Goal: Task Accomplishment & Management: Manage account settings

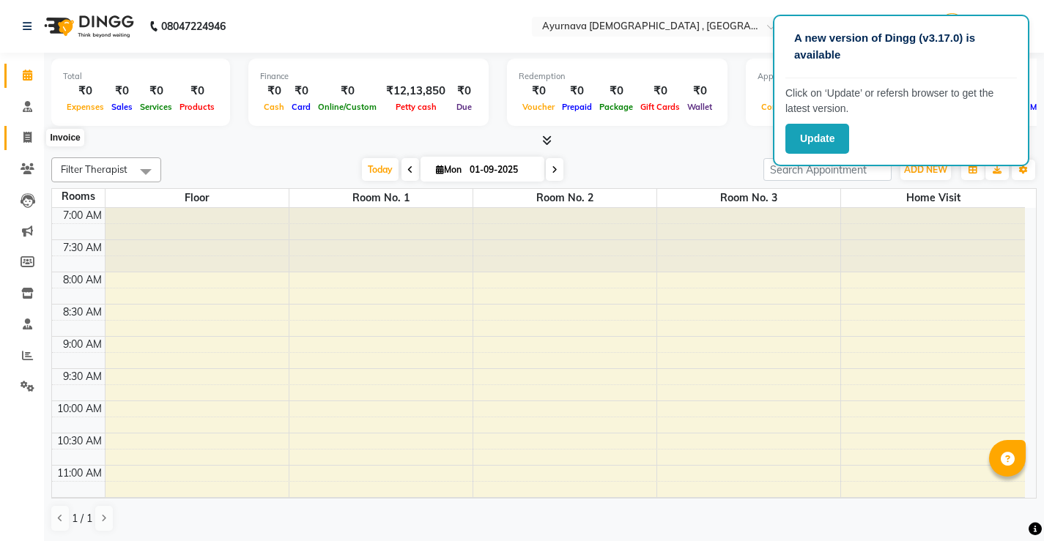
drag, startPoint x: 28, startPoint y: 135, endPoint x: 83, endPoint y: 146, distance: 56.0
click at [28, 134] on icon at bounding box center [27, 137] width 8 height 11
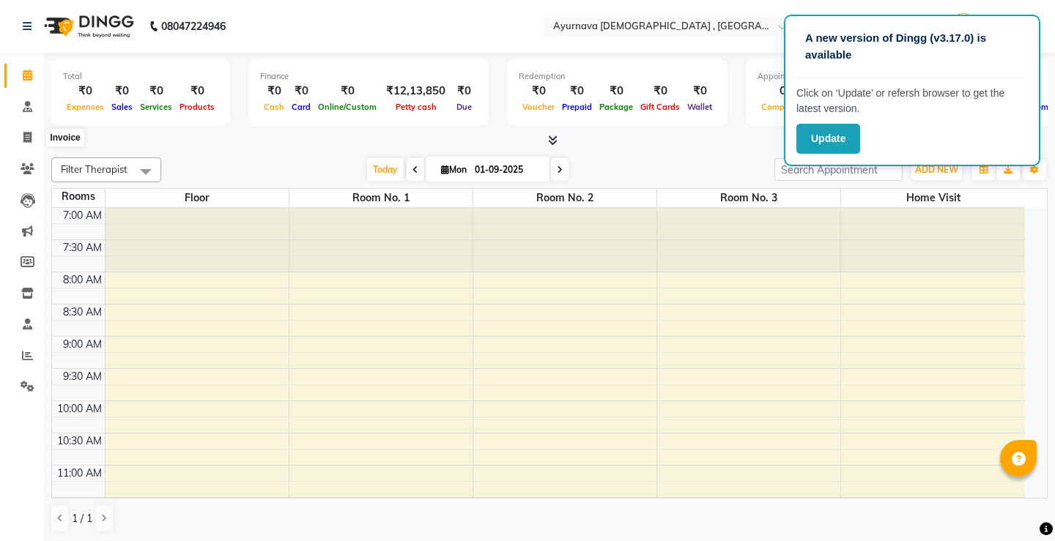
select select "service"
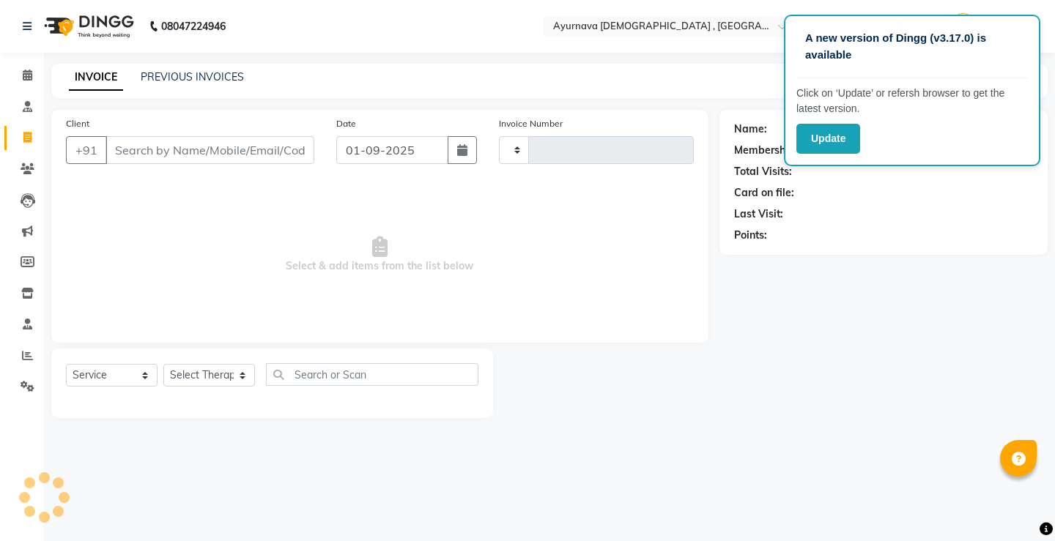
type input "1366"
select select "5587"
click at [257, 151] on input "Client" at bounding box center [209, 150] width 209 height 28
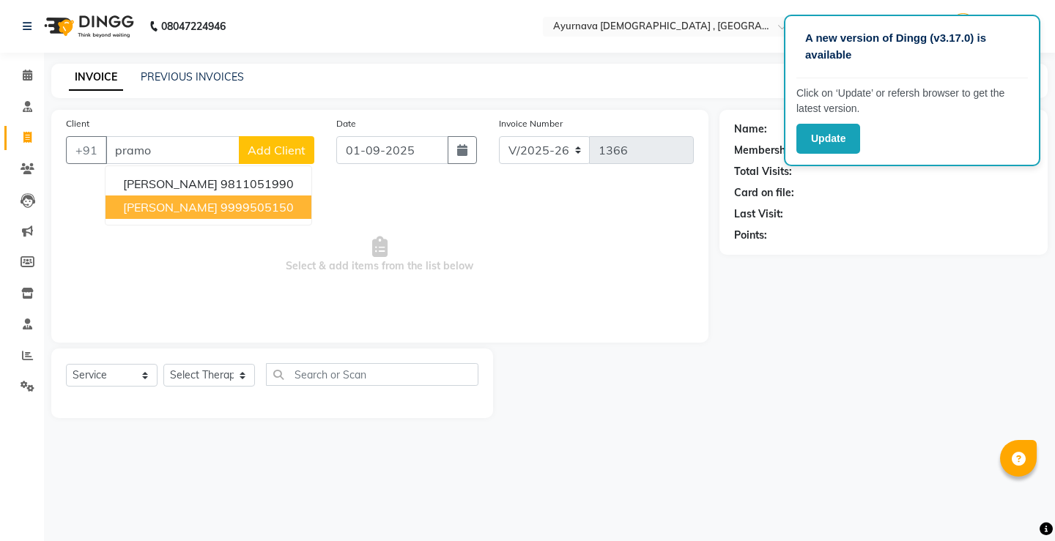
click at [253, 212] on ngb-highlight "9999505150" at bounding box center [257, 207] width 73 height 15
type input "9999505150"
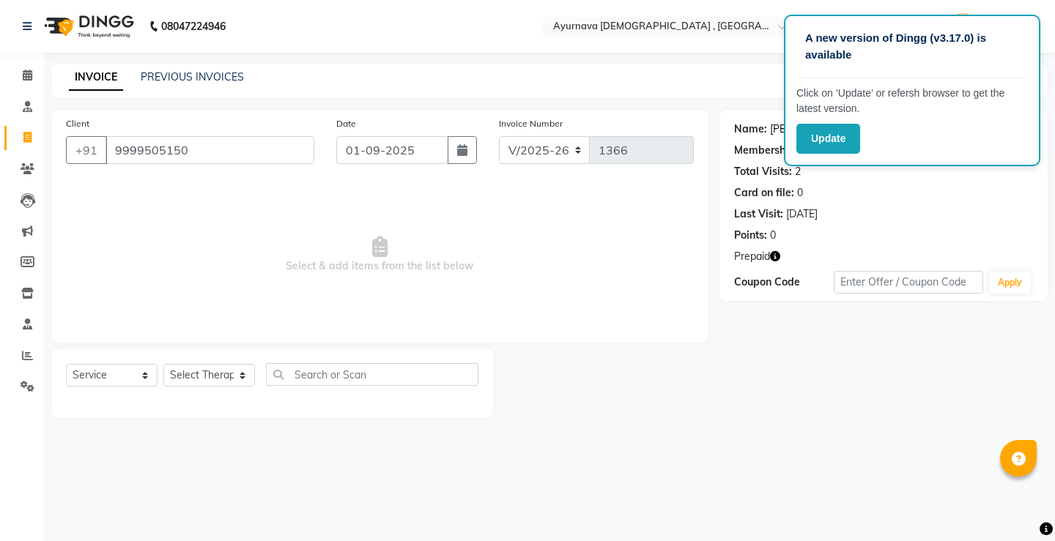
click at [772, 130] on link "[PERSON_NAME]" at bounding box center [811, 129] width 82 height 15
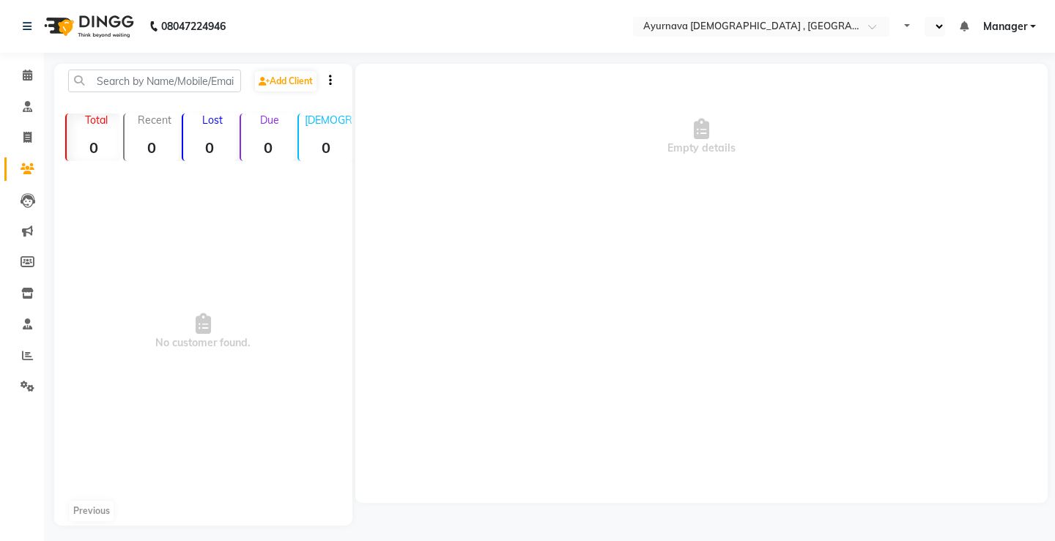
select select "en"
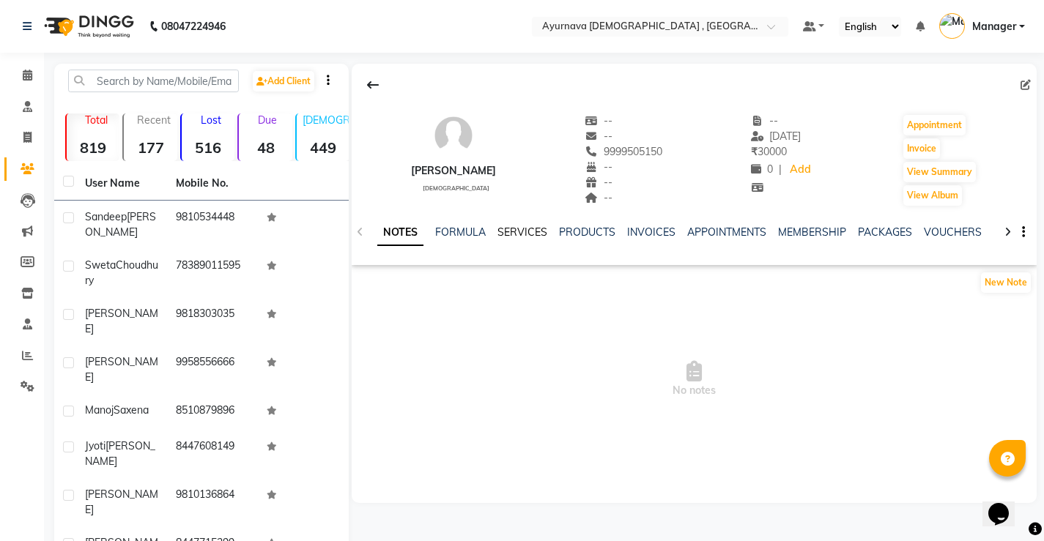
click at [517, 228] on link "SERVICES" at bounding box center [522, 232] width 50 height 13
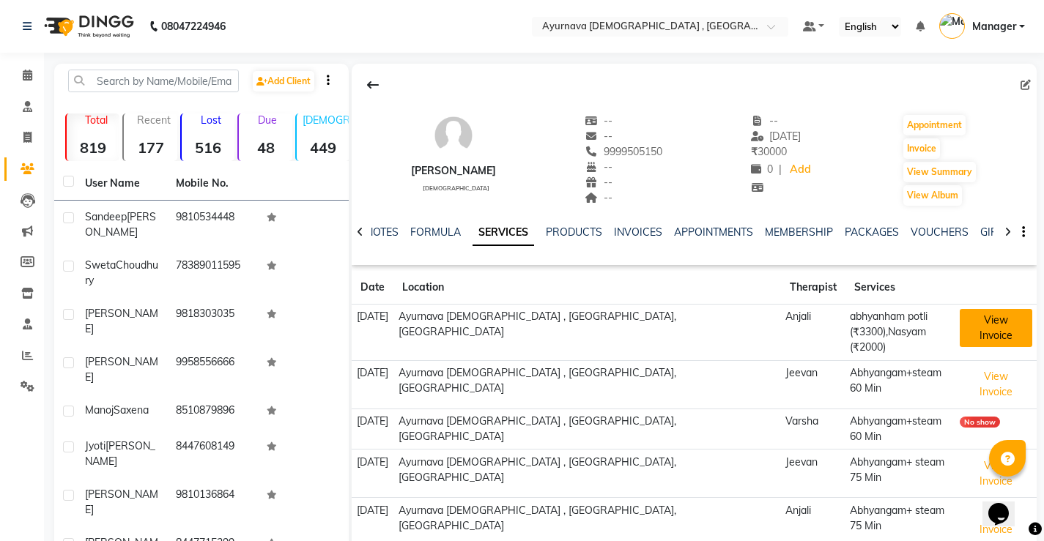
click at [964, 325] on button "View Invoice" at bounding box center [996, 328] width 73 height 38
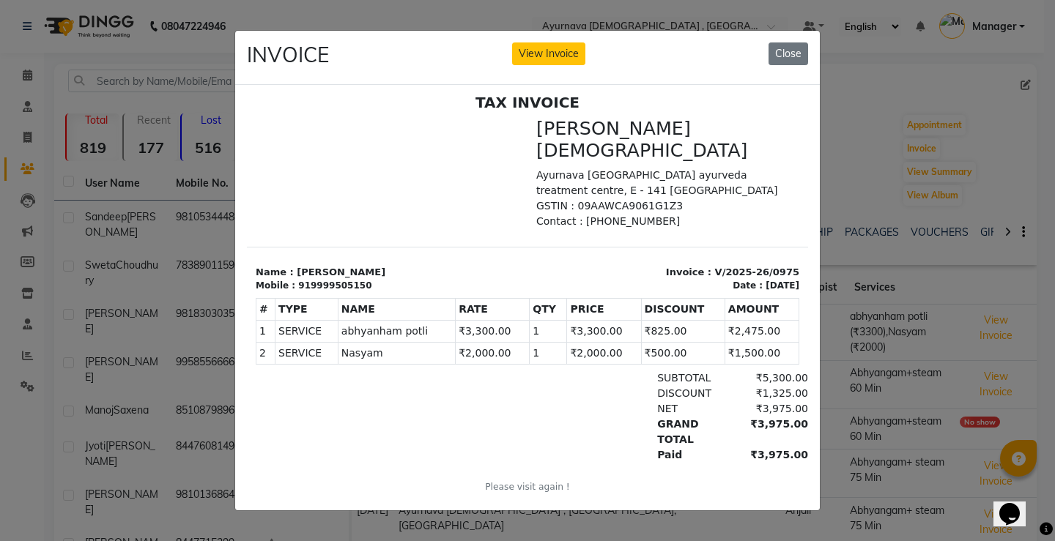
scroll to position [12, 0]
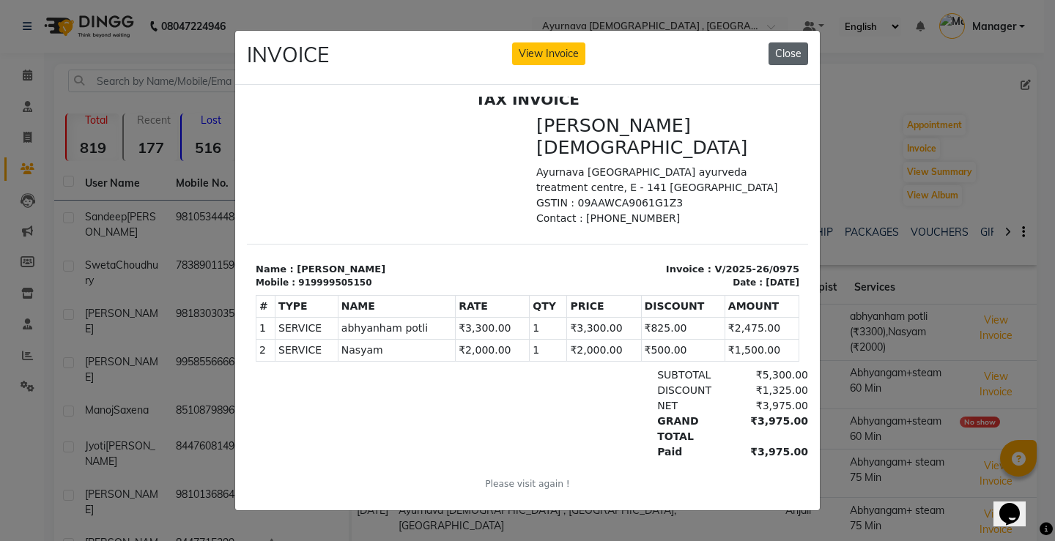
click at [781, 48] on button "Close" at bounding box center [789, 53] width 40 height 23
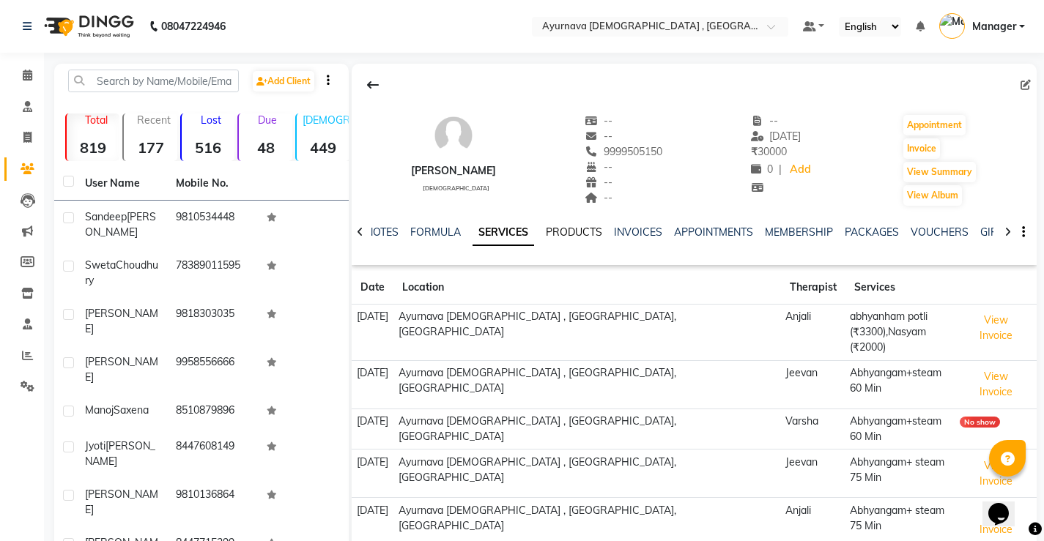
click at [579, 232] on link "PRODUCTS" at bounding box center [574, 232] width 56 height 13
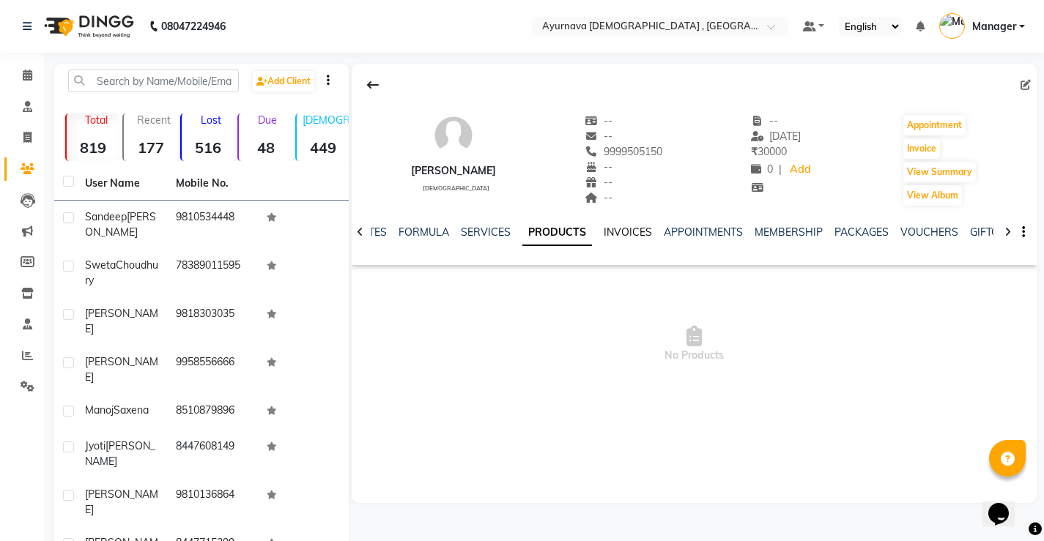
click at [624, 232] on link "INVOICES" at bounding box center [628, 232] width 48 height 13
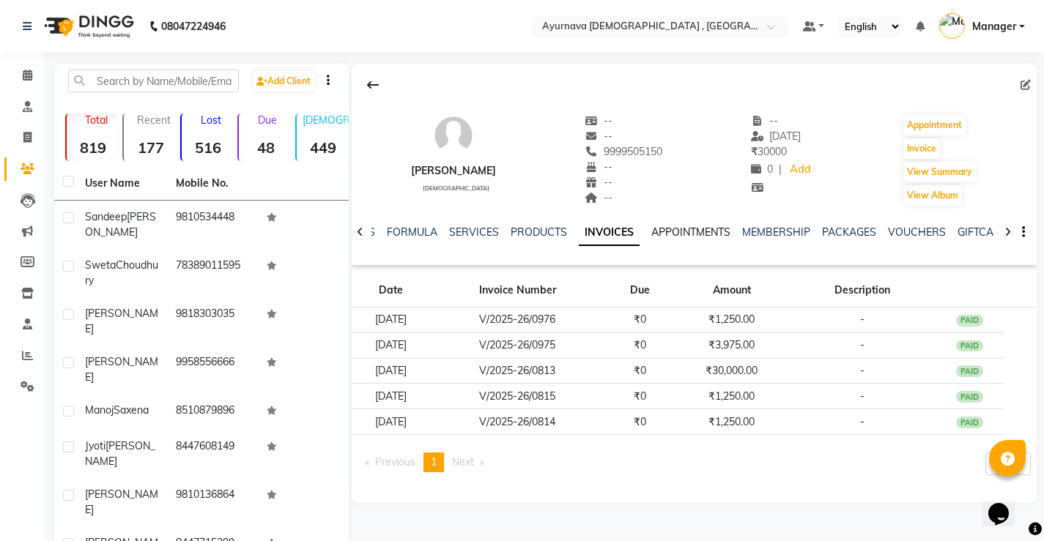
click at [651, 232] on link "APPOINTMENTS" at bounding box center [690, 232] width 79 height 13
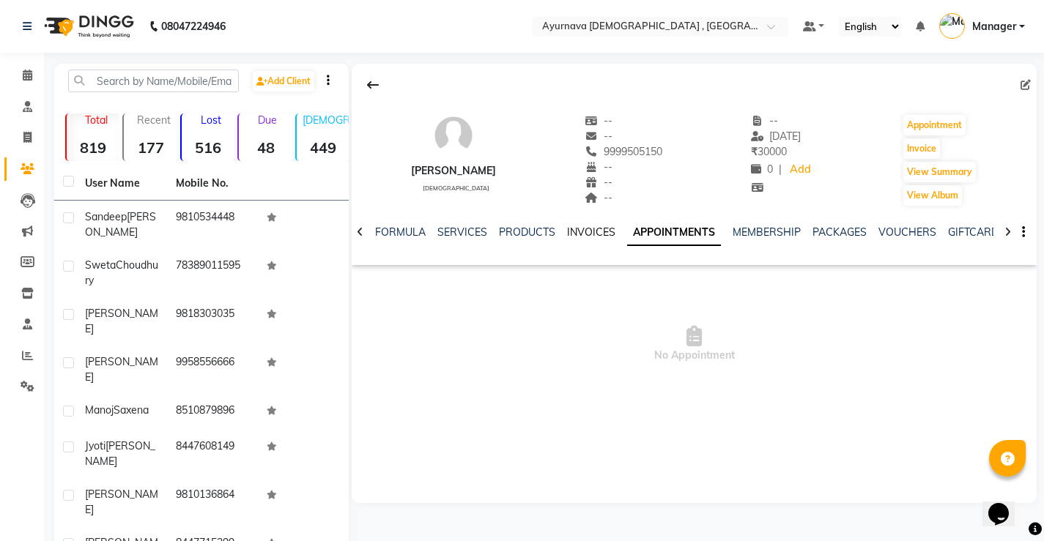
drag, startPoint x: 593, startPoint y: 234, endPoint x: 610, endPoint y: 245, distance: 20.7
click at [593, 235] on link "INVOICES" at bounding box center [591, 232] width 48 height 13
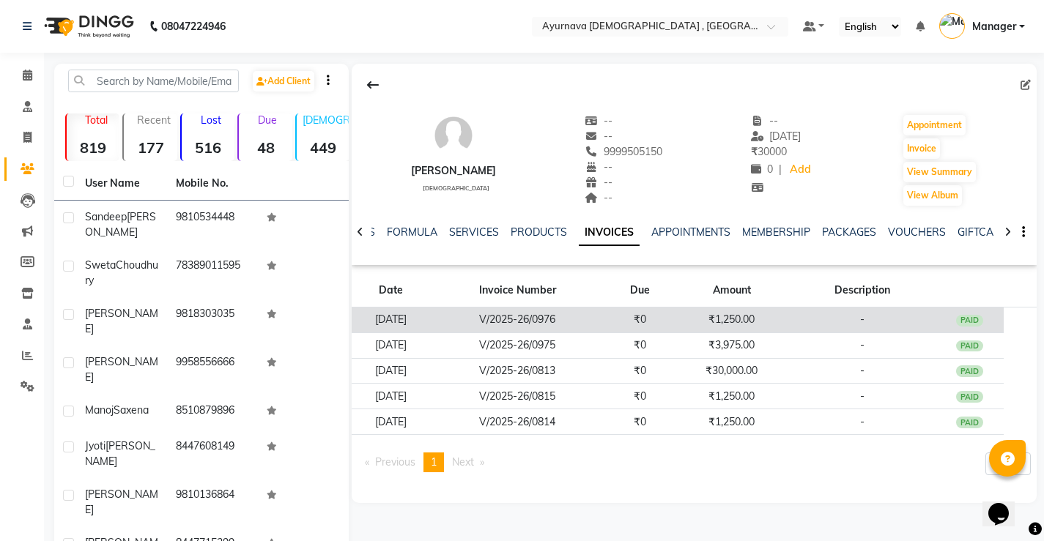
click at [947, 324] on td "PAID" at bounding box center [970, 321] width 69 height 26
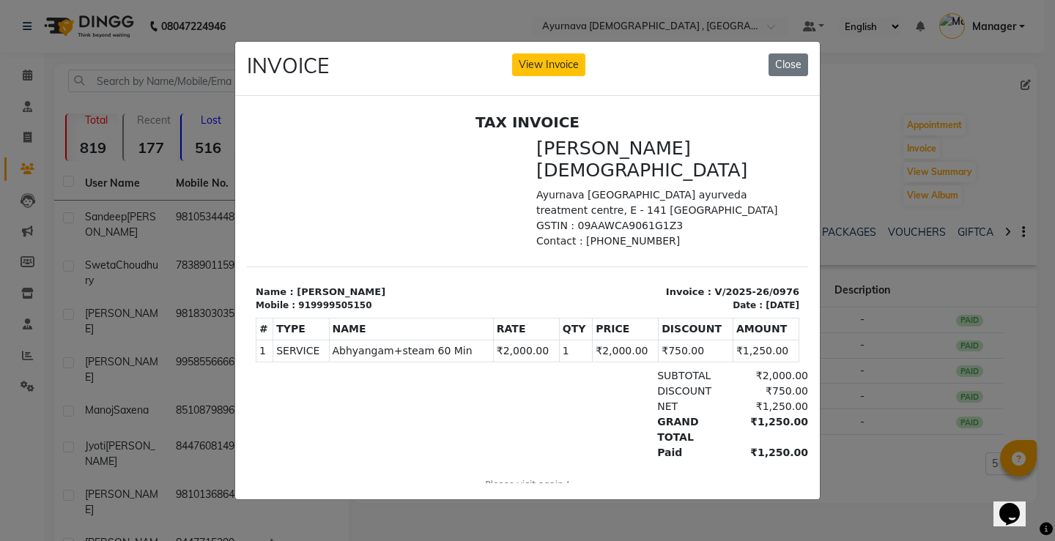
scroll to position [12, 0]
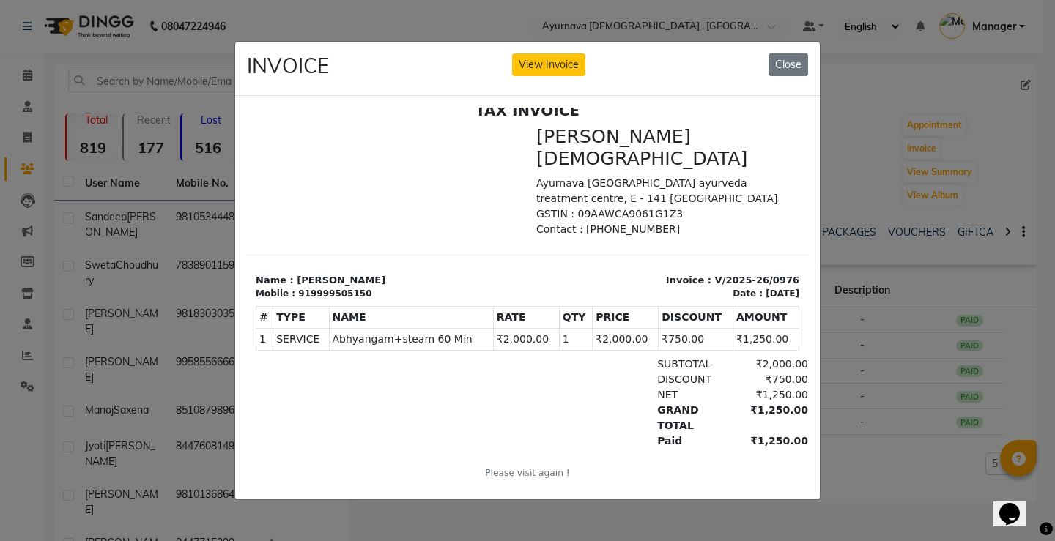
click at [734, 329] on td "₹1,250.00" at bounding box center [766, 340] width 66 height 22
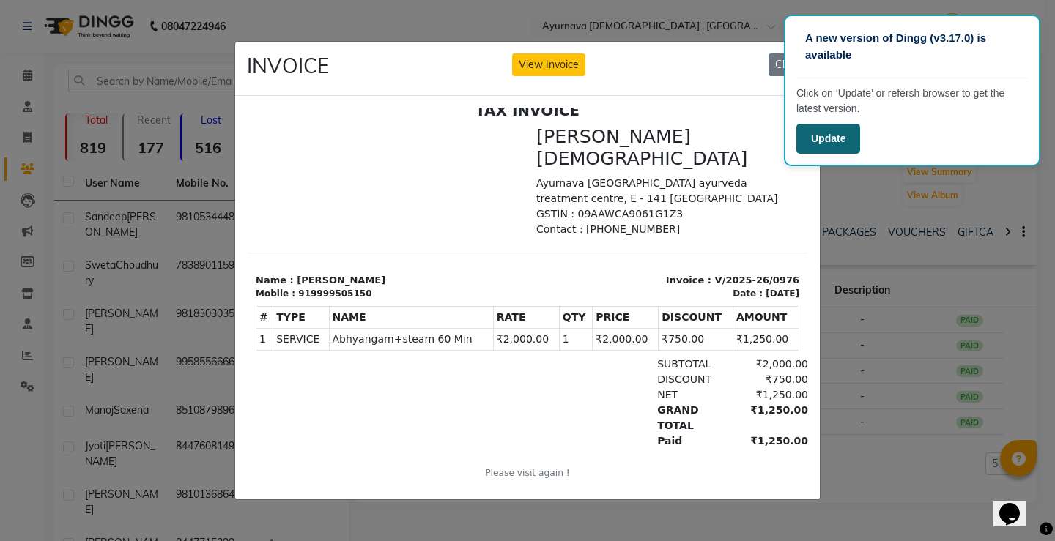
click at [821, 132] on button "Update" at bounding box center [828, 139] width 64 height 30
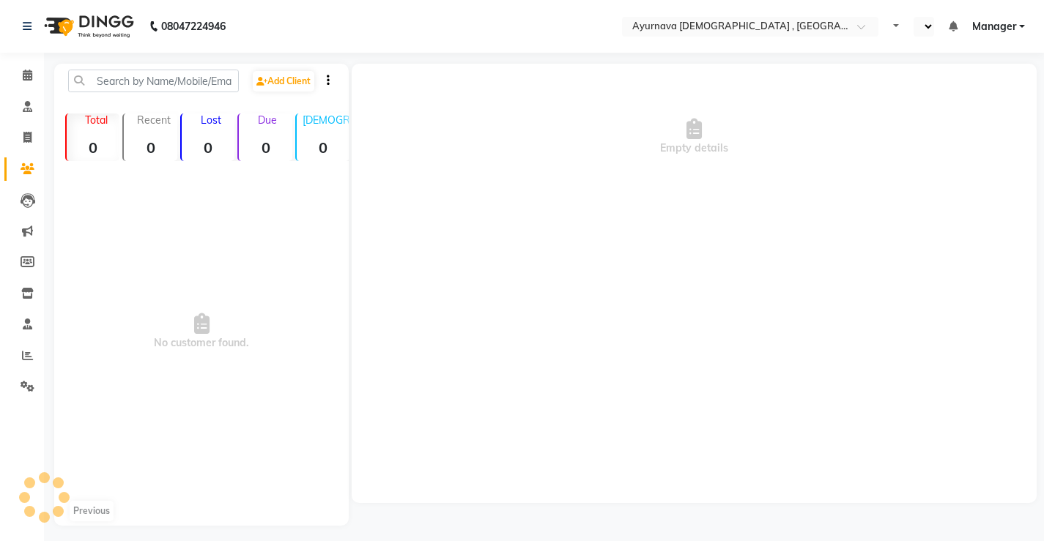
select select "en"
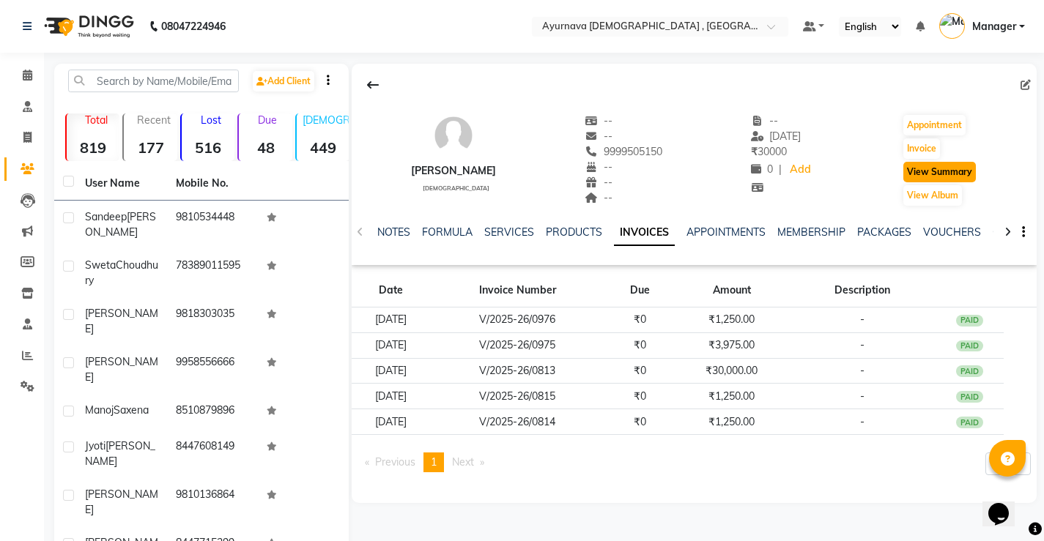
click at [946, 171] on button "View Summary" at bounding box center [939, 172] width 73 height 21
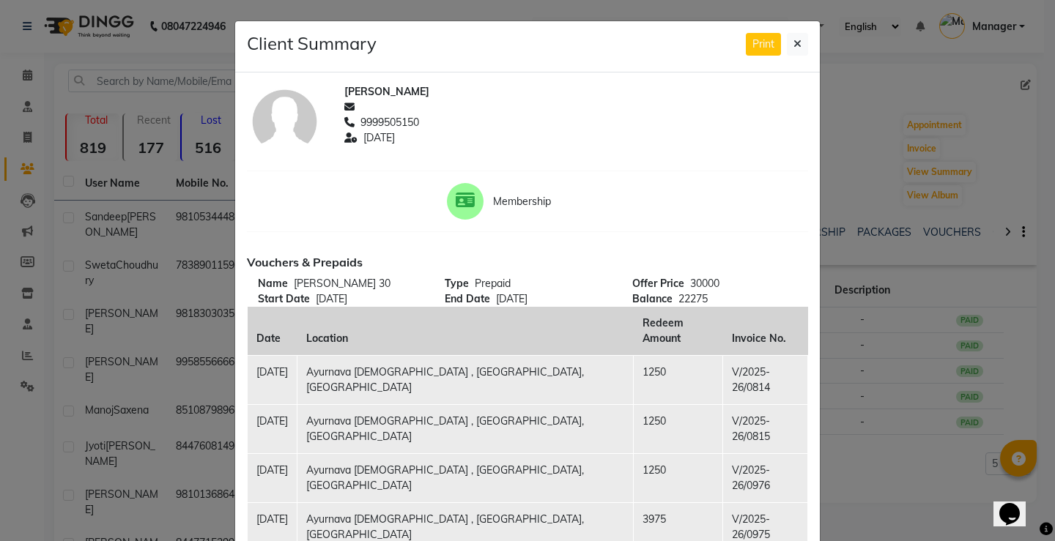
click at [442, 362] on td "Ayurnava [DEMOGRAPHIC_DATA] , [GEOGRAPHIC_DATA], [GEOGRAPHIC_DATA]" at bounding box center [465, 379] width 336 height 49
click at [787, 43] on button at bounding box center [797, 44] width 21 height 23
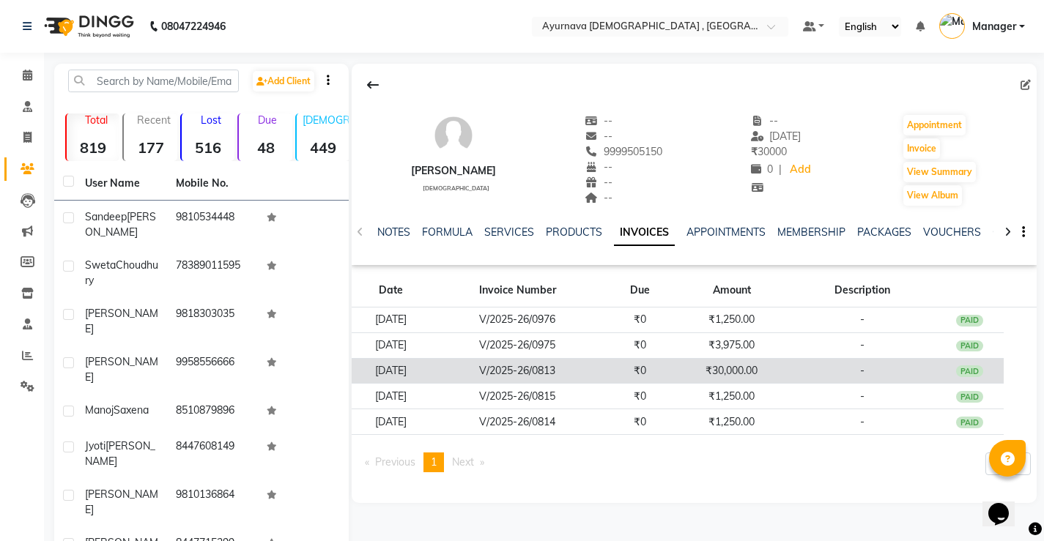
click at [782, 373] on td "₹30,000.00" at bounding box center [732, 371] width 114 height 26
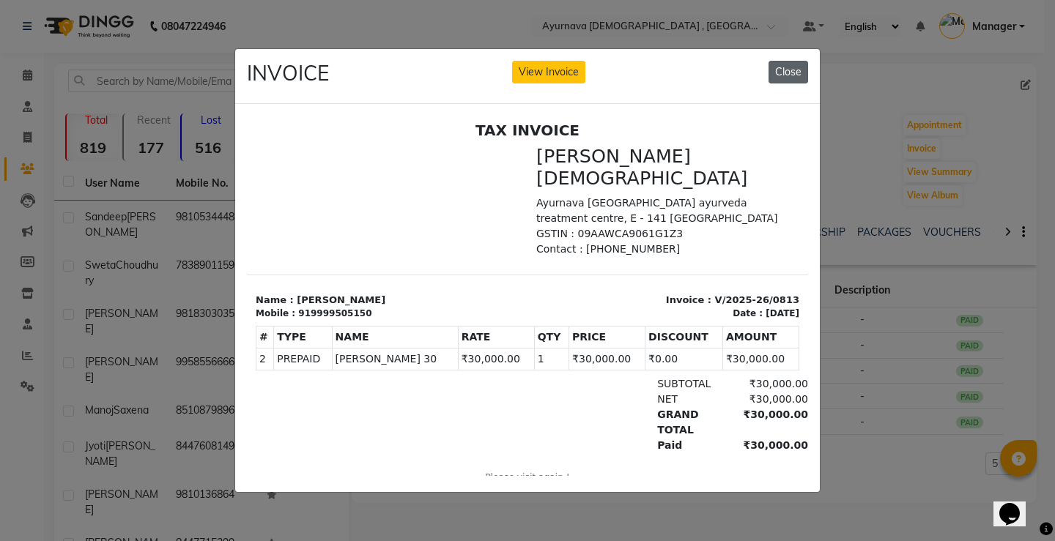
click at [793, 61] on button "Close" at bounding box center [789, 72] width 40 height 23
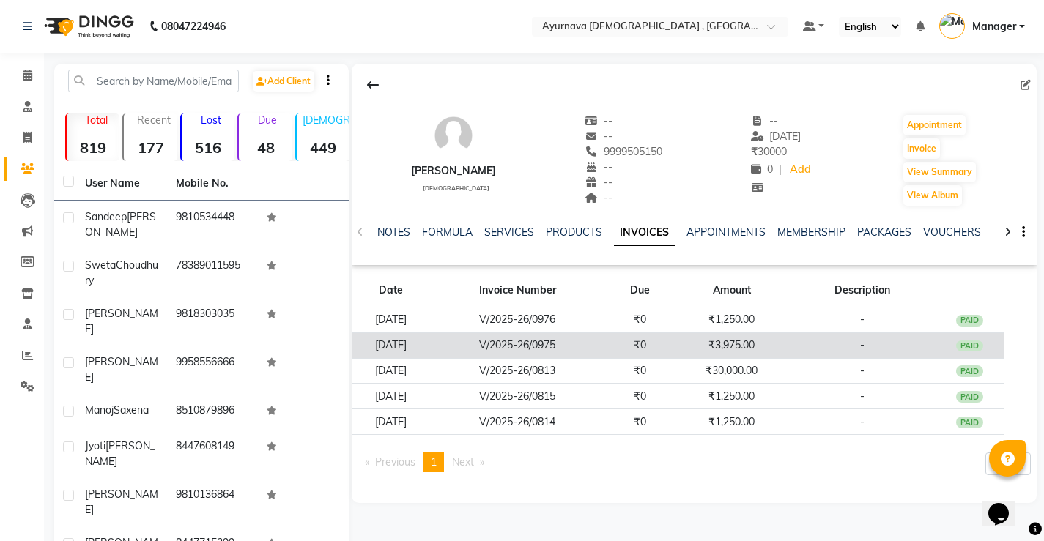
click at [810, 343] on td "-" at bounding box center [862, 346] width 147 height 26
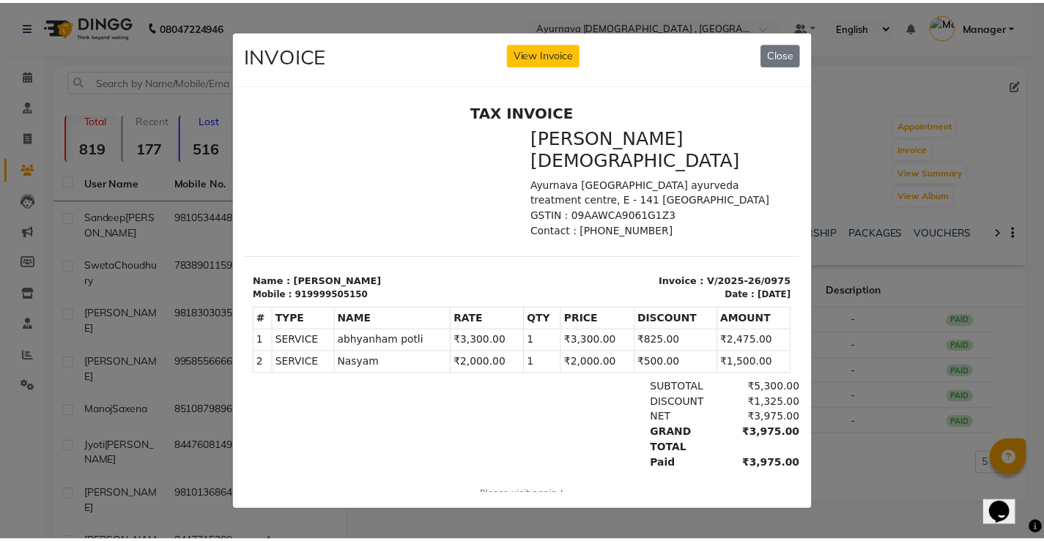
scroll to position [12, 0]
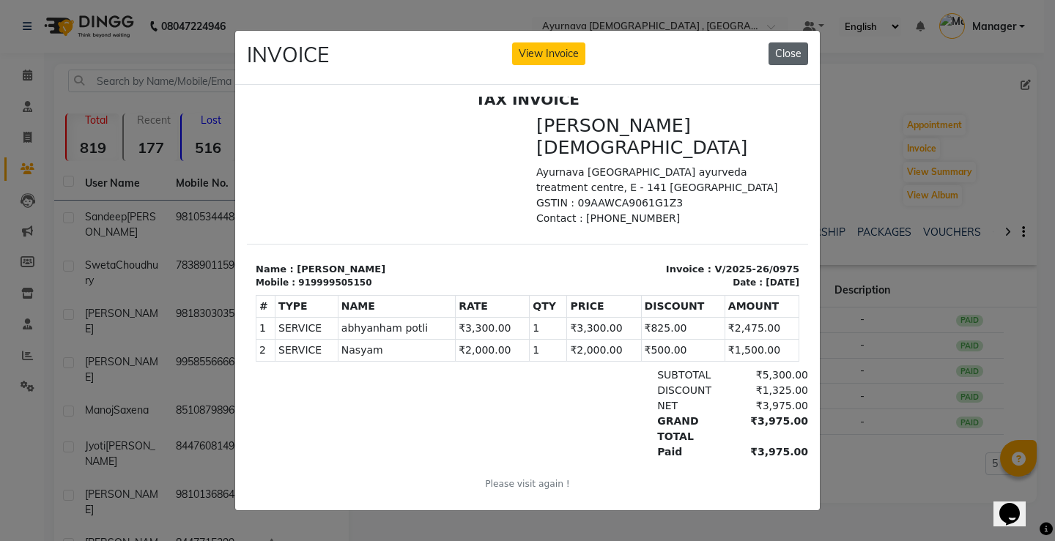
click at [788, 56] on button "Close" at bounding box center [789, 53] width 40 height 23
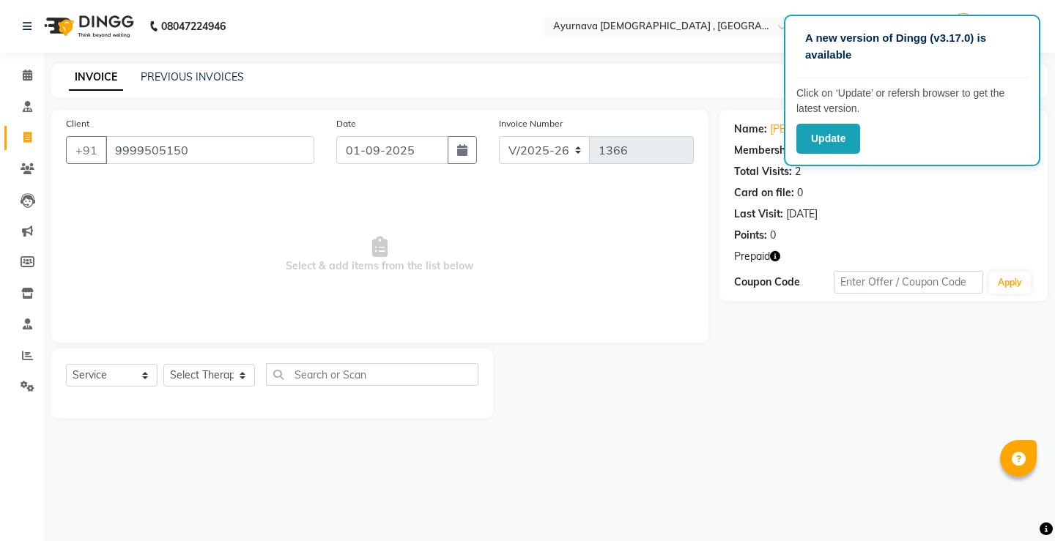
select select "5587"
select select "service"
click at [828, 153] on button "Update" at bounding box center [828, 139] width 64 height 30
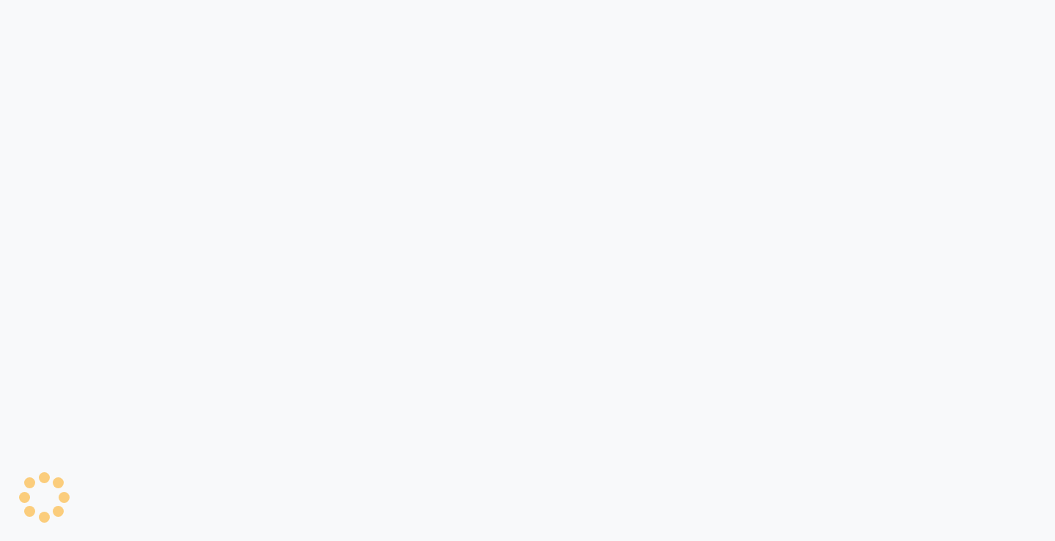
select select "5587"
select select "service"
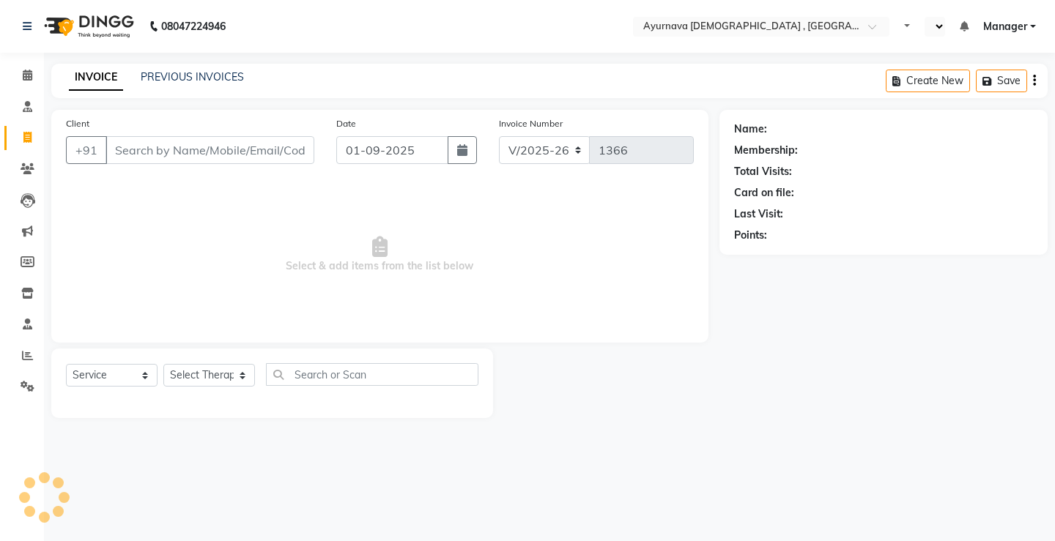
select select "en"
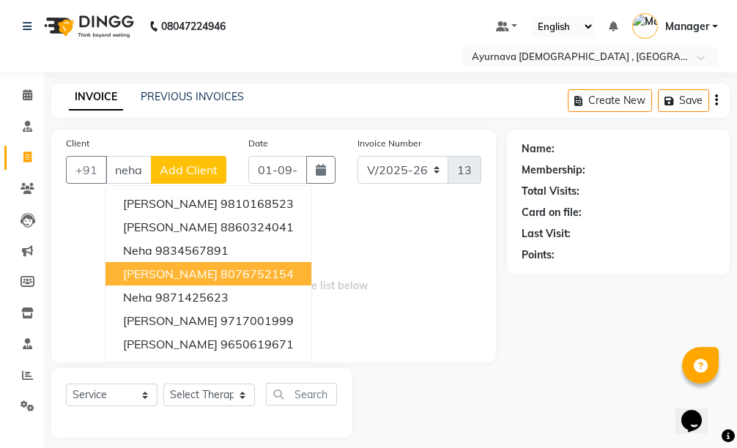
type input "neha"
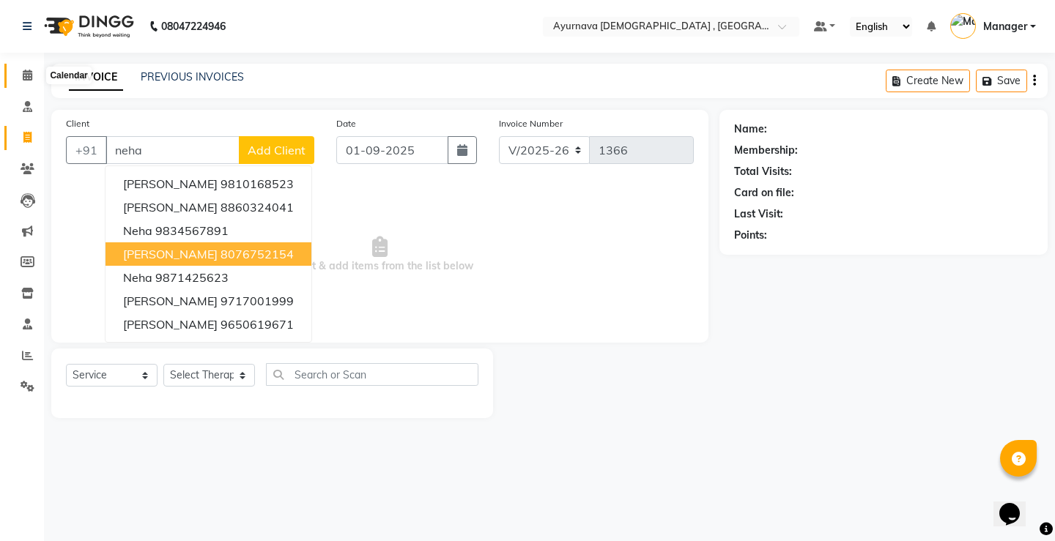
click at [29, 78] on icon at bounding box center [28, 75] width 10 height 11
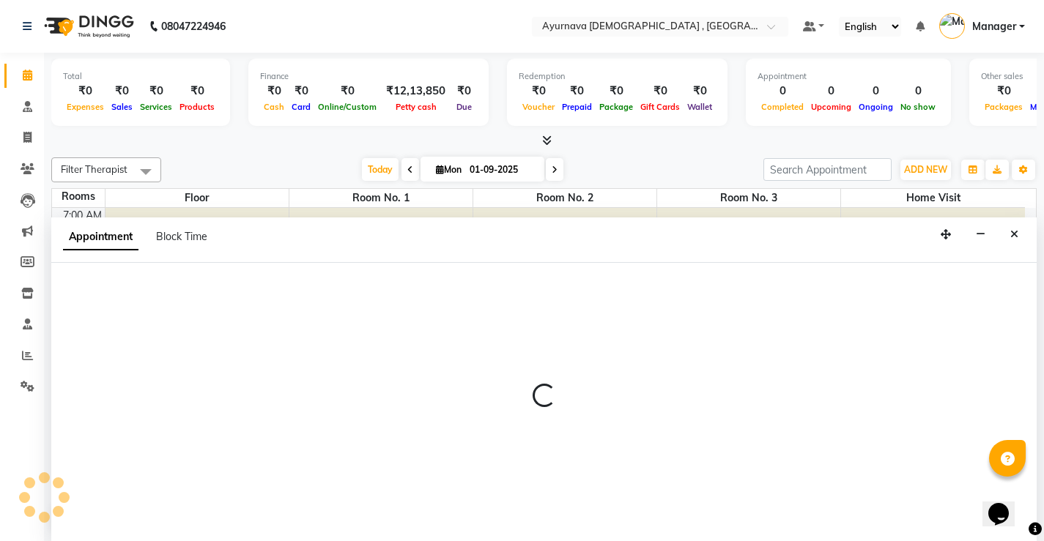
scroll to position [1, 0]
select select "tentative"
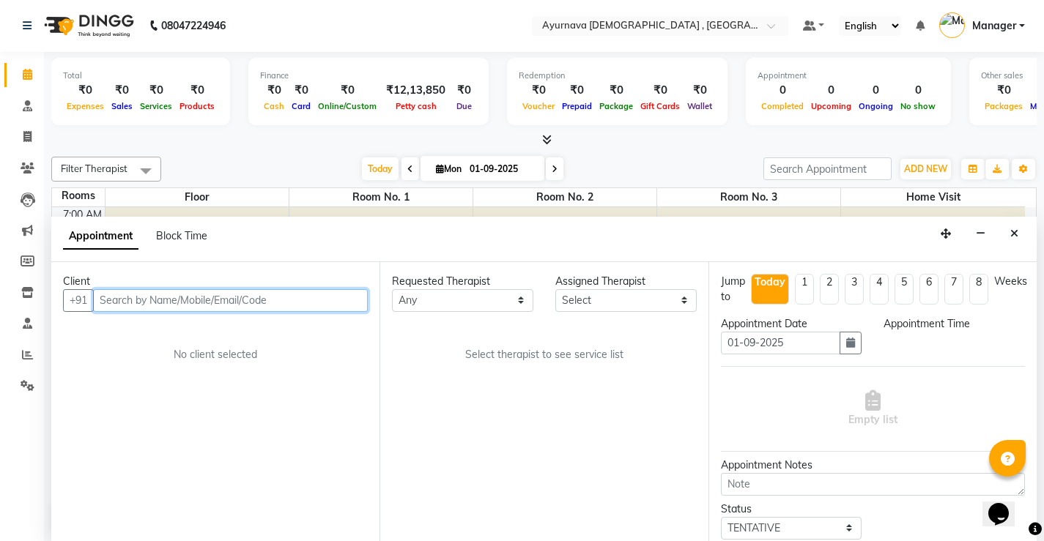
select select "510"
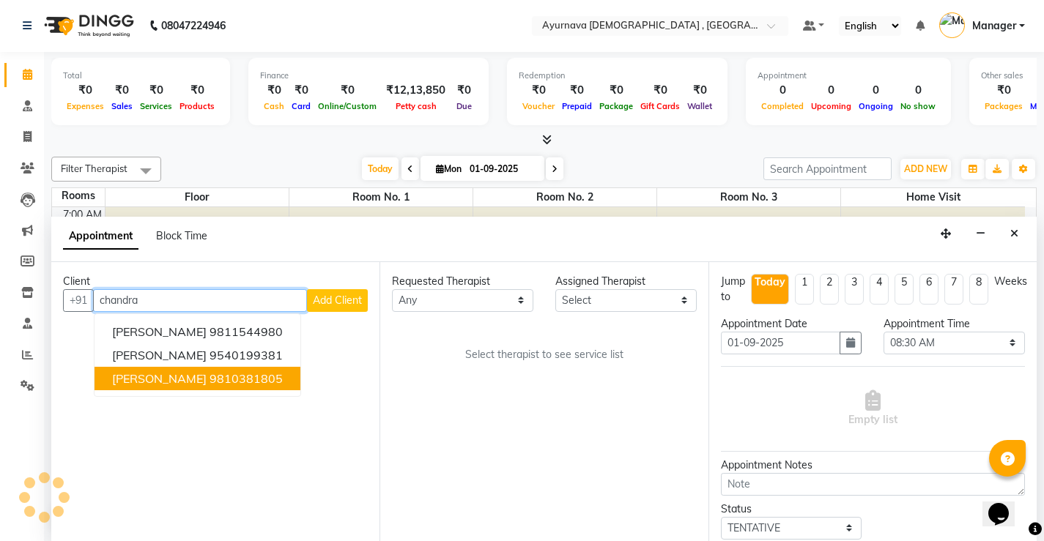
click at [249, 376] on ngb-highlight "9810381805" at bounding box center [246, 378] width 73 height 15
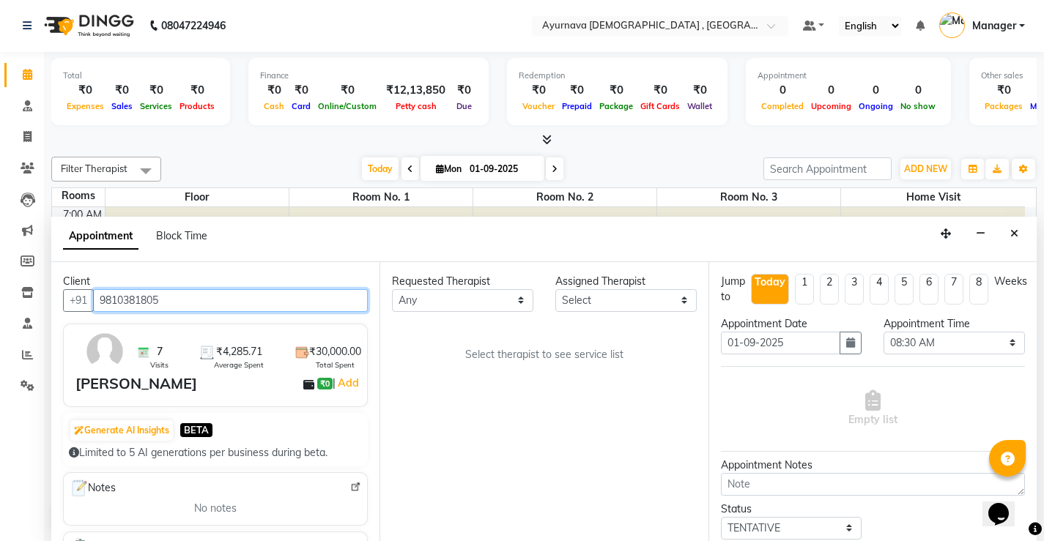
type input "9810381805"
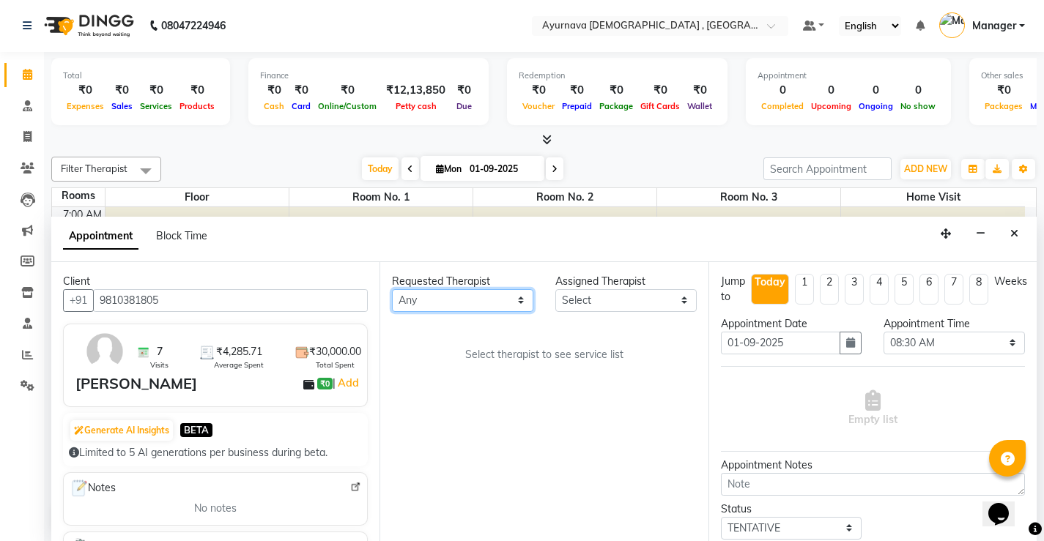
click at [451, 310] on select "Any [PERSON_NAME] ji [PERSON_NAME] [PERSON_NAME] S Dr [PERSON_NAME] Dr. [PERSON…" at bounding box center [462, 300] width 141 height 23
select select "87272"
click at [392, 289] on select "Any Anjali Anjali kalka ji ASHMITA Dileep Dr Arathy S Dr Reshma Dr. Sajna Farha…" at bounding box center [462, 300] width 141 height 23
select select "87272"
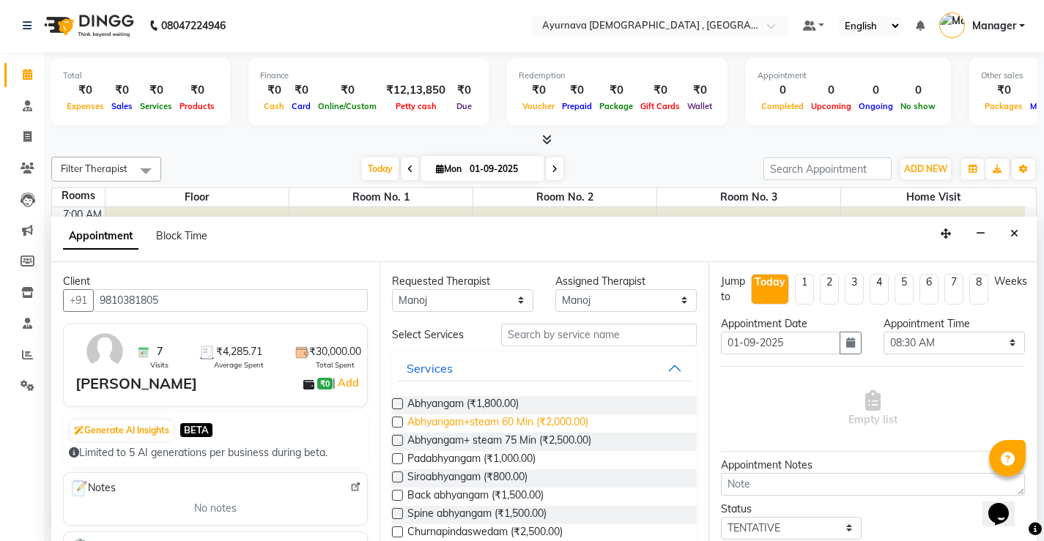
click at [578, 427] on span "Abhyangam+steam 60 Min (₹2,000.00)" at bounding box center [497, 424] width 181 height 18
checkbox input "true"
select select "2651"
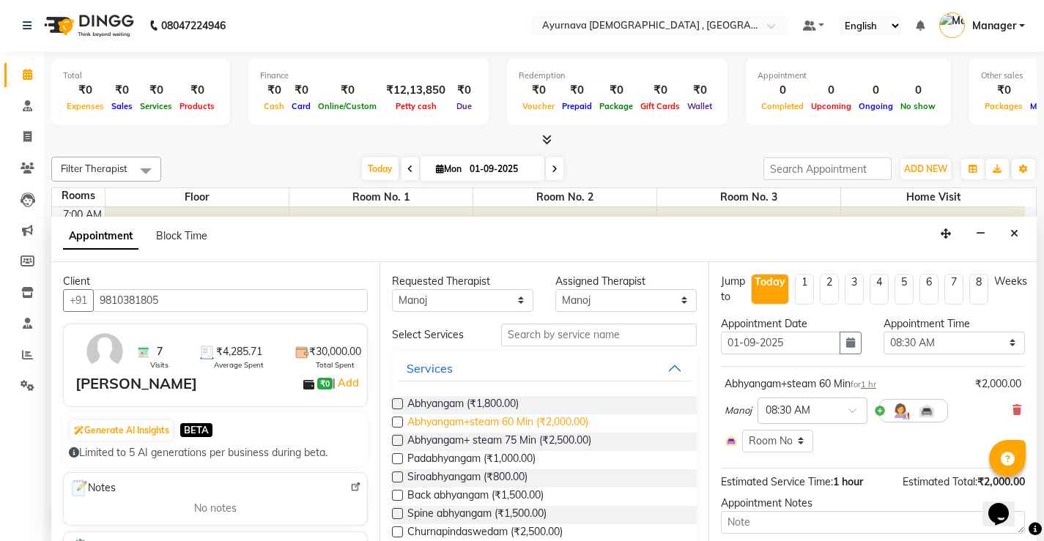
checkbox input "false"
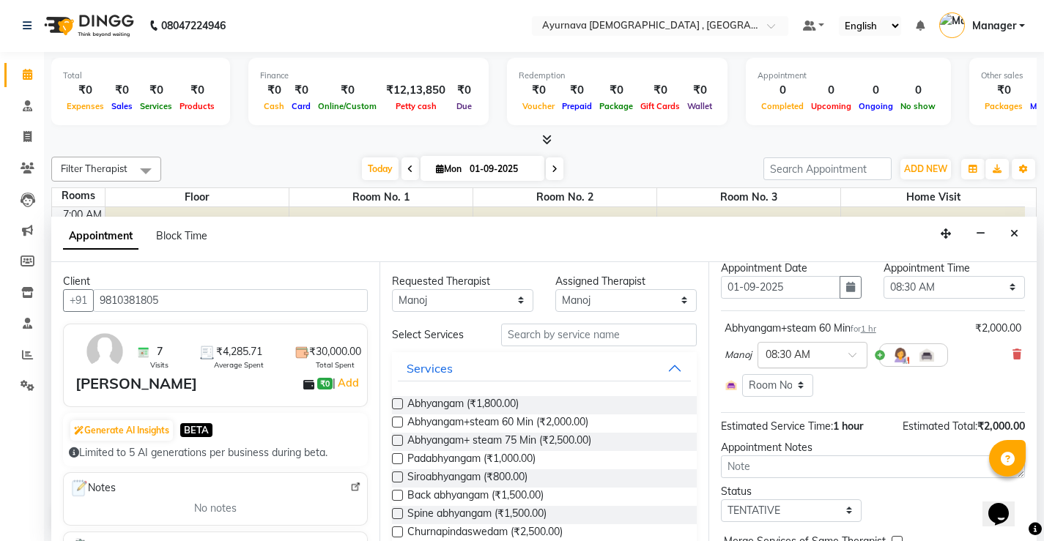
scroll to position [129, 0]
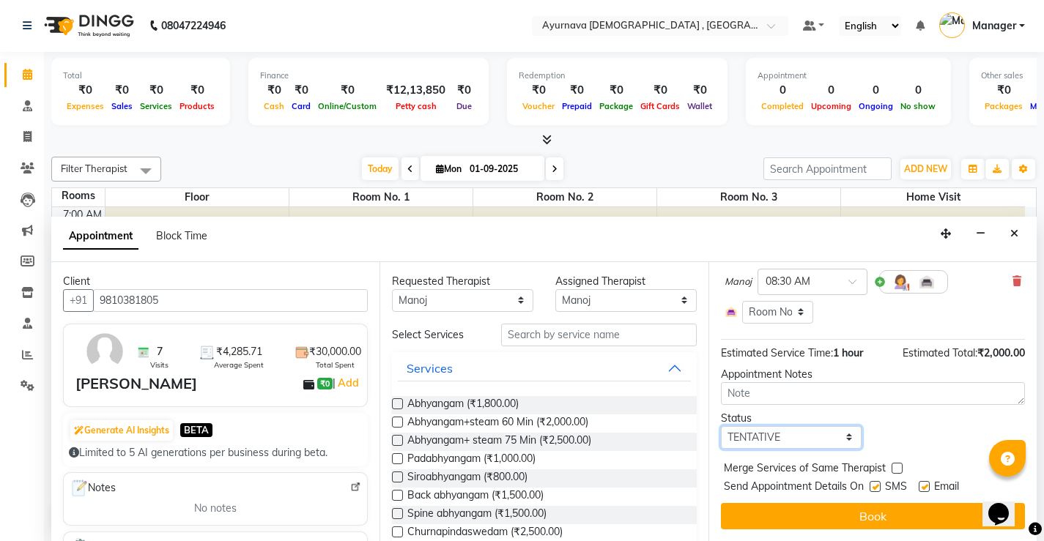
click at [840, 445] on select "Select TENTATIVE CONFIRM CHECK-IN UPCOMING" at bounding box center [791, 437] width 141 height 23
select select "upcoming"
click at [721, 426] on select "Select TENTATIVE CONFIRM CHECK-IN UPCOMING" at bounding box center [791, 437] width 141 height 23
click at [882, 490] on div "SMS" at bounding box center [894, 488] width 49 height 18
click at [875, 489] on label at bounding box center [875, 486] width 11 height 11
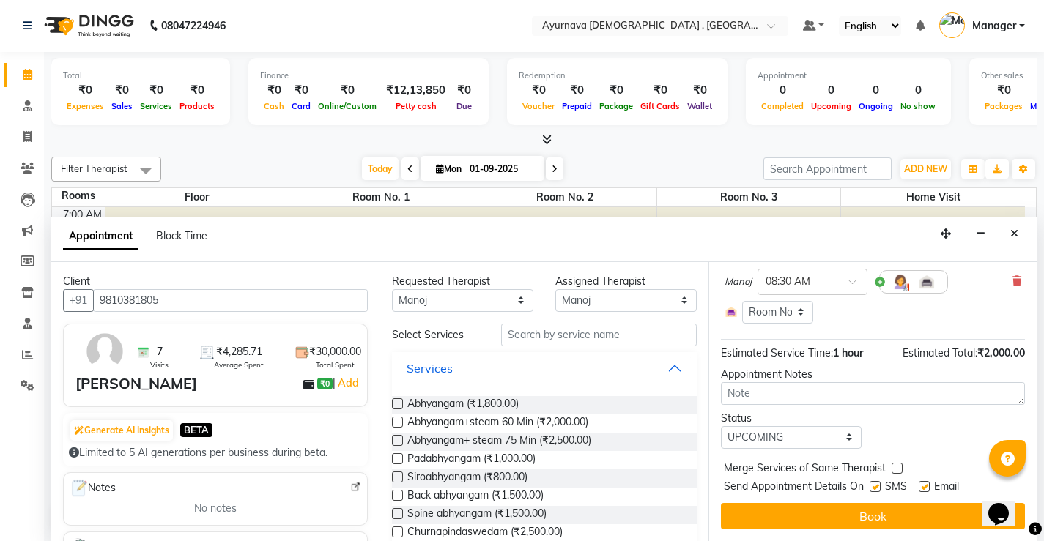
click at [875, 489] on input "checkbox" at bounding box center [875, 489] width 10 height 10
checkbox input "false"
drag, startPoint x: 922, startPoint y: 486, endPoint x: 911, endPoint y: 498, distance: 16.1
click at [921, 490] on label at bounding box center [924, 486] width 11 height 11
click at [921, 490] on input "checkbox" at bounding box center [924, 489] width 10 height 10
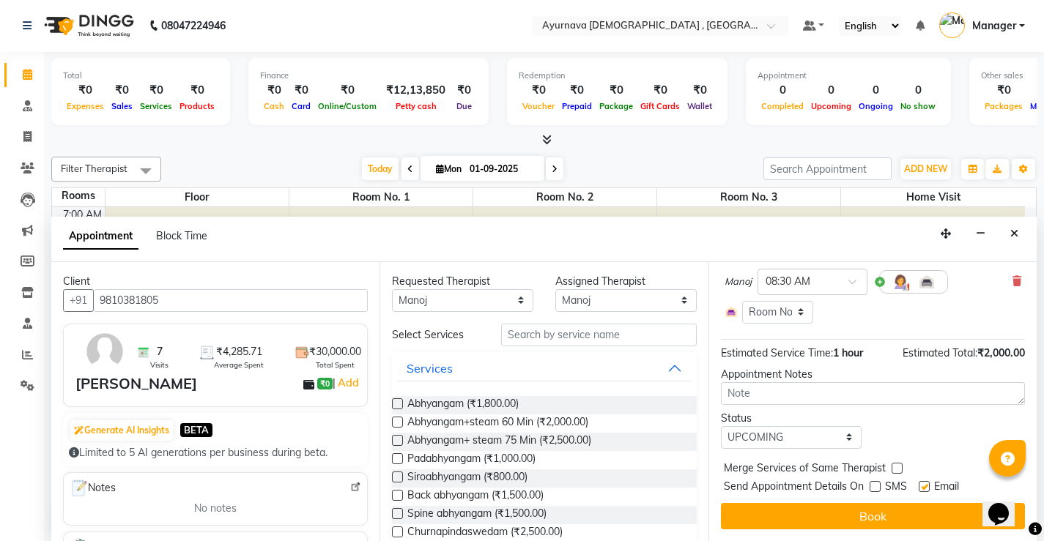
checkbox input "false"
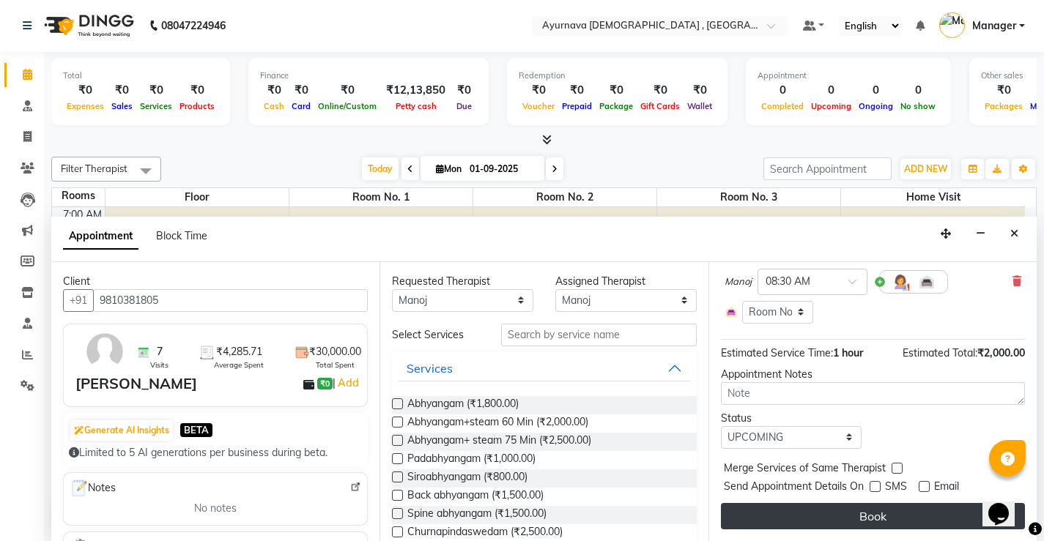
click at [906, 507] on button "Book" at bounding box center [873, 516] width 304 height 26
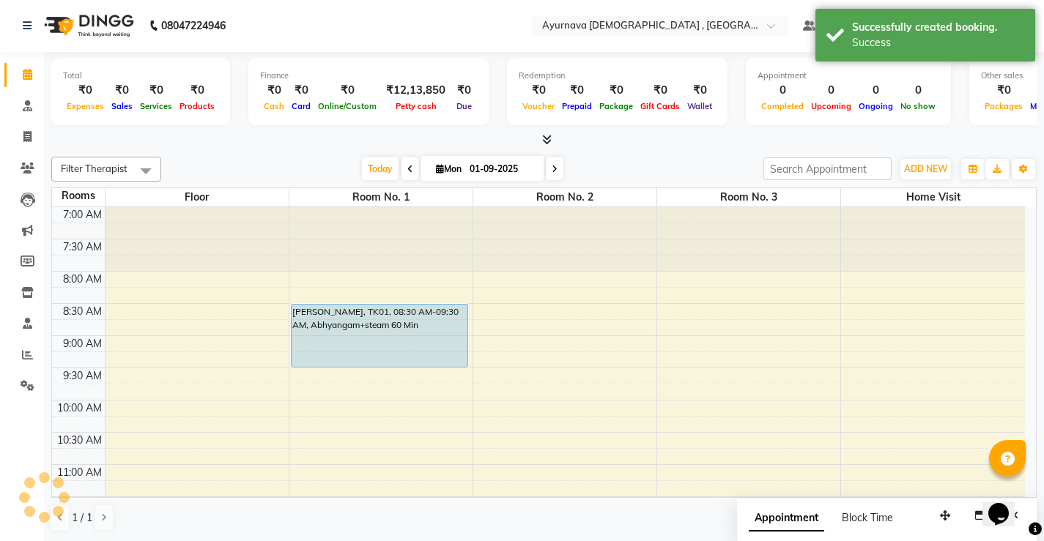
scroll to position [0, 0]
select select "tentative"
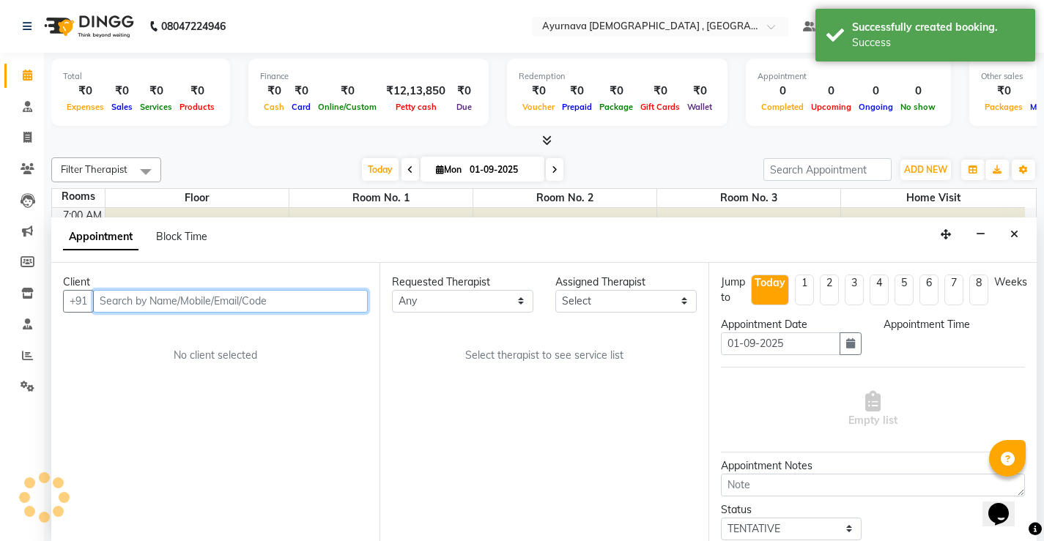
scroll to position [1, 0]
select select "540"
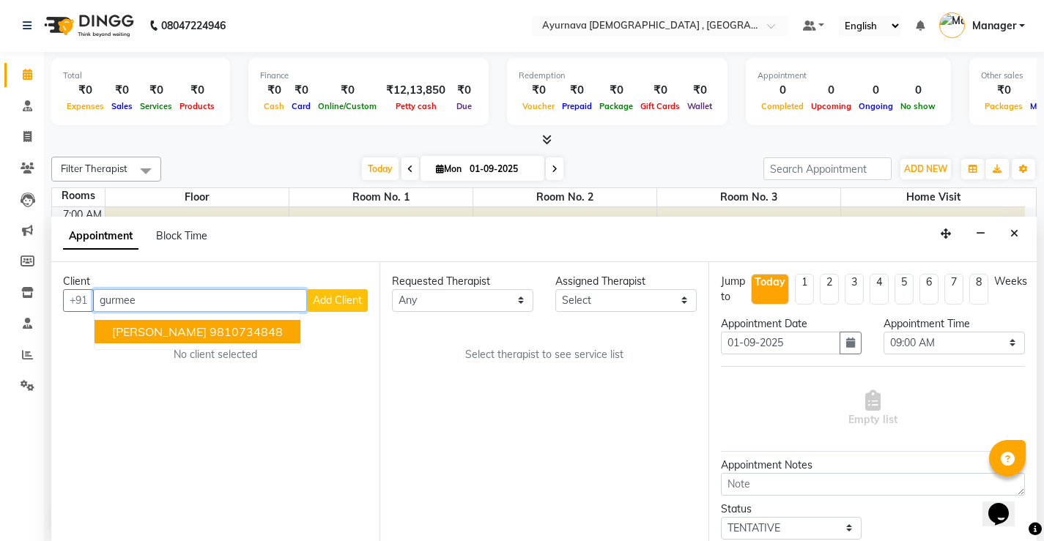
click at [246, 330] on ngb-highlight "9810734848" at bounding box center [246, 332] width 73 height 15
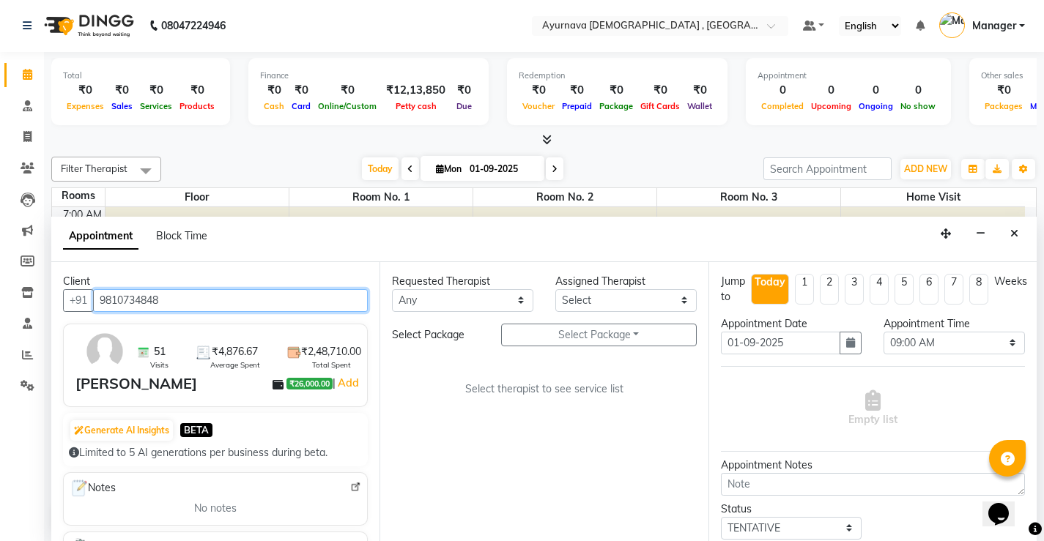
type input "9810734848"
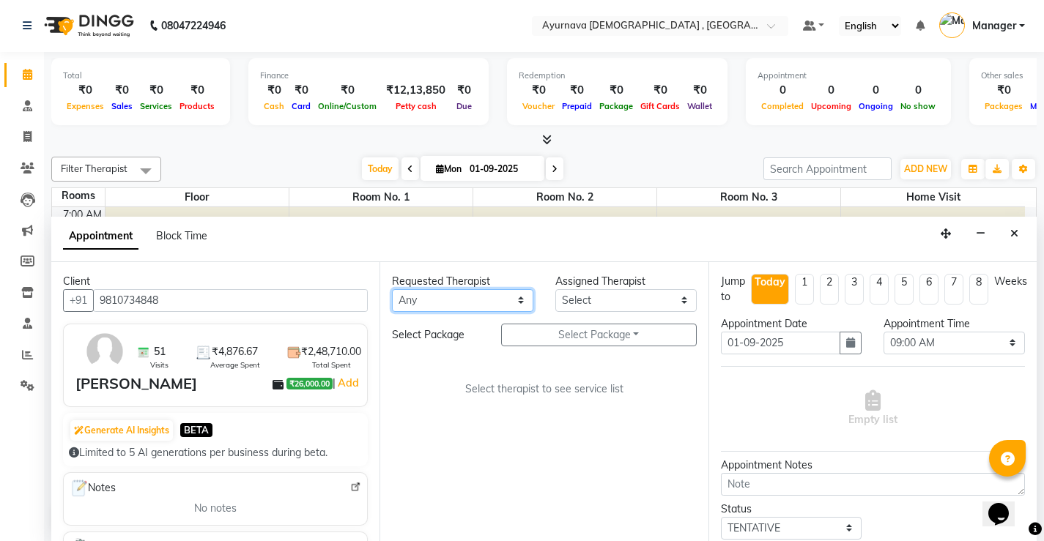
drag, startPoint x: 442, startPoint y: 306, endPoint x: 439, endPoint y: 314, distance: 7.9
click at [443, 306] on select "Any Anjali Anjali kalka ji ASHMITA Dileep Dr Arathy S Dr Reshma Dr. Sajna Farha…" at bounding box center [462, 300] width 141 height 23
select select "83764"
click at [392, 289] on select "Any Anjali Anjali kalka ji ASHMITA Dileep Dr Arathy S Dr Reshma Dr. Sajna Farha…" at bounding box center [462, 300] width 141 height 23
select select "83764"
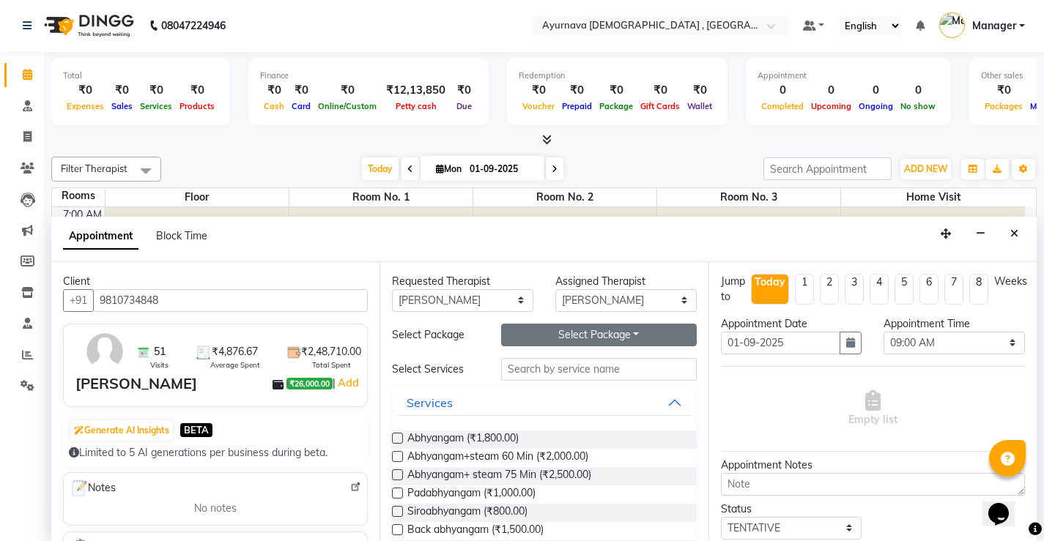
click at [547, 333] on button "Select Package Toggle Dropdown" at bounding box center [599, 335] width 196 height 23
click at [551, 364] on li "Gurmeet Singh trt july" at bounding box center [579, 365] width 155 height 21
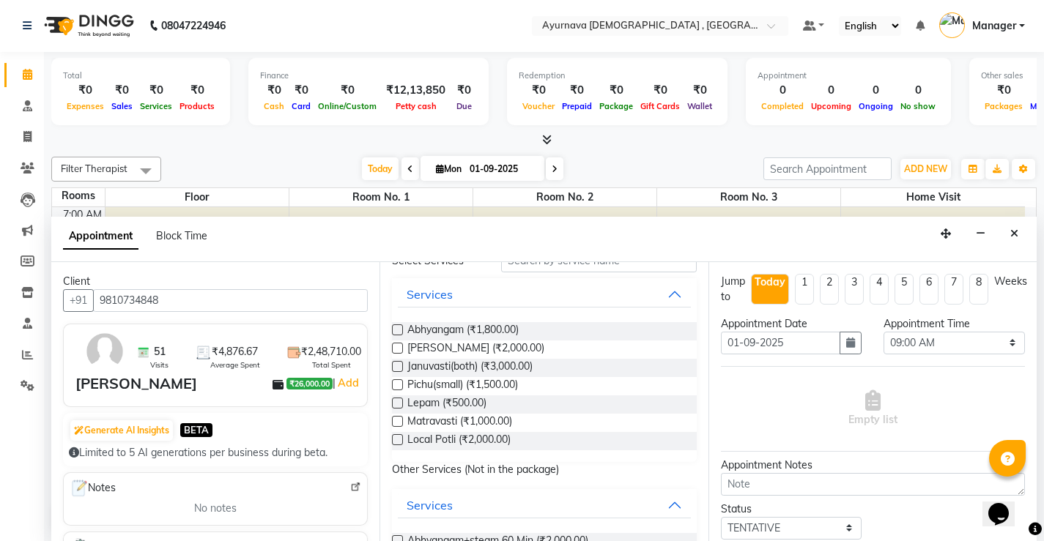
scroll to position [73, 0]
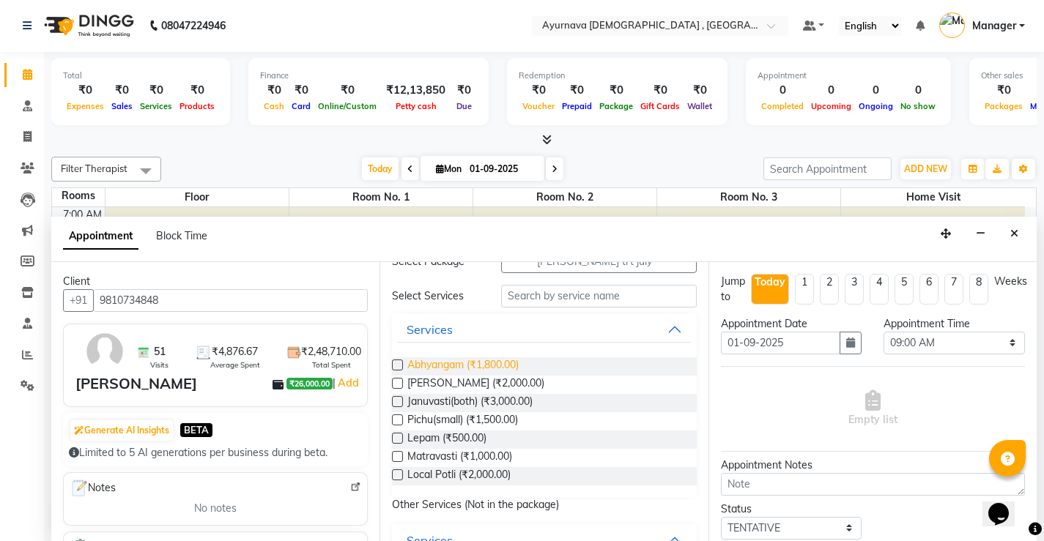
click at [442, 365] on span "Abhyangam (₹1,800.00)" at bounding box center [462, 367] width 111 height 18
checkbox input "true"
select select "2652"
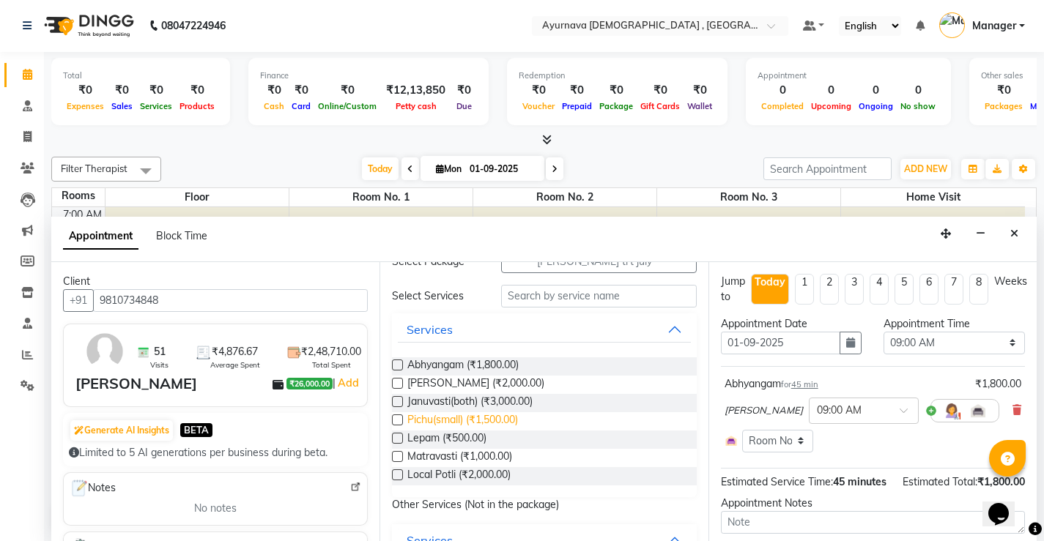
checkbox input "false"
click at [421, 473] on span "Local Potli (₹2,000.00)" at bounding box center [458, 476] width 103 height 18
checkbox input "true"
select select "2652"
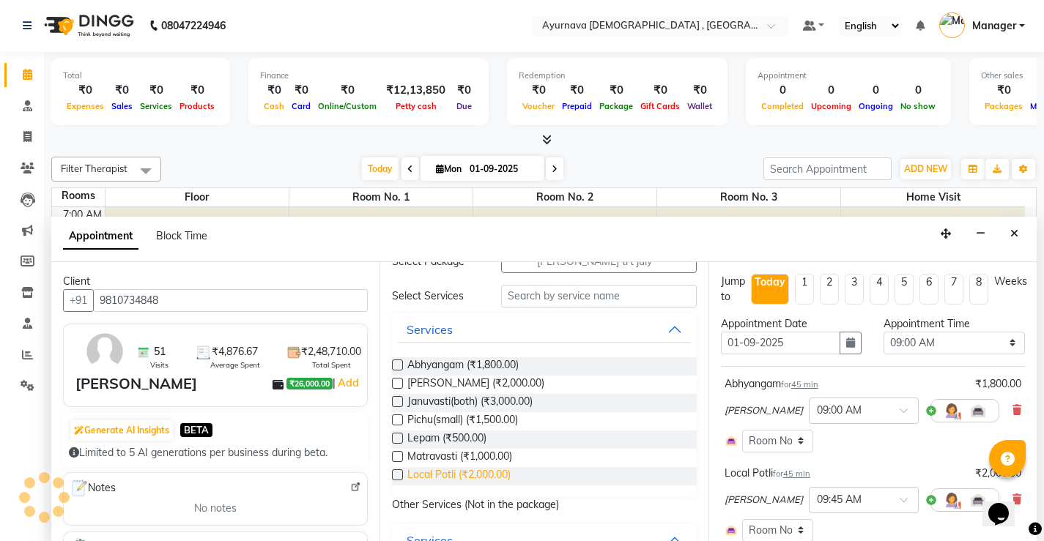
checkbox input "false"
click at [418, 460] on span "Matravasti (₹1,000.00)" at bounding box center [459, 458] width 105 height 18
checkbox input "false"
select select "2652"
click at [407, 383] on span "Kati vasti (₹2,000.00)" at bounding box center [475, 385] width 137 height 18
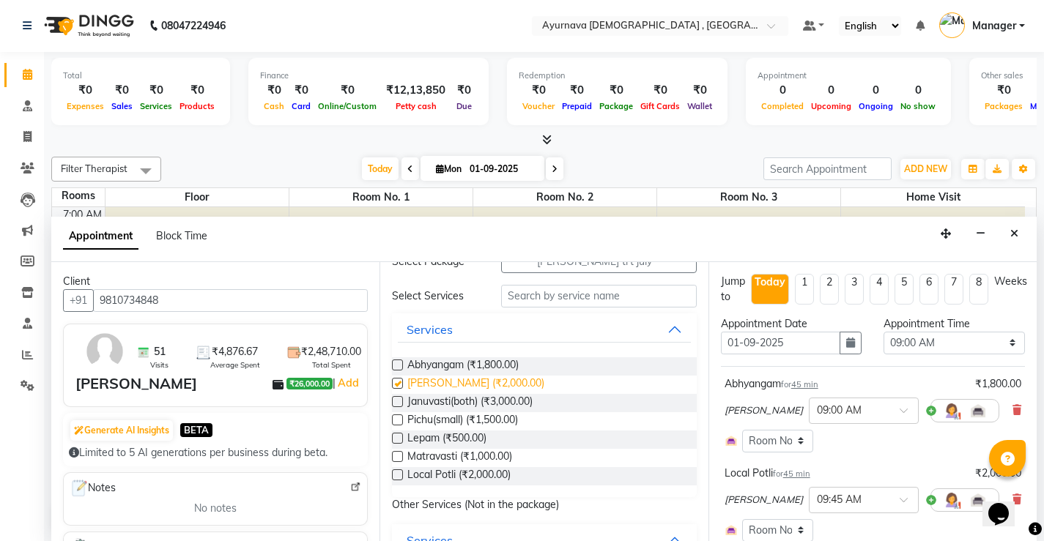
checkbox input "true"
select select "2652"
checkbox input "false"
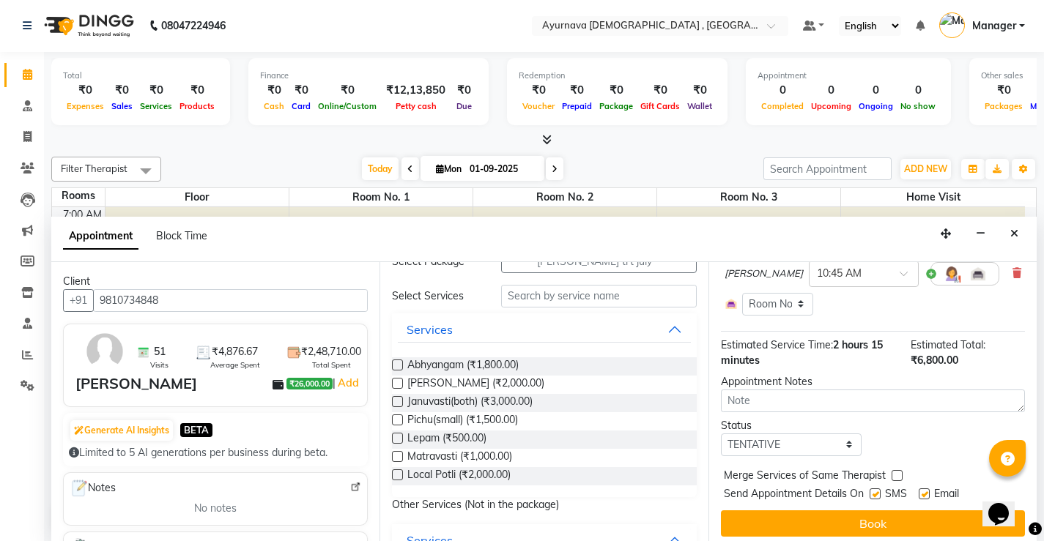
scroll to position [412, 0]
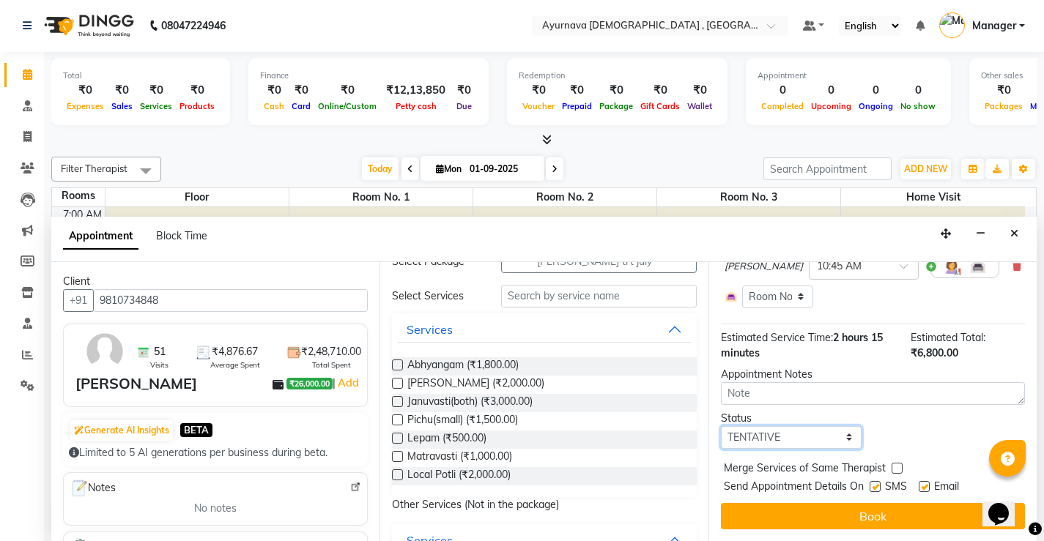
click at [839, 445] on select "Select TENTATIVE CONFIRM CHECK-IN UPCOMING" at bounding box center [791, 437] width 141 height 23
select select "upcoming"
click at [721, 426] on select "Select TENTATIVE CONFIRM CHECK-IN UPCOMING" at bounding box center [791, 437] width 141 height 23
click at [873, 490] on label at bounding box center [875, 486] width 11 height 11
click at [873, 490] on input "checkbox" at bounding box center [875, 489] width 10 height 10
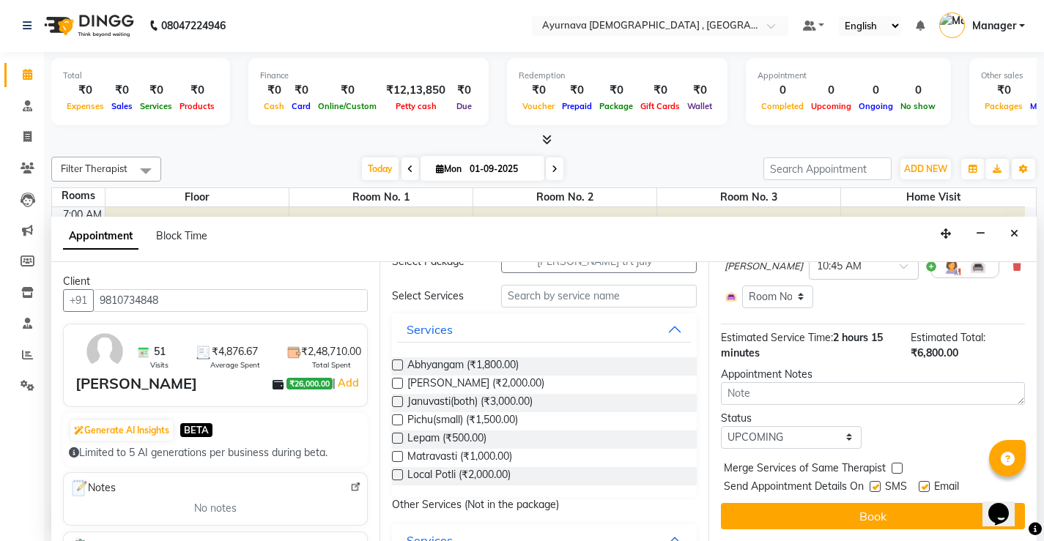
checkbox input "false"
click at [928, 489] on label at bounding box center [924, 486] width 11 height 11
click at [928, 489] on input "checkbox" at bounding box center [924, 489] width 10 height 10
checkbox input "false"
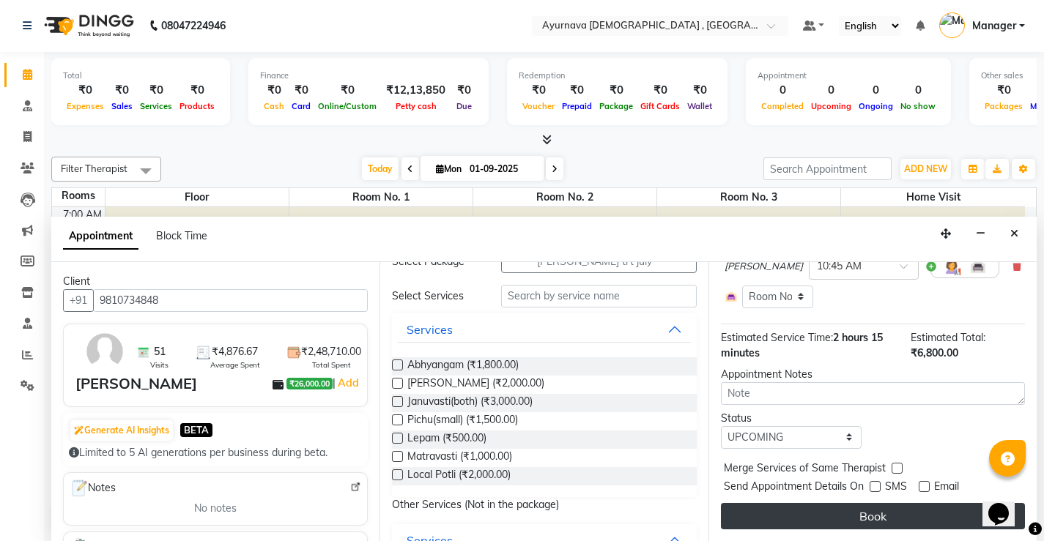
click at [896, 510] on button "Book" at bounding box center [873, 516] width 304 height 26
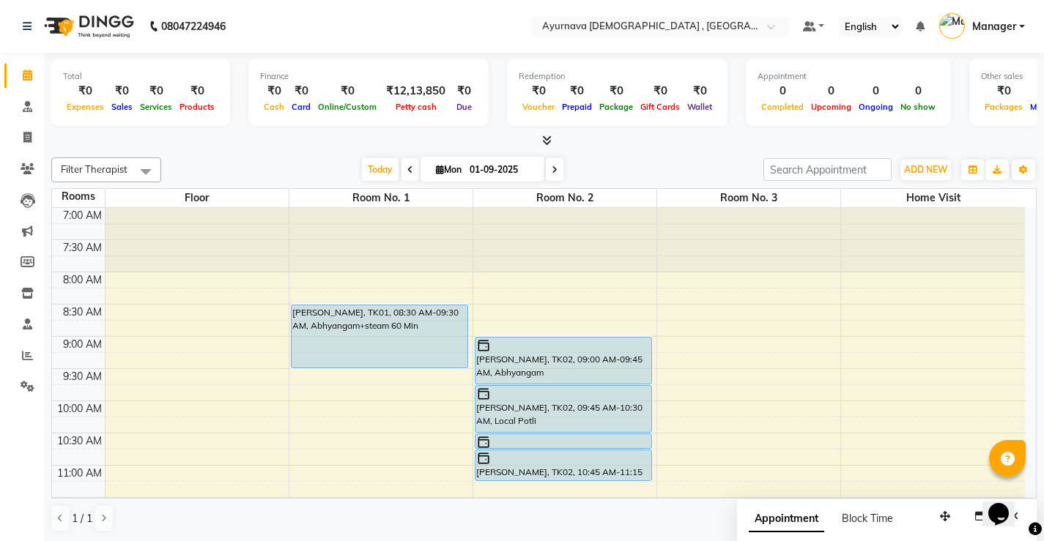
scroll to position [73, 0]
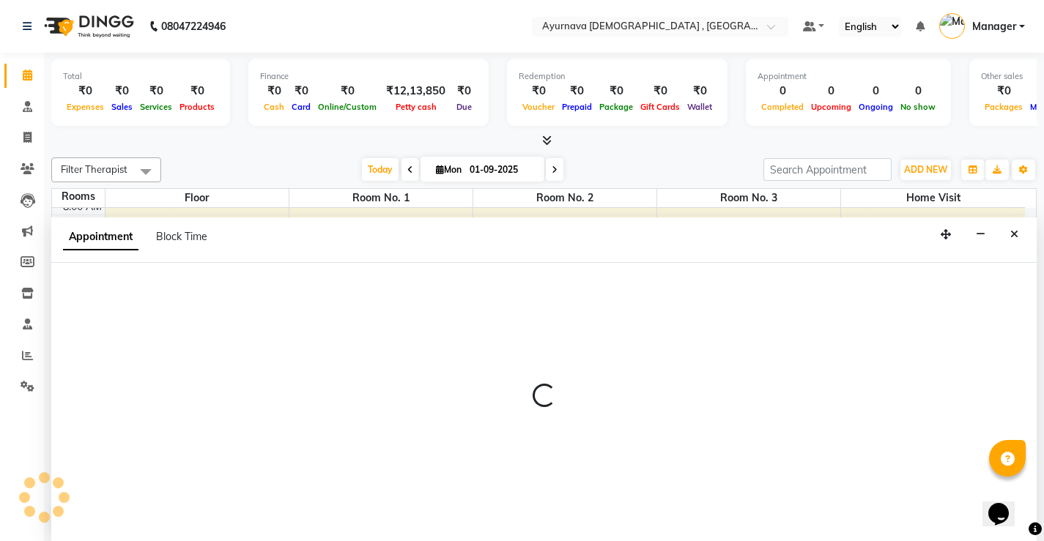
scroll to position [1, 0]
select select "615"
select select "tentative"
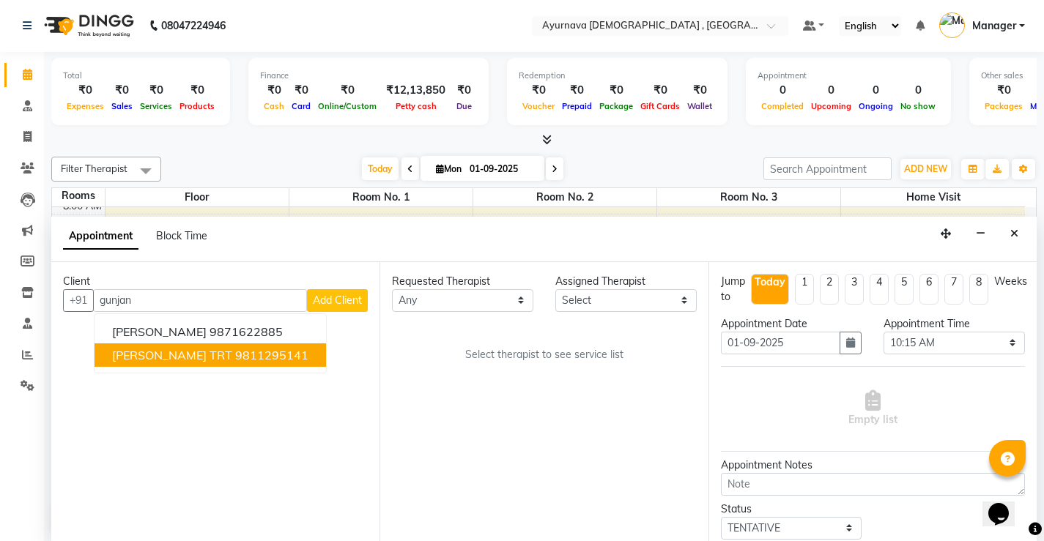
click at [156, 351] on span "Gunjan Saxsena TRT" at bounding box center [172, 355] width 120 height 15
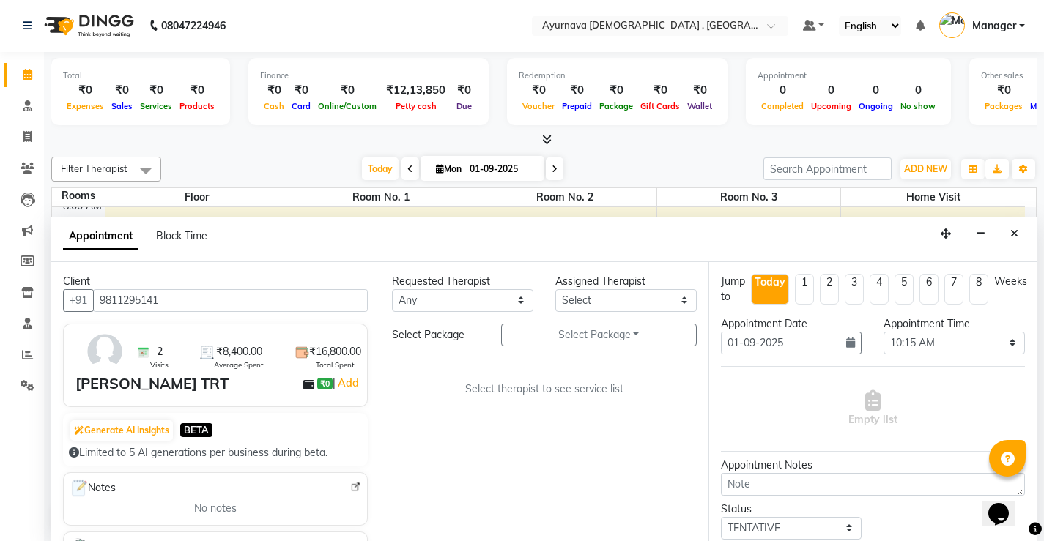
type input "9811295141"
click at [451, 309] on select "Any Anjali Anjali kalka ji ASHMITA Dileep Dr Arathy S Dr Reshma Dr. Sajna Farha…" at bounding box center [462, 300] width 141 height 23
select select "68703"
click at [392, 289] on select "Any Anjali Anjali kalka ji ASHMITA Dileep Dr Arathy S Dr Reshma Dr. Sajna Farha…" at bounding box center [462, 300] width 141 height 23
select select "68703"
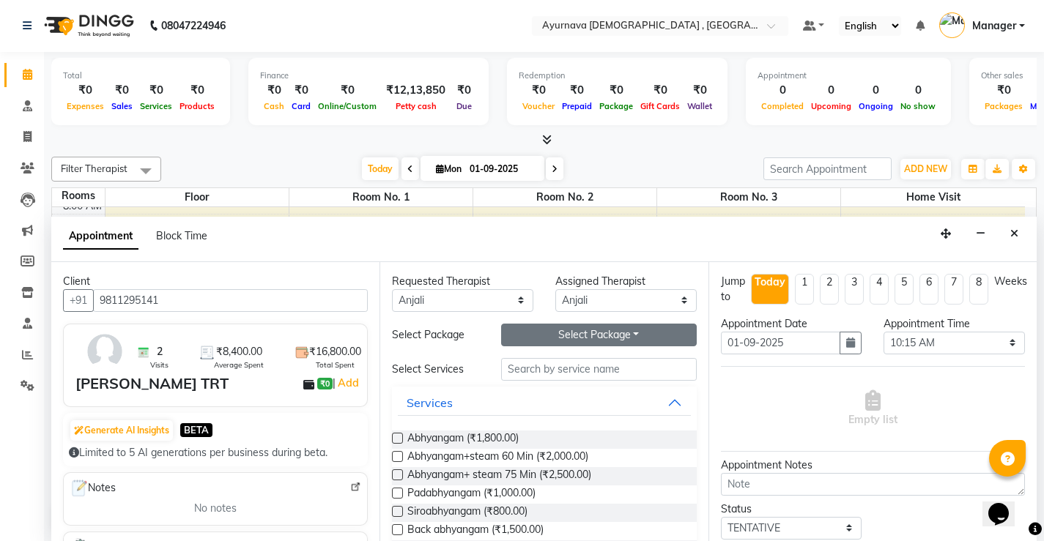
click at [558, 335] on button "Select Package Toggle Dropdown" at bounding box center [599, 335] width 196 height 23
click at [533, 370] on li "Gunjan Sexena" at bounding box center [560, 365] width 116 height 21
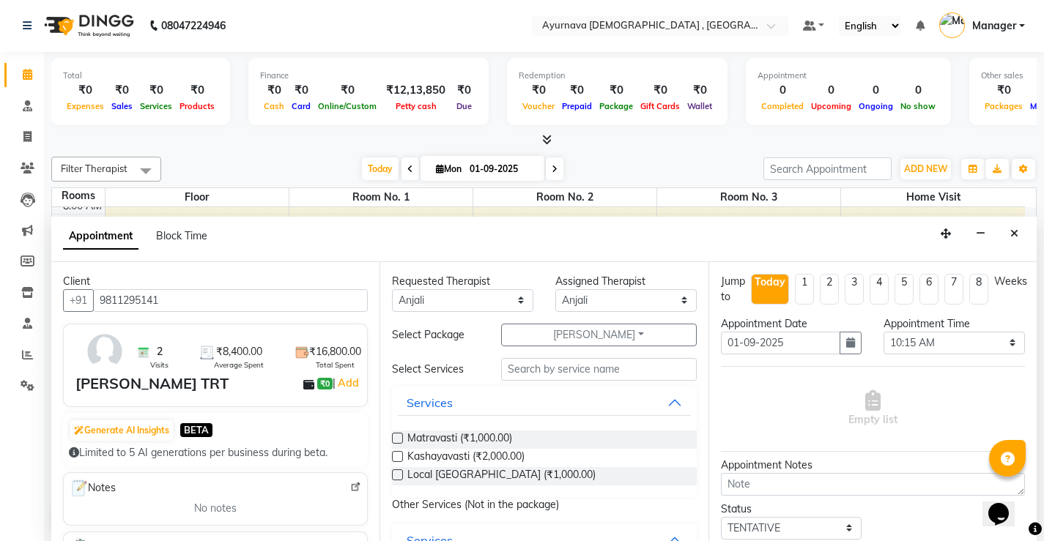
scroll to position [73, 0]
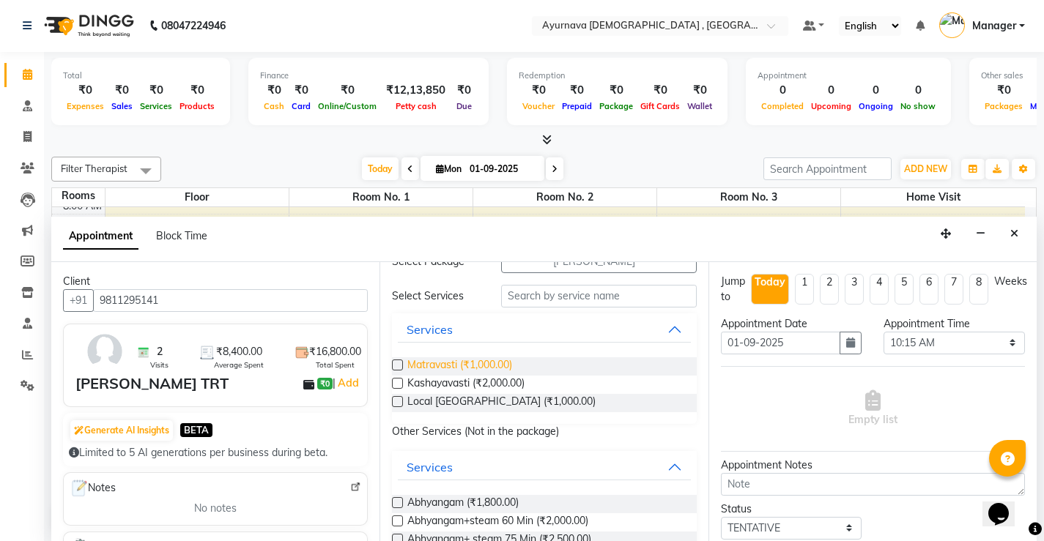
click at [431, 368] on span "Matravasti (₹1,000.00)" at bounding box center [459, 367] width 105 height 18
checkbox input "false"
select select "2653"
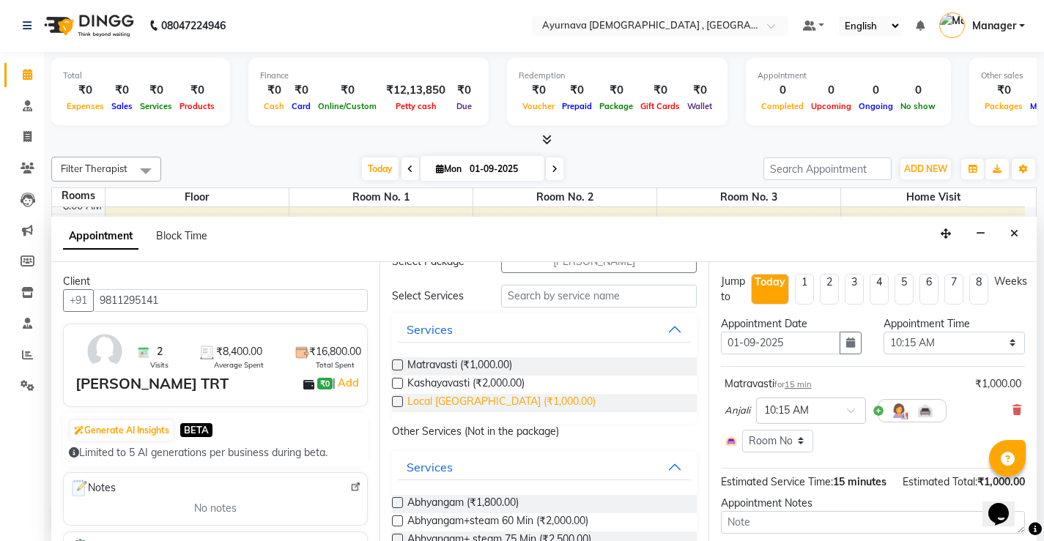
click at [432, 403] on span "Local Abyangam (₹1,000.00)" at bounding box center [501, 403] width 188 height 18
checkbox input "true"
select select "2653"
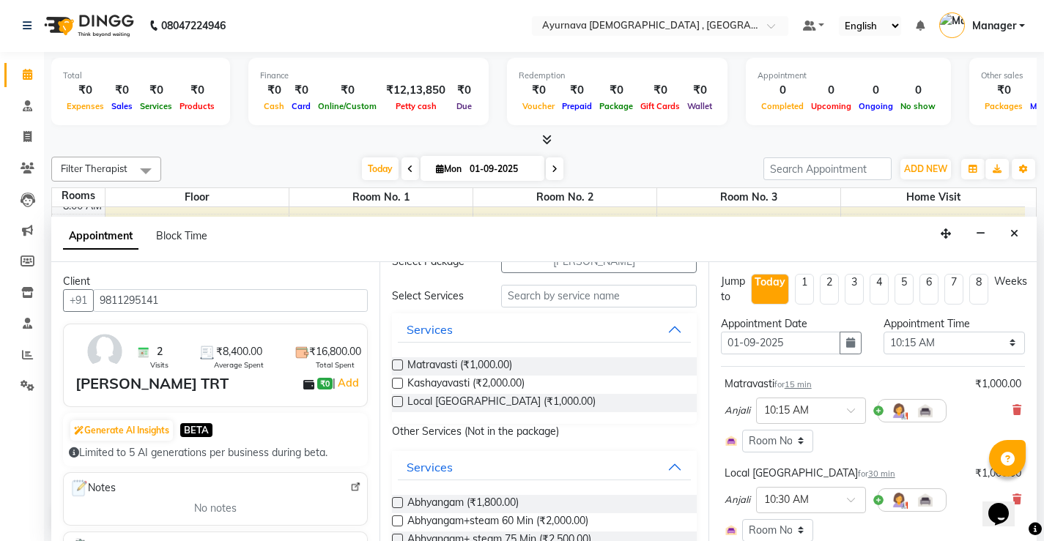
checkbox input "false"
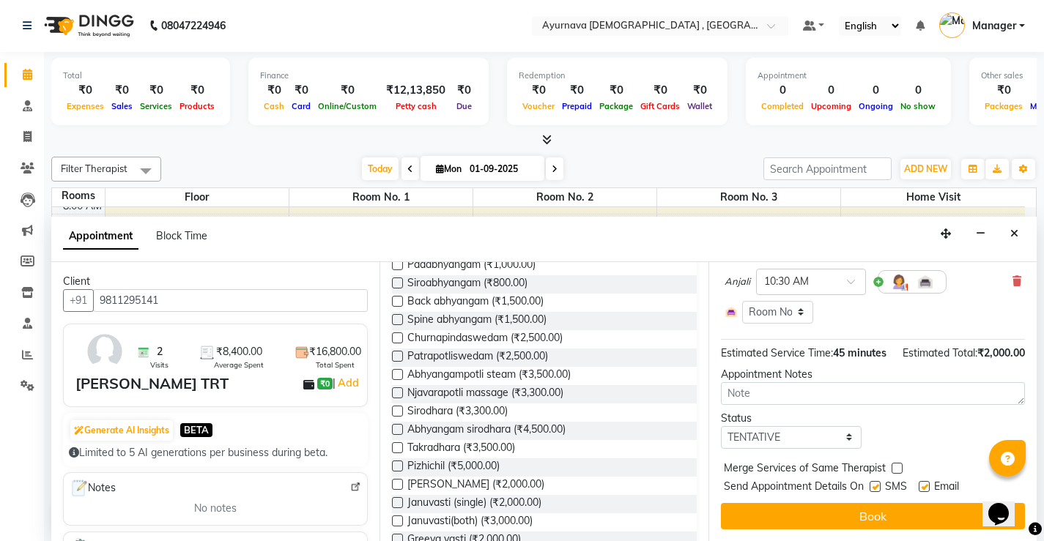
scroll to position [234, 0]
click at [820, 436] on select "Select TENTATIVE CONFIRM CHECK-IN UPCOMING" at bounding box center [791, 437] width 141 height 23
select select "upcoming"
click at [721, 426] on select "Select TENTATIVE CONFIRM CHECK-IN UPCOMING" at bounding box center [791, 437] width 141 height 23
click at [876, 490] on label at bounding box center [875, 486] width 11 height 11
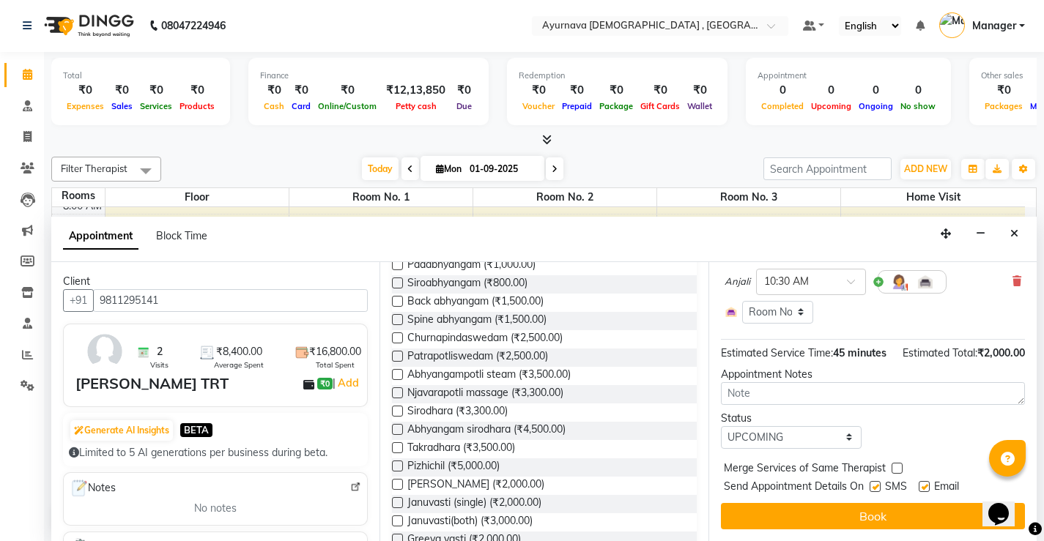
click at [876, 490] on input "checkbox" at bounding box center [875, 489] width 10 height 10
checkbox input "false"
click at [928, 486] on label at bounding box center [924, 486] width 11 height 11
click at [928, 486] on input "checkbox" at bounding box center [924, 489] width 10 height 10
checkbox input "false"
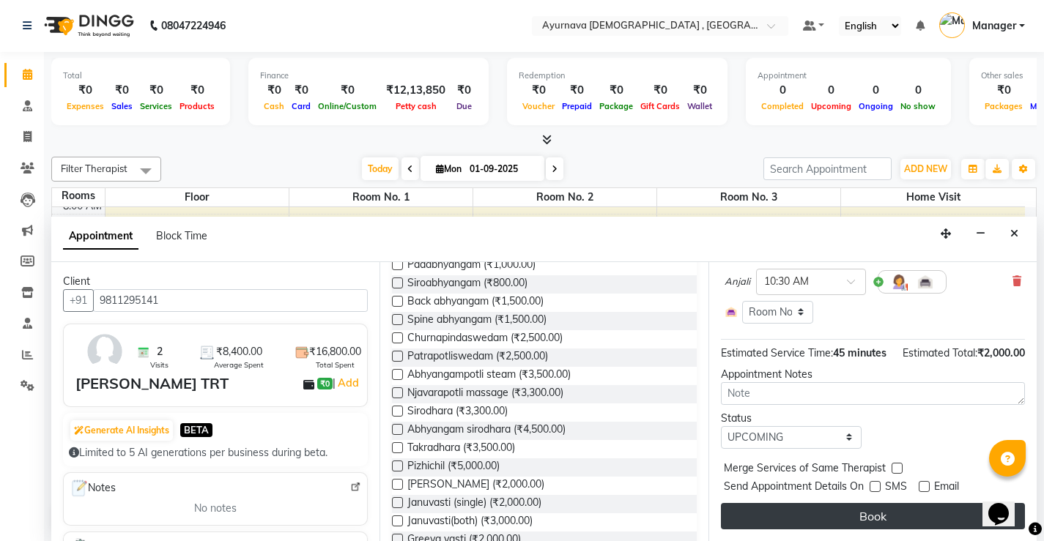
click at [907, 511] on button "Book" at bounding box center [873, 516] width 304 height 26
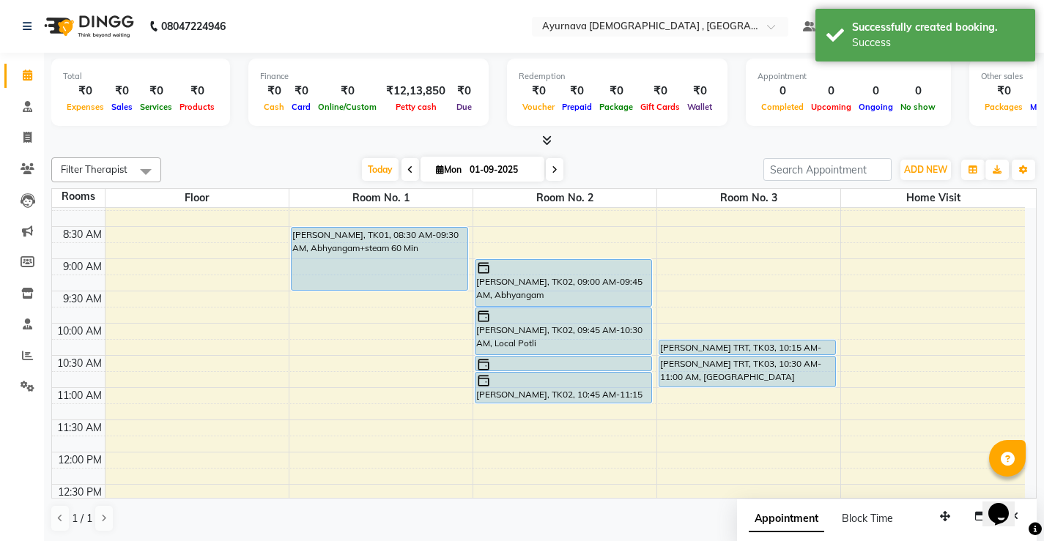
scroll to position [73, 0]
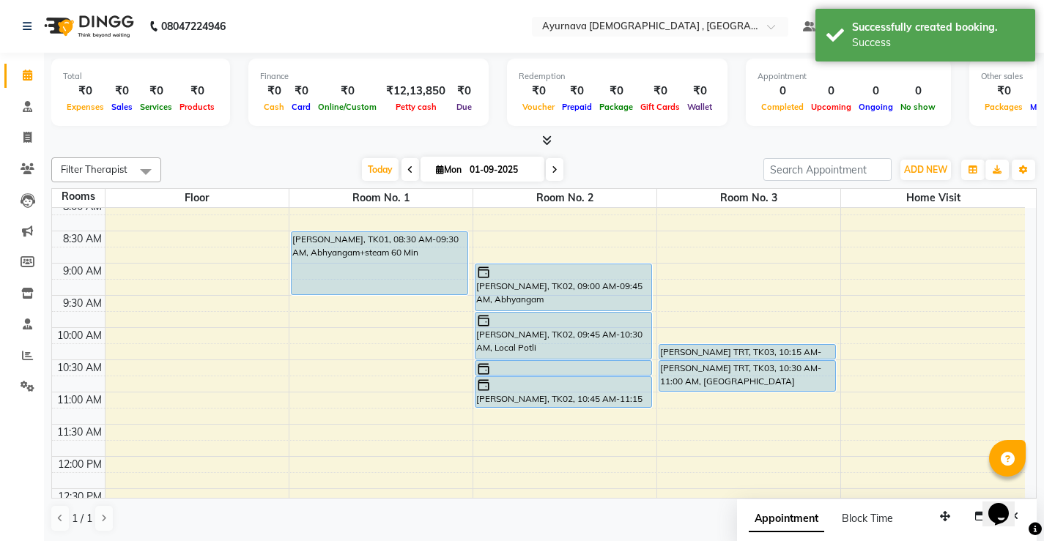
select select "tentative"
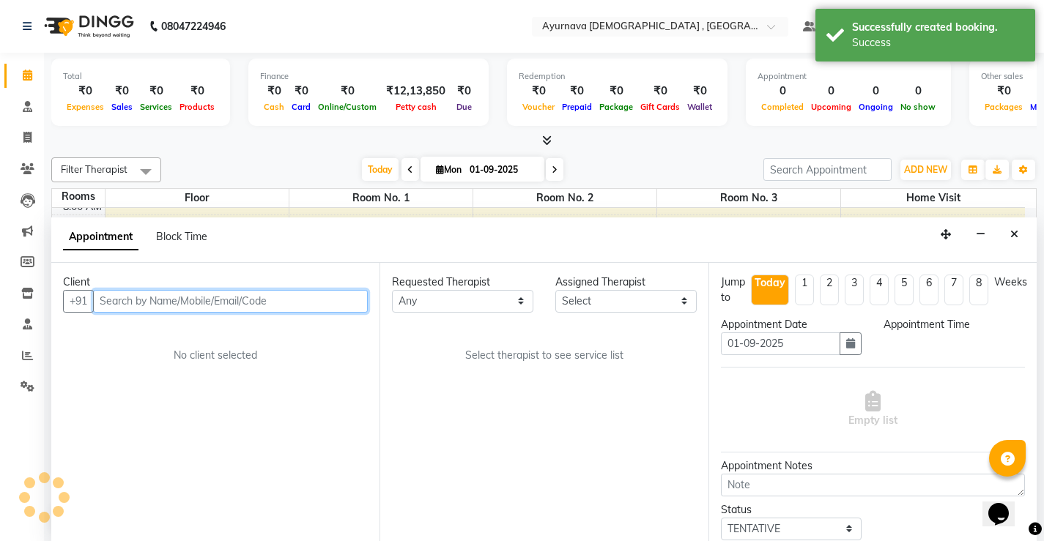
scroll to position [1, 0]
select select "690"
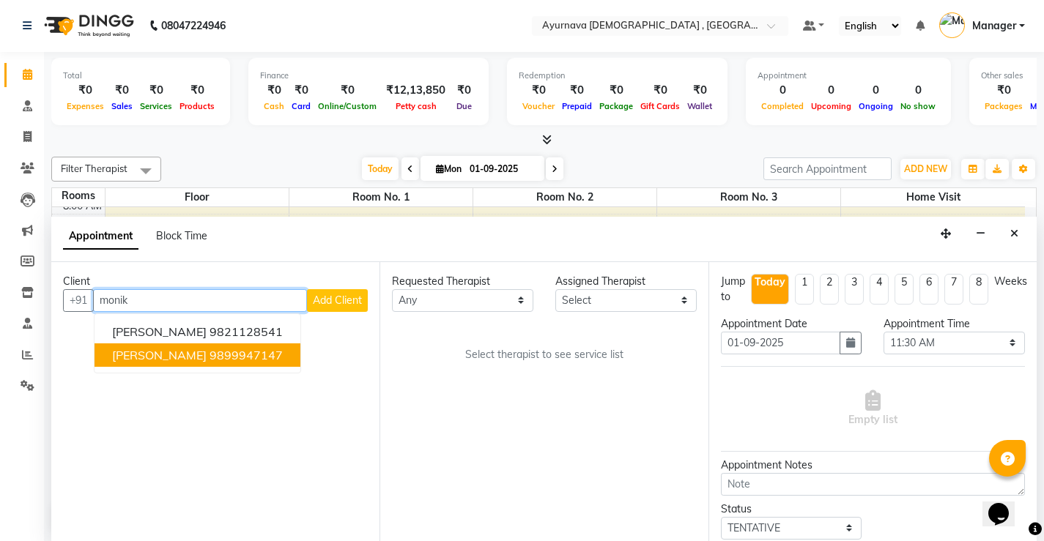
click at [210, 362] on ngb-highlight "9899947147" at bounding box center [246, 355] width 73 height 15
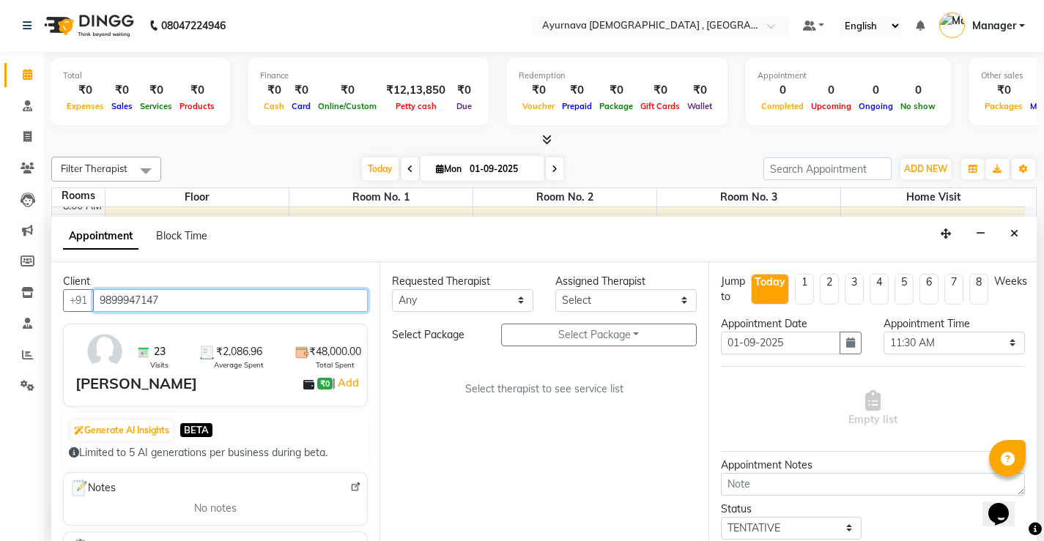
type input "9899947147"
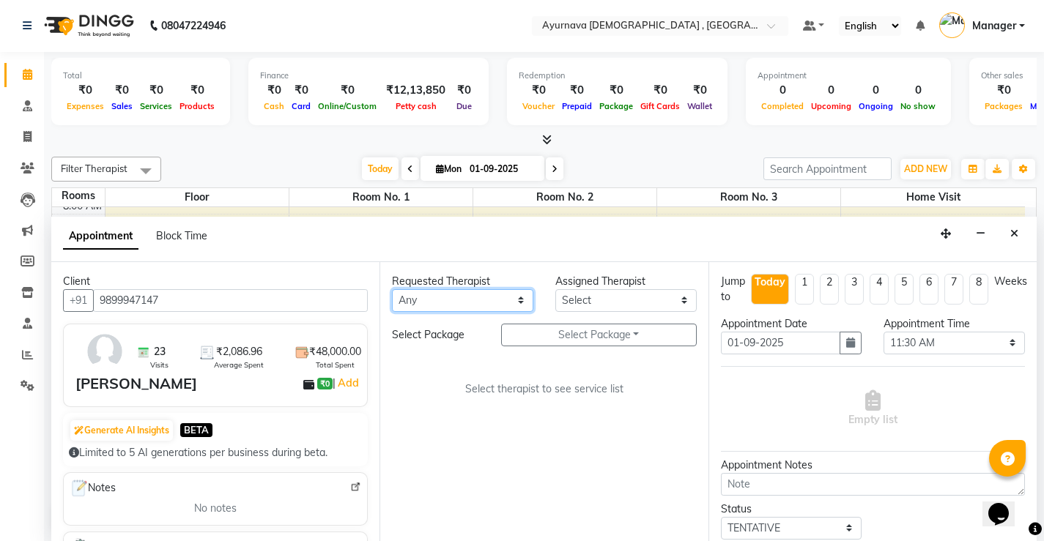
click at [431, 300] on select "Any Anjali Anjali kalka ji ASHMITA Dileep Dr Arathy S Dr Reshma Dr. Sajna Farha…" at bounding box center [462, 300] width 141 height 23
select select "83763"
click at [392, 289] on select "Any Anjali Anjali kalka ji ASHMITA Dileep Dr Arathy S Dr Reshma Dr. Sajna Farha…" at bounding box center [462, 300] width 141 height 23
select select "83763"
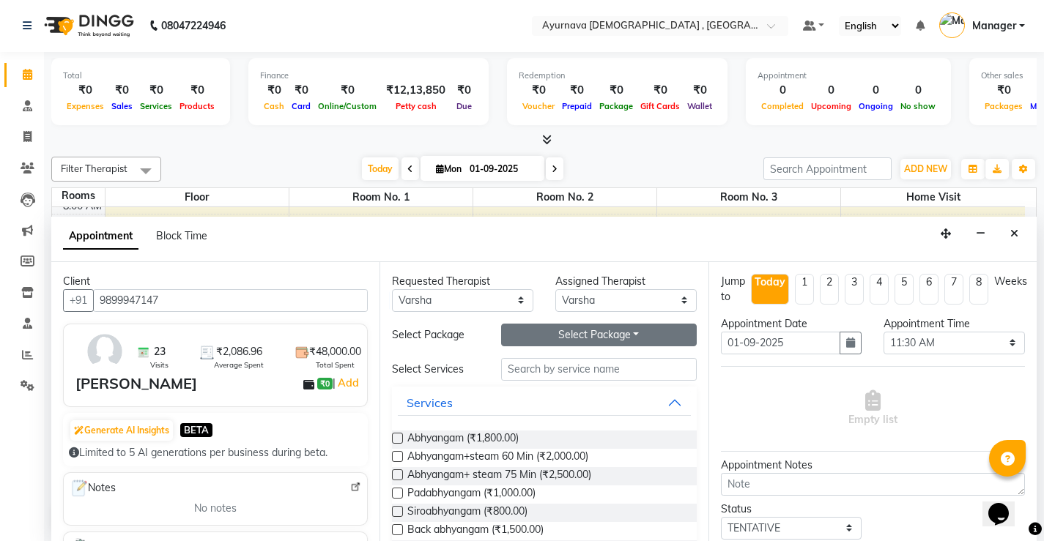
click at [549, 340] on button "Select Package Toggle Dropdown" at bounding box center [599, 335] width 196 height 23
click at [548, 366] on li "Monika Bhatt Trt 2" at bounding box center [575, 365] width 146 height 21
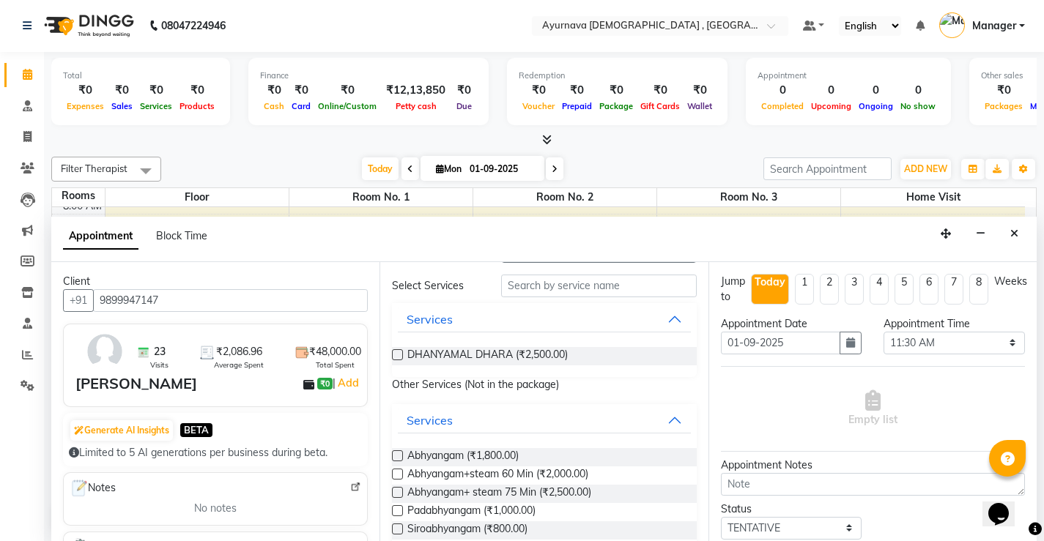
scroll to position [73, 0]
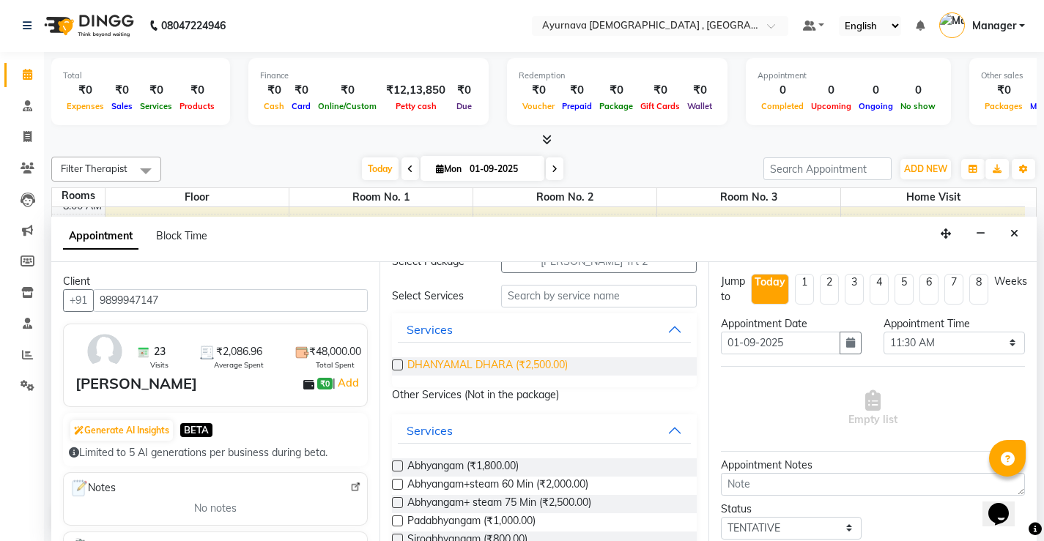
click at [481, 364] on span "DHANYAMAL DHARA (₹2,500.00)" at bounding box center [487, 367] width 160 height 18
checkbox input "false"
select select "2651"
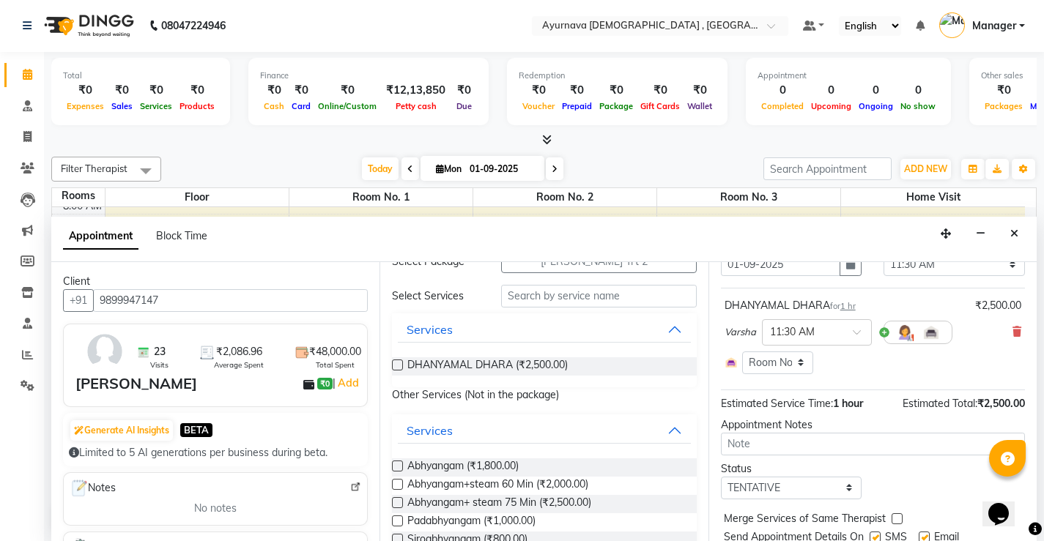
scroll to position [129, 0]
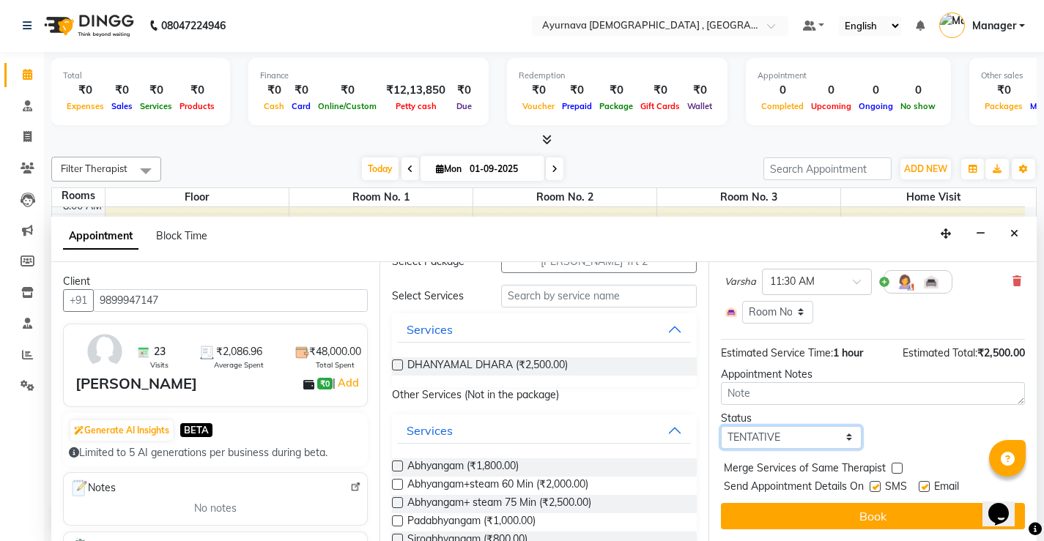
click at [845, 437] on select "Select TENTATIVE CONFIRM CHECK-IN UPCOMING" at bounding box center [791, 437] width 141 height 23
select select "upcoming"
click at [721, 426] on select "Select TENTATIVE CONFIRM CHECK-IN UPCOMING" at bounding box center [791, 437] width 141 height 23
click at [875, 489] on label at bounding box center [875, 486] width 11 height 11
click at [875, 489] on input "checkbox" at bounding box center [875, 489] width 10 height 10
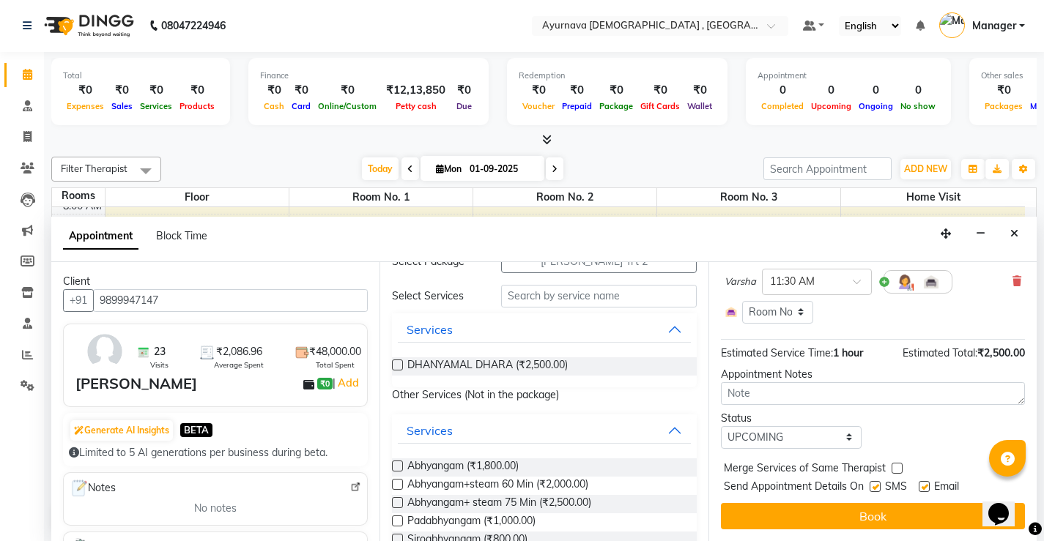
checkbox input "false"
click at [919, 487] on label at bounding box center [924, 486] width 11 height 11
click at [919, 487] on input "checkbox" at bounding box center [924, 489] width 10 height 10
checkbox input "false"
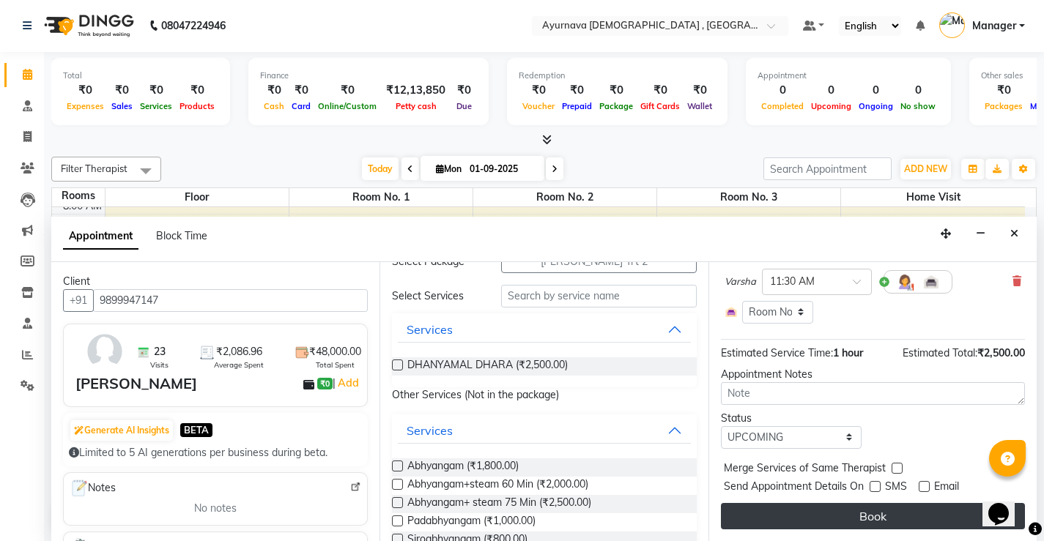
click at [903, 508] on button "Book" at bounding box center [873, 516] width 304 height 26
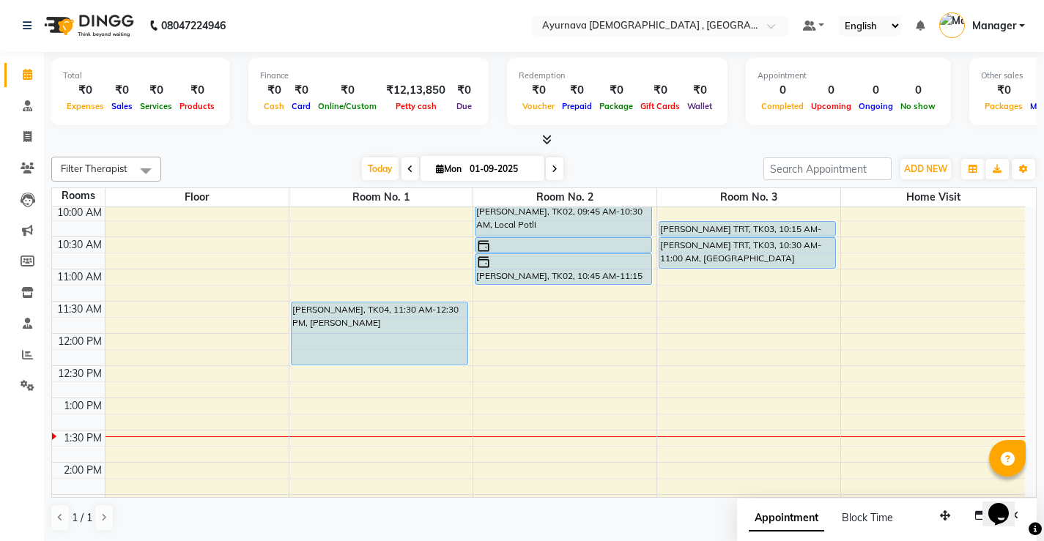
scroll to position [293, 0]
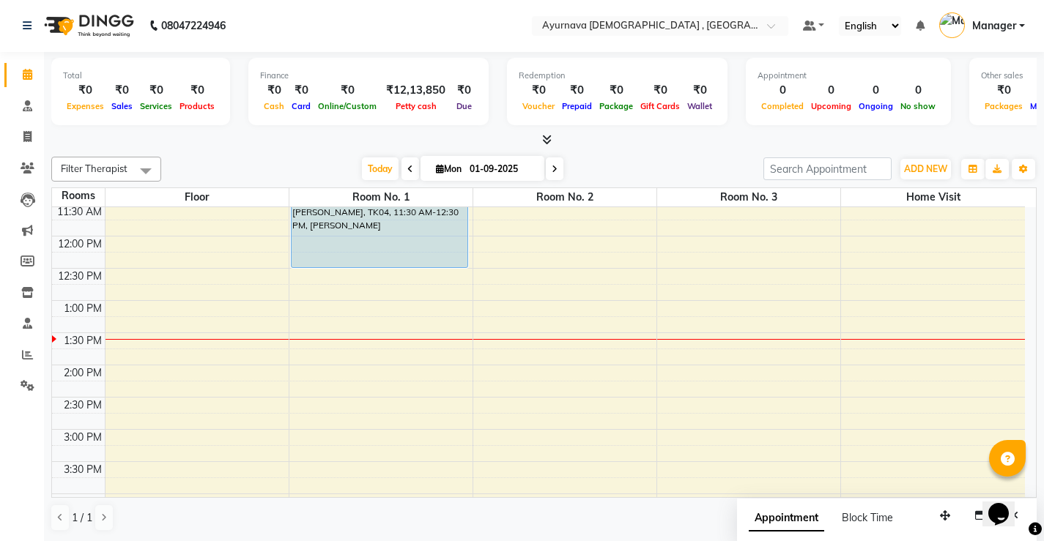
click at [329, 376] on div "7:00 AM 7:30 AM 8:00 AM 8:30 AM 9:00 AM 9:30 AM 10:00 AM 10:30 AM 11:00 AM 11:3…" at bounding box center [538, 365] width 973 height 902
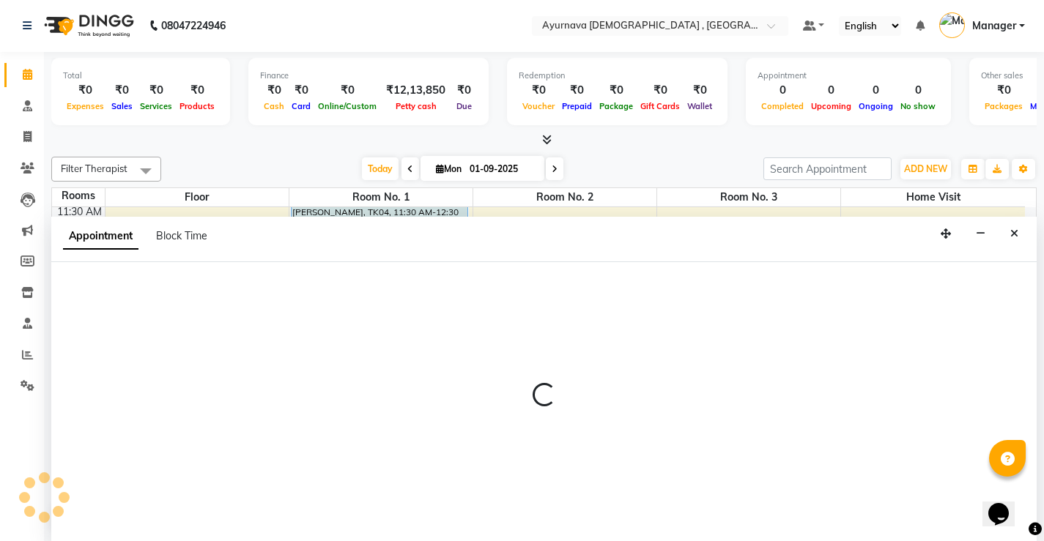
select select "840"
select select "tentative"
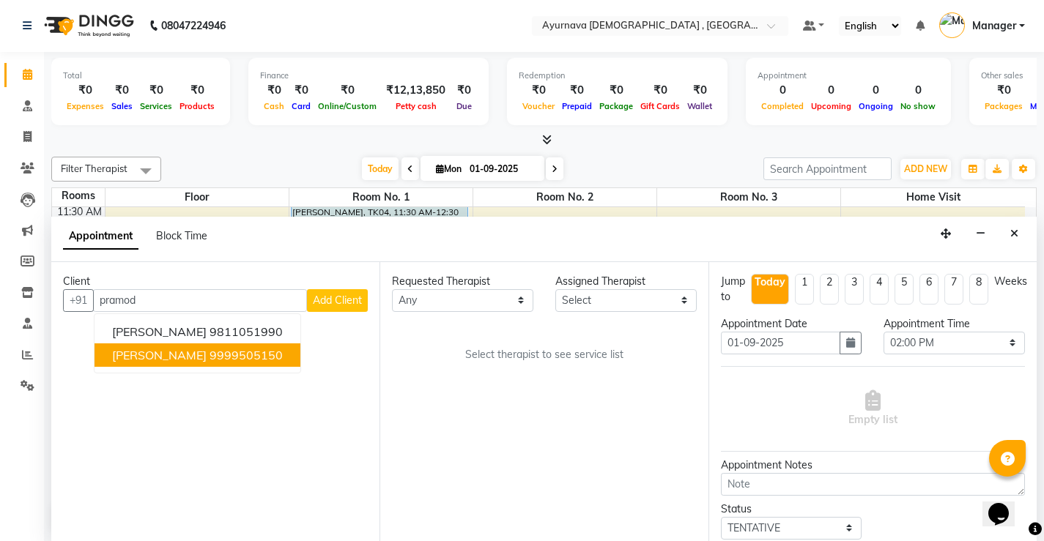
click at [261, 349] on ngb-highlight "9999505150" at bounding box center [246, 355] width 73 height 15
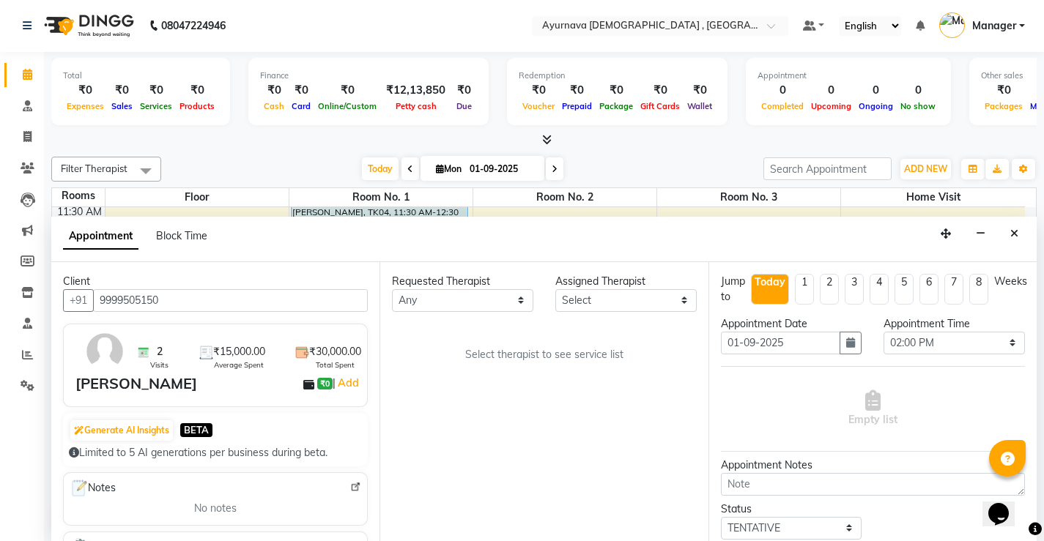
type input "9999505150"
click at [440, 300] on select "Any Anjali Anjali kalka ji ASHMITA Dileep Dr Arathy S Dr Reshma Dr. Sajna Farha…" at bounding box center [462, 300] width 141 height 23
select select "87272"
click at [392, 289] on select "Any Anjali Anjali kalka ji ASHMITA Dileep Dr Arathy S Dr Reshma Dr. Sajna Farha…" at bounding box center [462, 300] width 141 height 23
select select "87272"
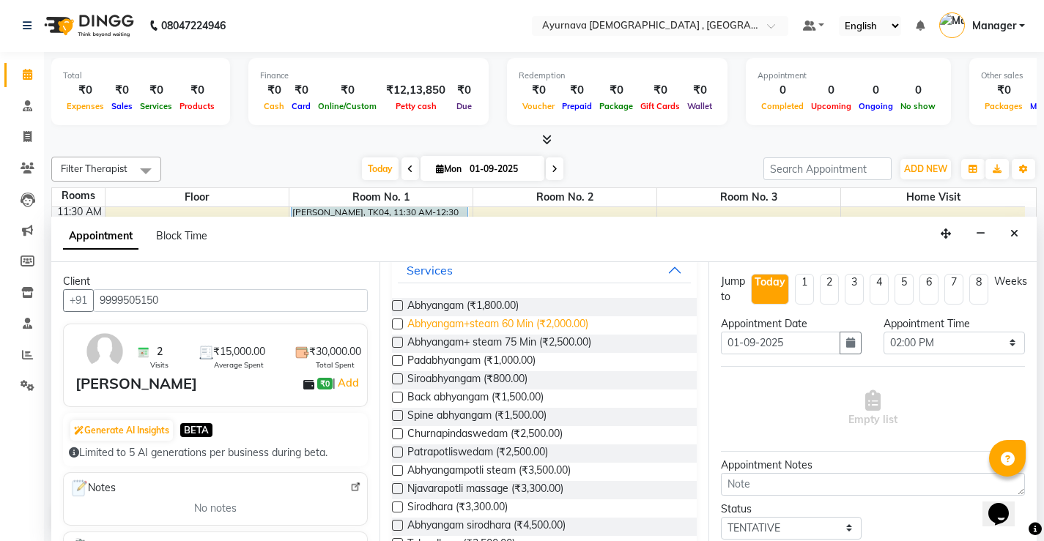
scroll to position [0, 0]
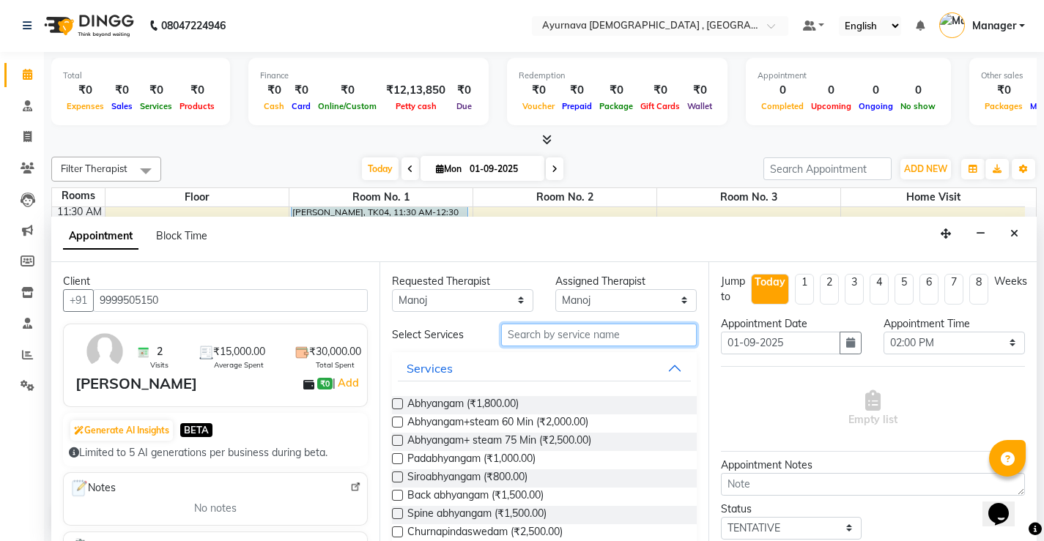
click at [530, 331] on input "text" at bounding box center [599, 335] width 196 height 23
type input "potli"
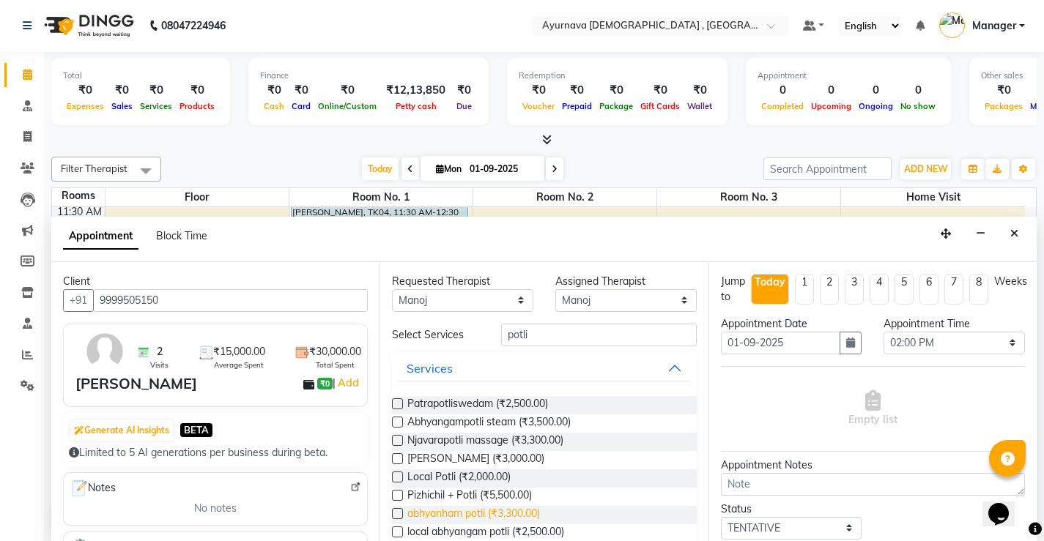
click at [511, 511] on span "abhyanham potli (₹3,300.00)" at bounding box center [473, 515] width 133 height 18
checkbox input "true"
select select "2651"
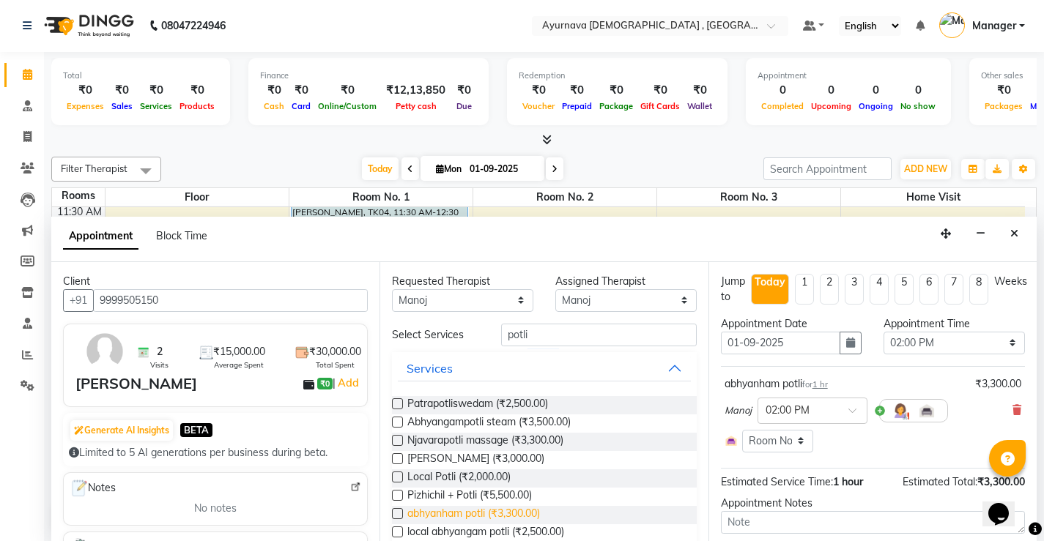
checkbox input "false"
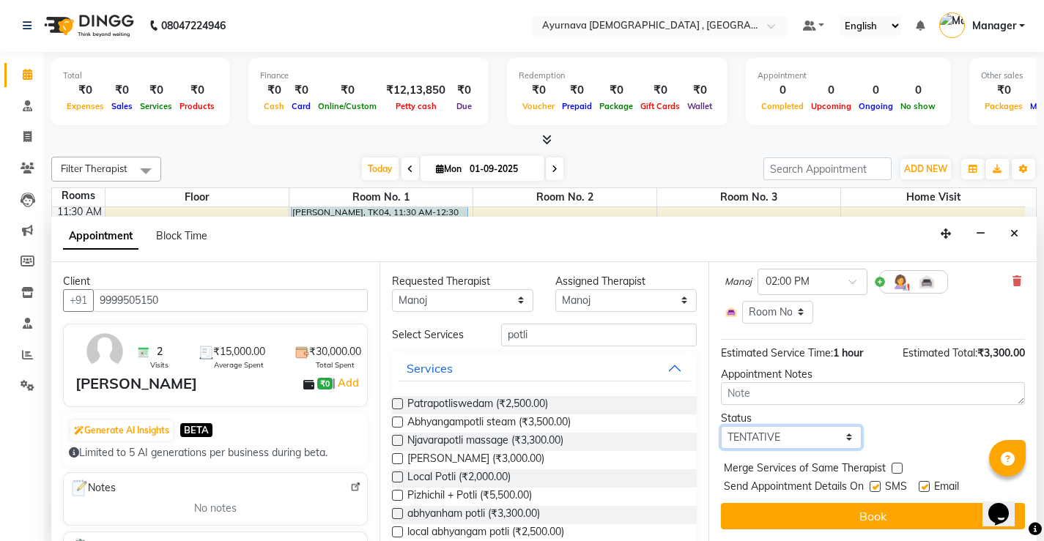
click at [791, 440] on select "Select TENTATIVE CONFIRM CHECK-IN UPCOMING" at bounding box center [791, 437] width 141 height 23
select select "upcoming"
click at [721, 426] on select "Select TENTATIVE CONFIRM CHECK-IN UPCOMING" at bounding box center [791, 437] width 141 height 23
click at [876, 489] on label at bounding box center [875, 486] width 11 height 11
click at [876, 489] on input "checkbox" at bounding box center [875, 489] width 10 height 10
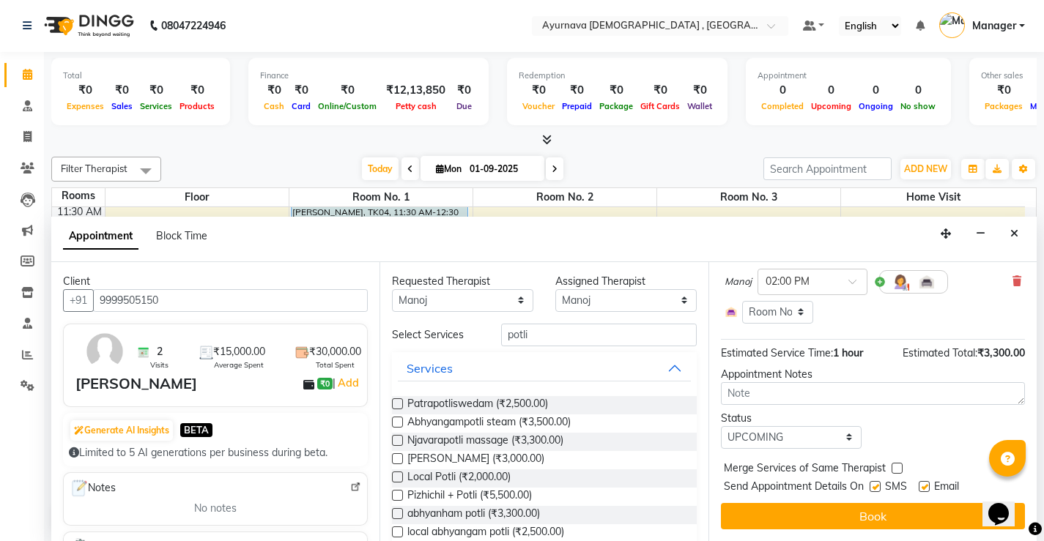
checkbox input "false"
click at [928, 487] on label at bounding box center [924, 486] width 11 height 11
click at [928, 487] on input "checkbox" at bounding box center [924, 489] width 10 height 10
checkbox input "false"
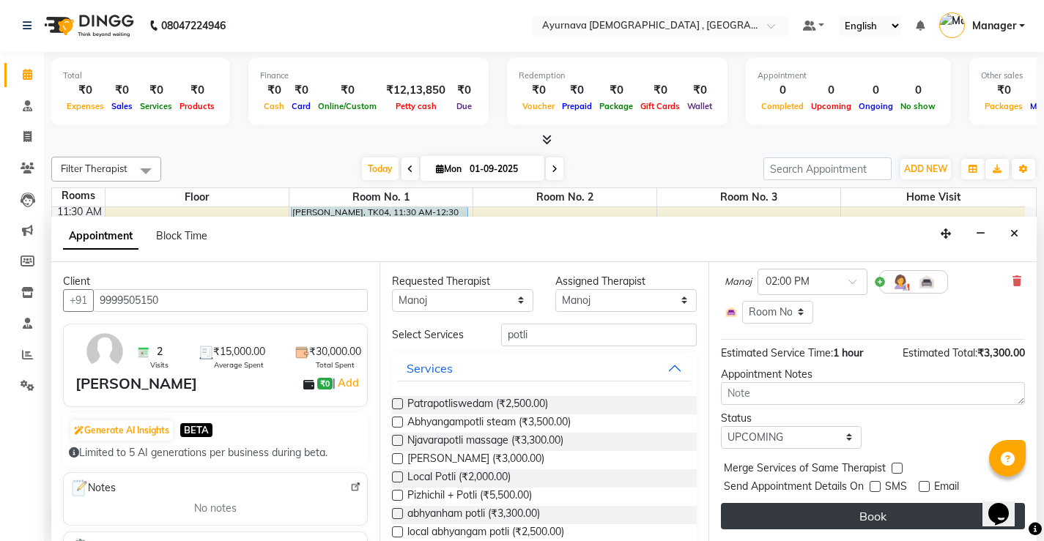
click at [882, 519] on button "Book" at bounding box center [873, 516] width 304 height 26
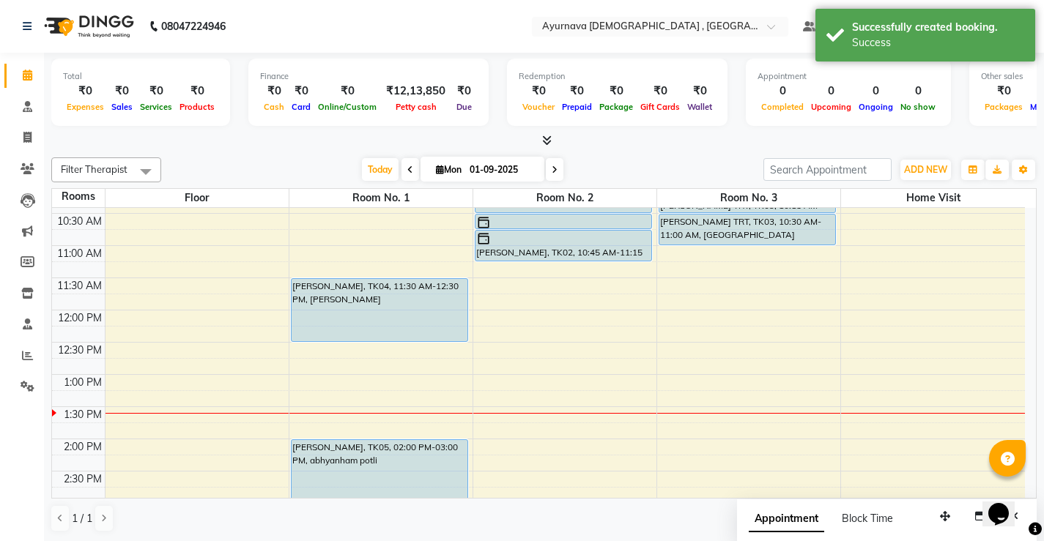
scroll to position [293, 0]
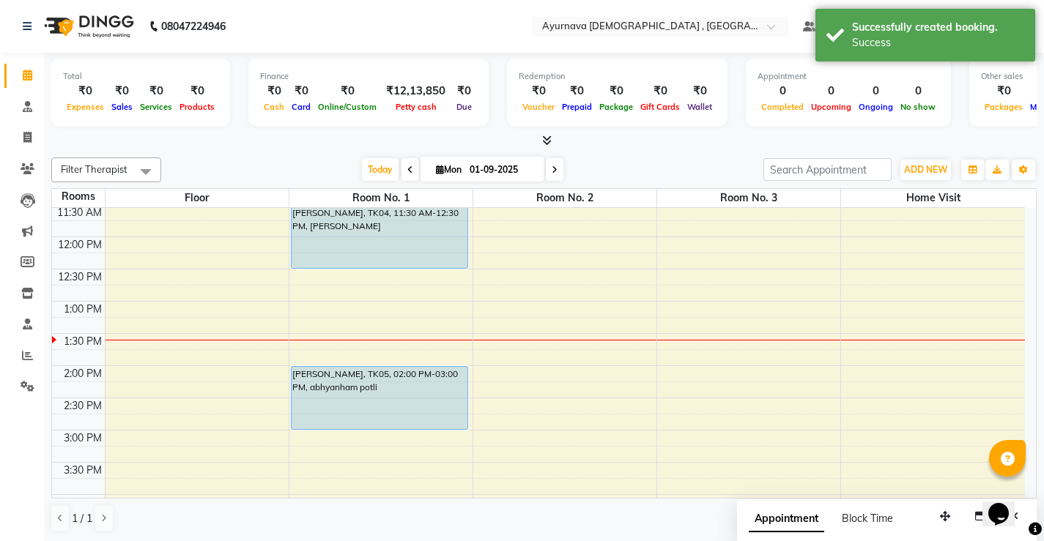
click at [547, 381] on div "7:00 AM 7:30 AM 8:00 AM 8:30 AM 9:00 AM 9:30 AM 10:00 AM 10:30 AM 11:00 AM 11:3…" at bounding box center [538, 366] width 973 height 902
select select "tentative"
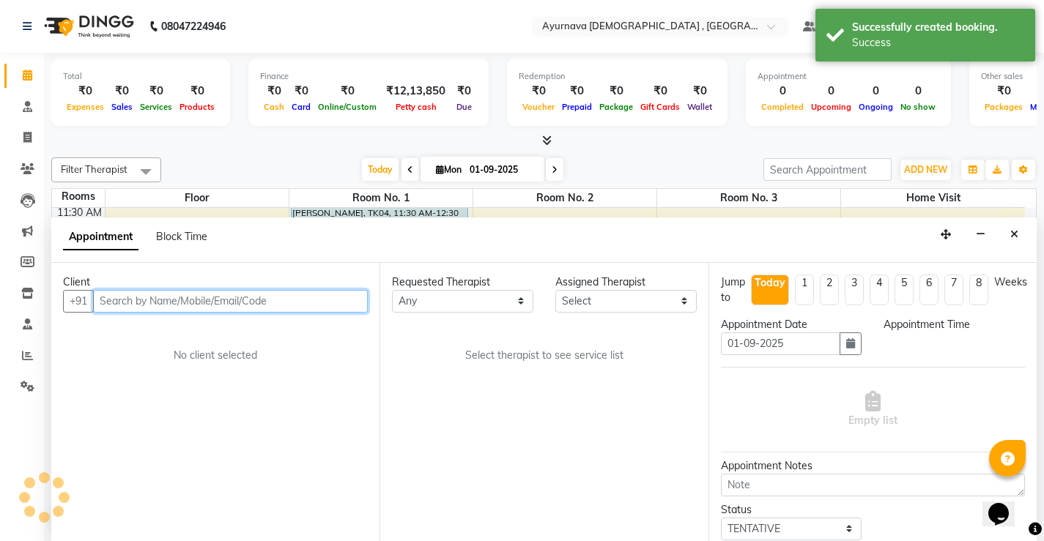
scroll to position [1, 0]
select select "840"
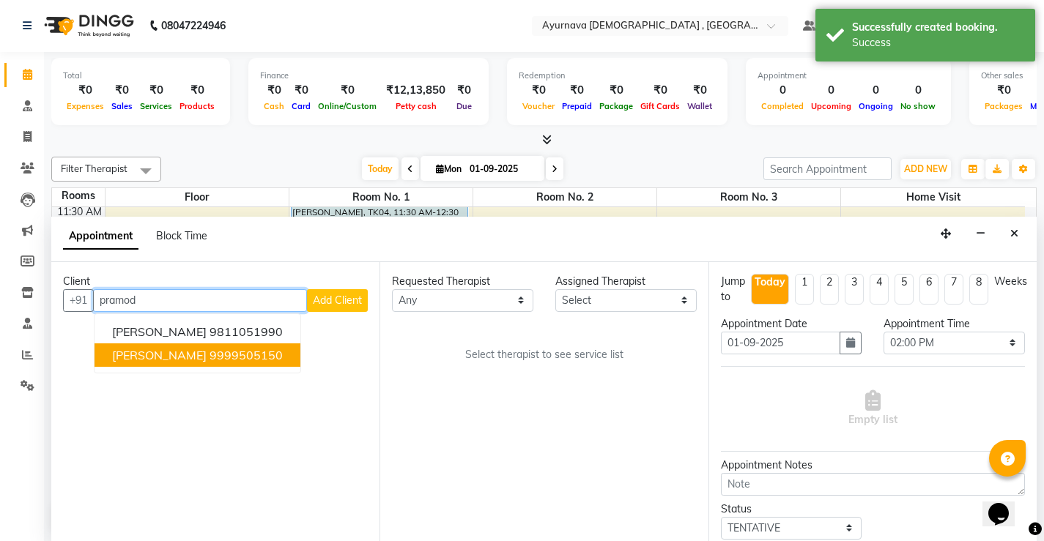
click at [249, 355] on ngb-highlight "9999505150" at bounding box center [246, 355] width 73 height 15
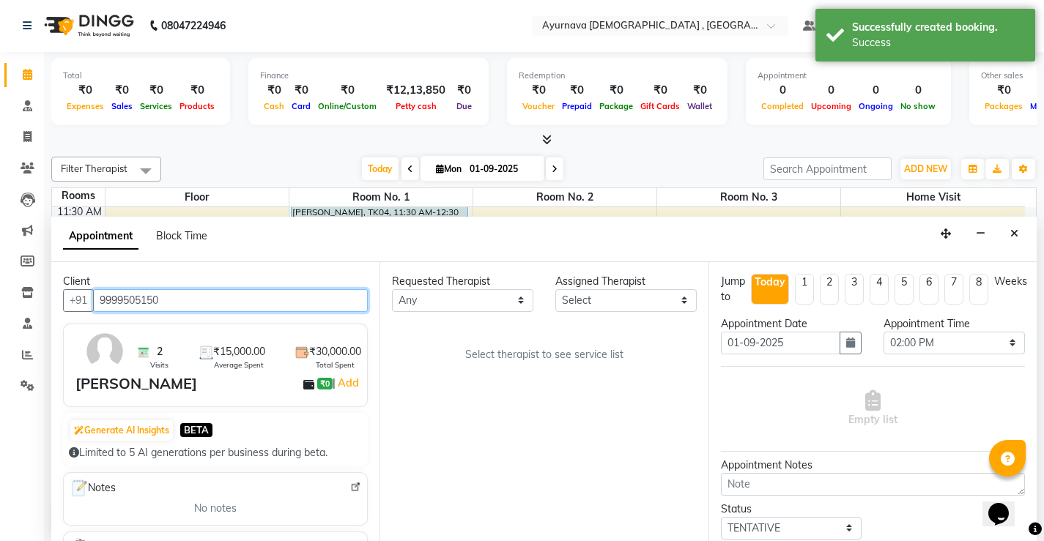
type input "9999505150"
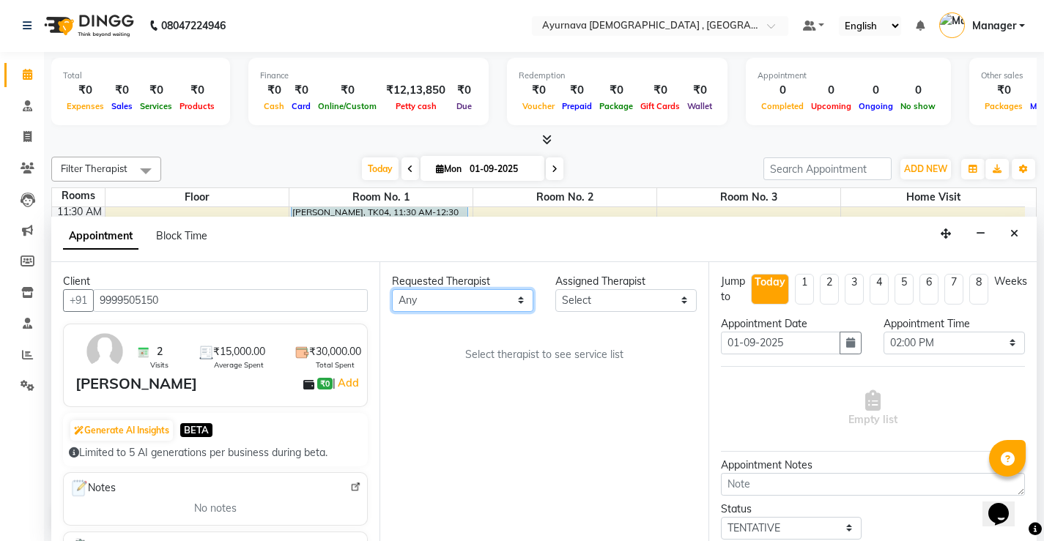
click at [506, 308] on select "Any Anjali Anjali kalka ji ASHMITA Dileep Dr Arathy S Dr Reshma Dr. Sajna Farha…" at bounding box center [462, 300] width 141 height 23
select select "68703"
click at [392, 289] on select "Any Anjali Anjali kalka ji ASHMITA Dileep Dr Arathy S Dr Reshma Dr. Sajna Farha…" at bounding box center [462, 300] width 141 height 23
select select "68703"
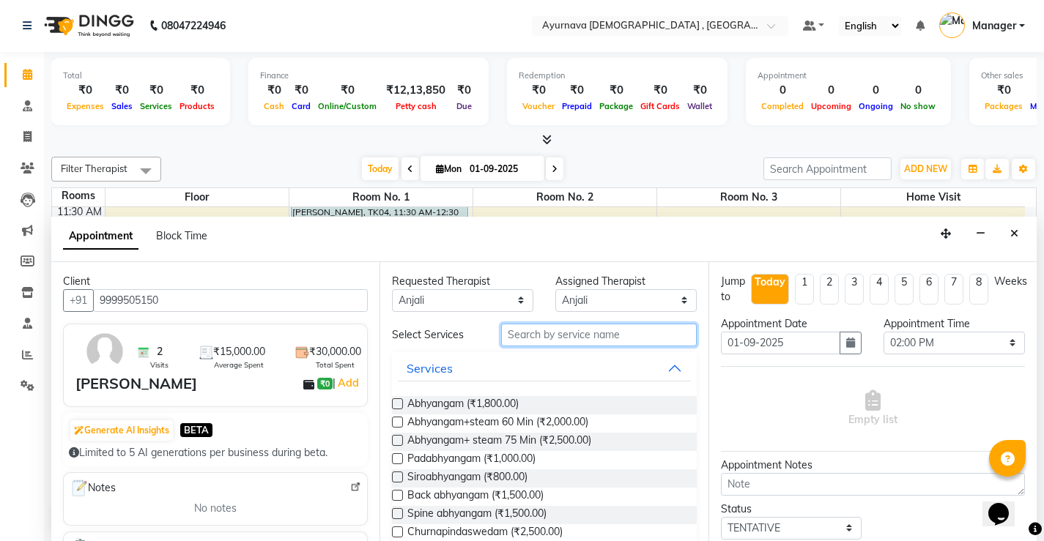
click at [547, 336] on input "text" at bounding box center [599, 335] width 196 height 23
type input "potli"
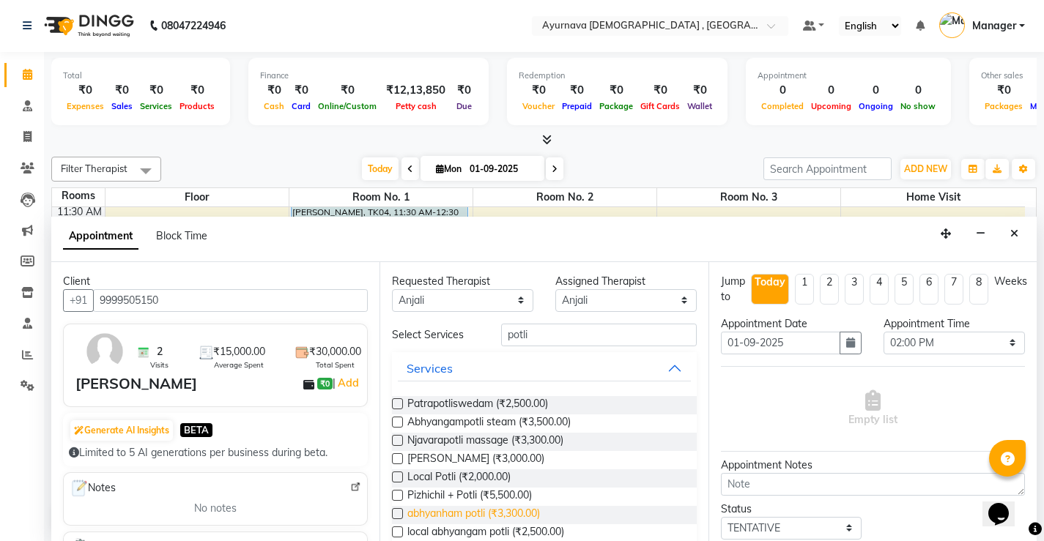
click at [489, 508] on span "abhyanham potli (₹3,300.00)" at bounding box center [473, 515] width 133 height 18
checkbox input "true"
select select "2652"
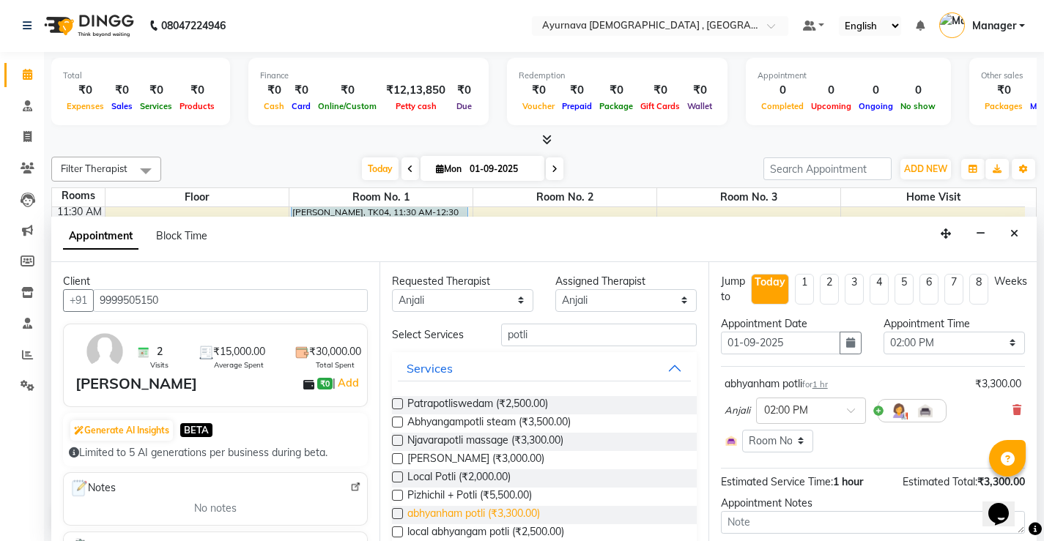
checkbox input "false"
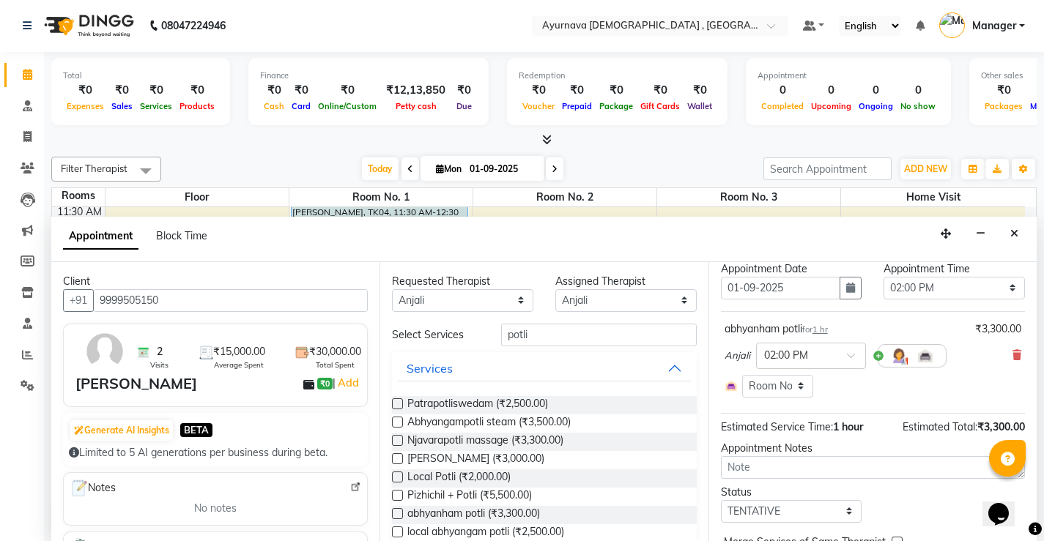
scroll to position [129, 0]
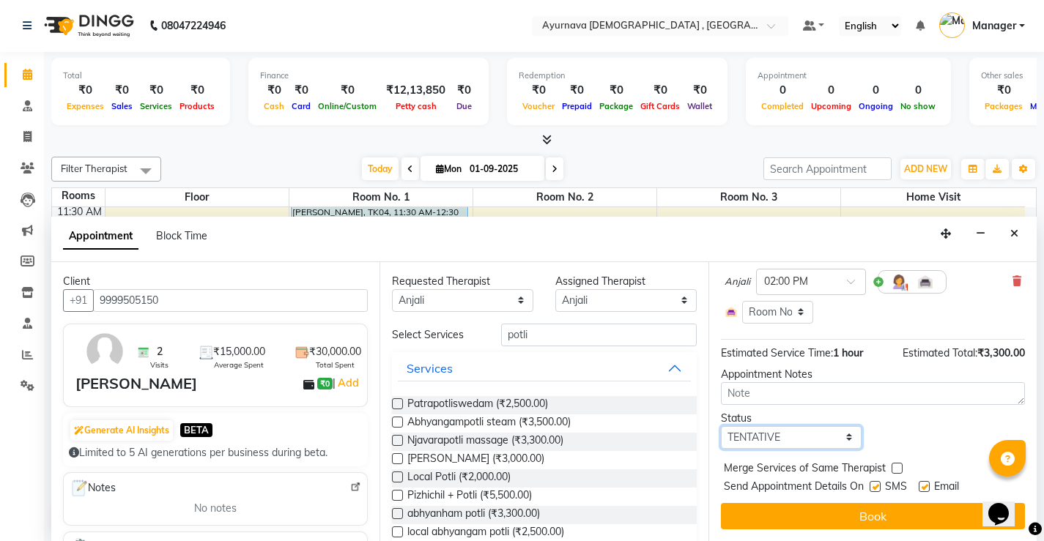
click at [843, 435] on select "Select TENTATIVE CONFIRM CHECK-IN UPCOMING" at bounding box center [791, 437] width 141 height 23
select select "upcoming"
click at [721, 426] on select "Select TENTATIVE CONFIRM CHECK-IN UPCOMING" at bounding box center [791, 437] width 141 height 23
click at [883, 490] on div "SMS" at bounding box center [894, 488] width 49 height 18
click at [873, 482] on label at bounding box center [875, 486] width 11 height 11
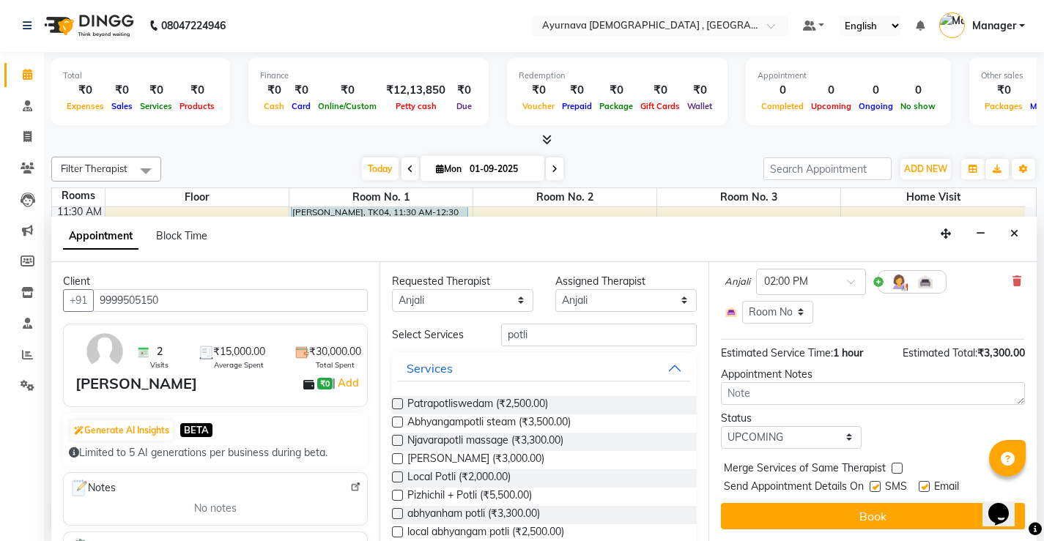
click at [873, 484] on input "checkbox" at bounding box center [875, 489] width 10 height 10
checkbox input "false"
click at [925, 488] on label at bounding box center [924, 486] width 11 height 11
click at [925, 488] on input "checkbox" at bounding box center [924, 489] width 10 height 10
checkbox input "false"
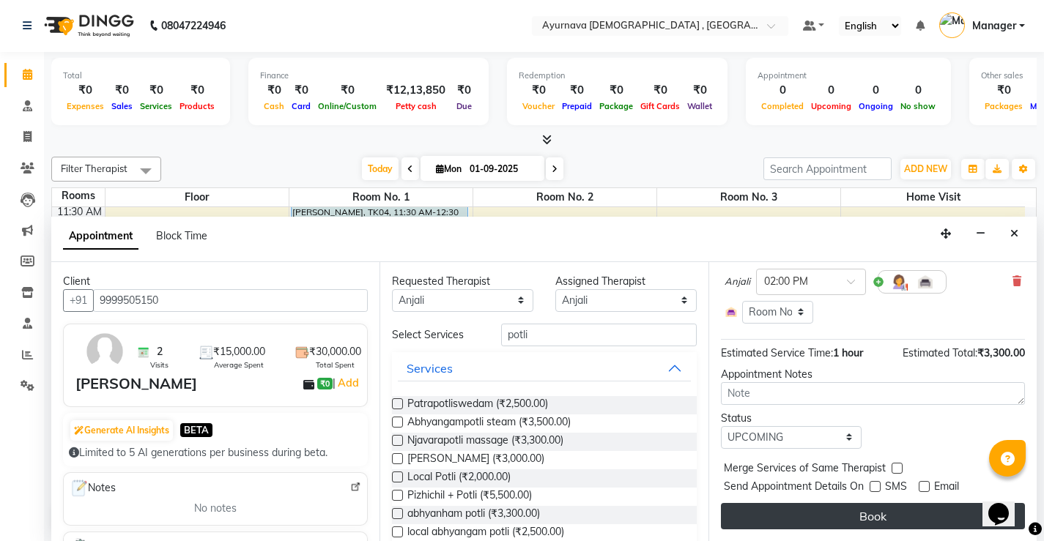
click at [894, 517] on button "Book" at bounding box center [873, 516] width 304 height 26
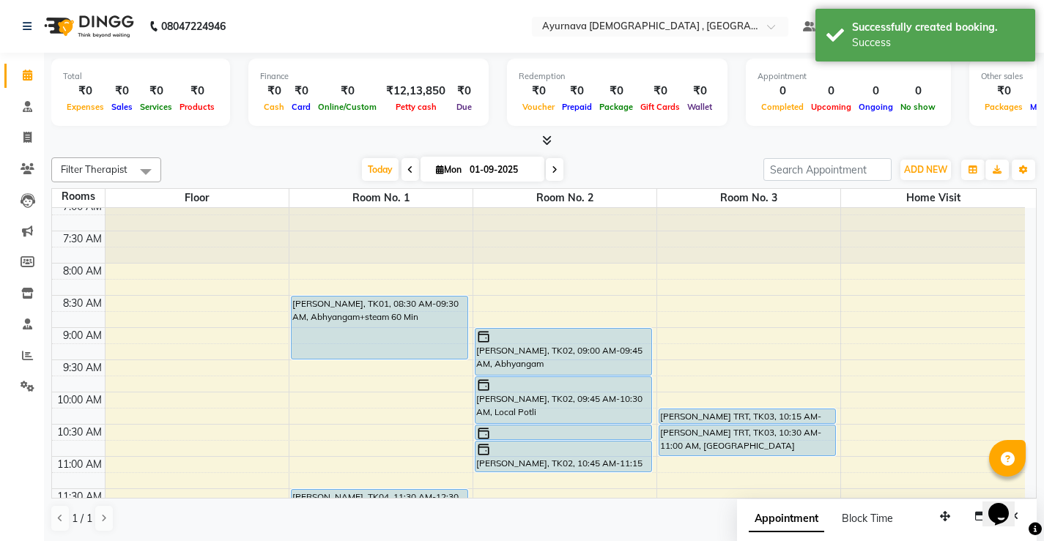
scroll to position [0, 0]
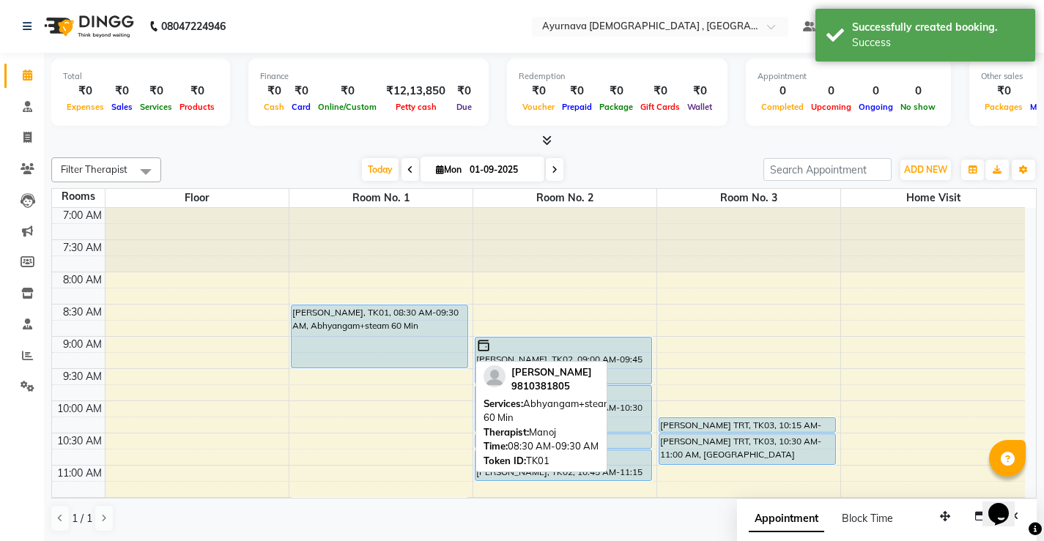
click at [399, 325] on div "Chandra Shekar, TK01, 08:30 AM-09:30 AM, Abhyangam+steam 60 Min" at bounding box center [380, 337] width 176 height 62
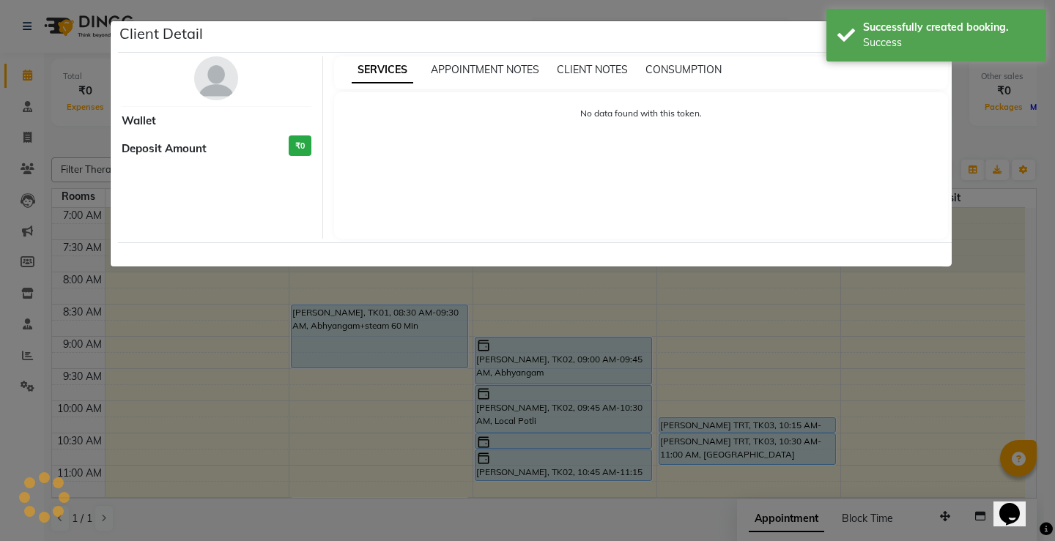
select select "5"
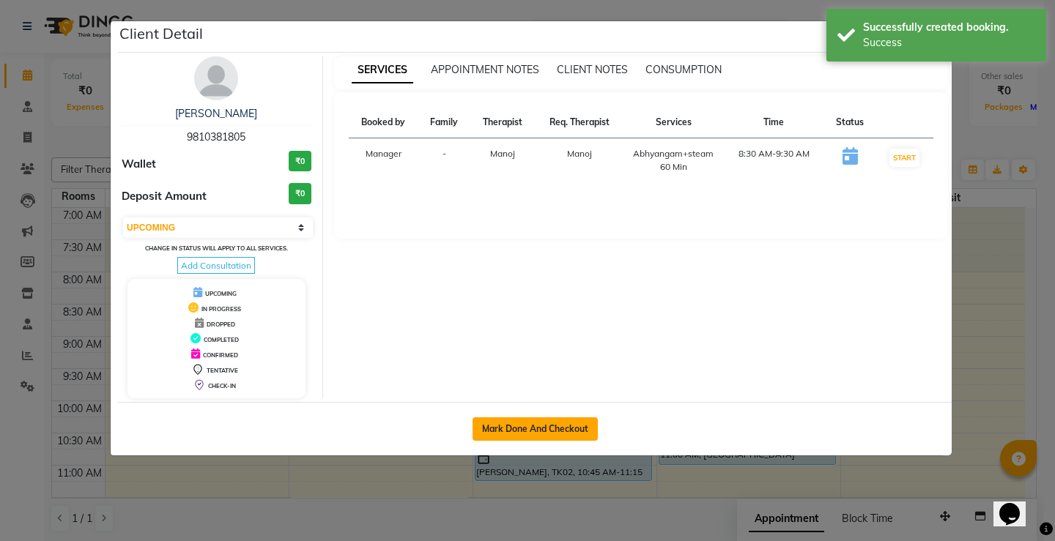
click at [518, 426] on button "Mark Done And Checkout" at bounding box center [535, 429] width 125 height 23
select select "service"
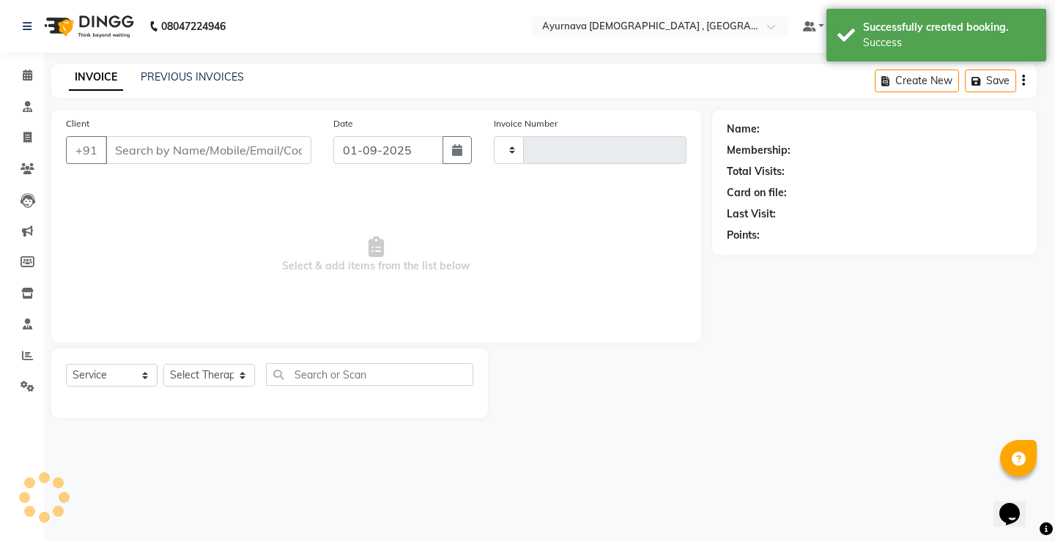
type input "1366"
select select "5587"
type input "9810381805"
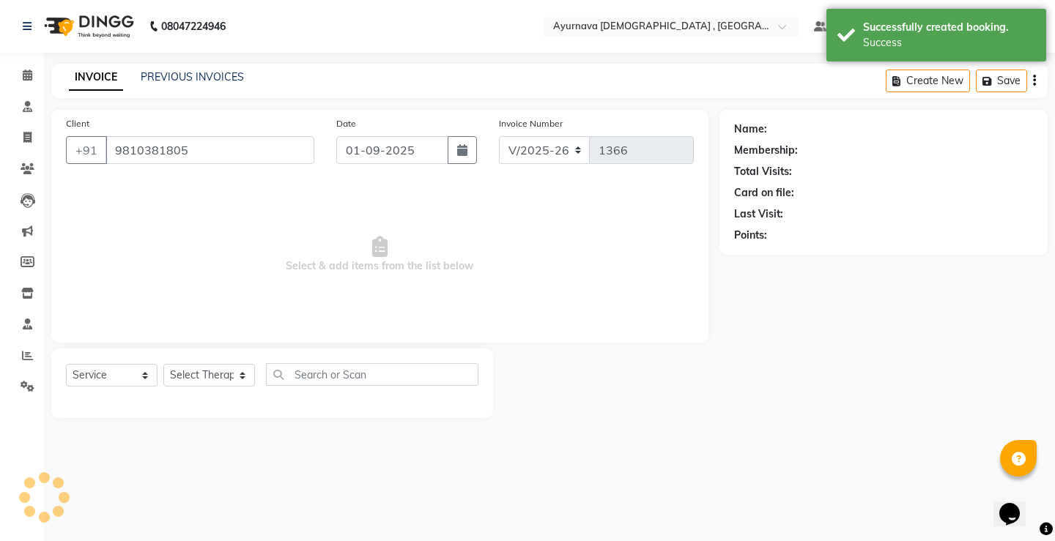
select select "87272"
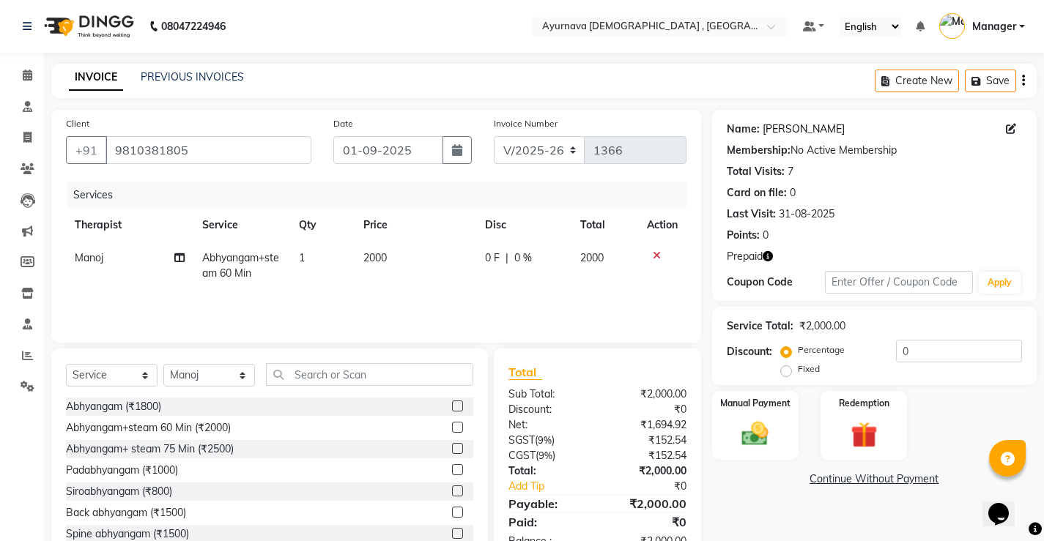
click at [808, 130] on link "Chandra Shekar" at bounding box center [804, 129] width 82 height 15
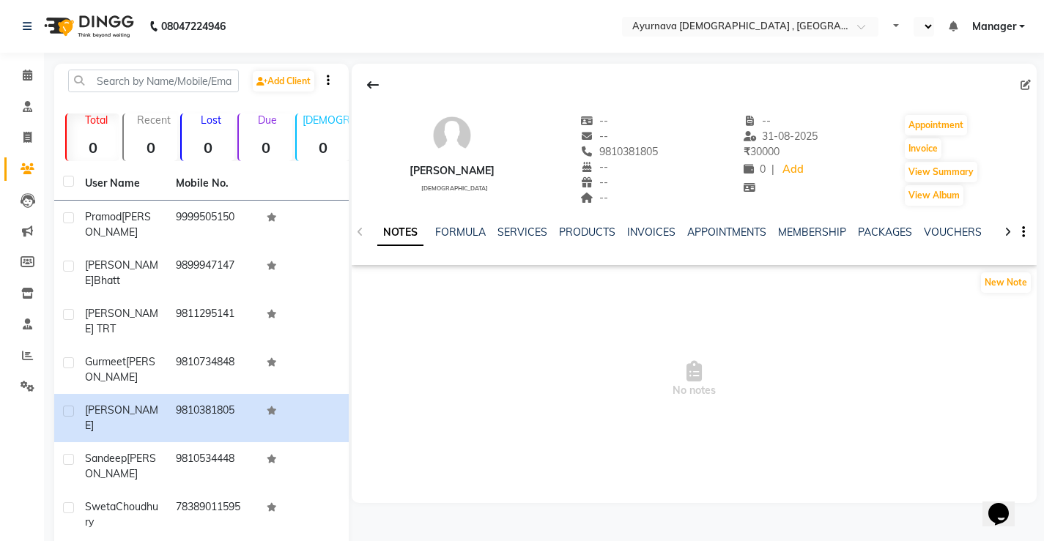
select select "en"
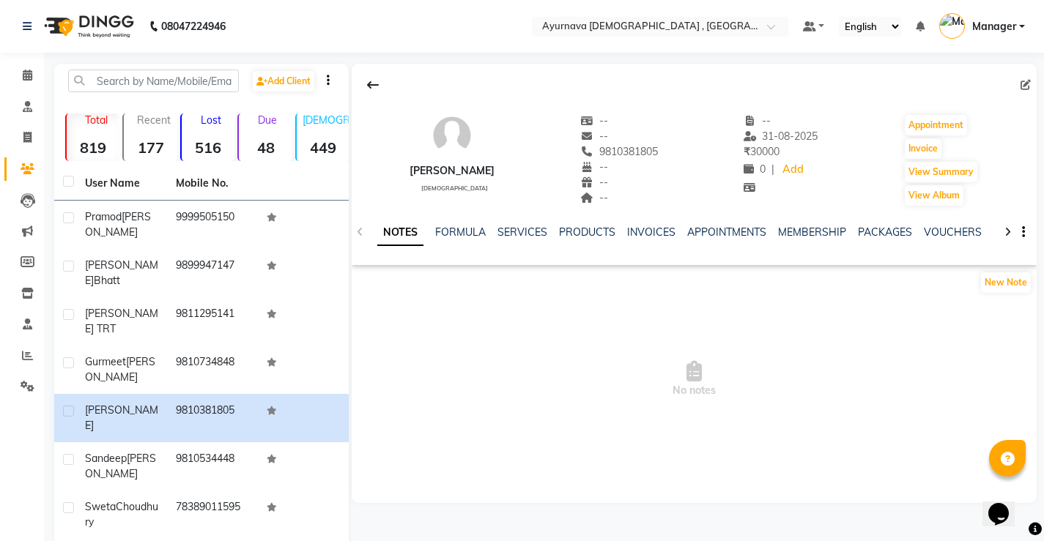
click at [623, 235] on ul "NOTES FORMULA SERVICES PRODUCTS INVOICES APPOINTMENTS MEMBERSHIP PACKAGES VOUCH…" at bounding box center [842, 232] width 930 height 15
click at [649, 226] on link "INVOICES" at bounding box center [651, 232] width 48 height 13
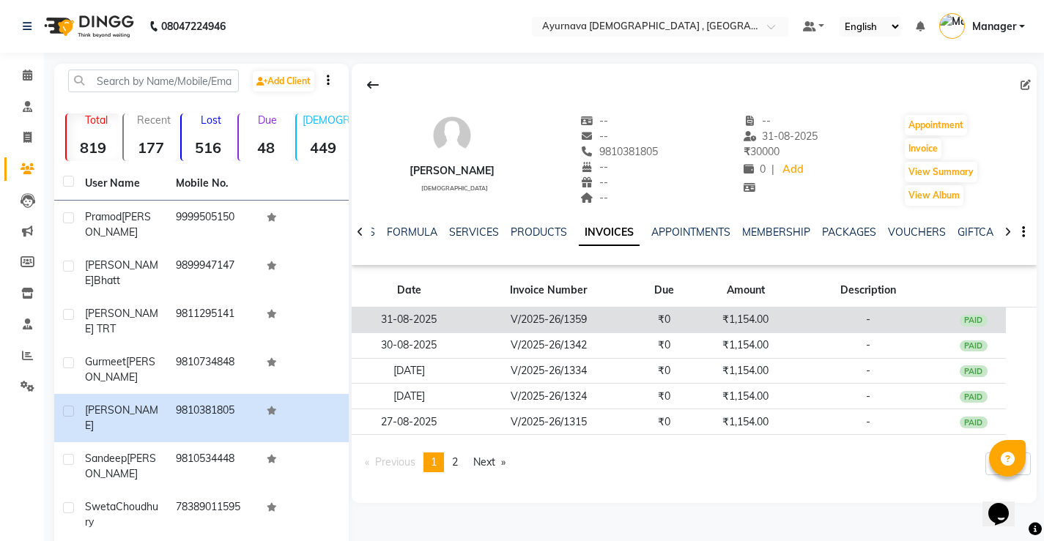
click at [974, 322] on div "PAID" at bounding box center [974, 321] width 28 height 12
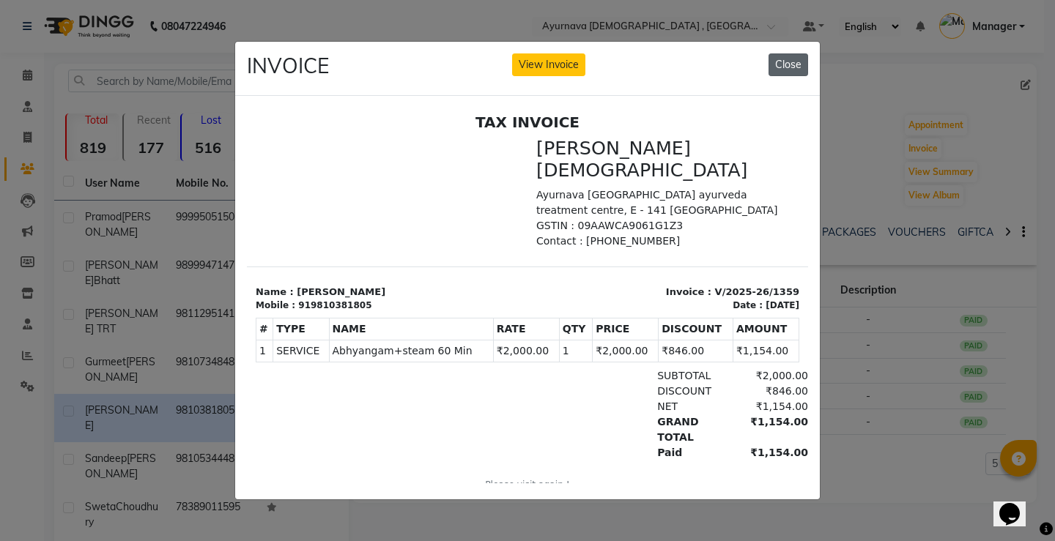
click at [801, 53] on button "Close" at bounding box center [789, 64] width 40 height 23
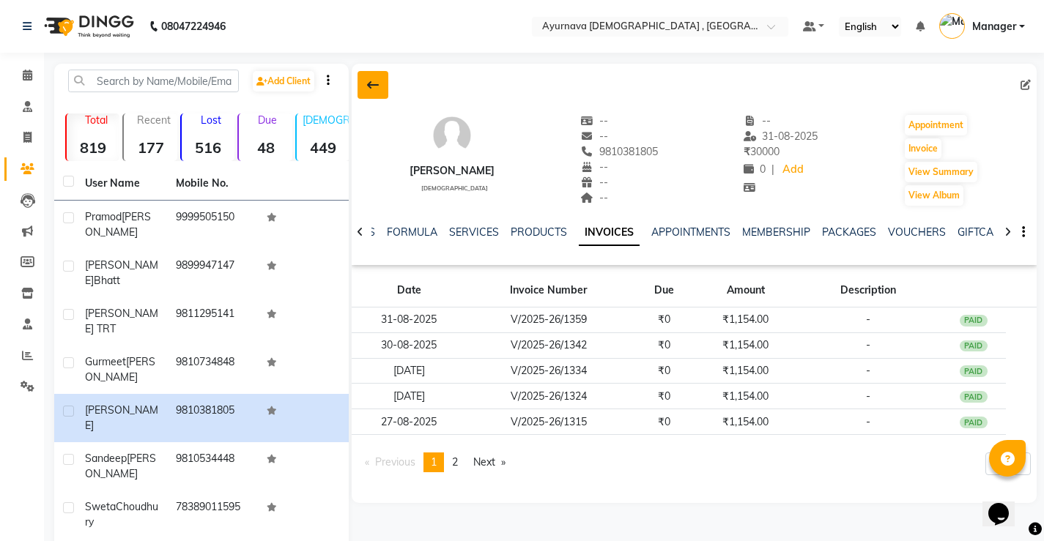
click at [374, 87] on icon at bounding box center [373, 85] width 12 height 12
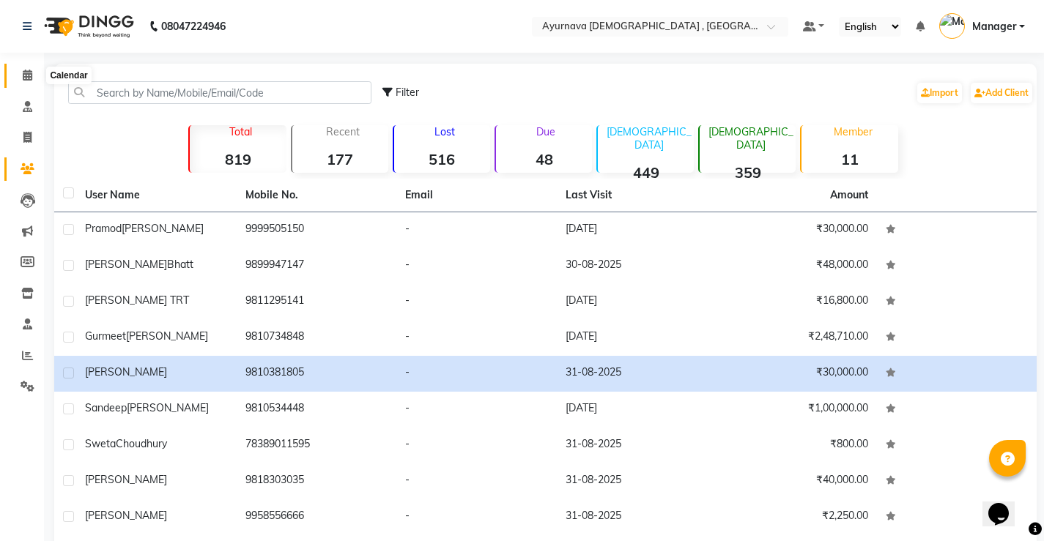
click at [33, 75] on span at bounding box center [28, 75] width 26 height 17
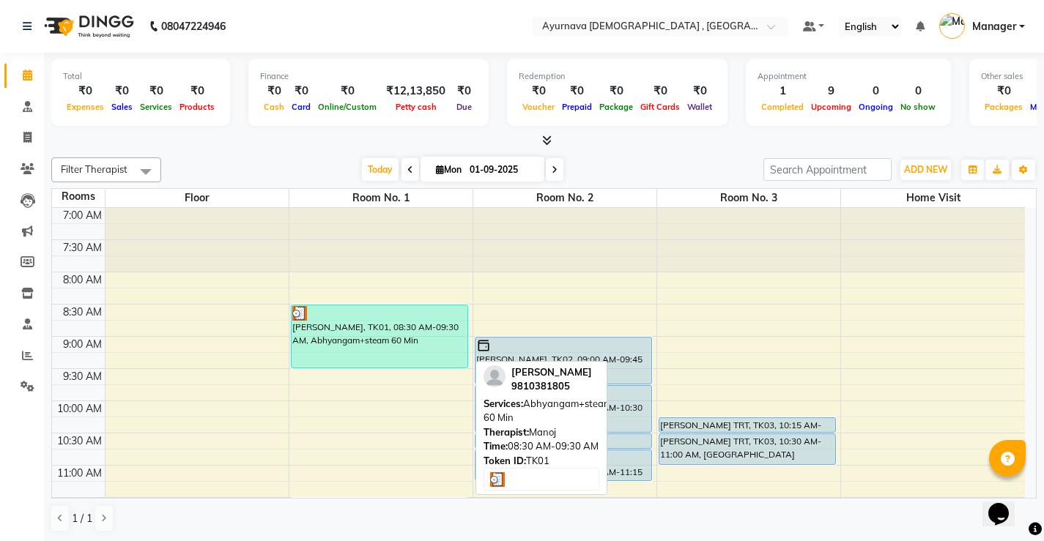
click at [369, 330] on div "Chandra Shekar, TK01, 08:30 AM-09:30 AM, Abhyangam+steam 60 Min" at bounding box center [380, 337] width 176 height 62
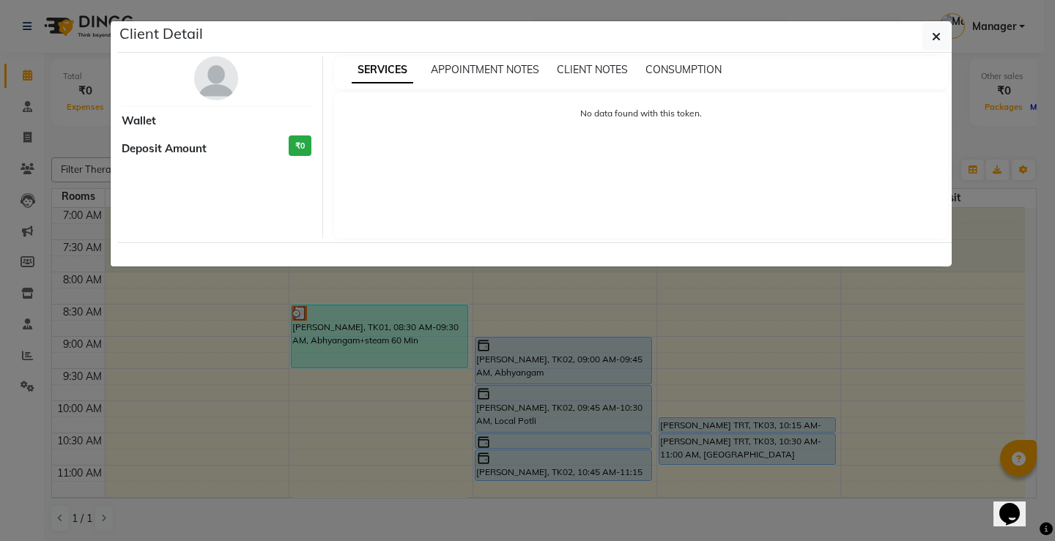
select select "3"
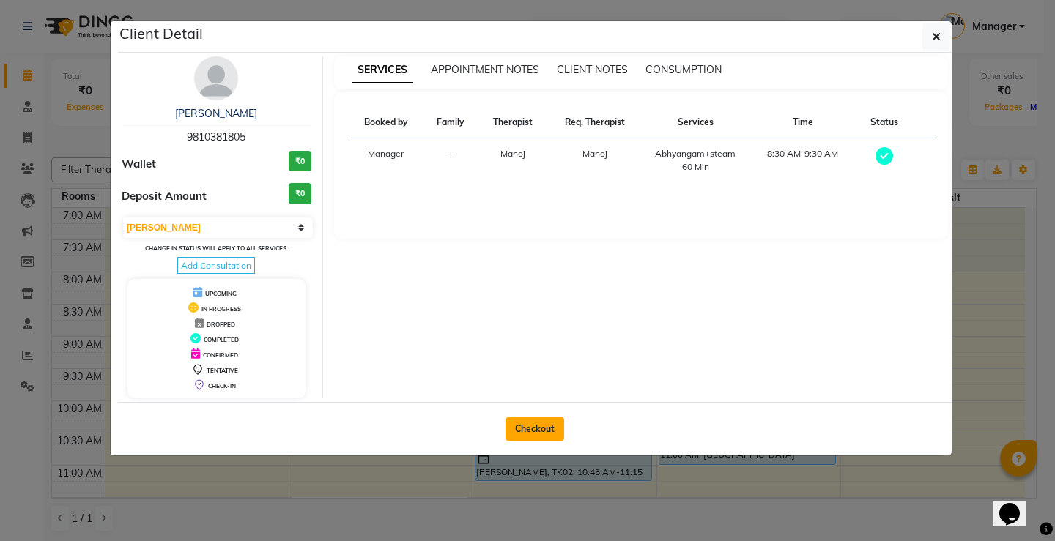
click at [531, 421] on button "Checkout" at bounding box center [535, 429] width 59 height 23
select select "service"
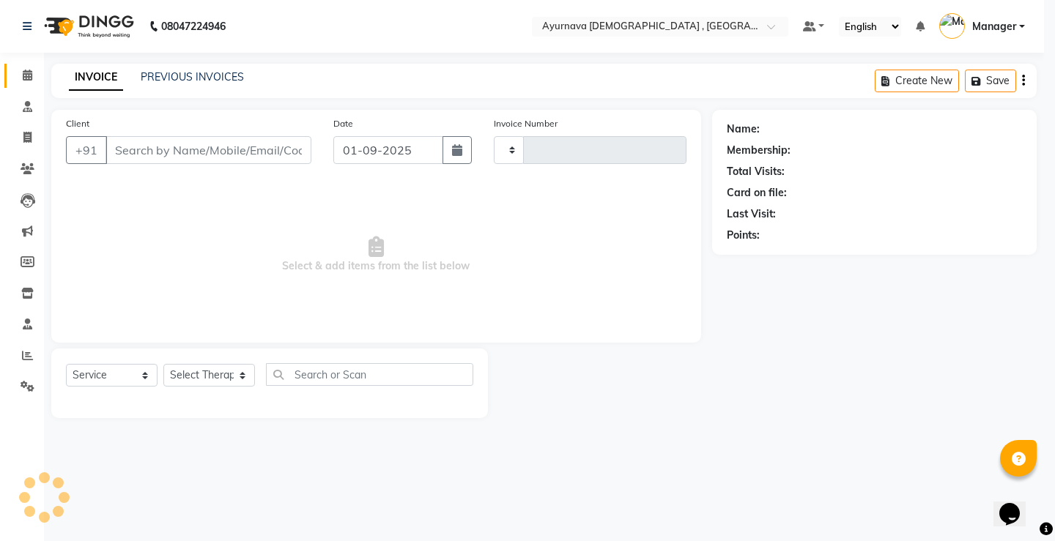
type input "1366"
select select "5587"
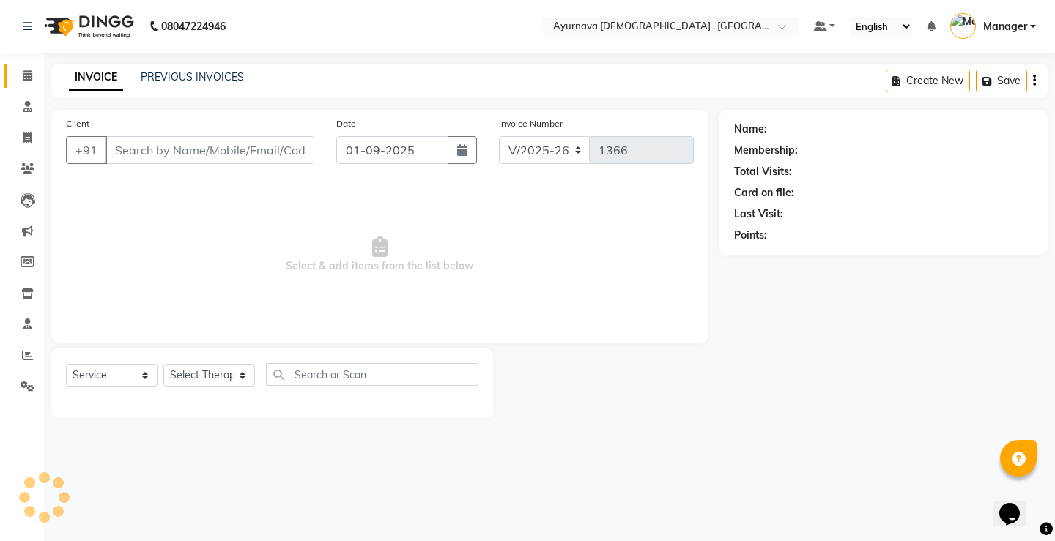
type input "9810381805"
select select "87272"
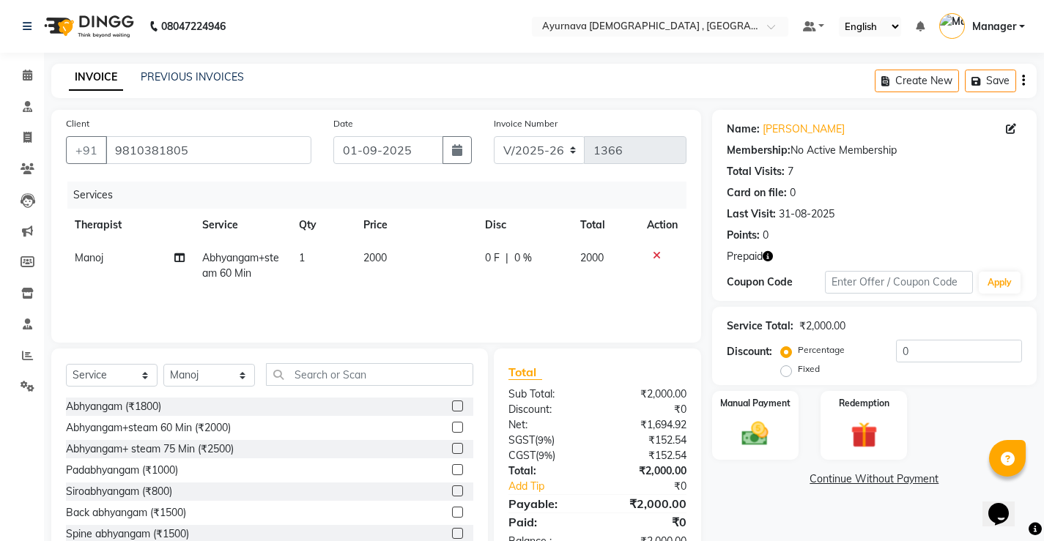
click at [798, 372] on label "Fixed" at bounding box center [809, 369] width 22 height 13
click at [785, 372] on input "Fixed" at bounding box center [789, 369] width 10 height 10
radio input "true"
click at [922, 352] on input "0" at bounding box center [959, 351] width 126 height 23
type input "846"
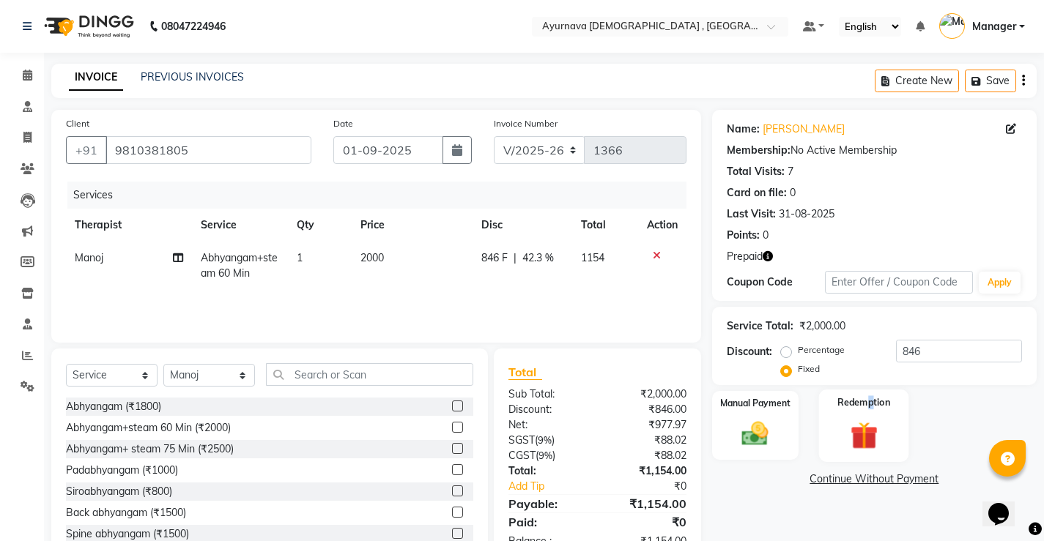
click at [871, 404] on label "Redemption" at bounding box center [863, 403] width 53 height 14
click at [895, 482] on span "Prepaid 1" at bounding box center [890, 481] width 48 height 17
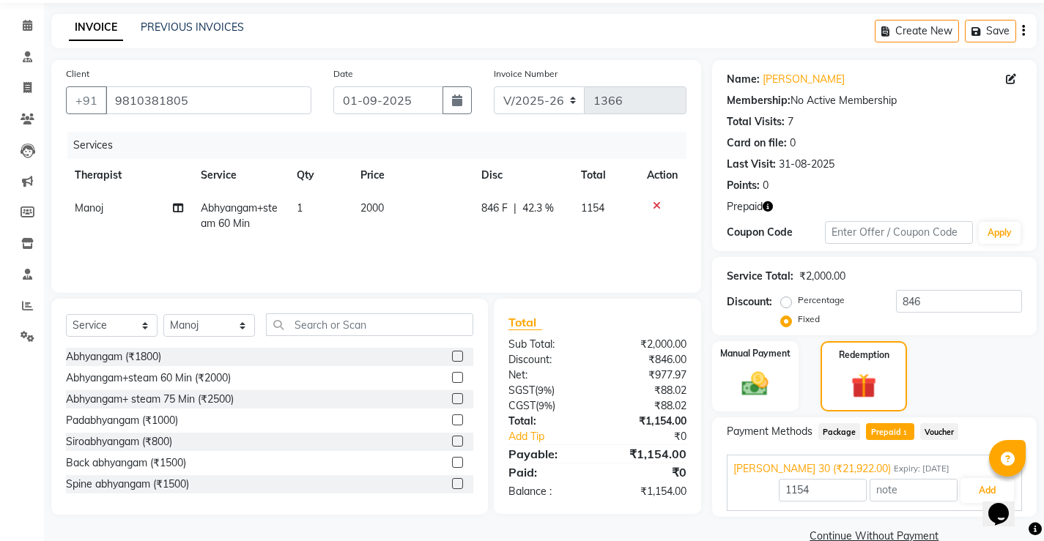
scroll to position [78, 0]
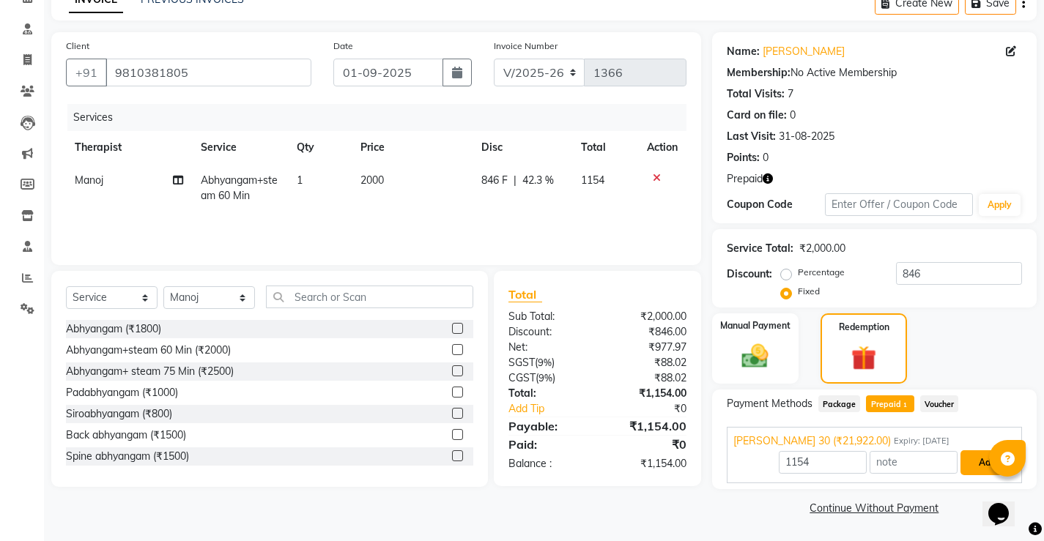
click at [982, 469] on button "Add" at bounding box center [986, 463] width 53 height 25
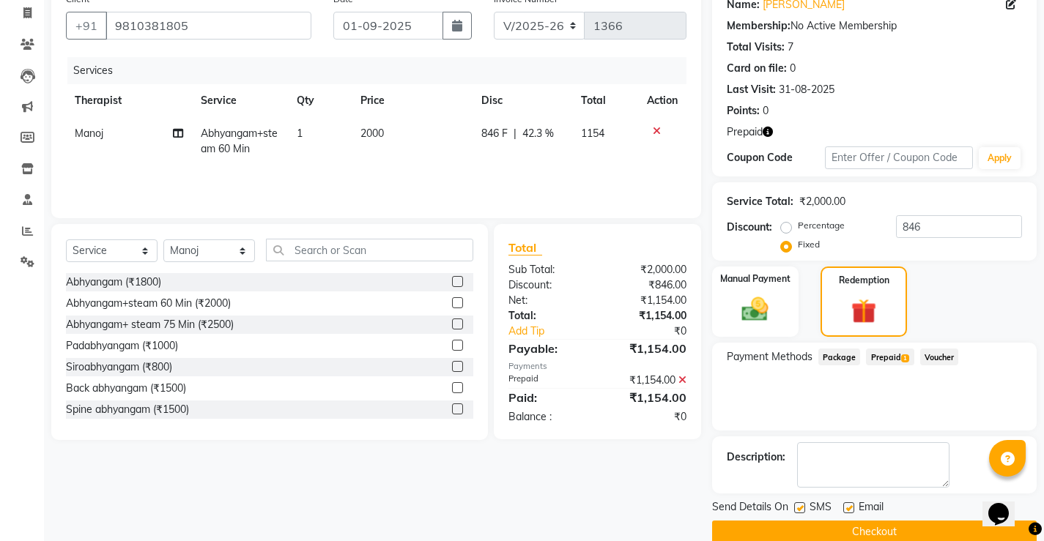
scroll to position [149, 0]
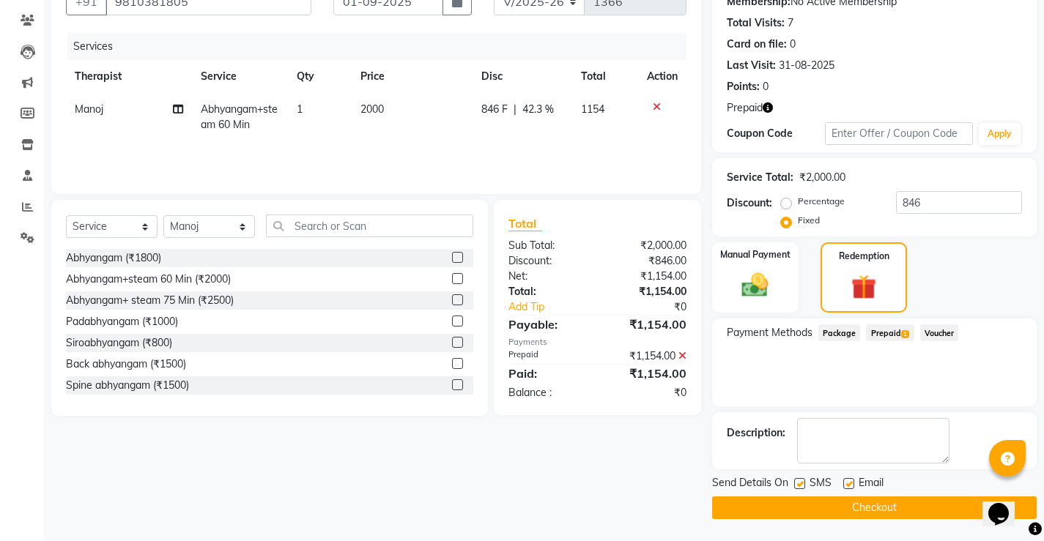
click at [844, 484] on label at bounding box center [848, 483] width 11 height 11
click at [844, 484] on input "checkbox" at bounding box center [848, 485] width 10 height 10
checkbox input "false"
click at [796, 482] on label at bounding box center [799, 483] width 11 height 11
click at [796, 482] on input "checkbox" at bounding box center [799, 485] width 10 height 10
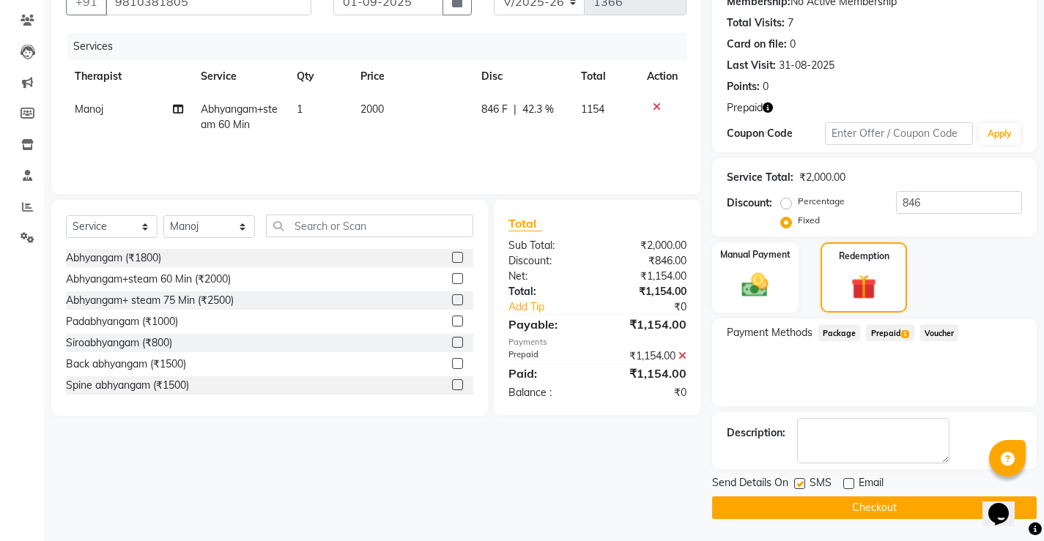
checkbox input "false"
click at [807, 500] on button "Checkout" at bounding box center [874, 508] width 325 height 23
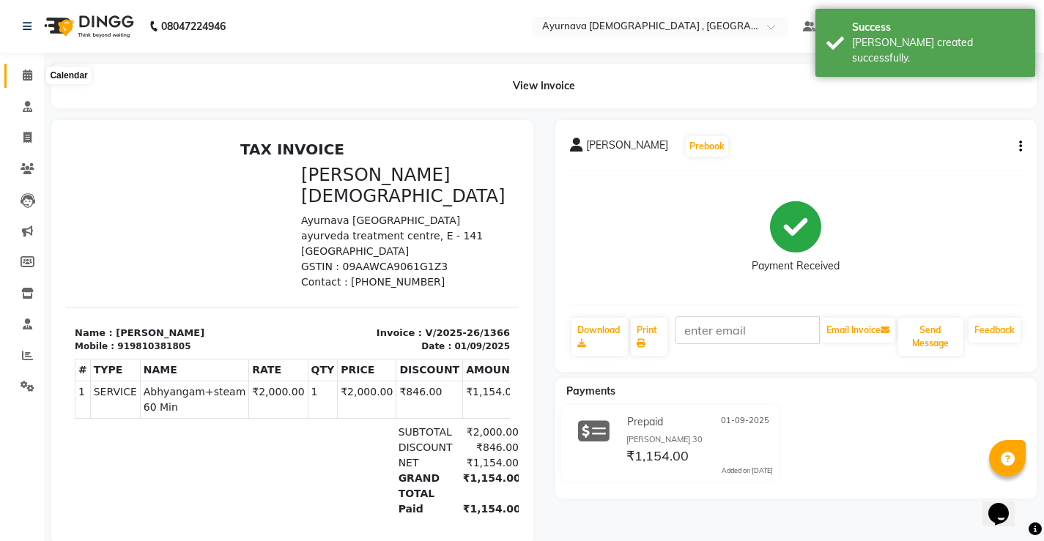
click at [28, 73] on icon at bounding box center [28, 75] width 10 height 11
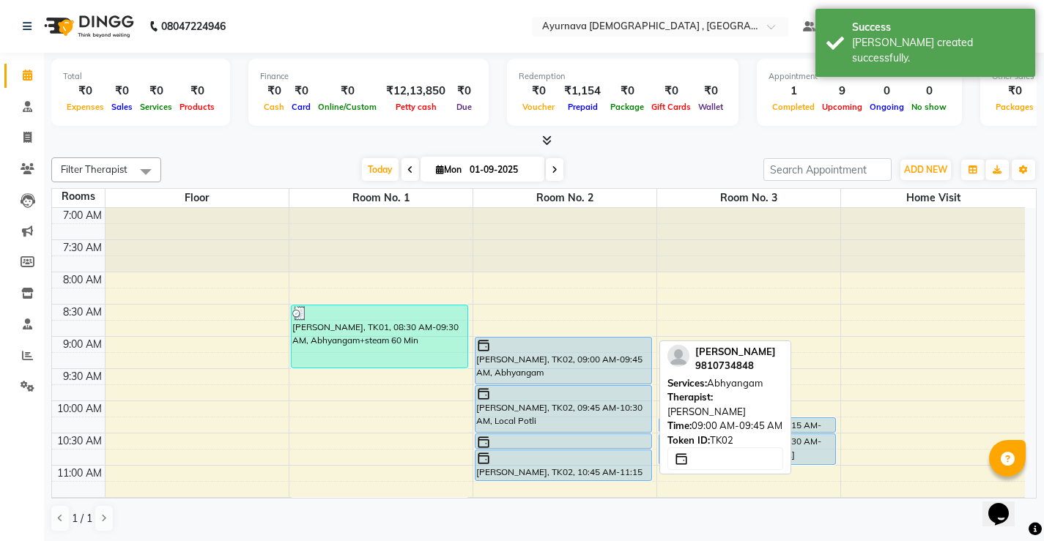
click at [603, 372] on div "Gurmeet Singh, TK02, 09:00 AM-09:45 AM, Abhyangam" at bounding box center [563, 361] width 176 height 46
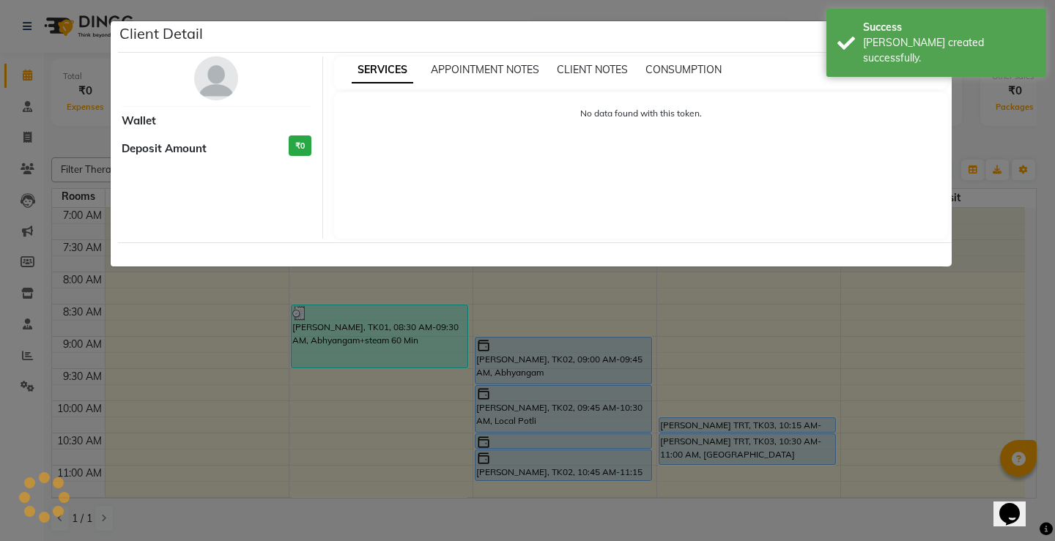
select select "5"
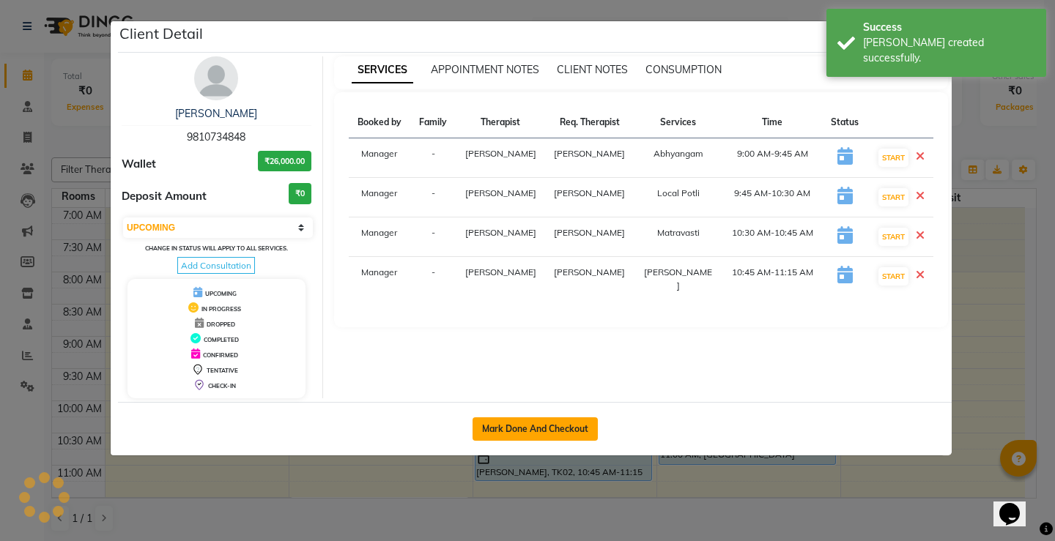
click at [551, 436] on button "Mark Done And Checkout" at bounding box center [535, 429] width 125 height 23
select select "service"
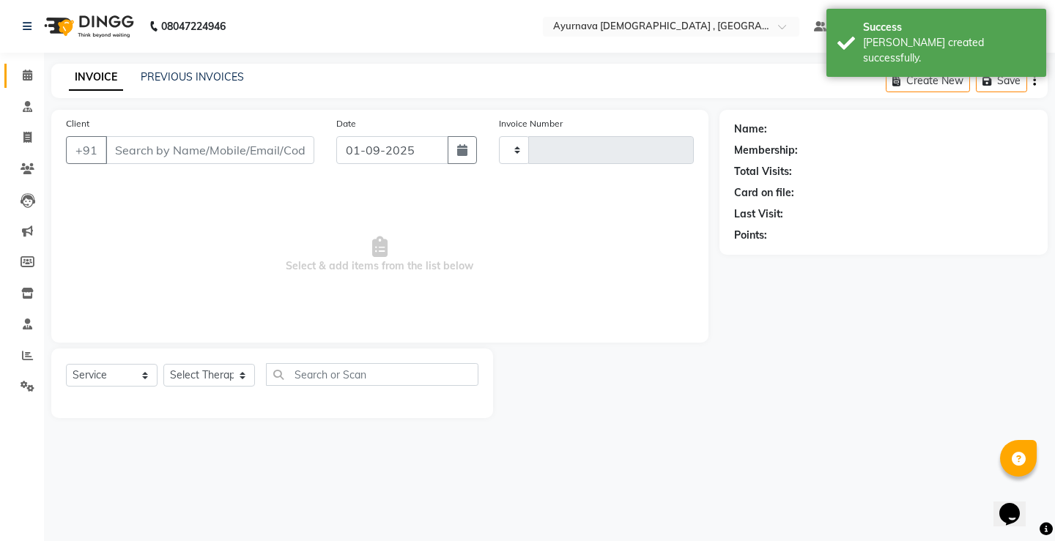
type input "1367"
select select "5587"
type input "9810734848"
select select "83764"
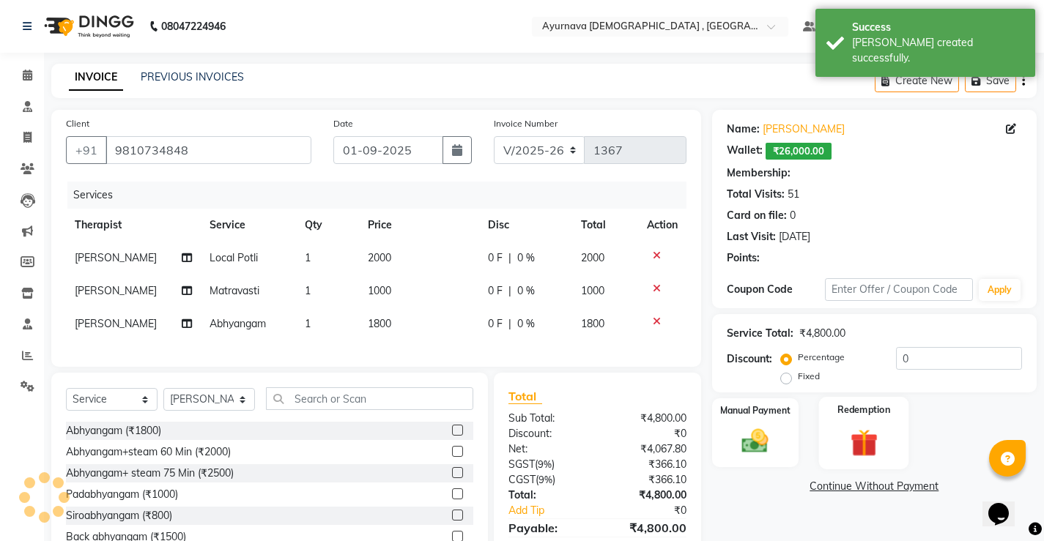
click at [839, 419] on div "Redemption" at bounding box center [864, 433] width 90 height 73
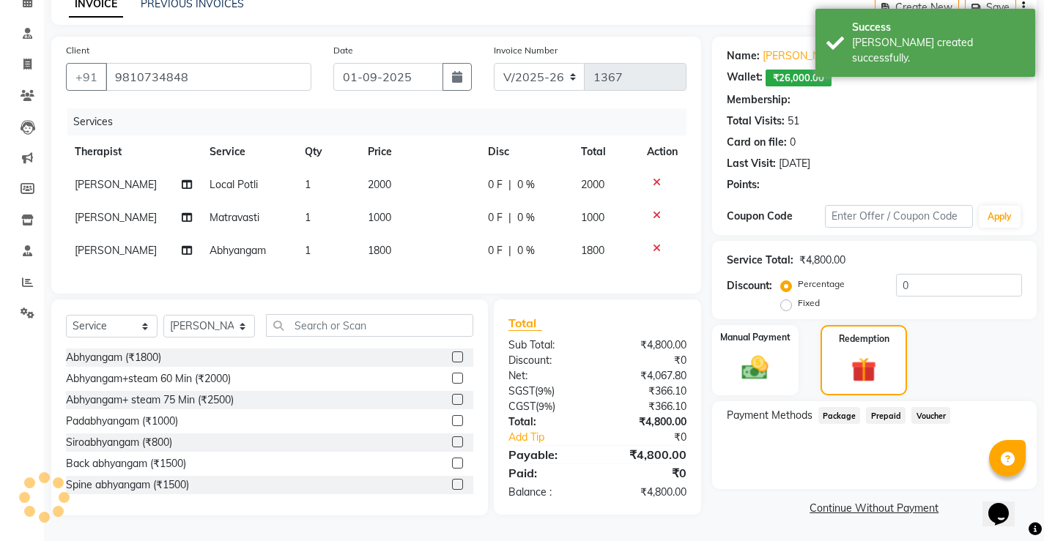
scroll to position [81, 0]
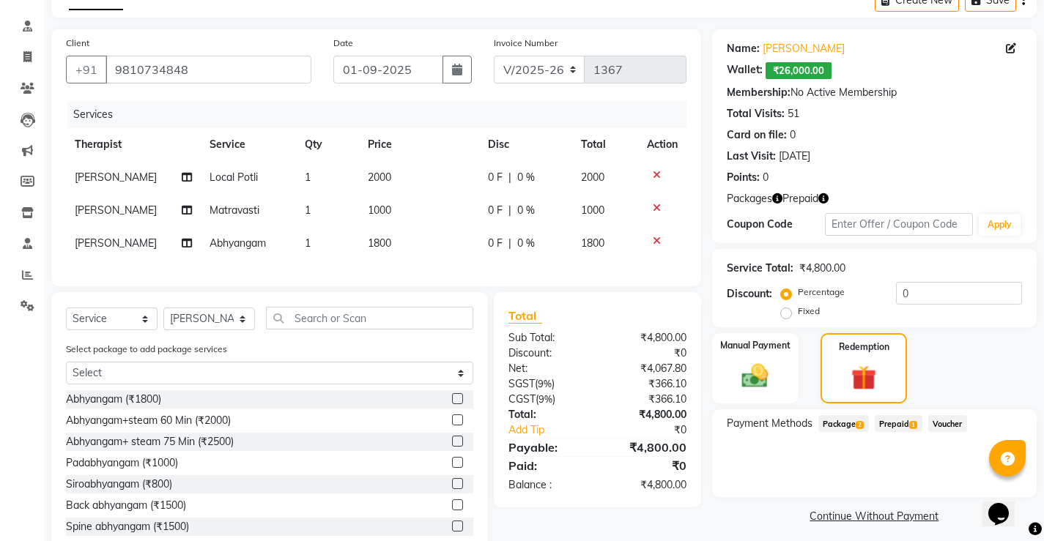
click at [840, 421] on span "Package 2" at bounding box center [843, 423] width 51 height 17
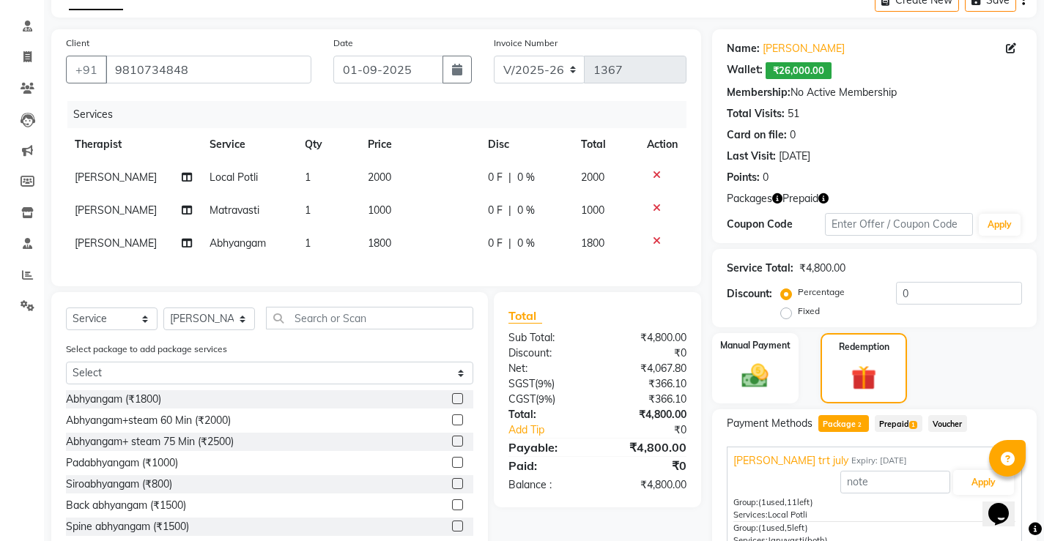
scroll to position [207, 0]
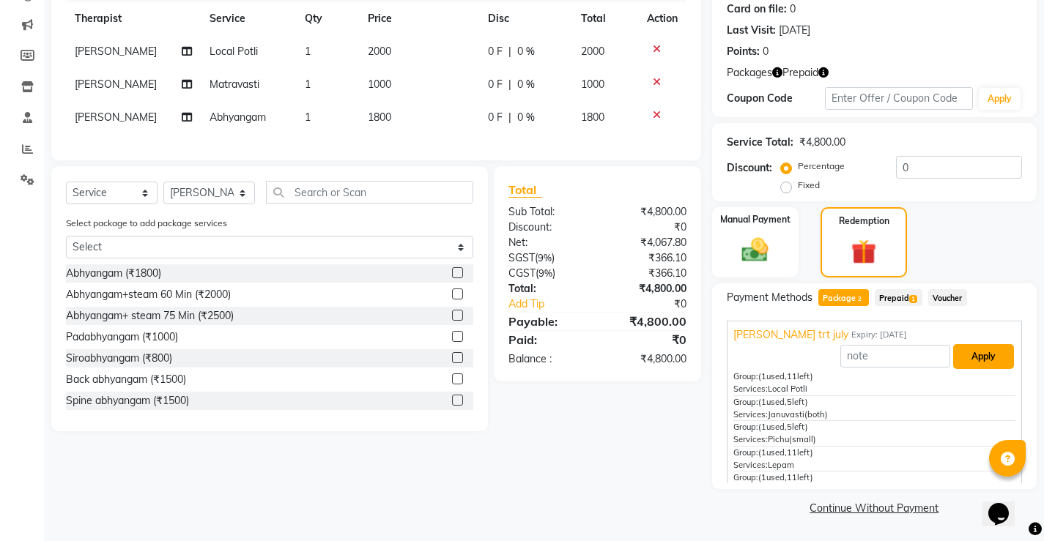
click at [960, 359] on button "Apply" at bounding box center [983, 356] width 61 height 25
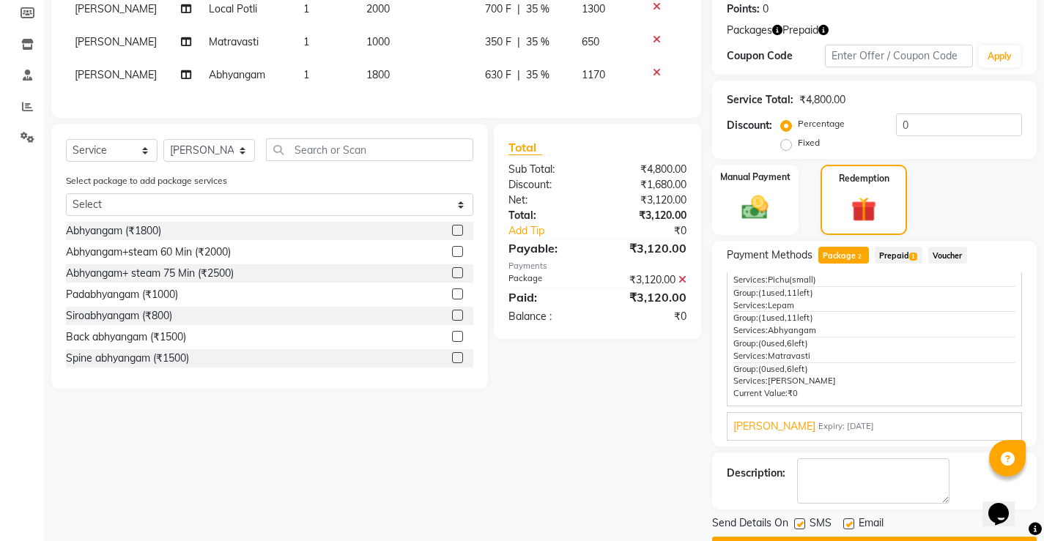
scroll to position [289, 0]
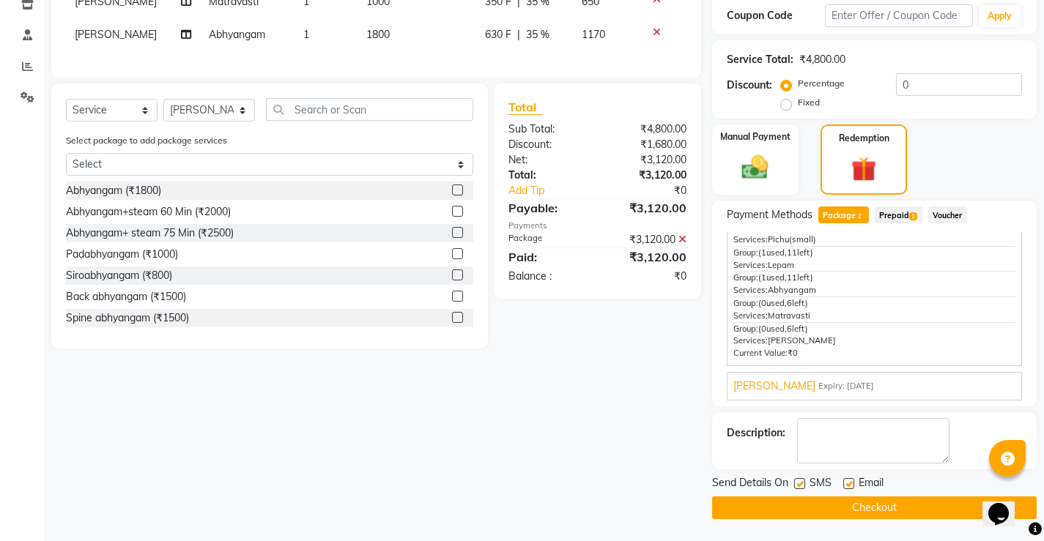
click at [845, 486] on label at bounding box center [848, 483] width 11 height 11
click at [845, 486] on input "checkbox" at bounding box center [848, 485] width 10 height 10
checkbox input "false"
click at [802, 483] on label at bounding box center [799, 483] width 11 height 11
click at [802, 483] on input "checkbox" at bounding box center [799, 485] width 10 height 10
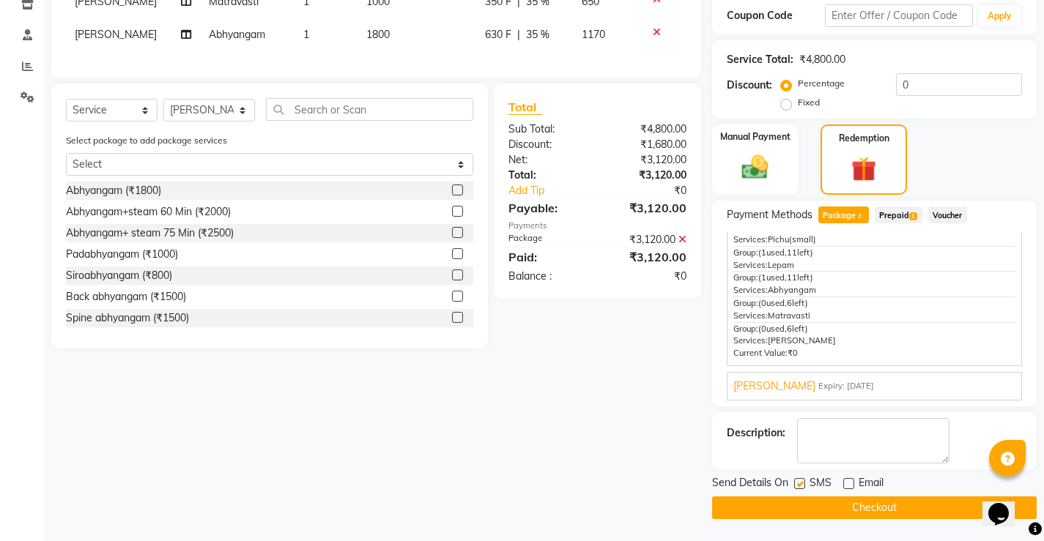
checkbox input "false"
click at [818, 508] on button "Checkout" at bounding box center [874, 508] width 325 height 23
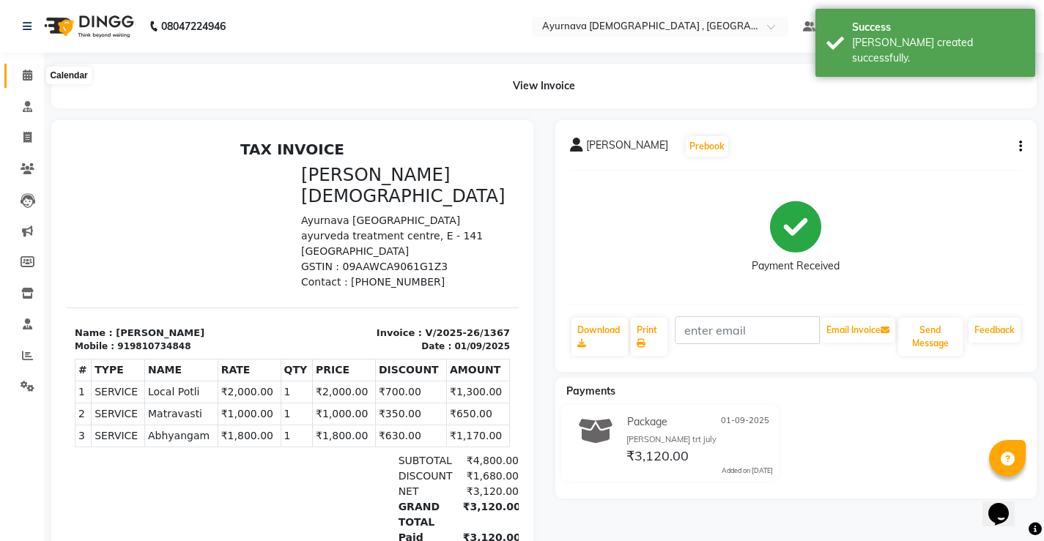
click at [27, 78] on icon at bounding box center [28, 75] width 10 height 11
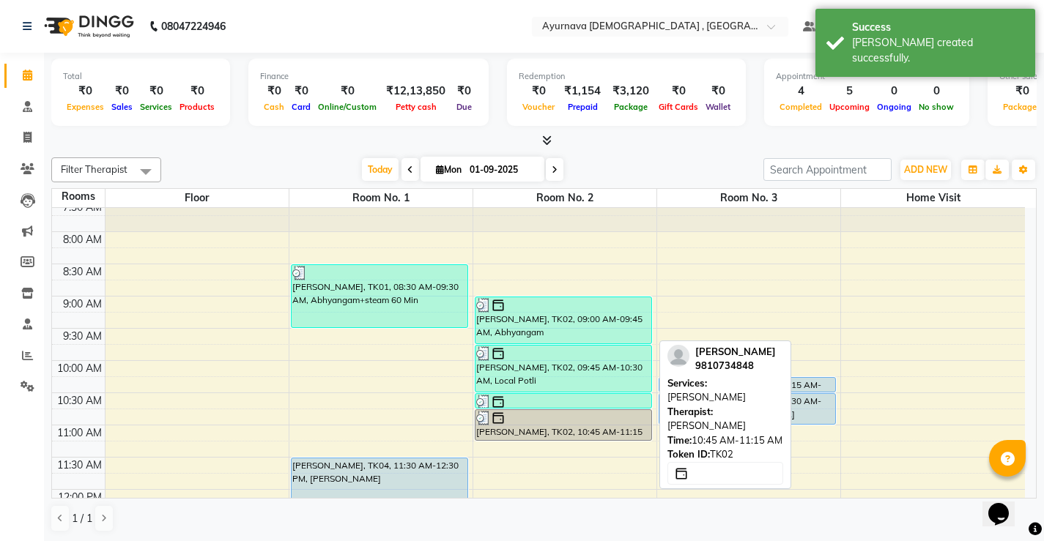
scroll to position [73, 0]
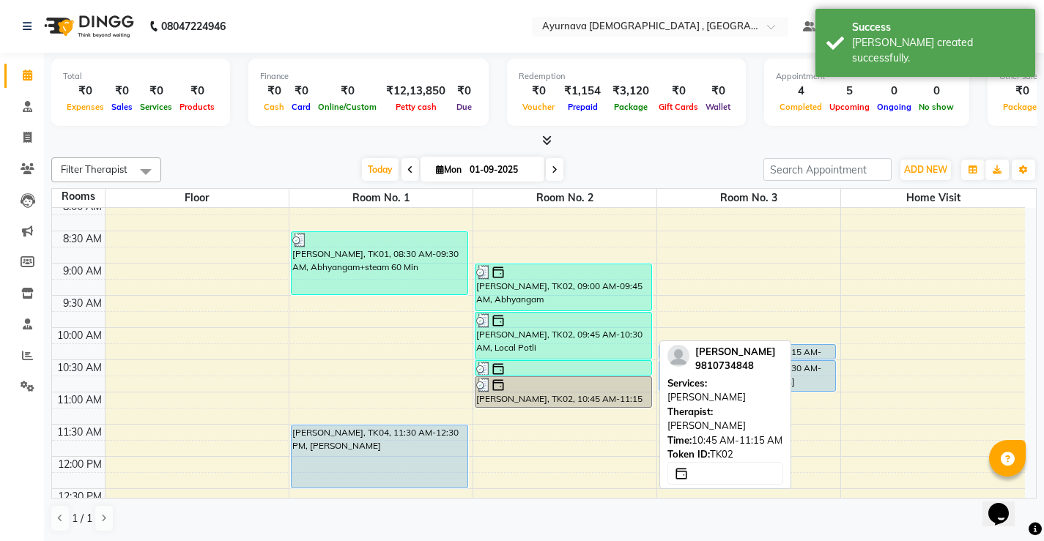
click at [615, 396] on div "Gurmeet Singh, TK02, 10:45 AM-11:15 AM, Kati vasti" at bounding box center [563, 392] width 176 height 30
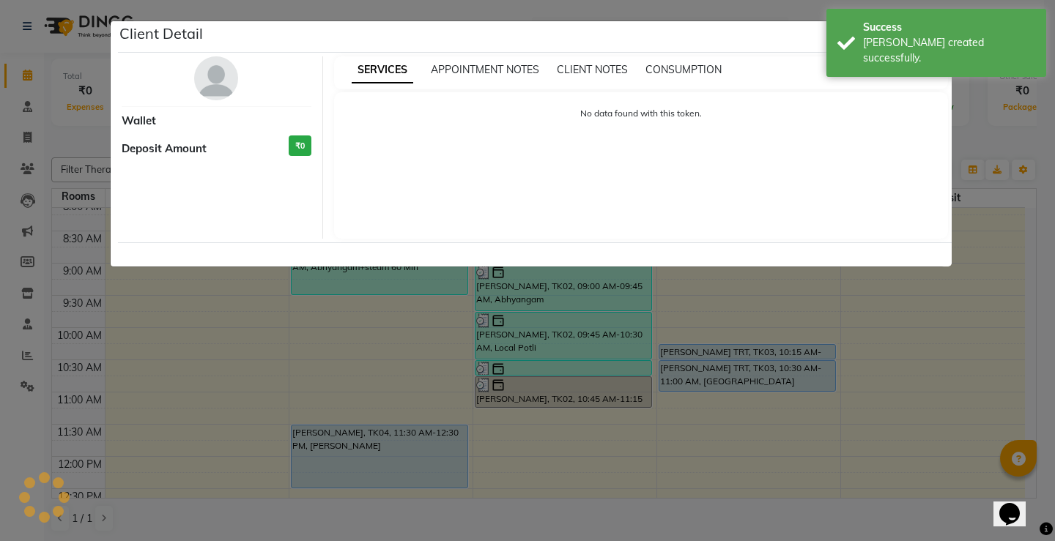
select select "3"
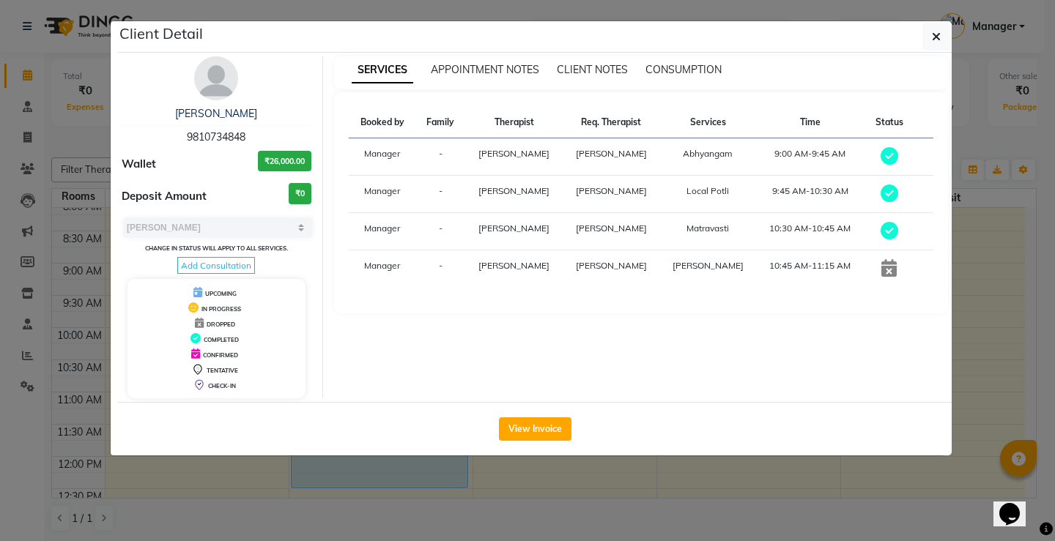
click at [884, 268] on icon at bounding box center [888, 268] width 15 height 18
click at [525, 421] on button "View Invoice" at bounding box center [535, 429] width 73 height 23
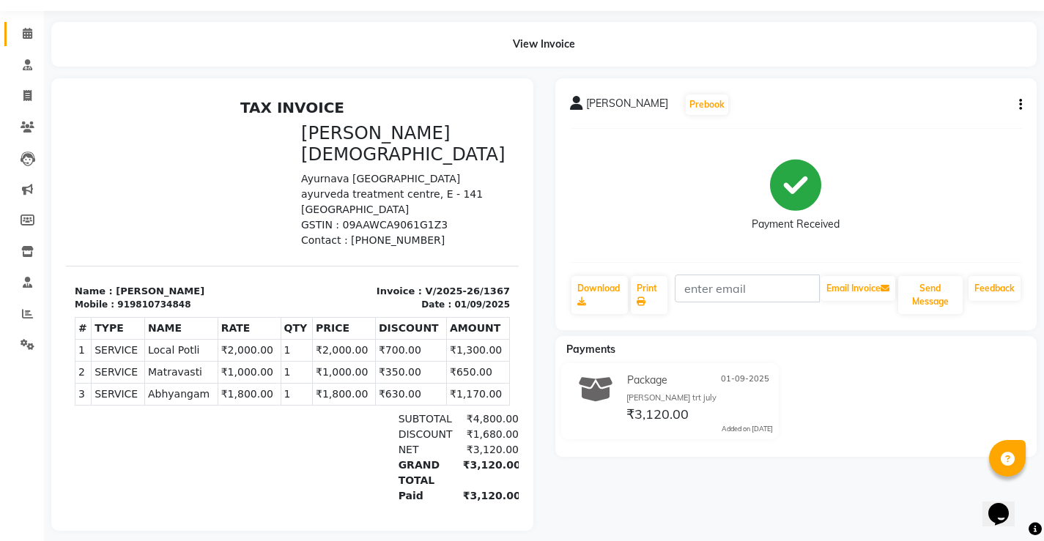
scroll to position [64, 0]
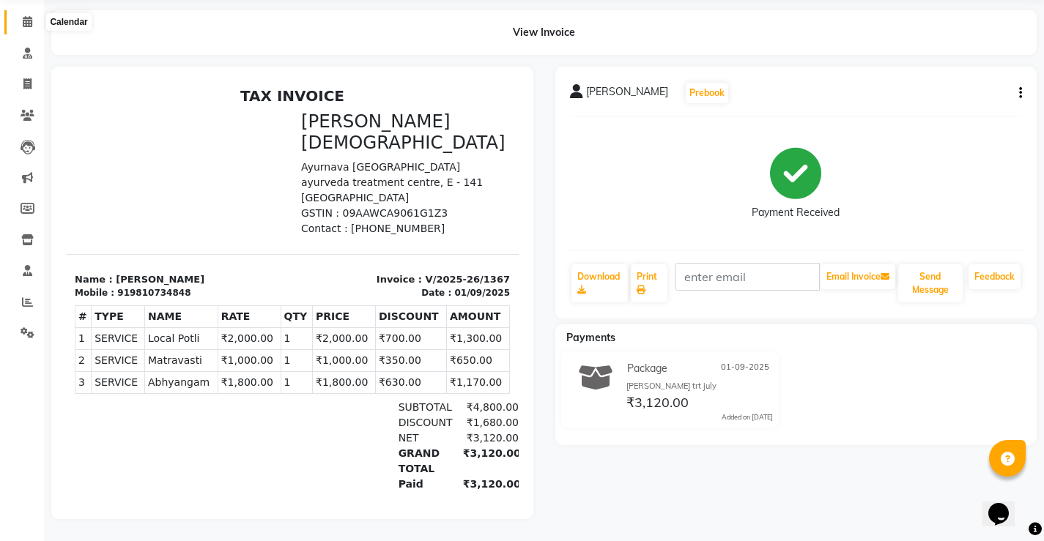
click at [29, 16] on icon at bounding box center [28, 21] width 10 height 11
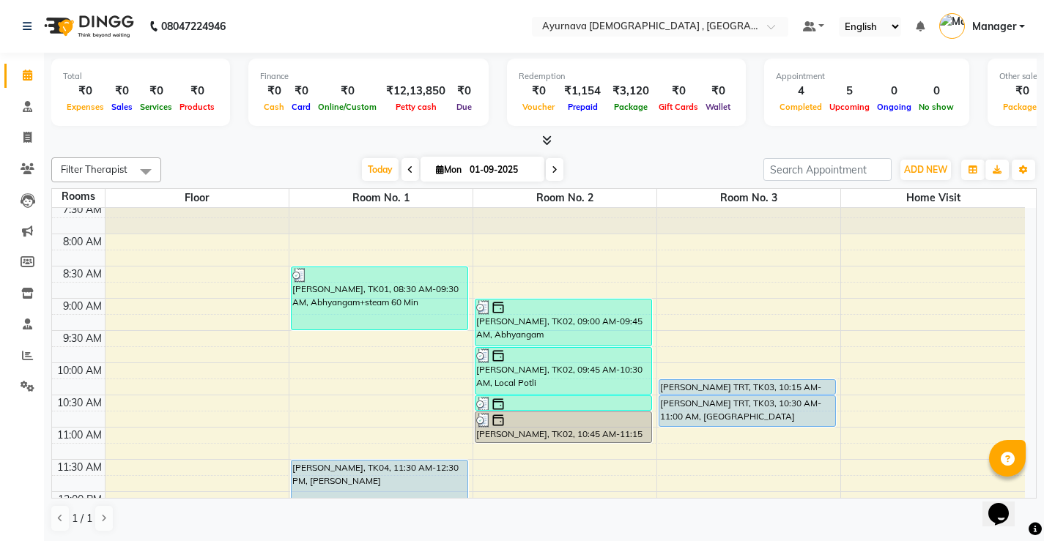
scroll to position [73, 0]
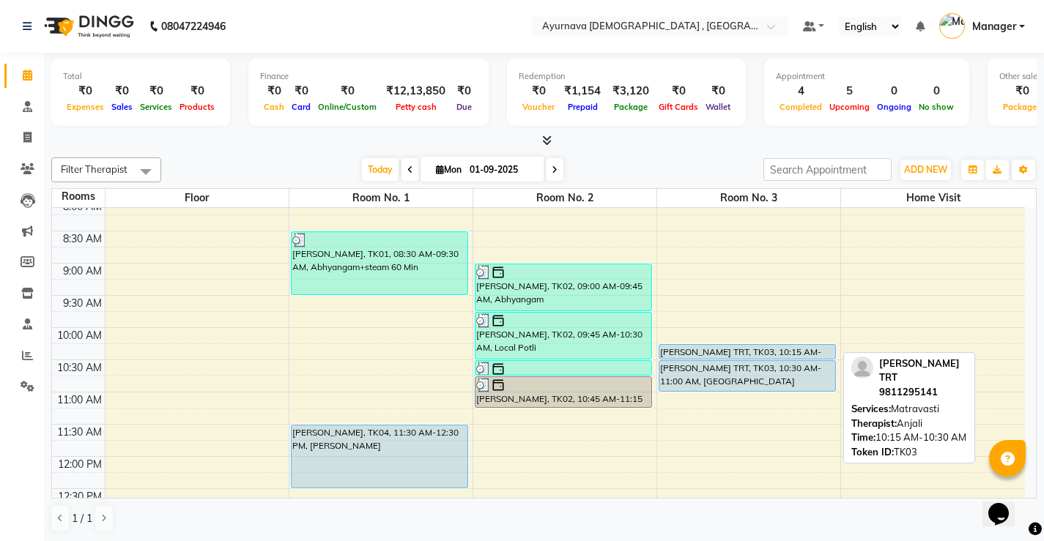
click at [739, 351] on div "Gunjan Saxsena TRT, TK03, 10:15 AM-10:30 AM, Matravasti" at bounding box center [747, 352] width 176 height 14
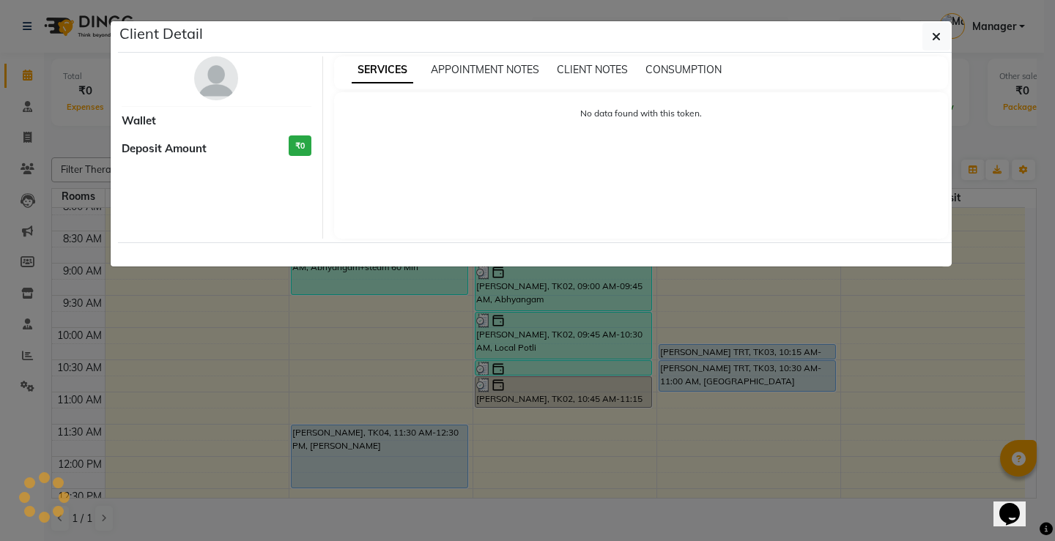
select select "5"
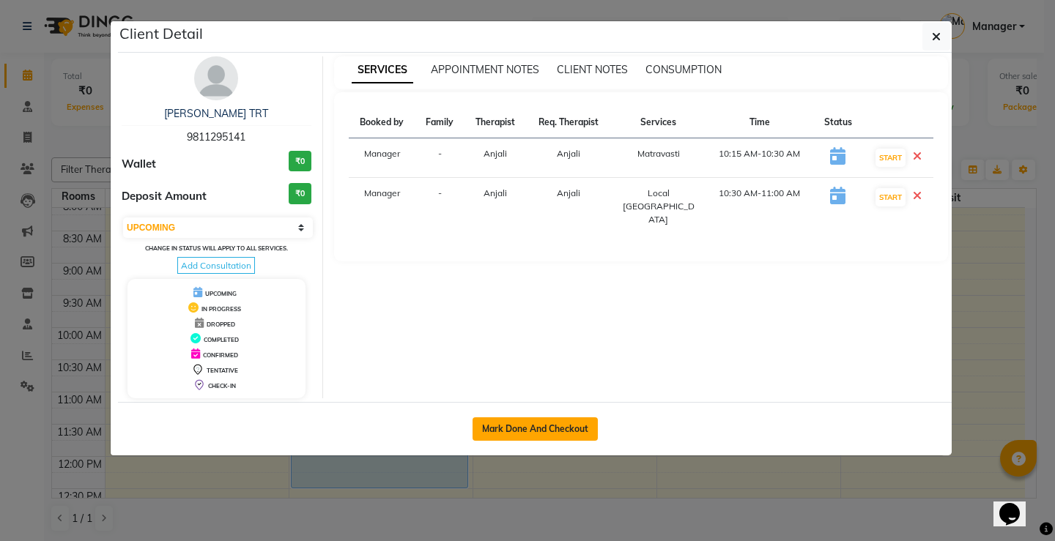
click at [546, 424] on button "Mark Done And Checkout" at bounding box center [535, 429] width 125 height 23
select select "service"
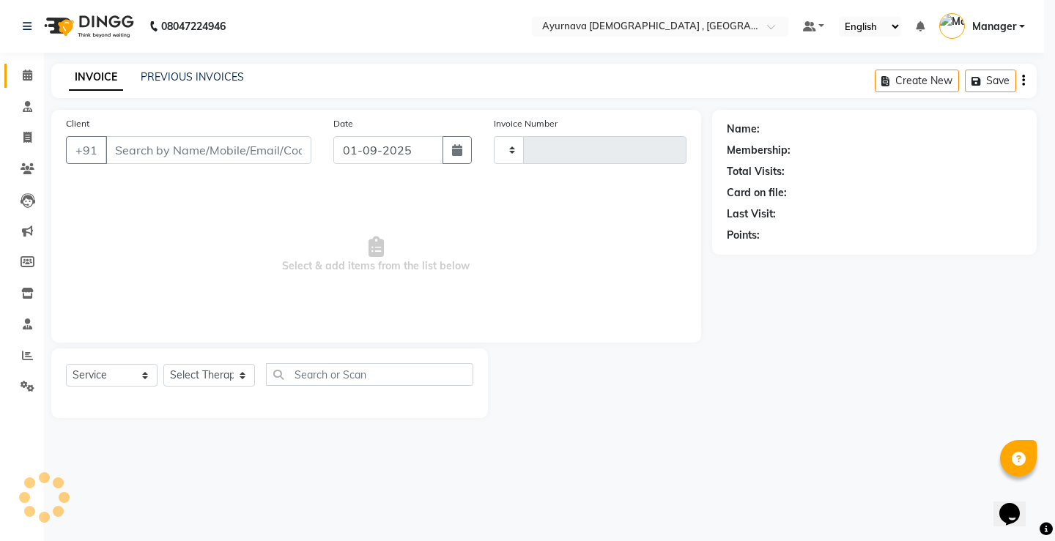
type input "1368"
select select "5587"
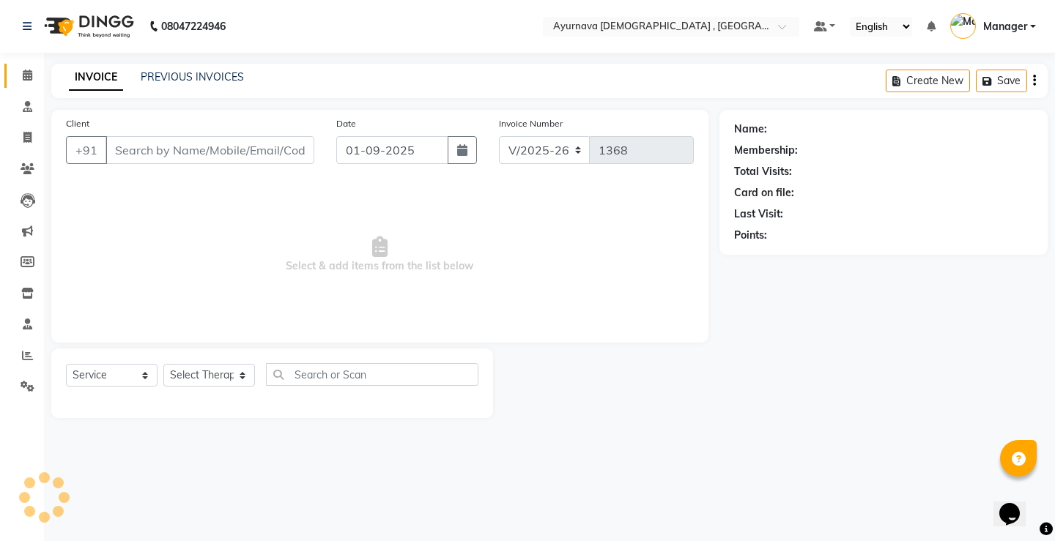
type input "9811295141"
select select "68703"
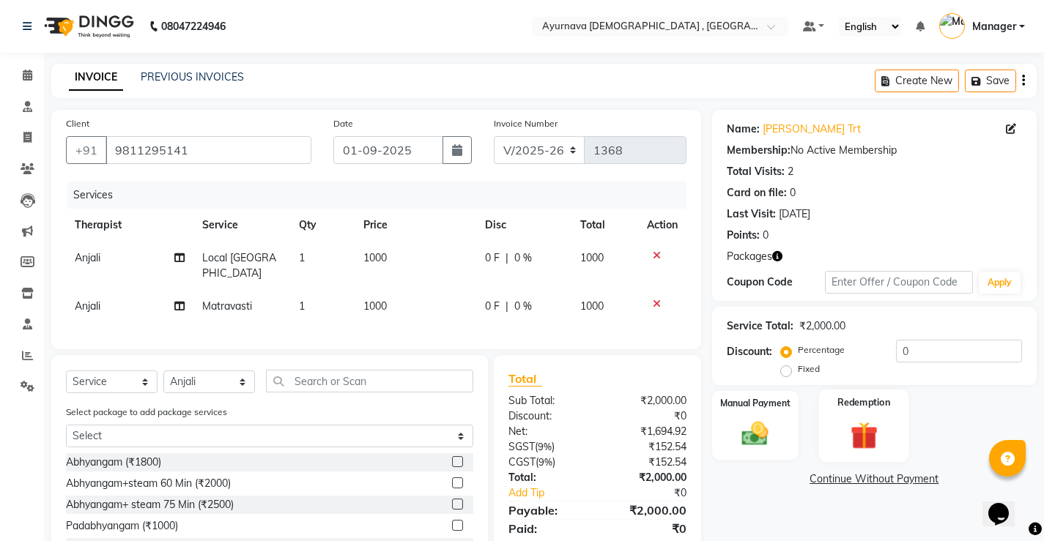
click at [823, 412] on div "Redemption" at bounding box center [864, 426] width 90 height 73
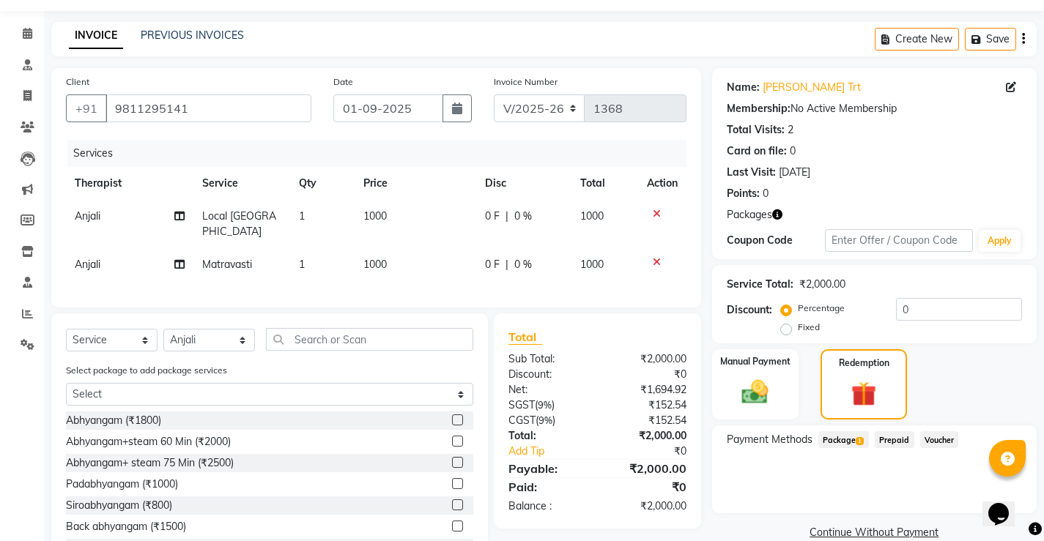
scroll to position [112, 0]
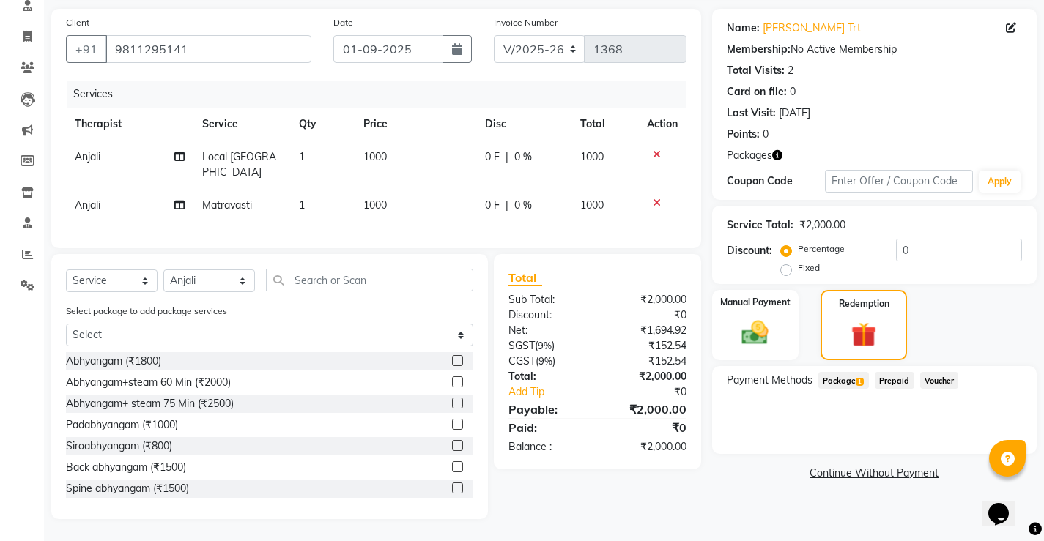
click at [854, 372] on span "Package 1" at bounding box center [843, 380] width 51 height 17
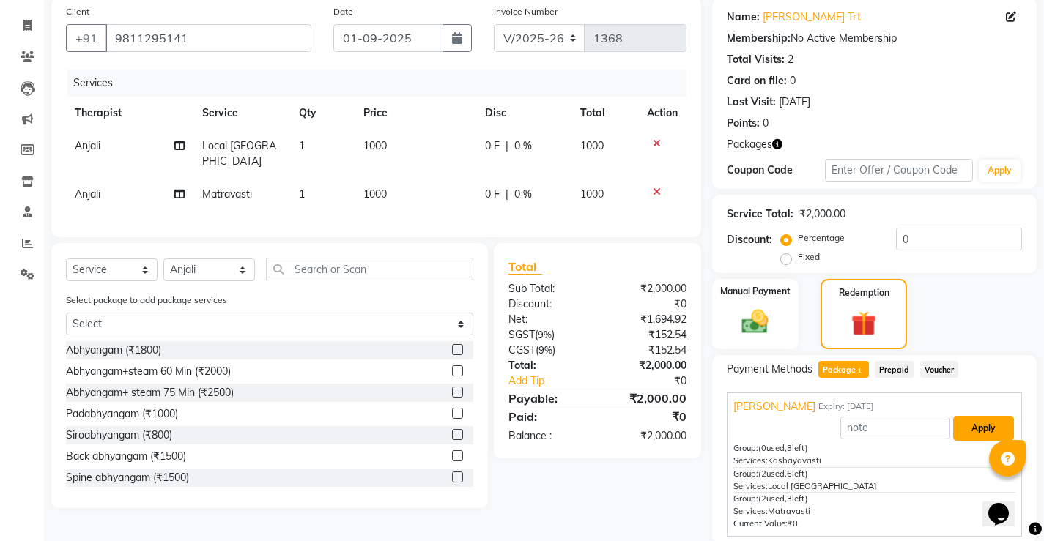
click at [983, 436] on button "Apply" at bounding box center [983, 428] width 61 height 25
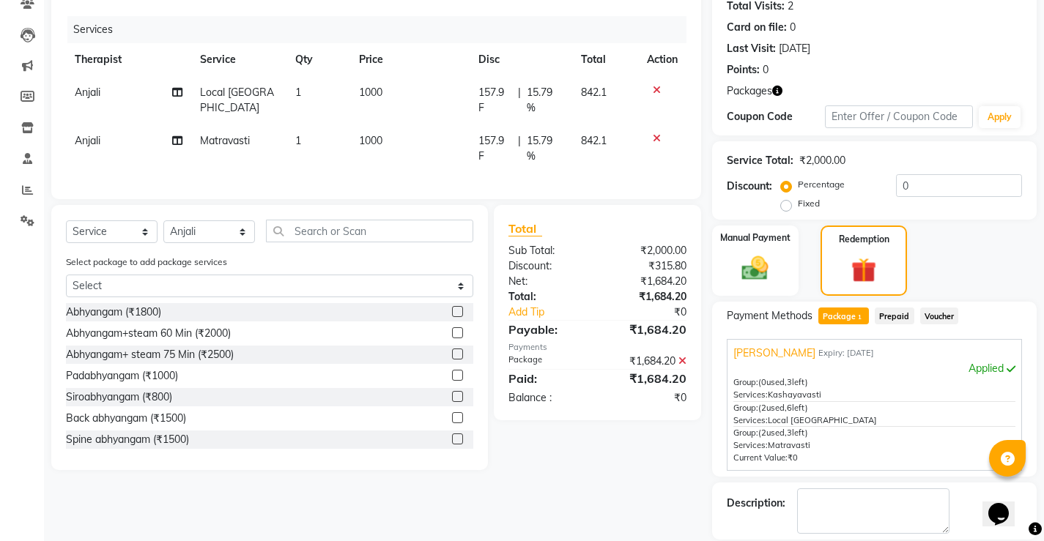
scroll to position [236, 0]
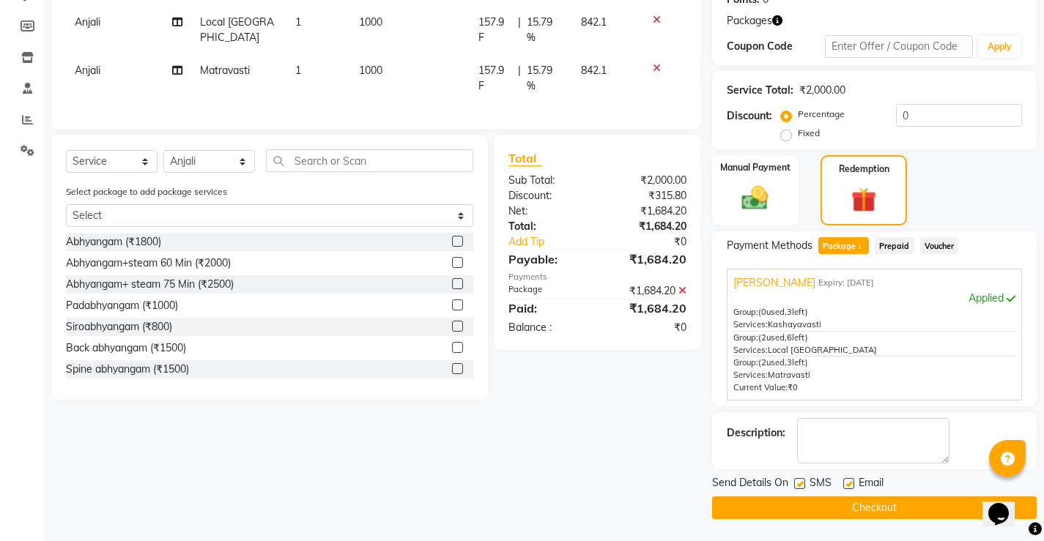
drag, startPoint x: 844, startPoint y: 482, endPoint x: 834, endPoint y: 487, distance: 11.5
click at [845, 482] on label at bounding box center [848, 483] width 11 height 11
click at [845, 482] on input "checkbox" at bounding box center [848, 485] width 10 height 10
checkbox input "false"
click at [799, 484] on label at bounding box center [799, 483] width 11 height 11
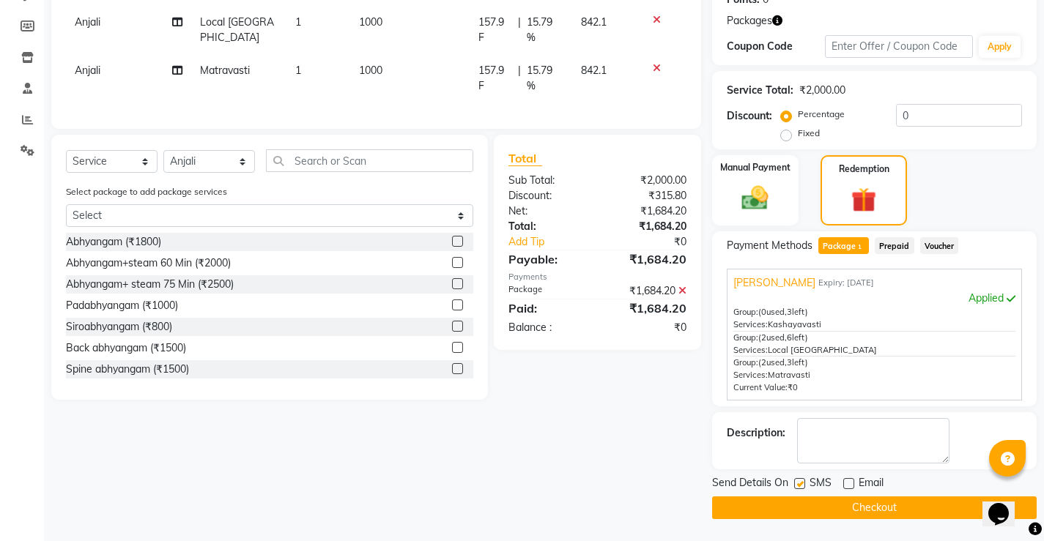
click at [799, 484] on input "checkbox" at bounding box center [799, 485] width 10 height 10
checkbox input "false"
click at [815, 510] on button "Checkout" at bounding box center [874, 508] width 325 height 23
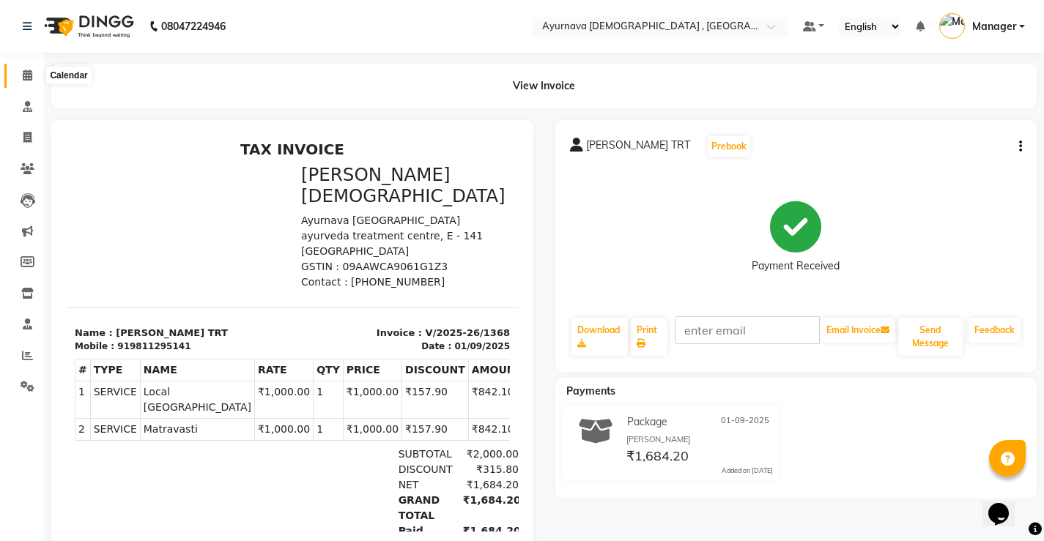
click at [26, 80] on icon at bounding box center [28, 75] width 10 height 11
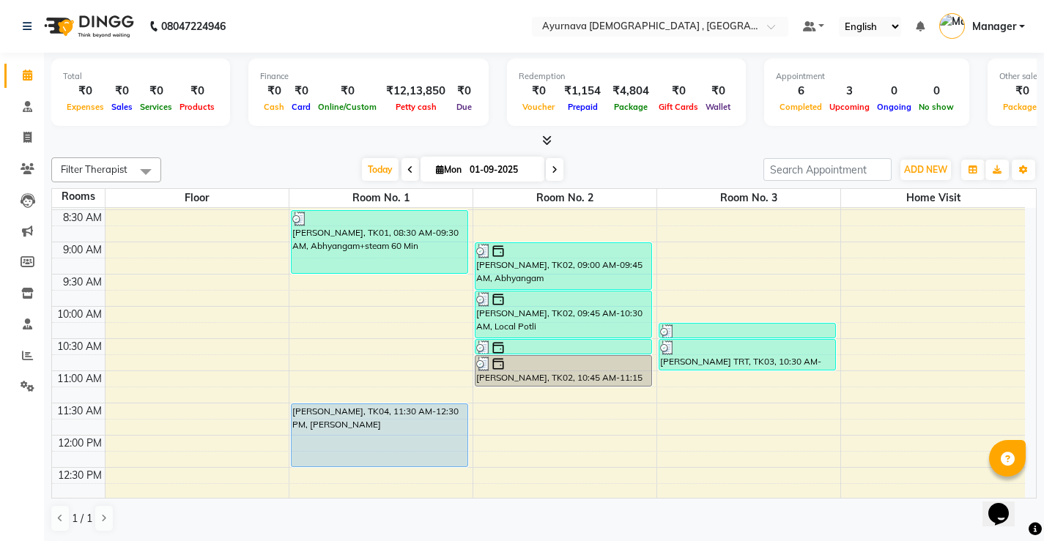
scroll to position [241, 0]
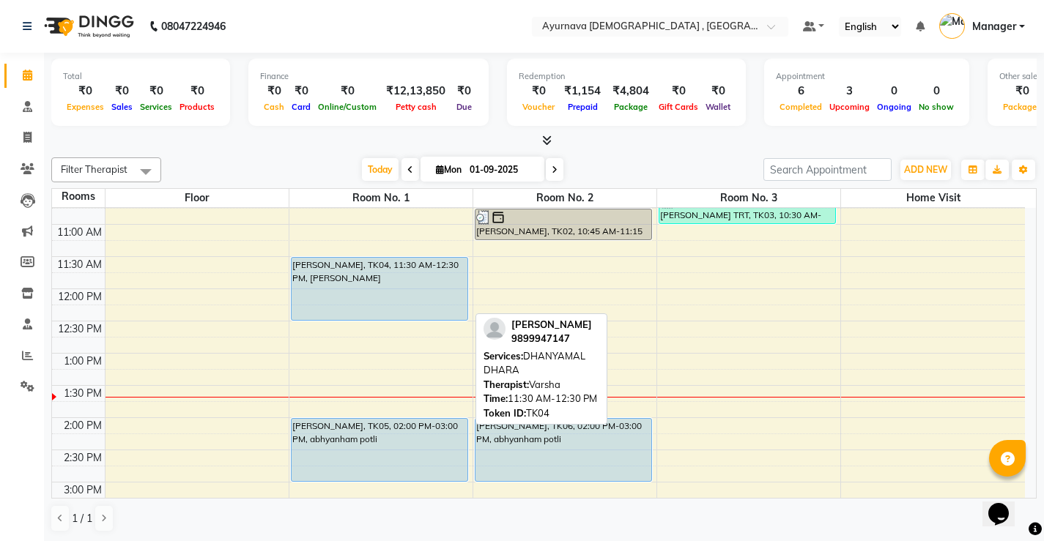
click at [384, 271] on div "Monika Bhatt, TK04, 11:30 AM-12:30 PM, DHANYAMAL DHARA" at bounding box center [380, 289] width 176 height 62
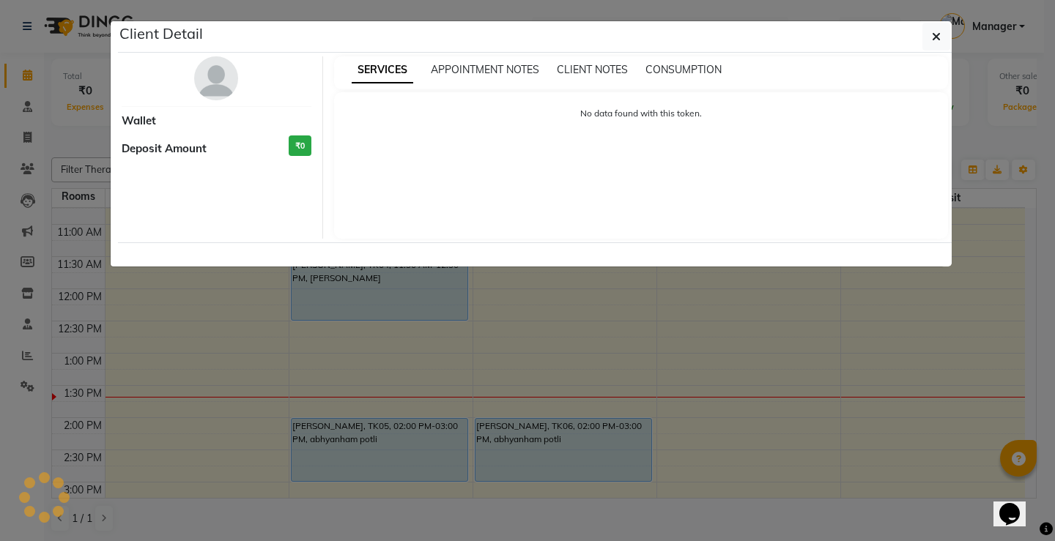
select select "5"
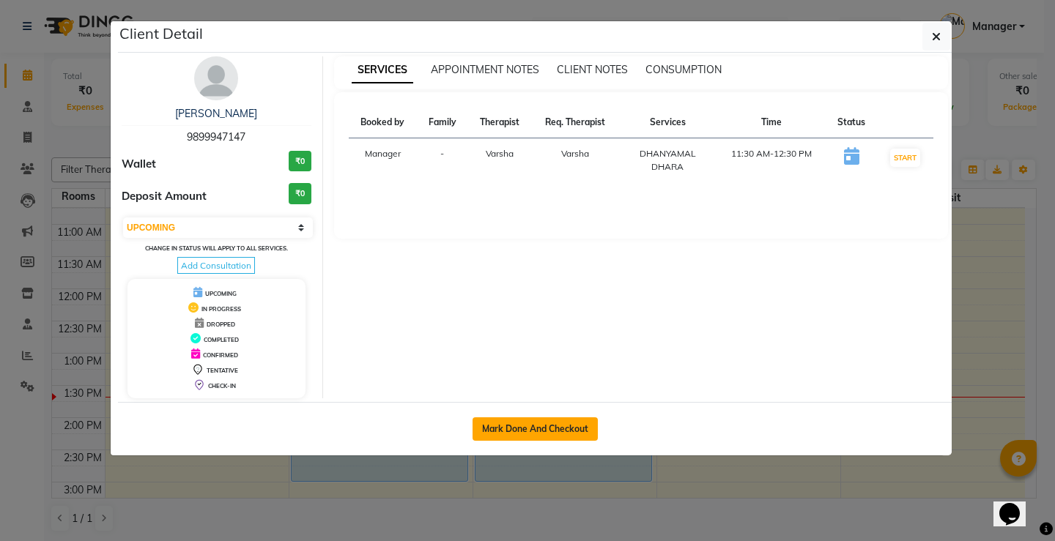
click at [544, 430] on button "Mark Done And Checkout" at bounding box center [535, 429] width 125 height 23
select select "service"
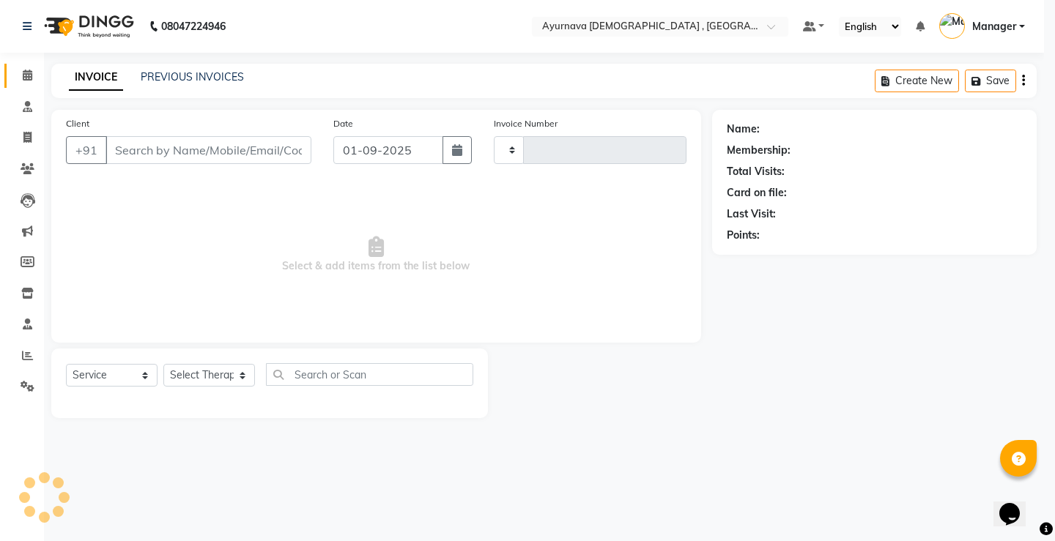
type input "1369"
select select "5587"
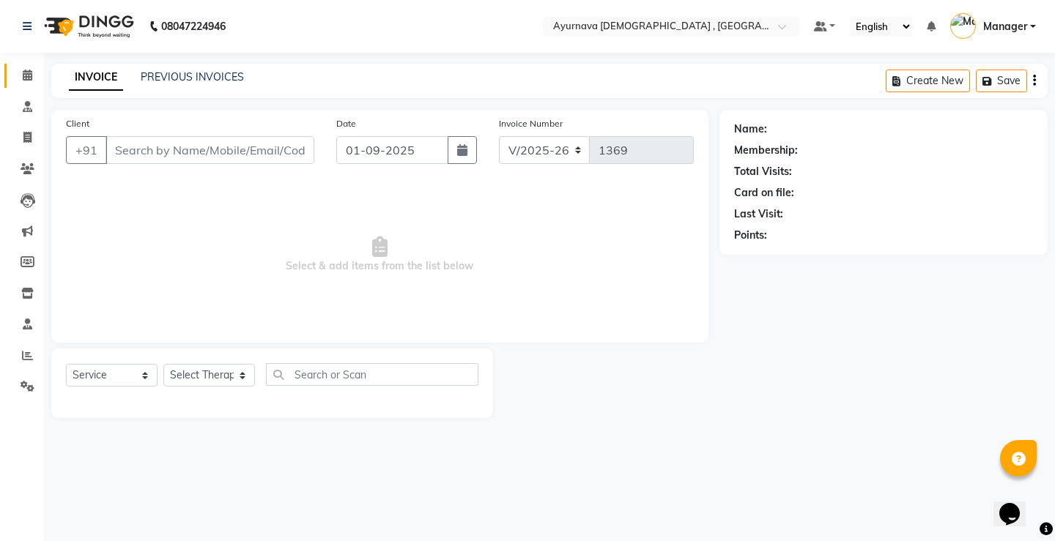
type input "9899947147"
select select "83763"
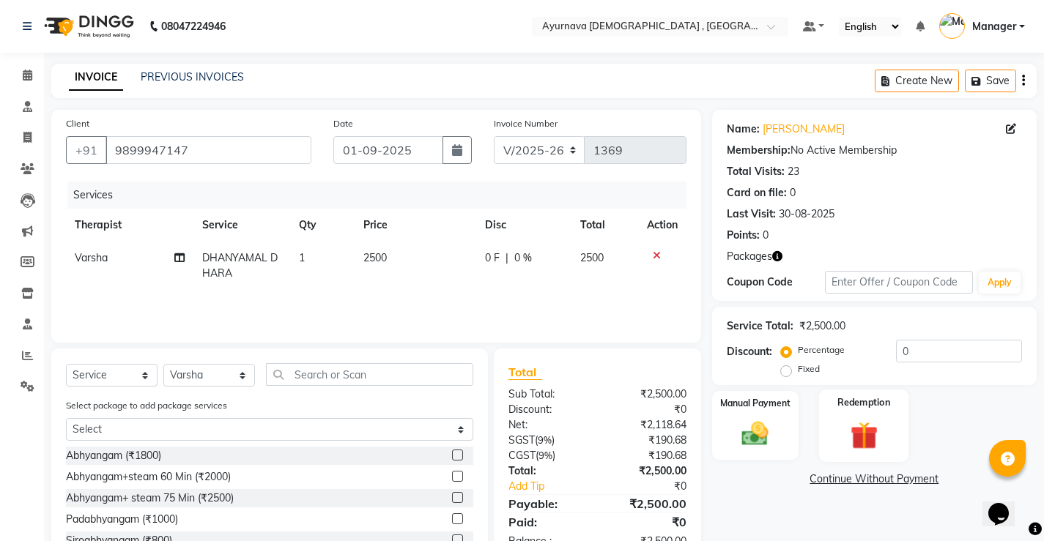
click at [838, 417] on div "Redemption" at bounding box center [864, 426] width 90 height 73
click at [849, 483] on span "Package 4" at bounding box center [843, 481] width 51 height 17
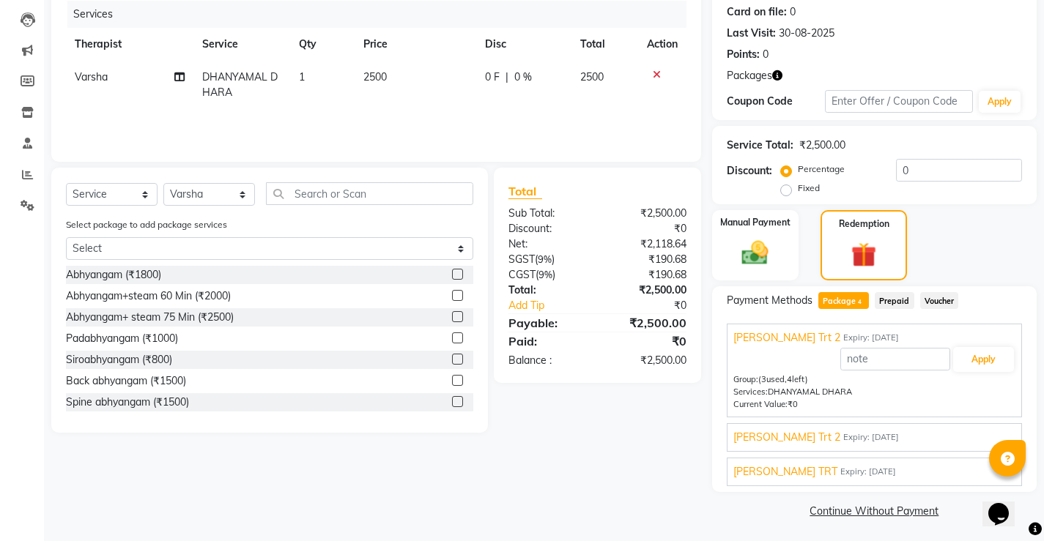
scroll to position [184, 0]
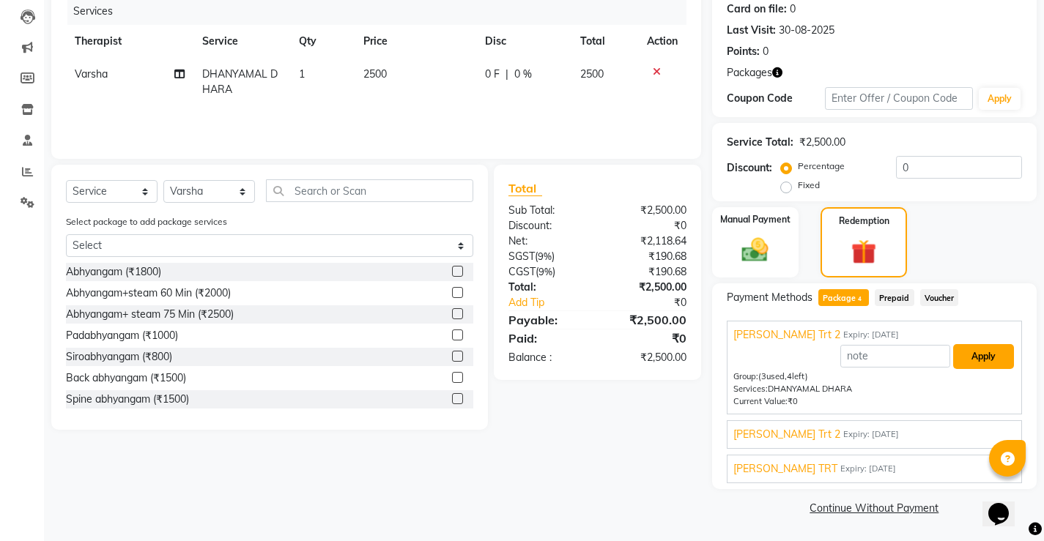
click at [962, 365] on button "Apply" at bounding box center [983, 356] width 61 height 25
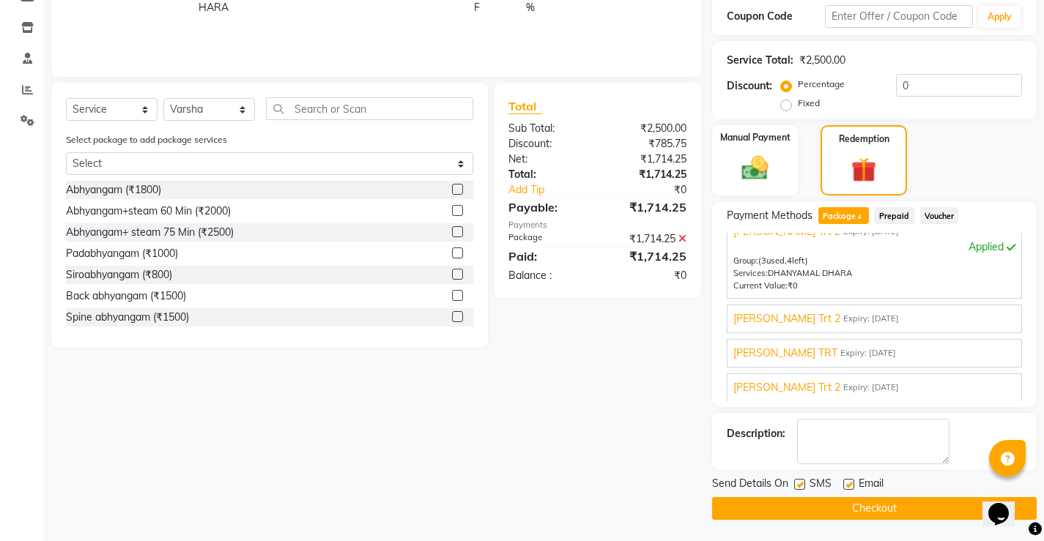
scroll to position [267, 0]
click at [851, 482] on label at bounding box center [848, 483] width 11 height 11
click at [851, 482] on input "checkbox" at bounding box center [848, 485] width 10 height 10
checkbox input "false"
click at [803, 485] on label at bounding box center [799, 483] width 11 height 11
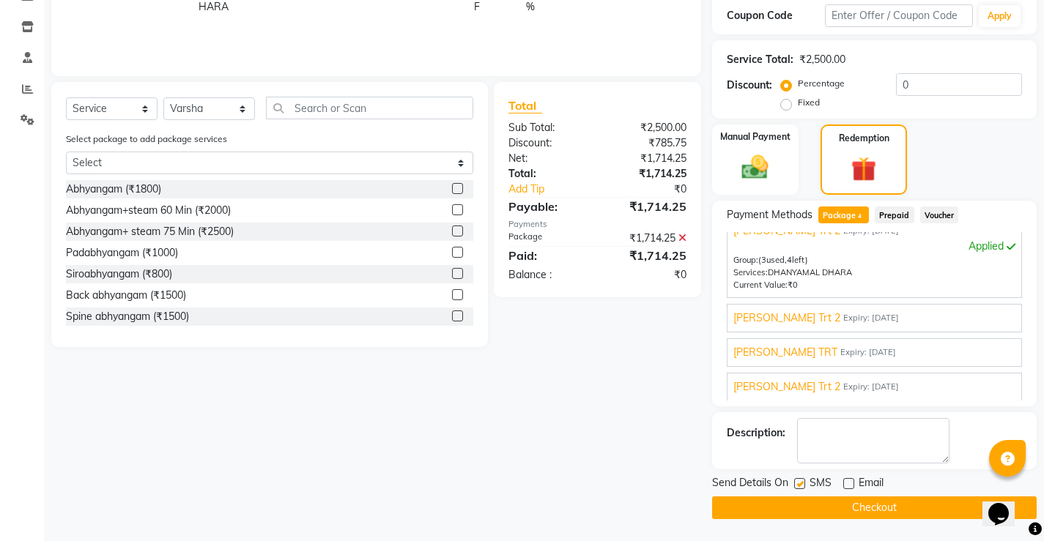
click at [803, 485] on input "checkbox" at bounding box center [799, 485] width 10 height 10
checkbox input "false"
click at [807, 500] on button "Checkout" at bounding box center [874, 508] width 325 height 23
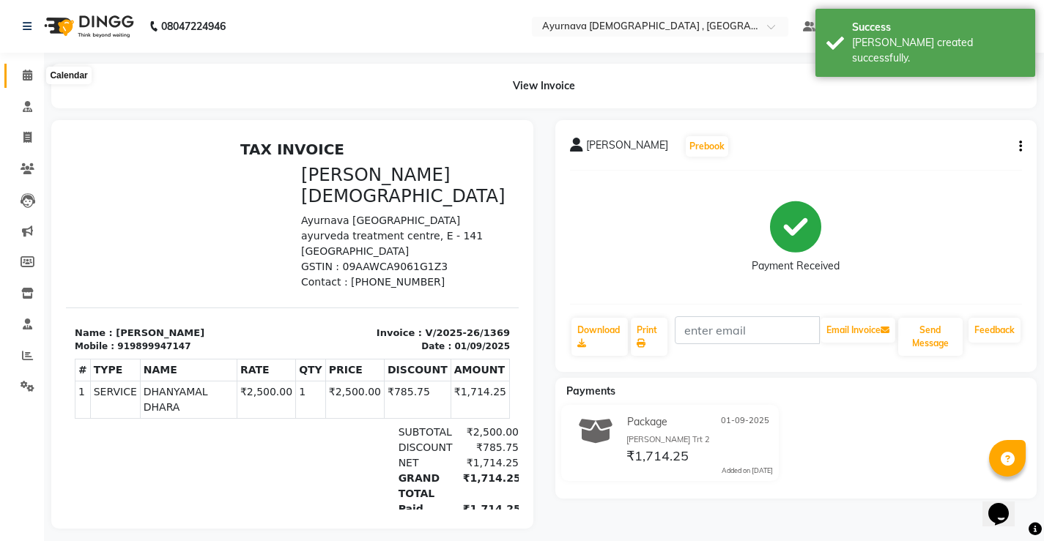
click at [32, 73] on icon at bounding box center [28, 75] width 10 height 11
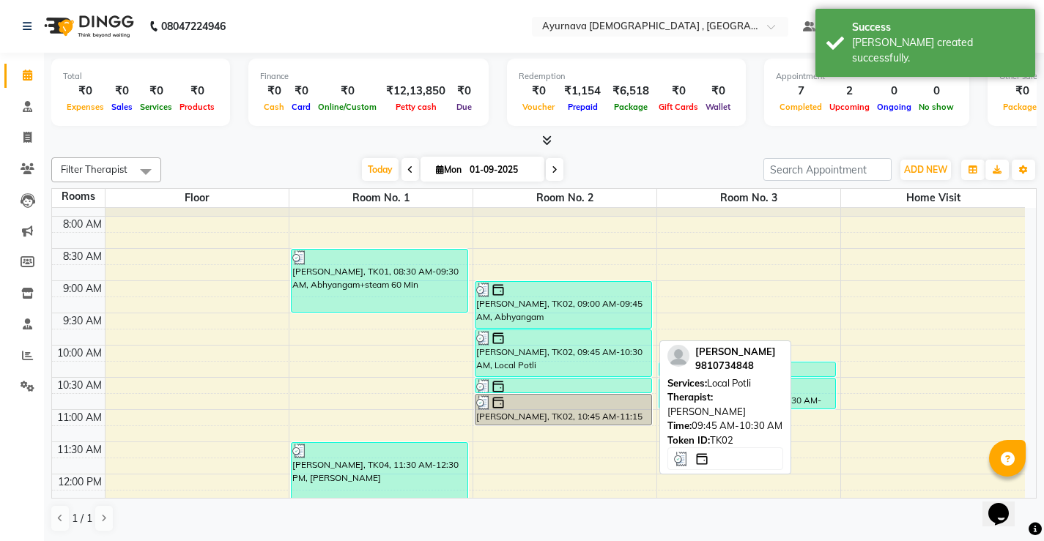
scroll to position [147, 0]
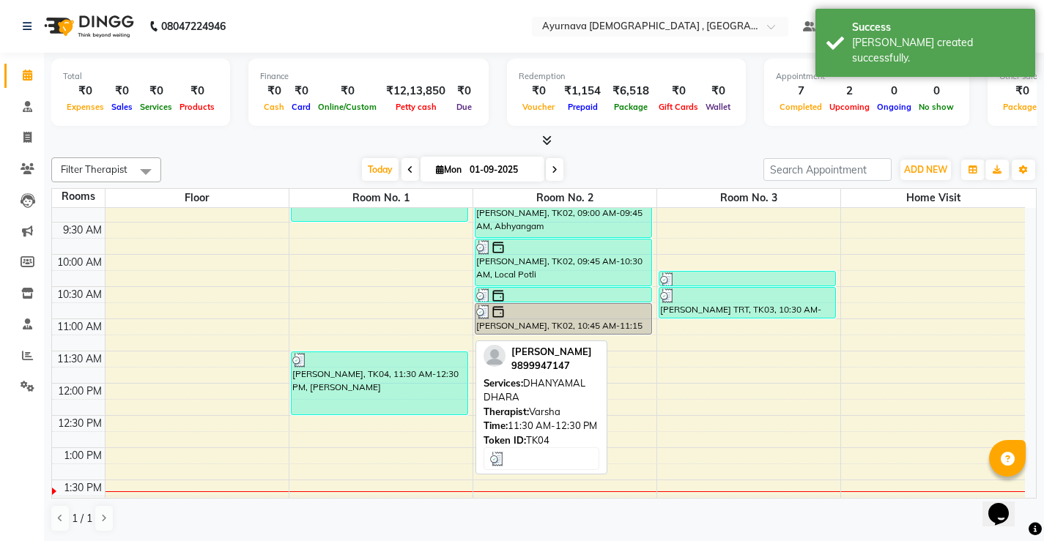
click at [370, 385] on div "Monika Bhatt, TK04, 11:30 AM-12:30 PM, DHANYAMAL DHARA" at bounding box center [380, 383] width 176 height 62
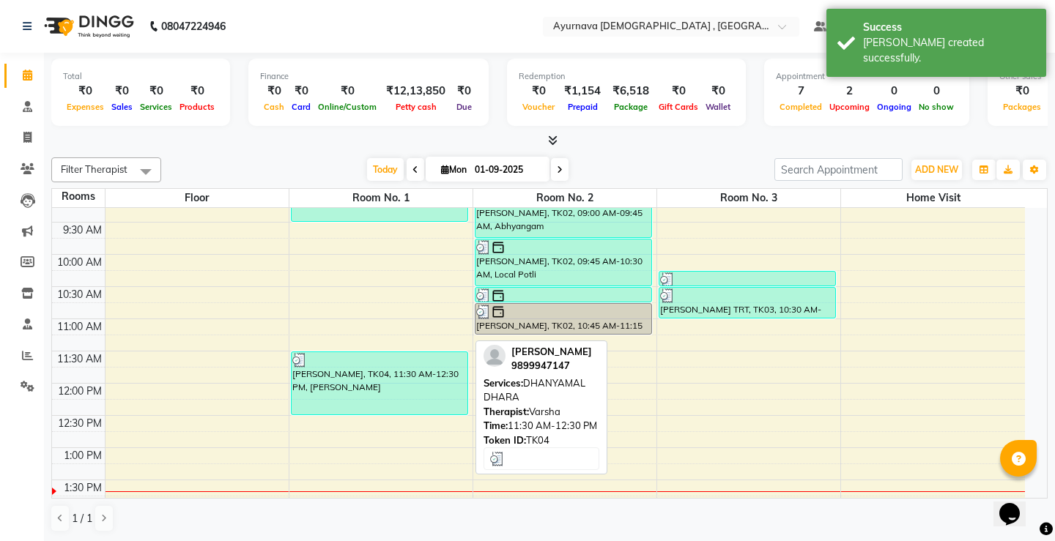
select select "3"
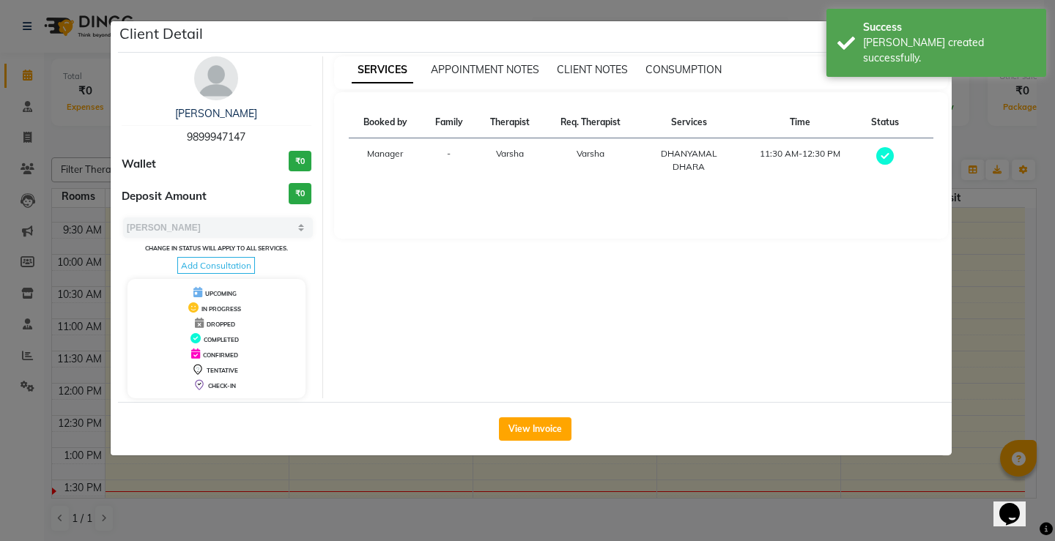
click at [228, 495] on ngb-modal-window "Client Detail Monika Bhatt 9899947147 Wallet ₹0 Deposit Amount ₹0 Select MARK D…" at bounding box center [527, 270] width 1055 height 541
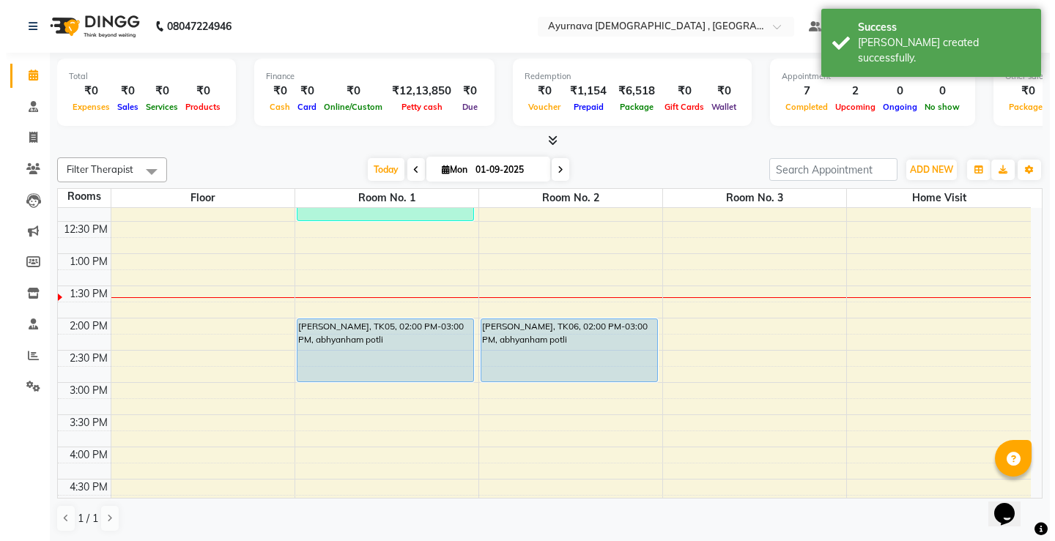
scroll to position [293, 0]
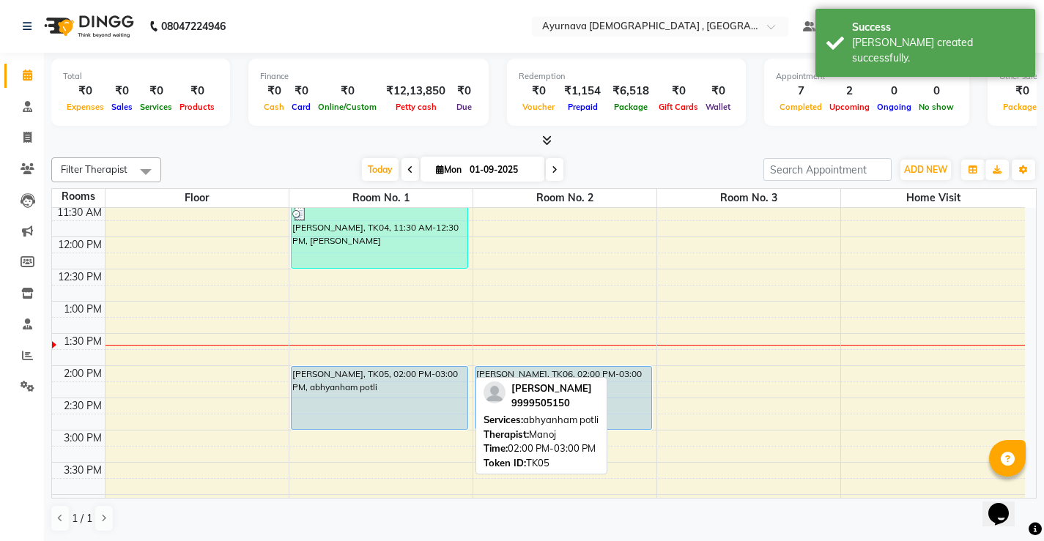
click at [372, 390] on div "Pramod Bhati, TK05, 02:00 PM-03:00 PM, abhyanham potli" at bounding box center [380, 398] width 176 height 62
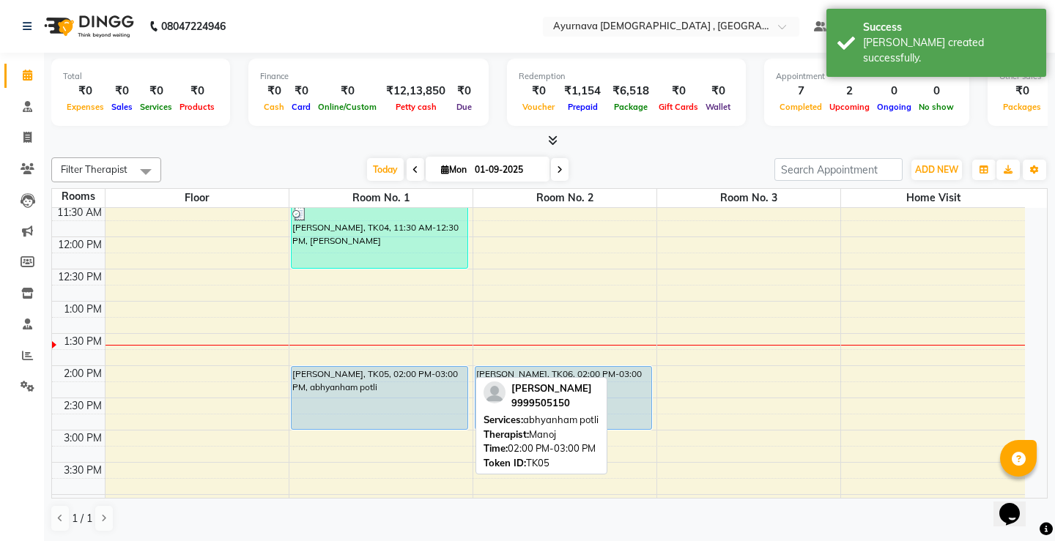
select select "3"
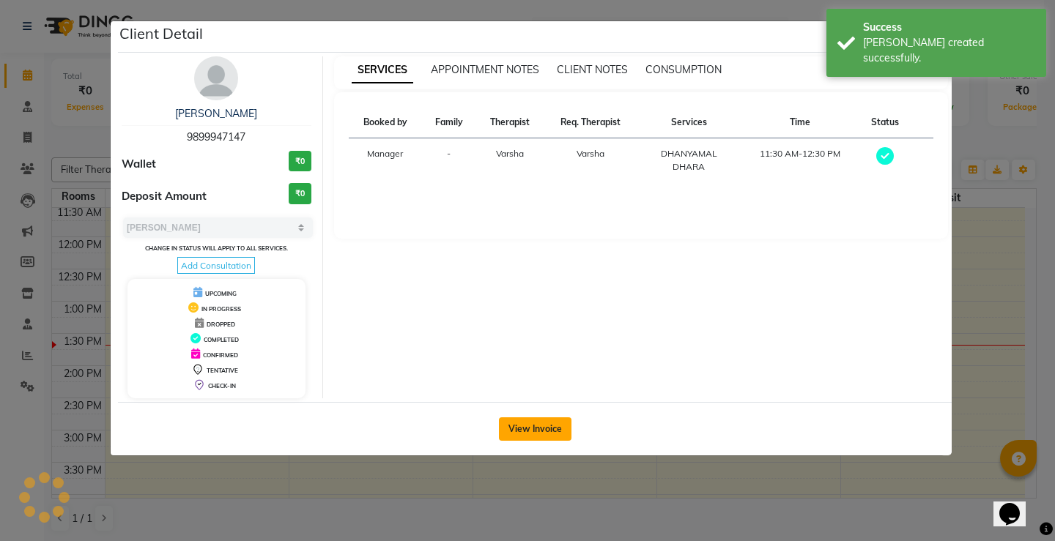
click at [538, 434] on button "View Invoice" at bounding box center [535, 429] width 73 height 23
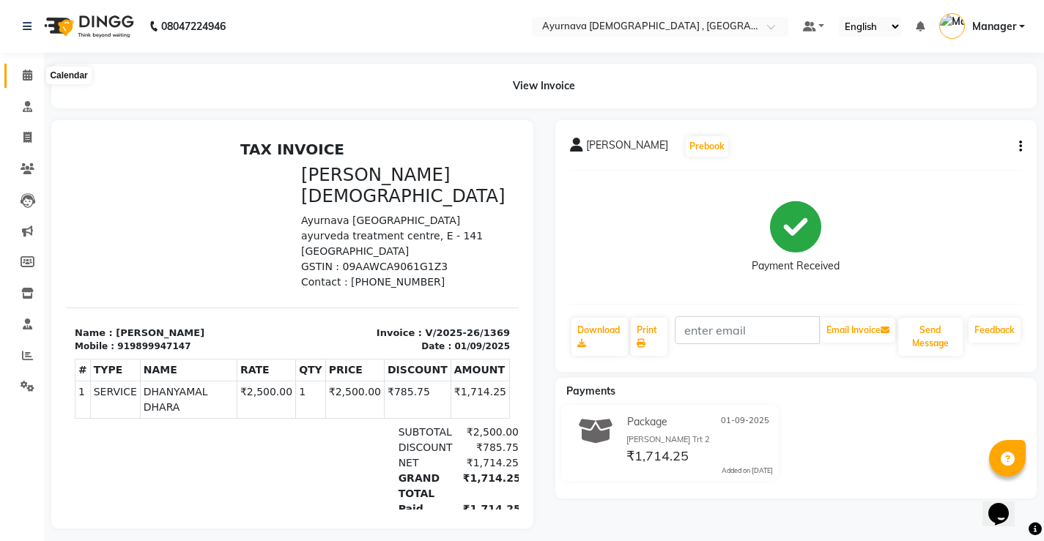
click at [20, 72] on span at bounding box center [28, 75] width 26 height 17
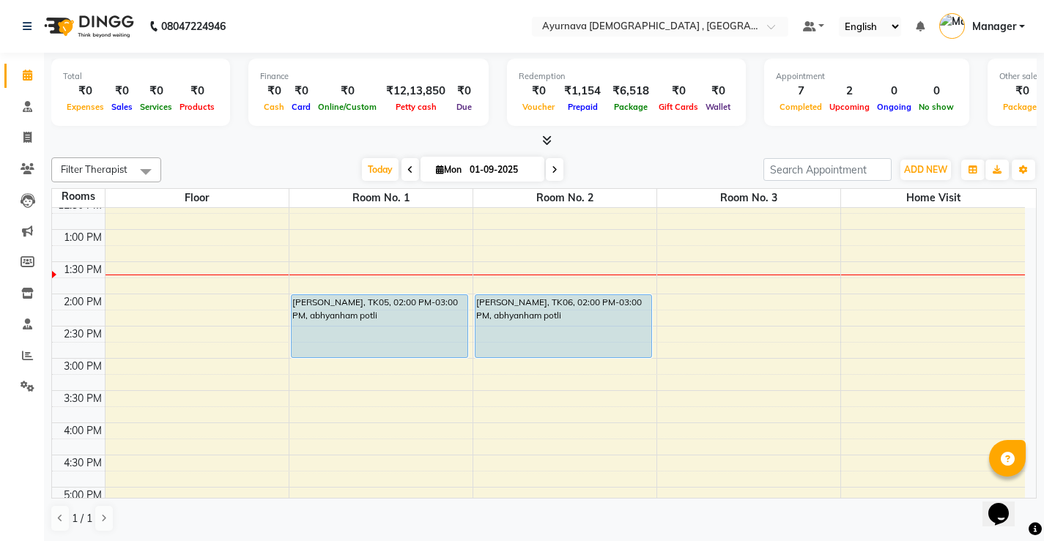
scroll to position [366, 0]
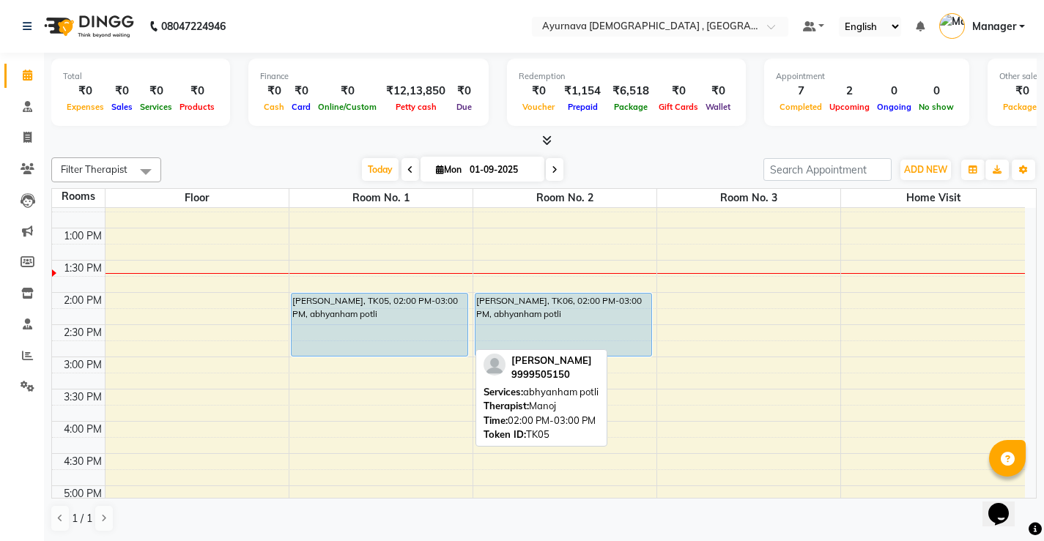
click at [388, 316] on div "Pramod Bhati, TK05, 02:00 PM-03:00 PM, abhyanham potli" at bounding box center [380, 325] width 176 height 62
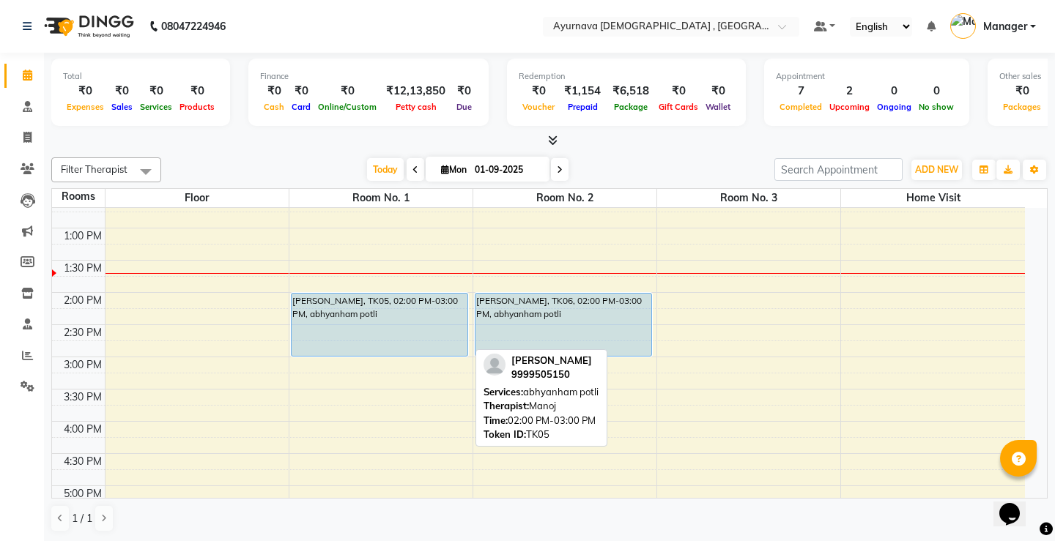
select select "5"
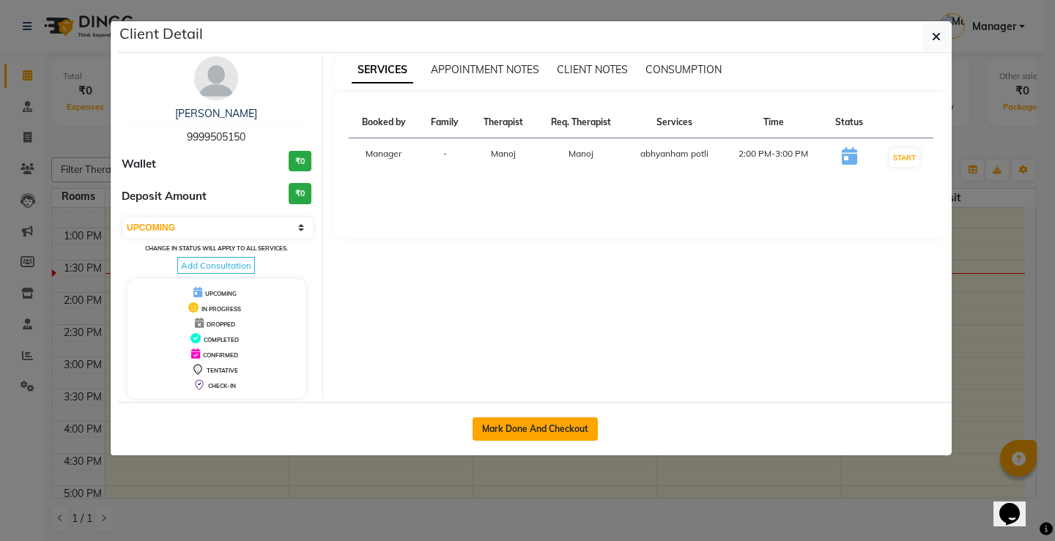
click at [502, 434] on button "Mark Done And Checkout" at bounding box center [535, 429] width 125 height 23
select select "service"
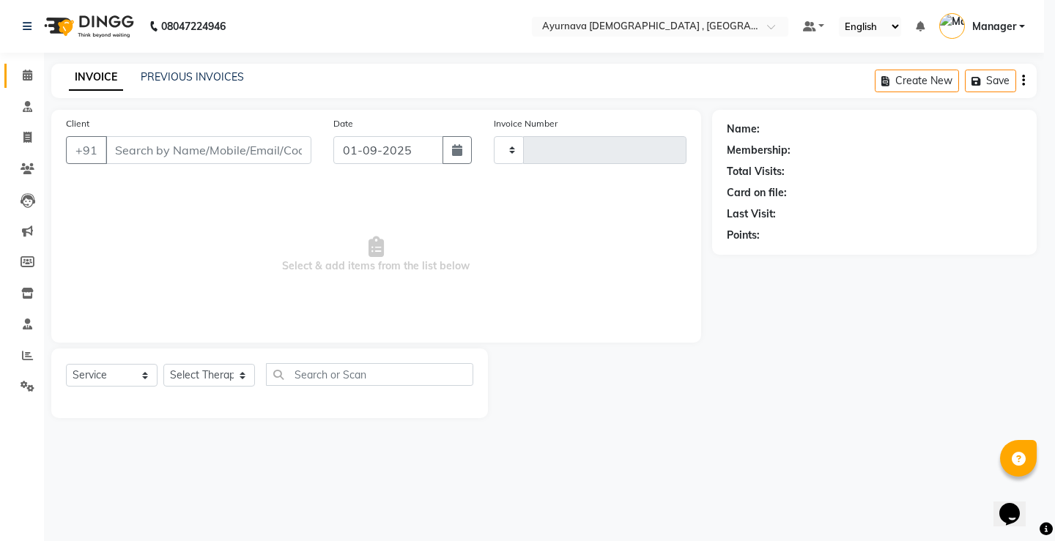
type input "1370"
select select "5587"
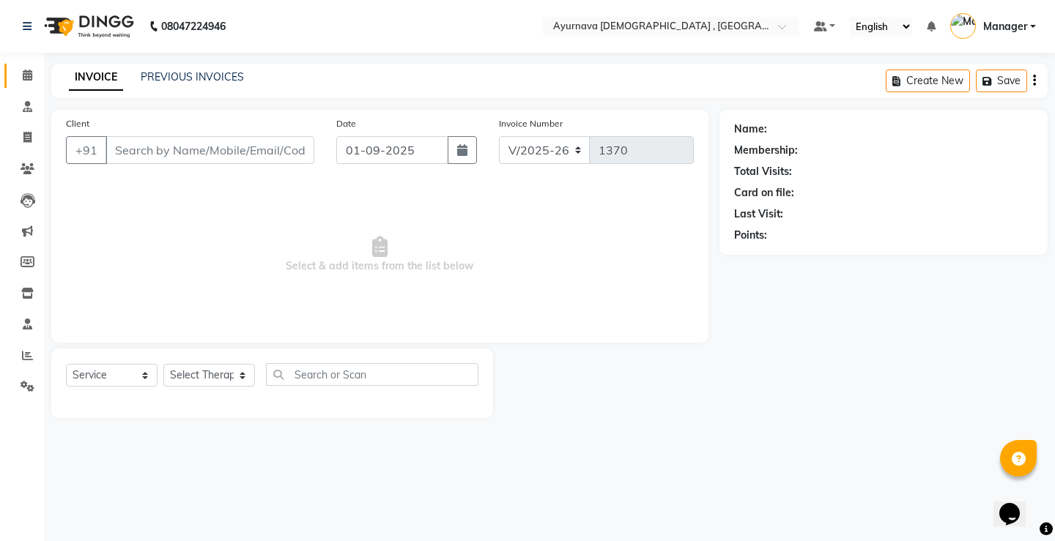
type input "9999505150"
select select "87272"
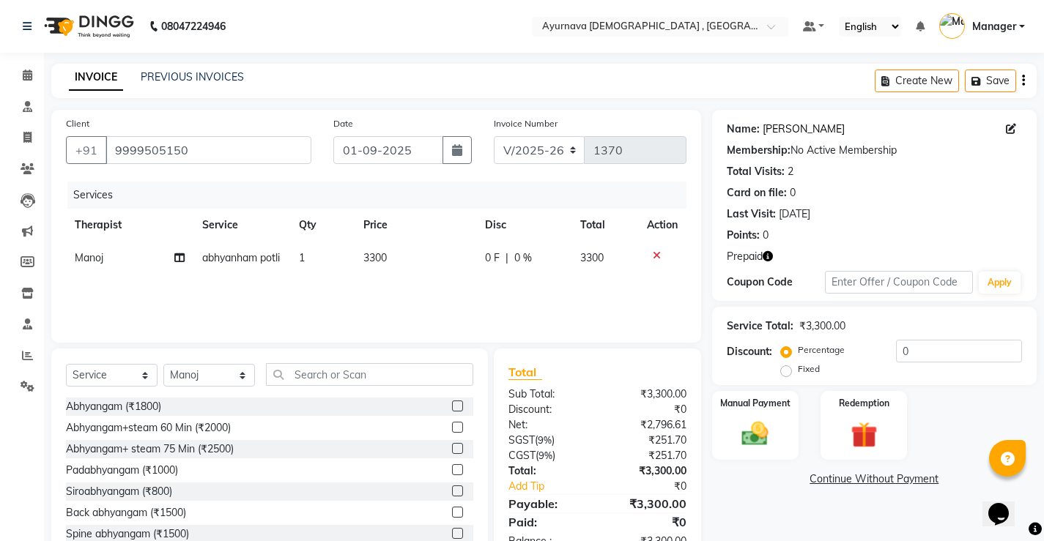
click at [798, 130] on link "[PERSON_NAME]" at bounding box center [804, 129] width 82 height 15
click at [922, 349] on input "0" at bounding box center [959, 351] width 126 height 23
click at [792, 369] on div "Fixed" at bounding box center [802, 369] width 36 height 18
click at [926, 358] on input "0" at bounding box center [959, 351] width 126 height 23
type input "1"
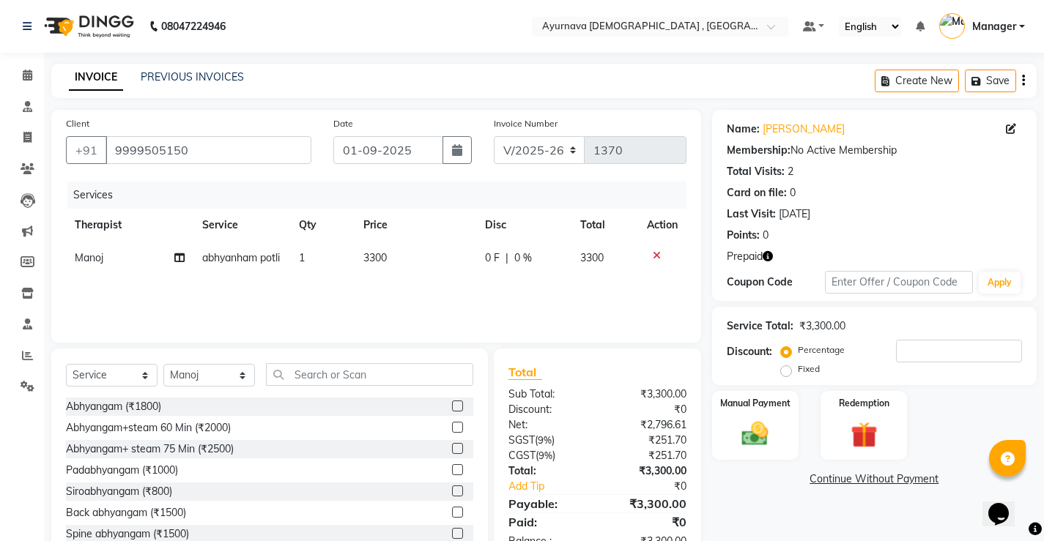
click at [792, 372] on div "Fixed" at bounding box center [802, 369] width 36 height 18
click at [798, 369] on label "Fixed" at bounding box center [809, 369] width 22 height 13
click at [788, 369] on input "Fixed" at bounding box center [789, 369] width 10 height 10
radio input "true"
click at [903, 353] on input "number" at bounding box center [959, 351] width 126 height 23
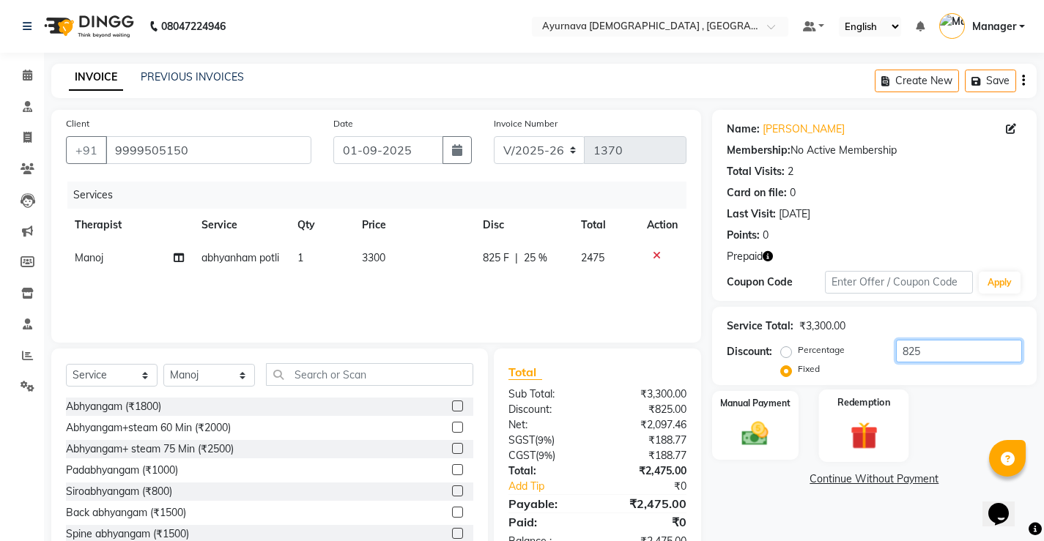
type input "825"
click at [878, 423] on img at bounding box center [864, 435] width 45 height 34
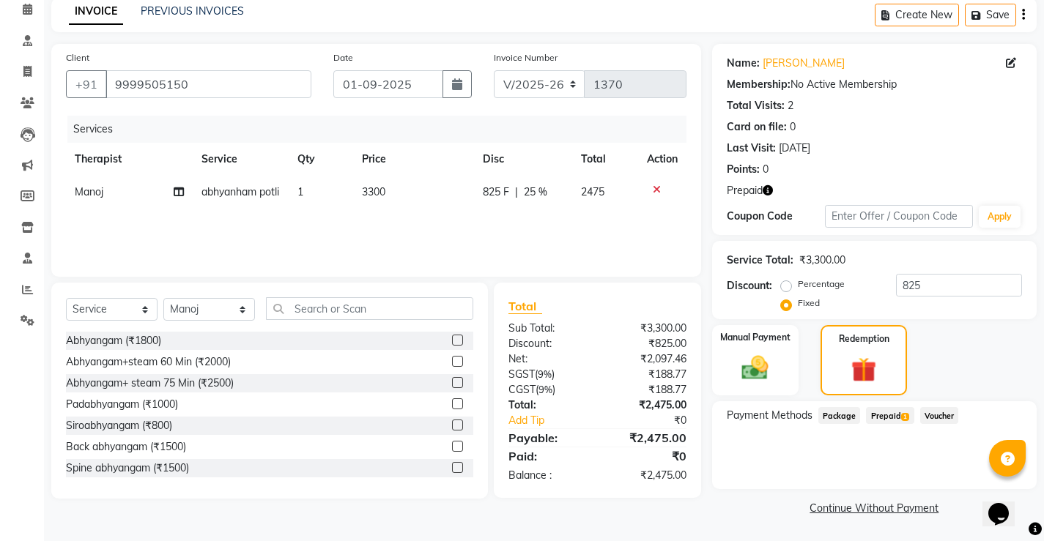
click at [883, 413] on span "Prepaid 1" at bounding box center [890, 415] width 48 height 17
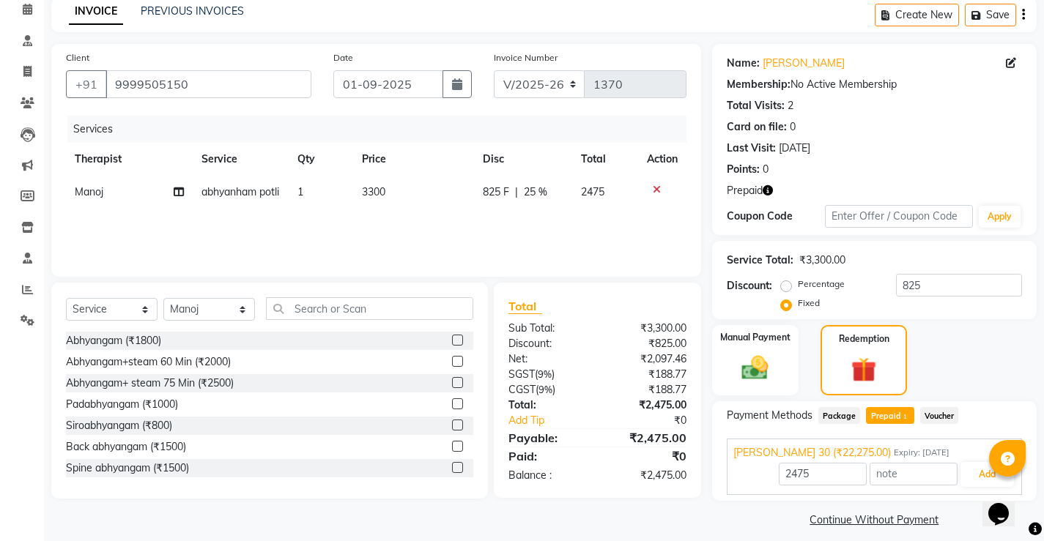
scroll to position [78, 0]
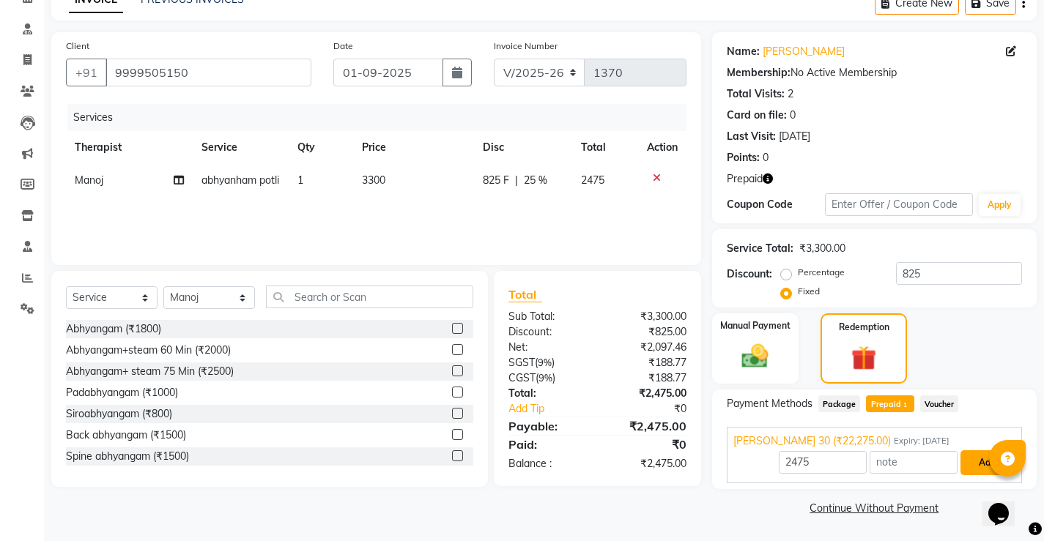
click at [982, 464] on button "Add" at bounding box center [986, 463] width 53 height 25
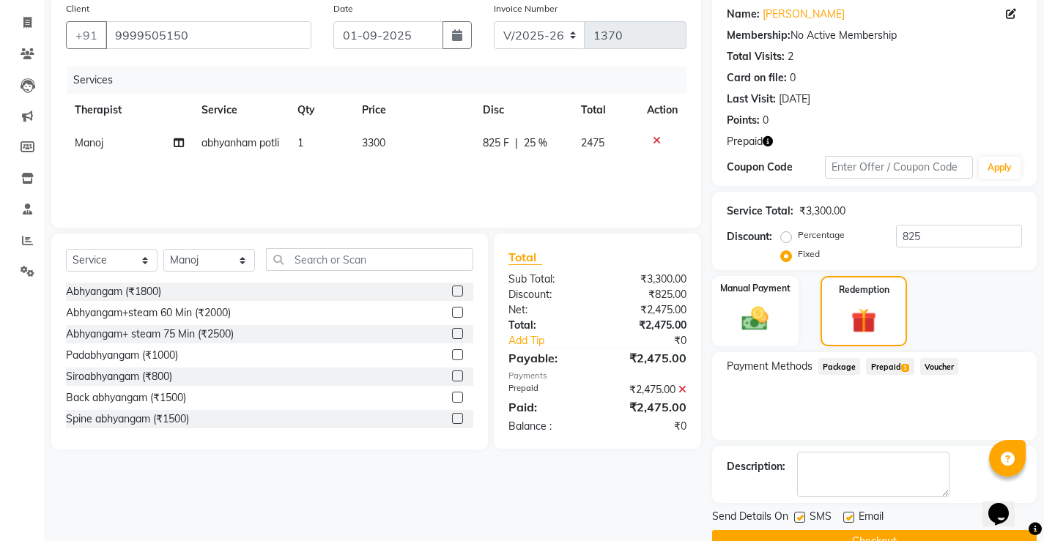
scroll to position [149, 0]
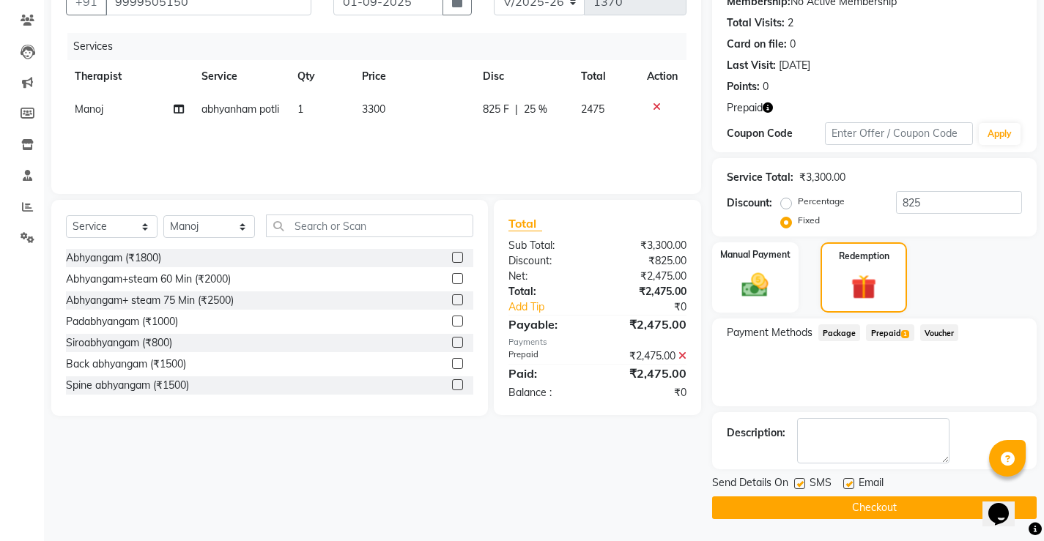
click at [848, 482] on label at bounding box center [848, 483] width 11 height 11
click at [848, 482] on input "checkbox" at bounding box center [848, 485] width 10 height 10
checkbox input "false"
click at [803, 484] on label at bounding box center [799, 483] width 11 height 11
click at [803, 484] on input "checkbox" at bounding box center [799, 485] width 10 height 10
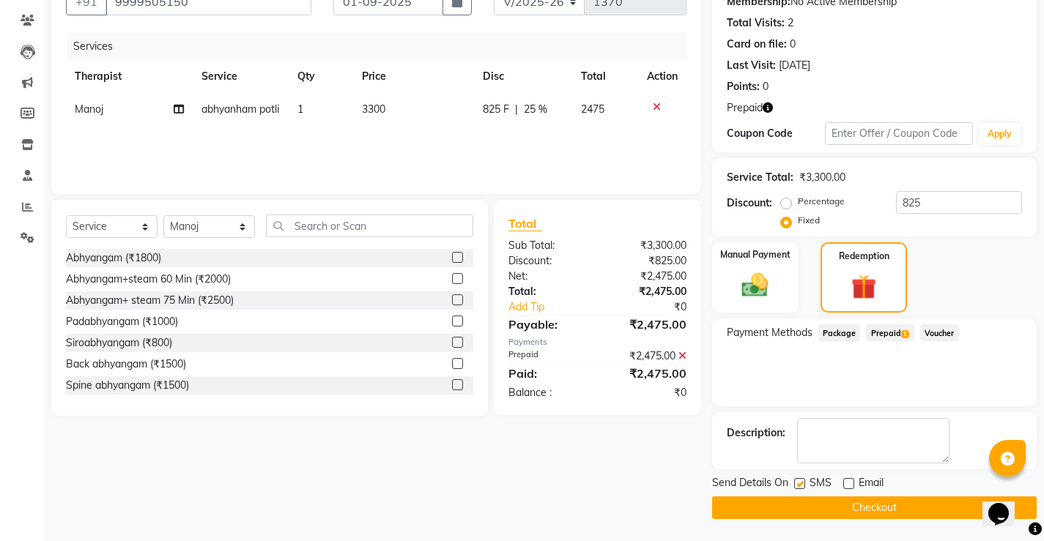
checkbox input "false"
click at [804, 503] on button "Checkout" at bounding box center [874, 508] width 325 height 23
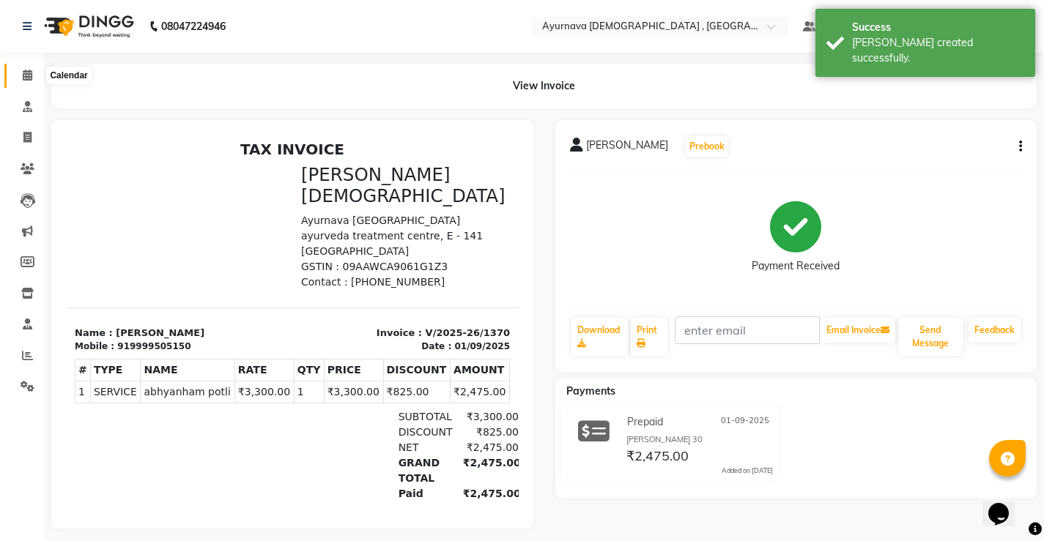
click at [29, 75] on icon at bounding box center [28, 75] width 10 height 11
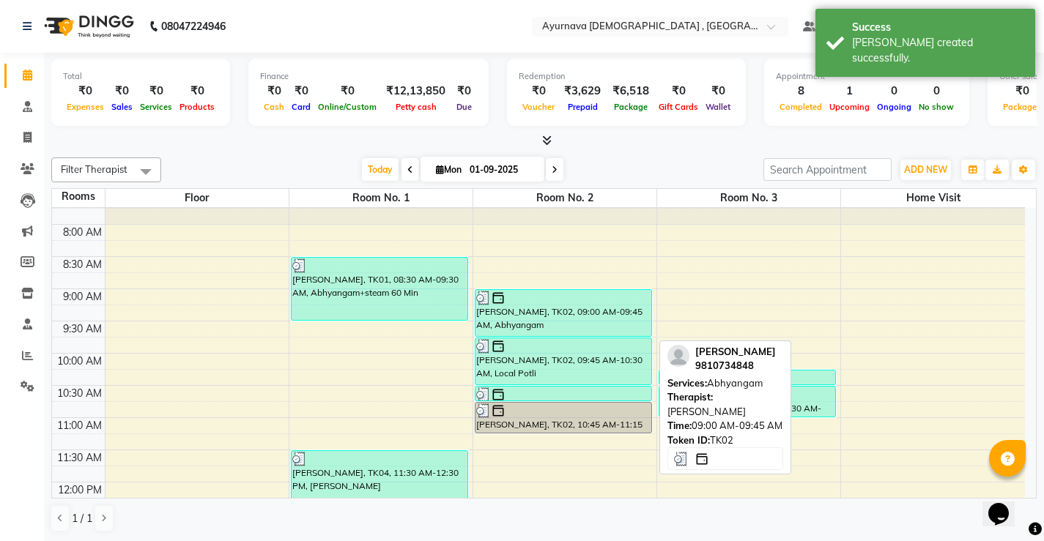
scroll to position [220, 0]
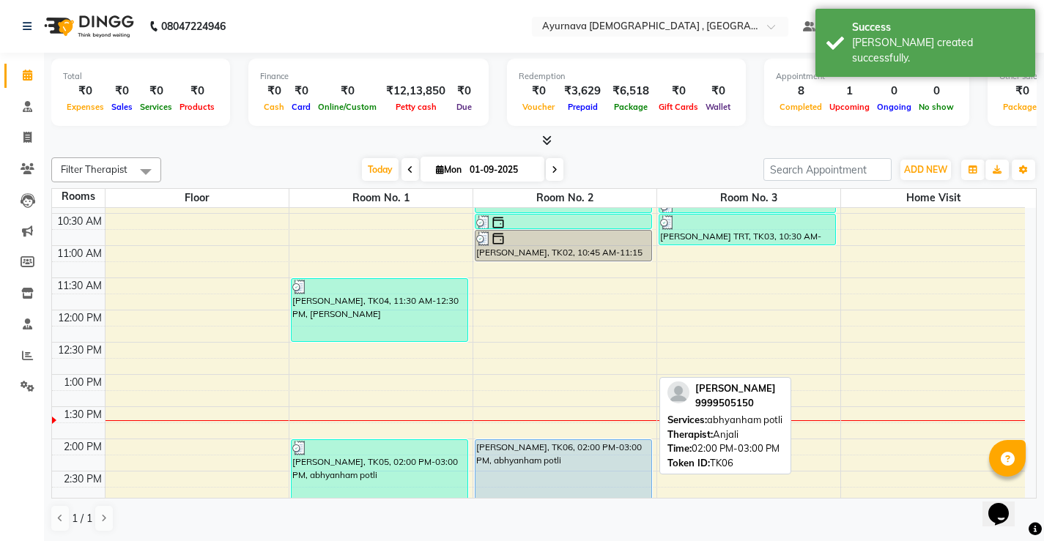
click at [551, 451] on div "Pramod Bhati, TK06, 02:00 PM-03:00 PM, abhyanham potli" at bounding box center [563, 471] width 176 height 62
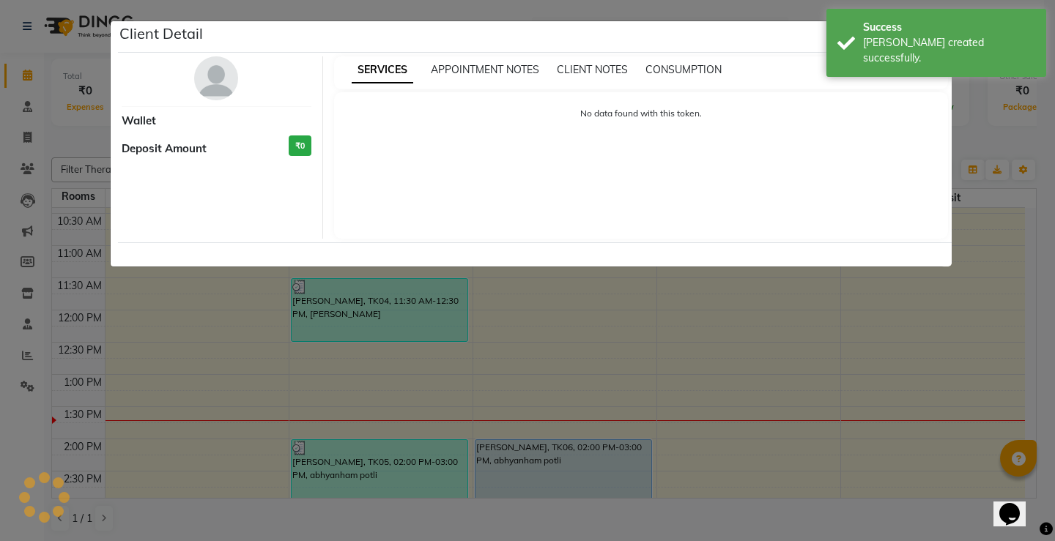
select select "5"
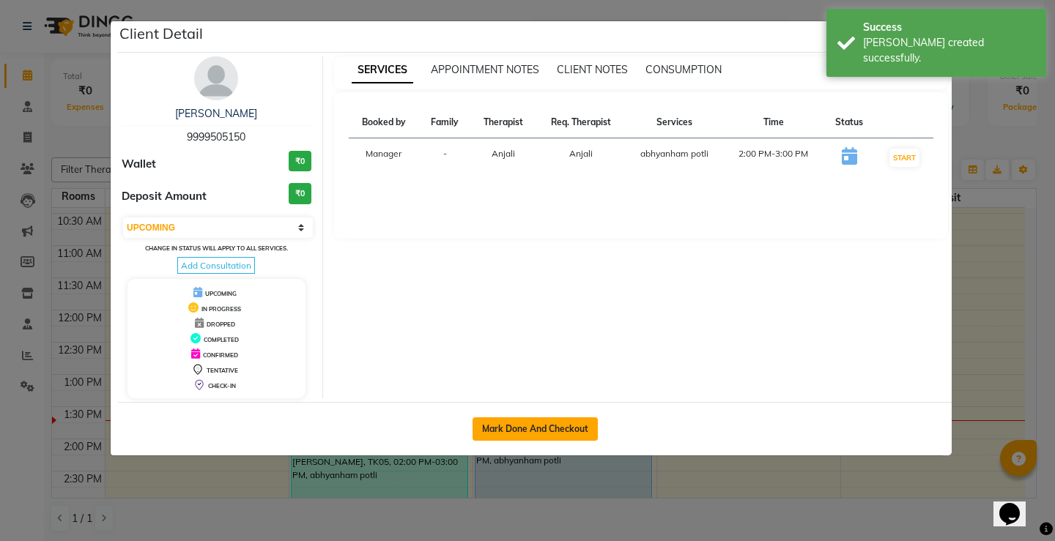
click at [530, 428] on button "Mark Done And Checkout" at bounding box center [535, 429] width 125 height 23
select select "service"
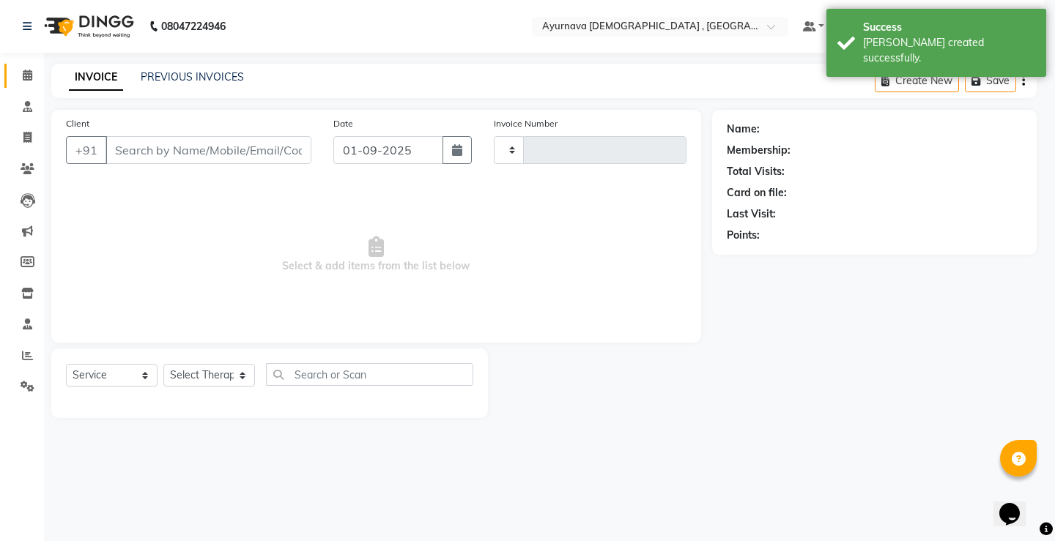
type input "1371"
select select "5587"
type input "9999505150"
select select "68703"
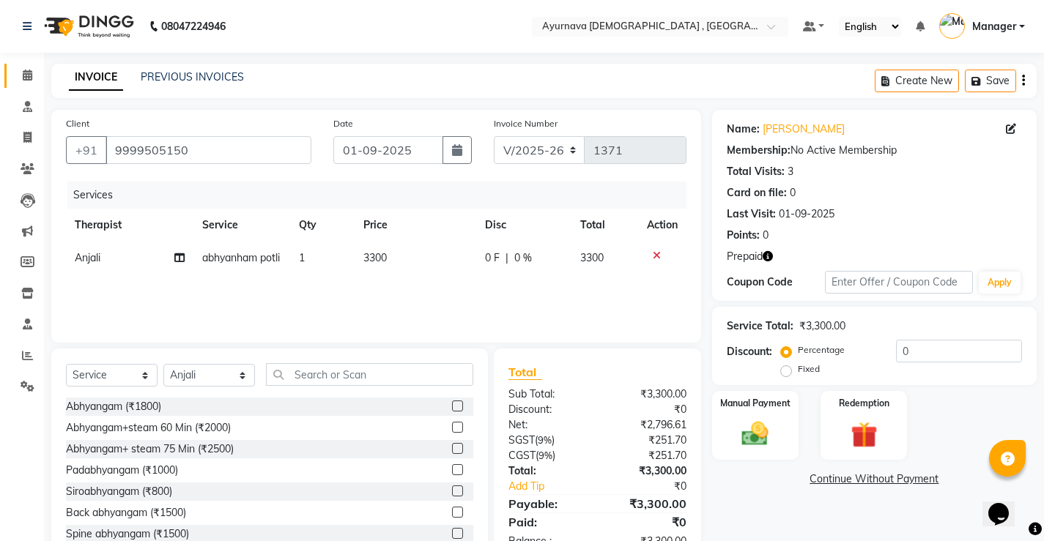
scroll to position [45, 0]
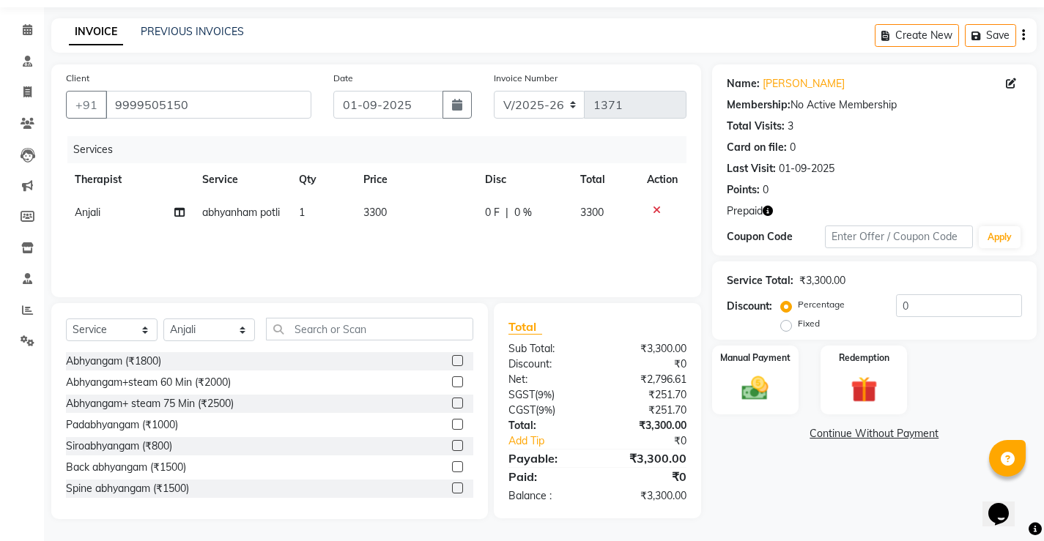
click at [798, 329] on label "Fixed" at bounding box center [809, 323] width 22 height 13
click at [785, 329] on input "Fixed" at bounding box center [789, 324] width 10 height 10
radio input "true"
click at [906, 305] on input "0" at bounding box center [959, 306] width 126 height 23
type input "825"
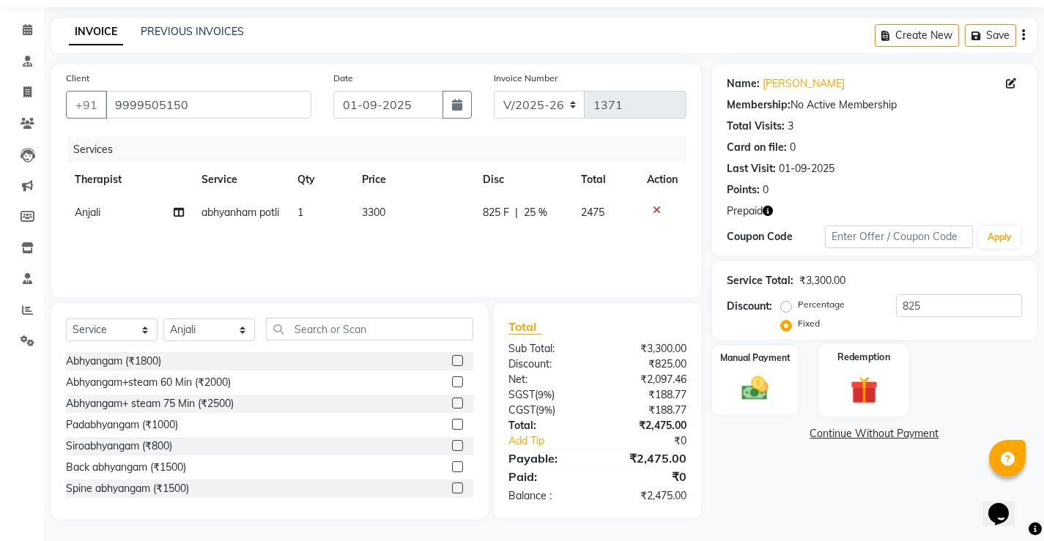
click at [830, 368] on div "Redemption" at bounding box center [864, 380] width 90 height 73
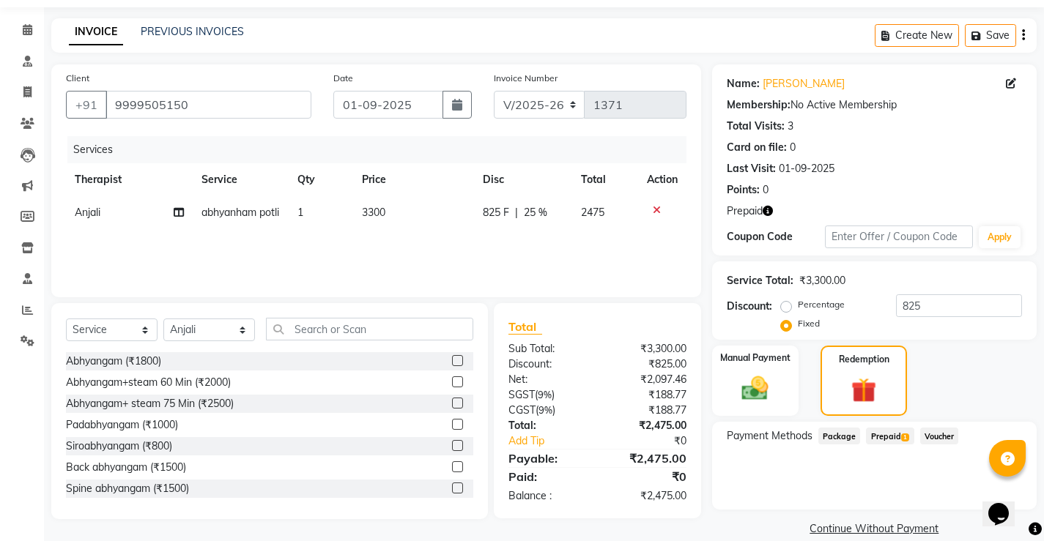
click at [881, 438] on span "Prepaid 1" at bounding box center [890, 436] width 48 height 17
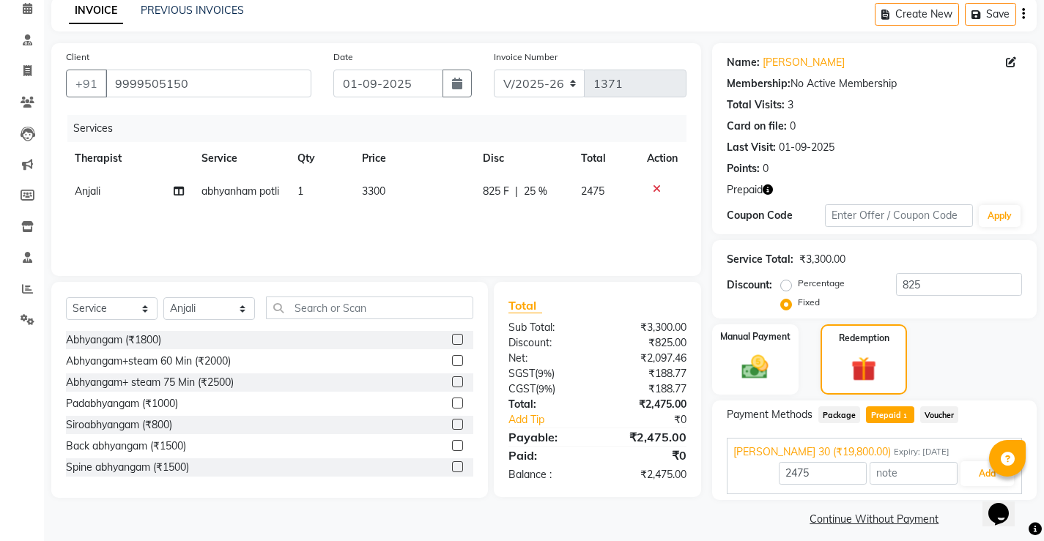
scroll to position [78, 0]
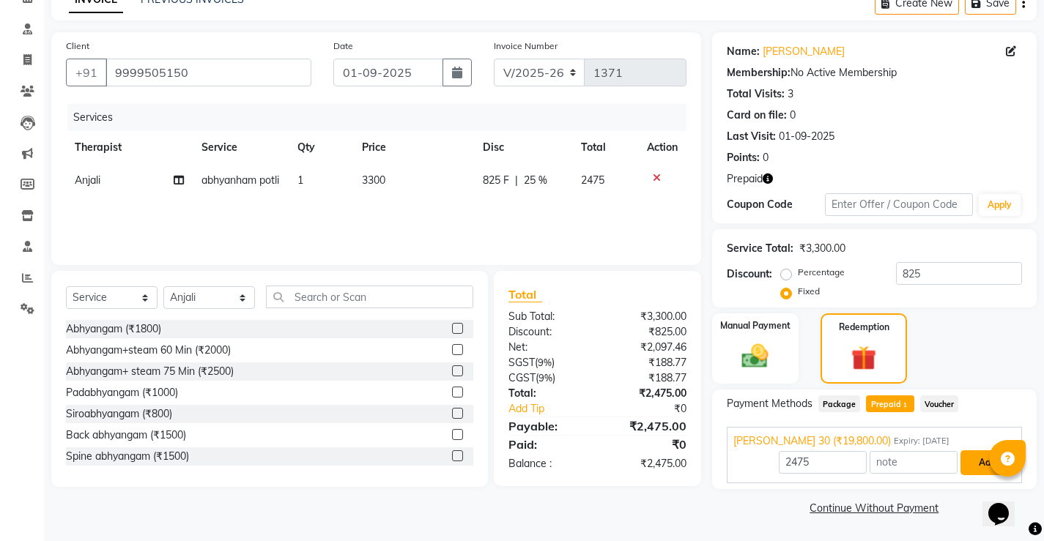
click at [978, 464] on button "Add" at bounding box center [986, 463] width 53 height 25
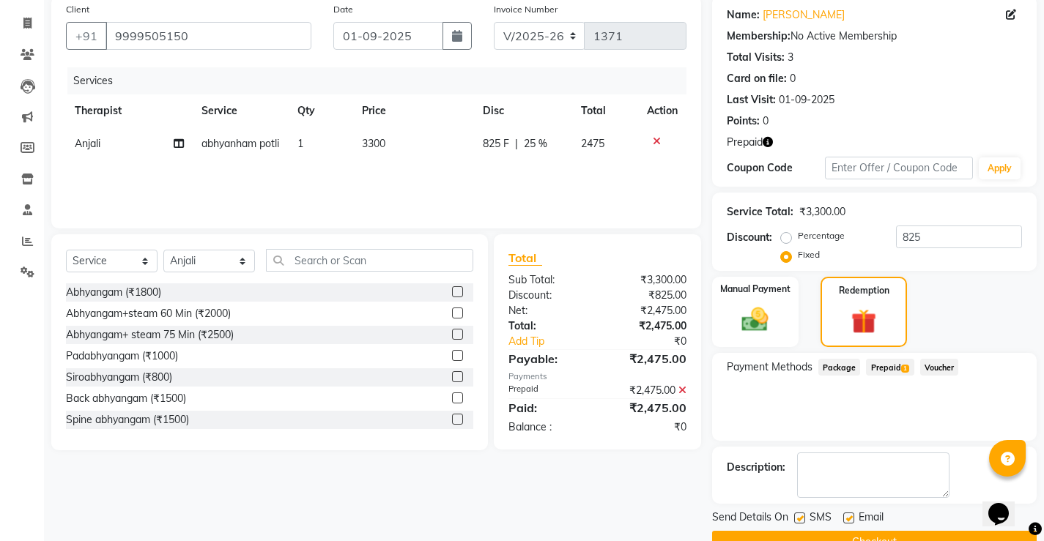
scroll to position [149, 0]
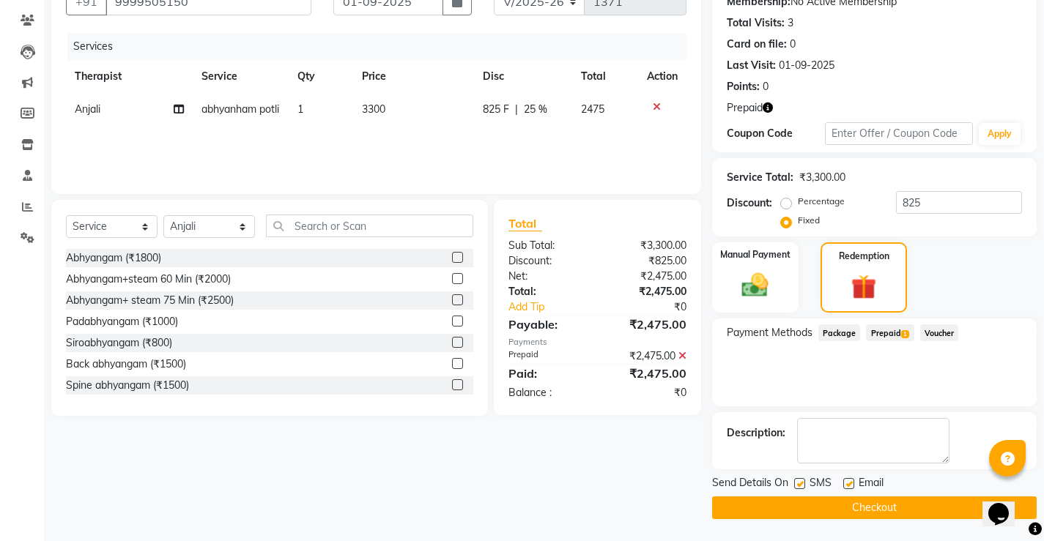
click at [846, 484] on label at bounding box center [848, 483] width 11 height 11
click at [846, 484] on input "checkbox" at bounding box center [848, 485] width 10 height 10
checkbox input "false"
click at [796, 484] on label at bounding box center [799, 483] width 11 height 11
click at [796, 484] on input "checkbox" at bounding box center [799, 485] width 10 height 10
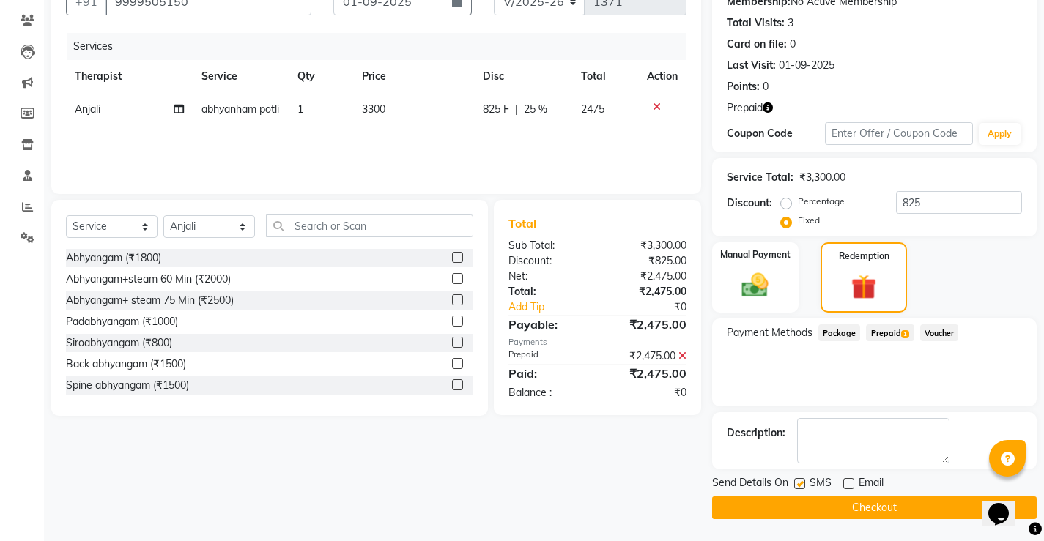
checkbox input "false"
click at [793, 506] on button "Checkout" at bounding box center [874, 508] width 325 height 23
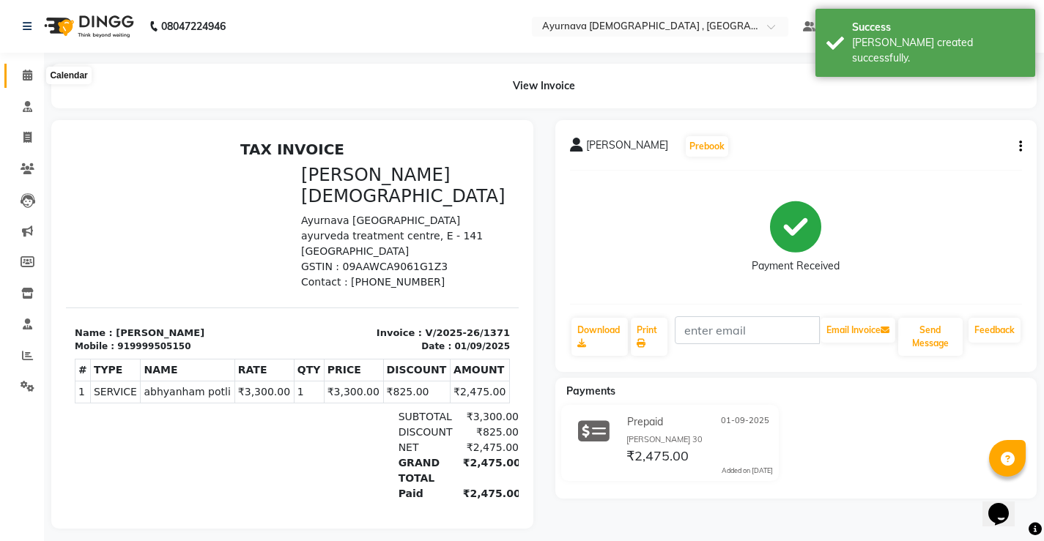
click at [26, 77] on icon at bounding box center [28, 75] width 10 height 11
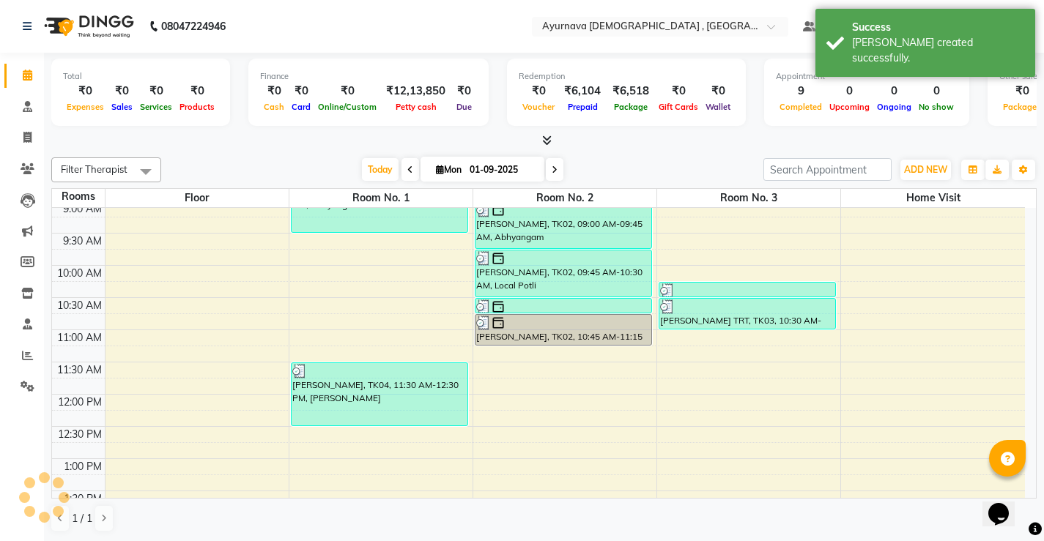
scroll to position [147, 0]
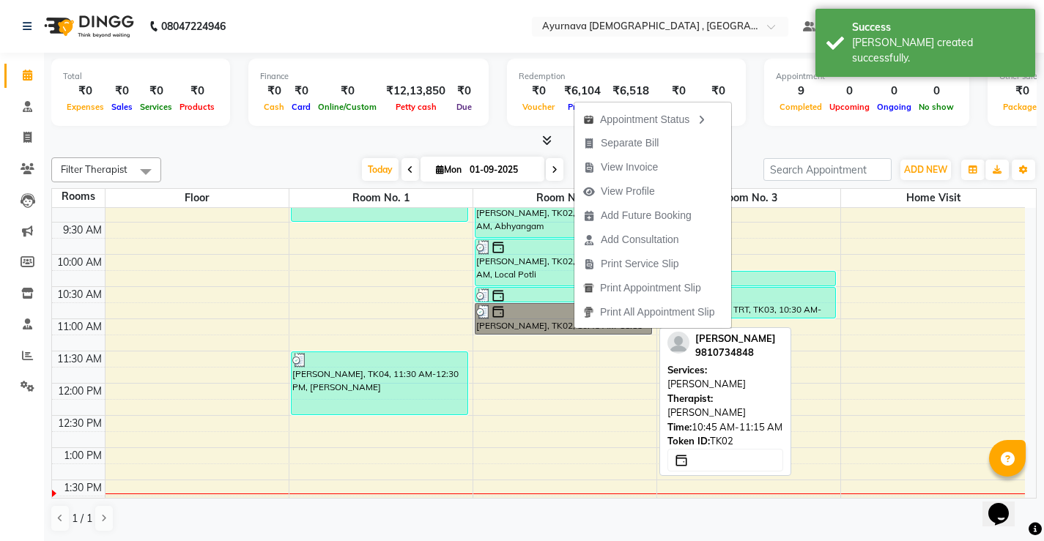
click at [533, 323] on link "Gurmeet Singh, TK02, 10:45 AM-11:15 AM, Kati vasti" at bounding box center [563, 319] width 177 height 32
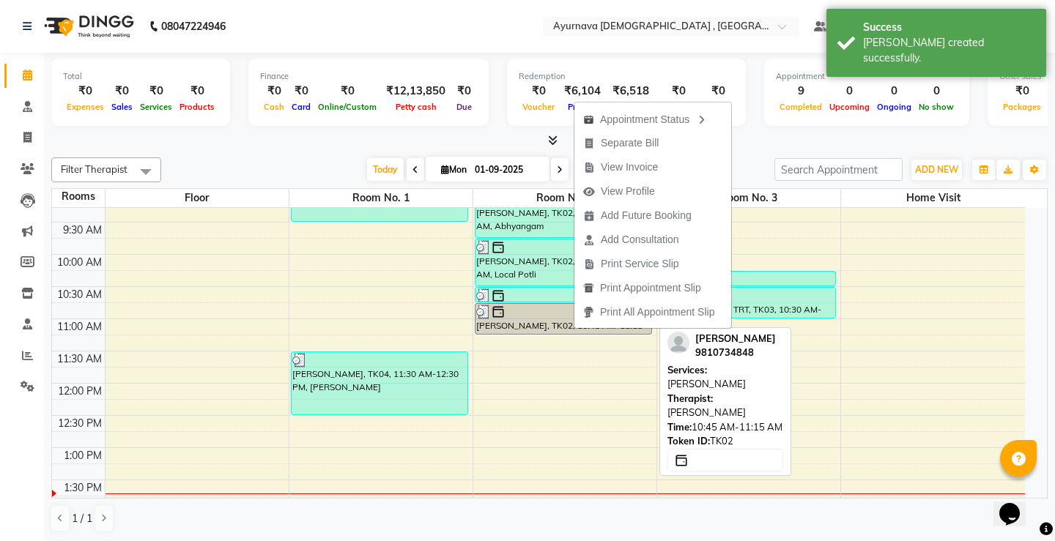
select select "3"
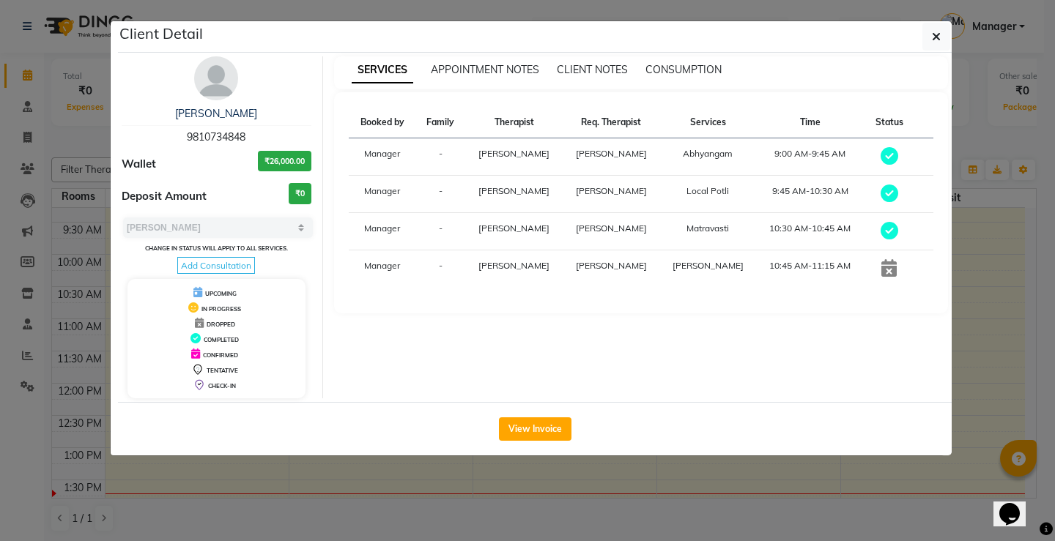
click at [881, 268] on icon at bounding box center [888, 268] width 15 height 18
click at [557, 431] on button "View Invoice" at bounding box center [535, 429] width 73 height 23
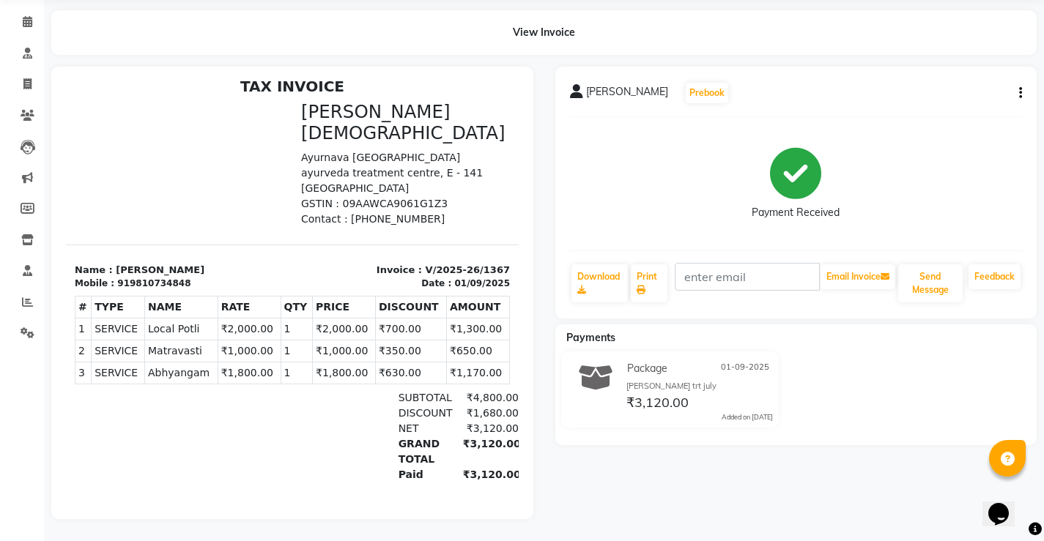
scroll to position [12, 0]
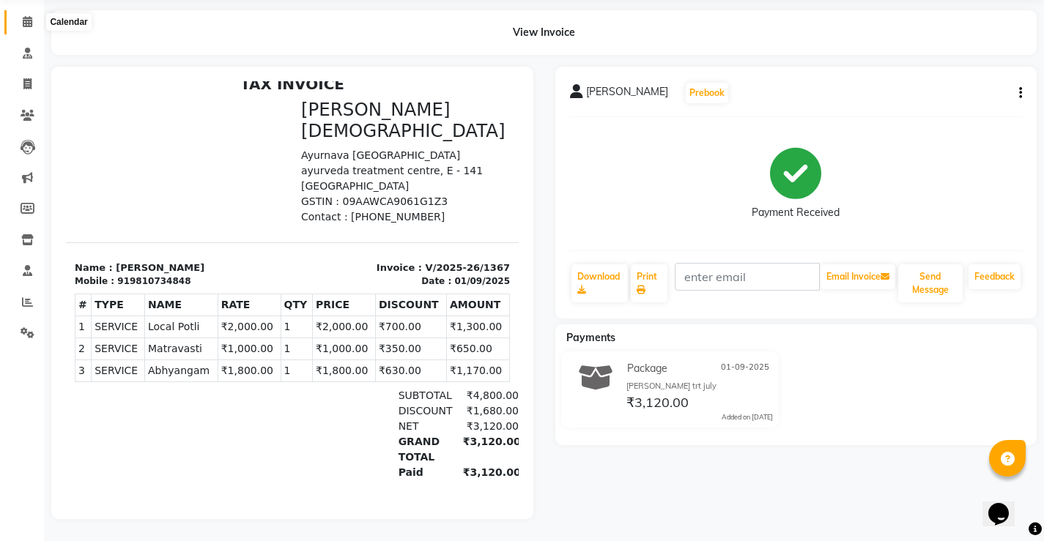
click at [19, 14] on span at bounding box center [28, 22] width 26 height 17
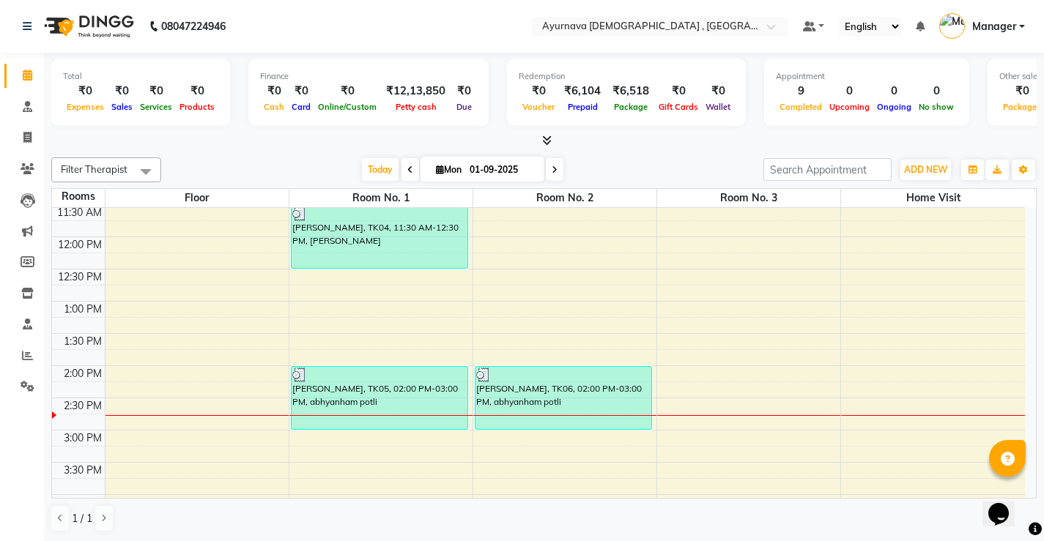
scroll to position [612, 0]
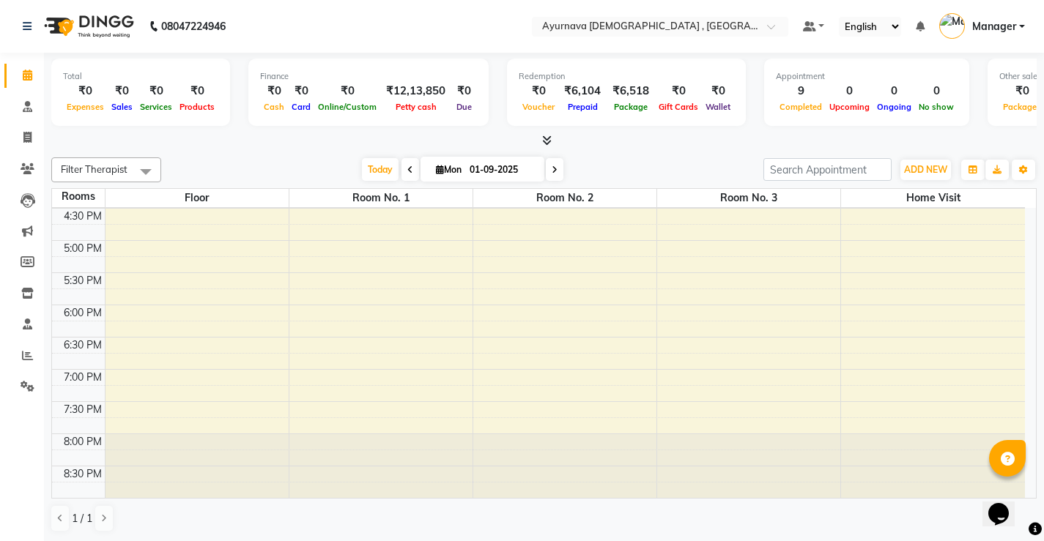
click at [232, 150] on div "Total ₹0 Expenses ₹0 Sales ₹0 Services ₹0 Products Finance ₹0 Cash ₹0 Card ₹0 O…" at bounding box center [544, 297] width 1000 height 489
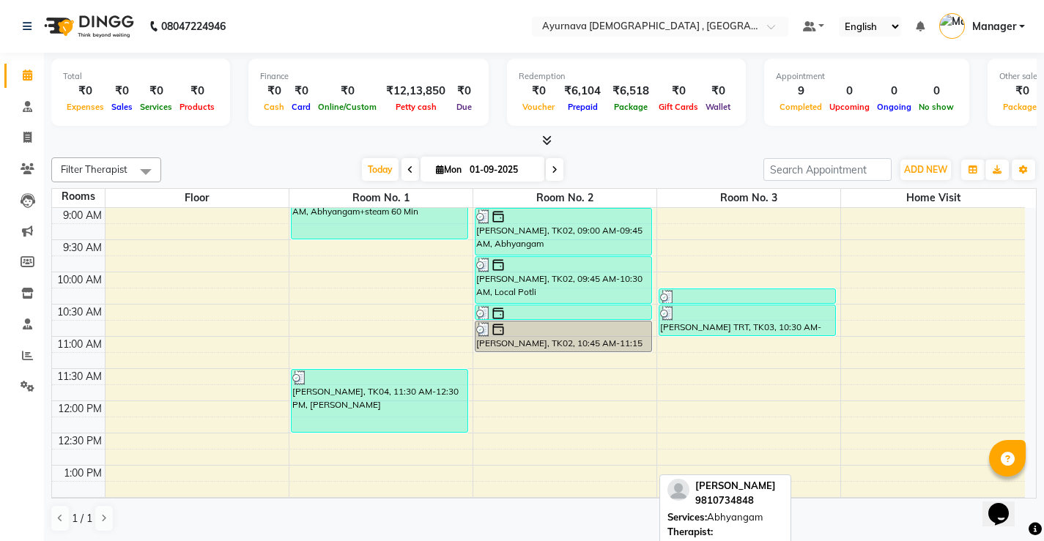
scroll to position [293, 0]
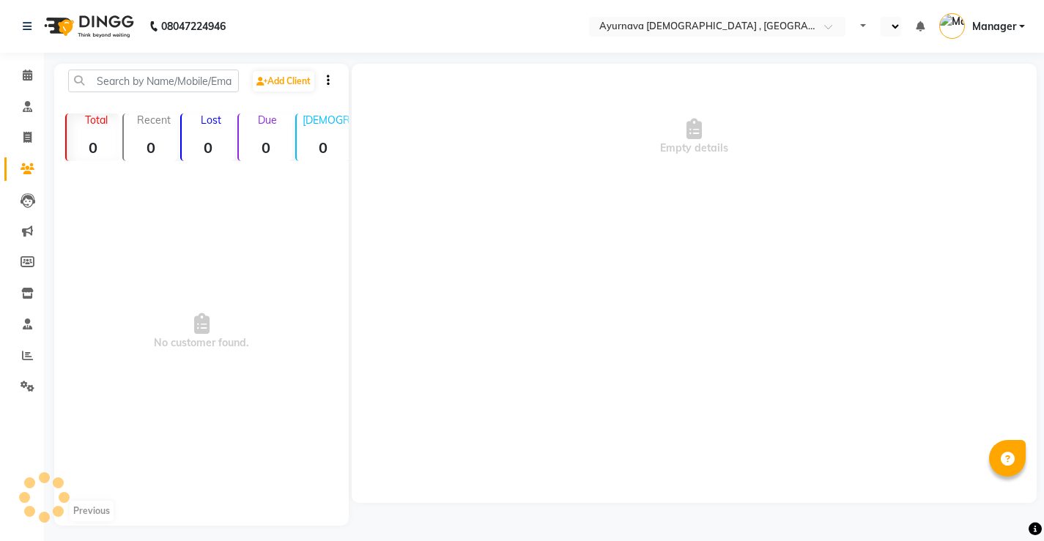
select select "en"
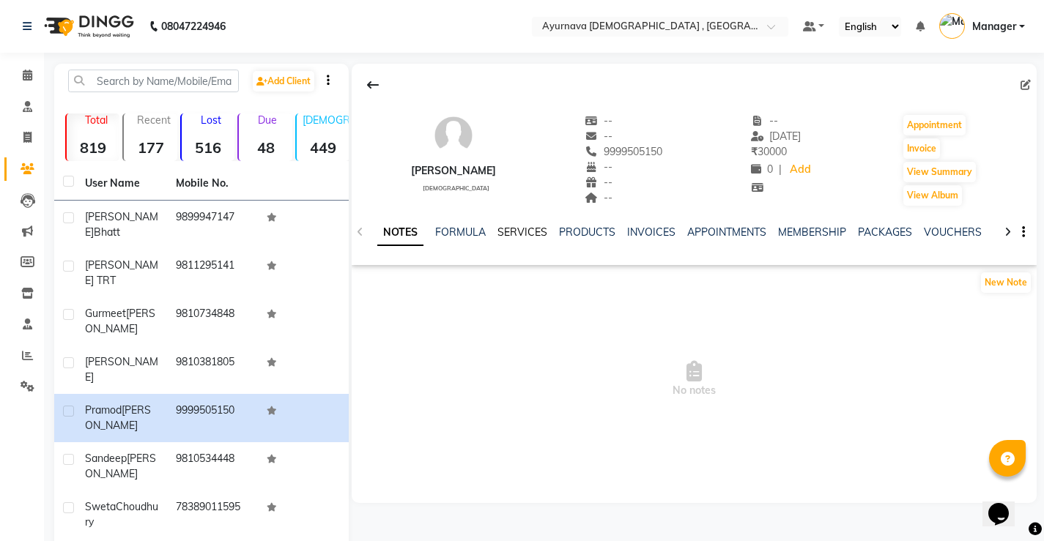
click at [521, 233] on link "SERVICES" at bounding box center [522, 232] width 50 height 13
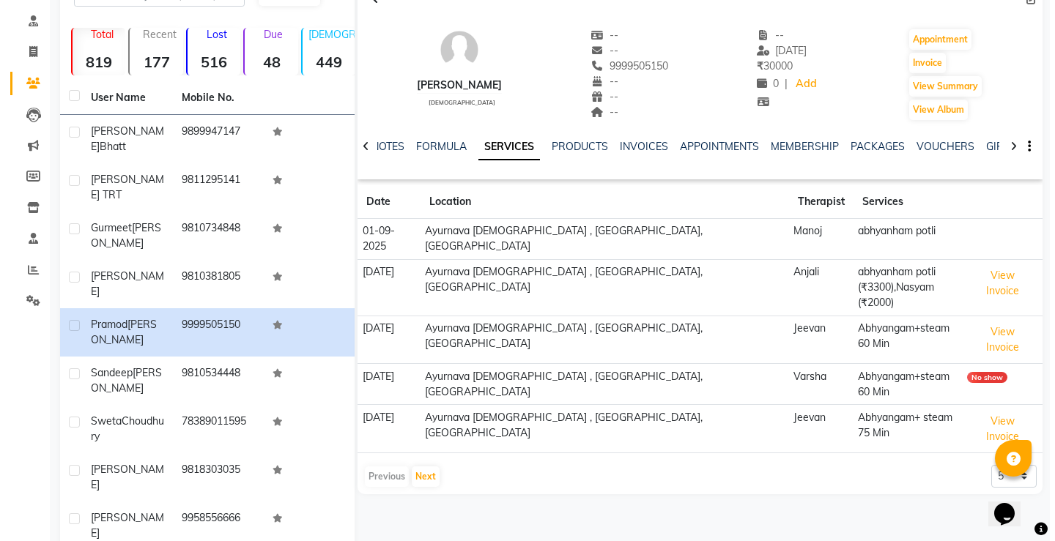
scroll to position [119, 0]
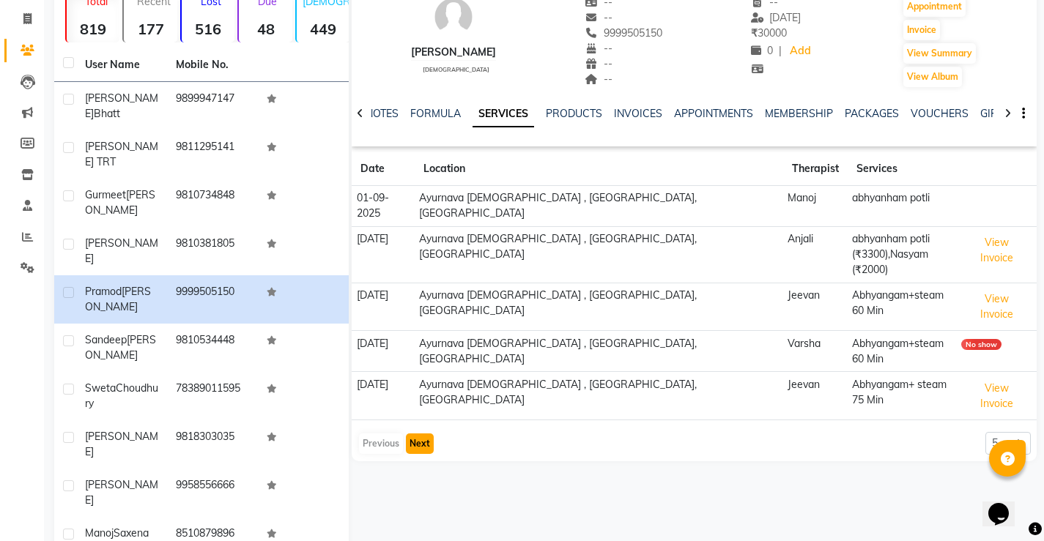
click at [410, 434] on button "Next" at bounding box center [420, 444] width 28 height 21
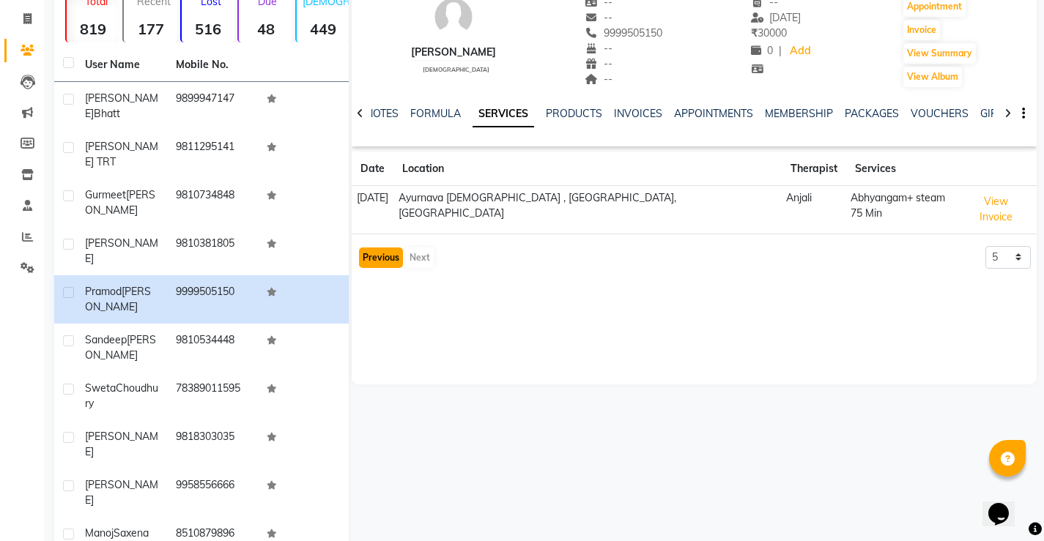
click at [377, 248] on button "Previous" at bounding box center [381, 258] width 44 height 21
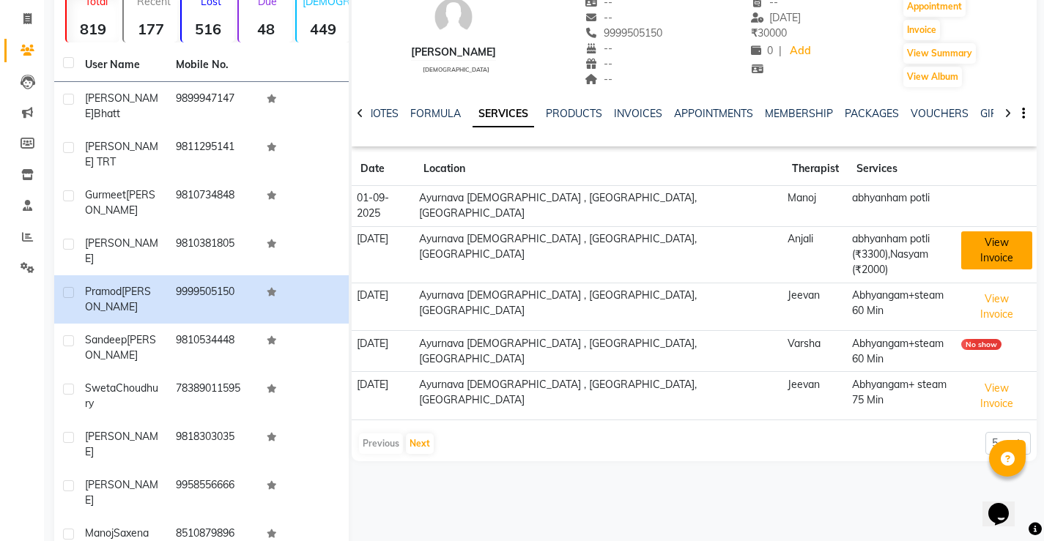
click at [961, 232] on button "View Invoice" at bounding box center [996, 251] width 70 height 38
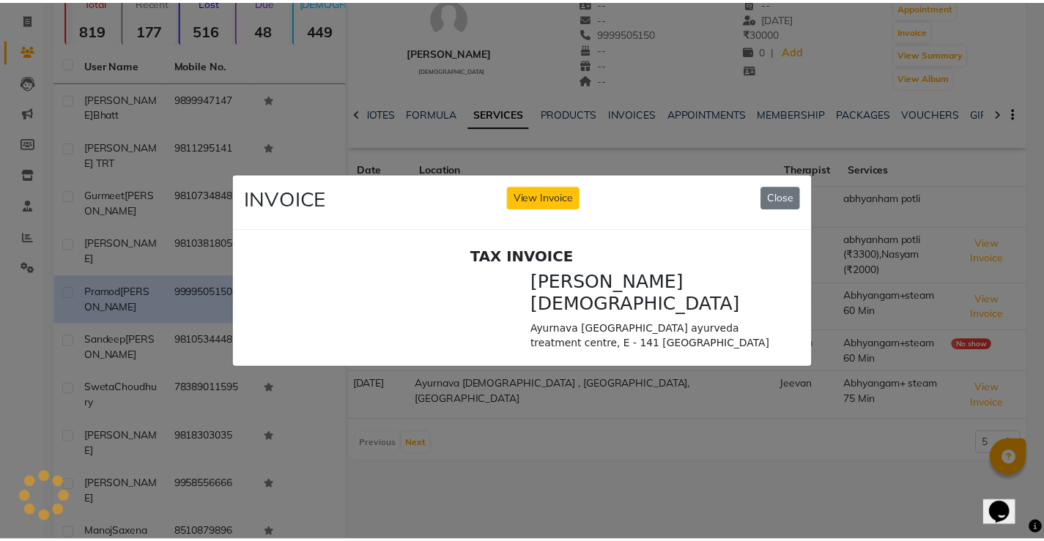
scroll to position [0, 0]
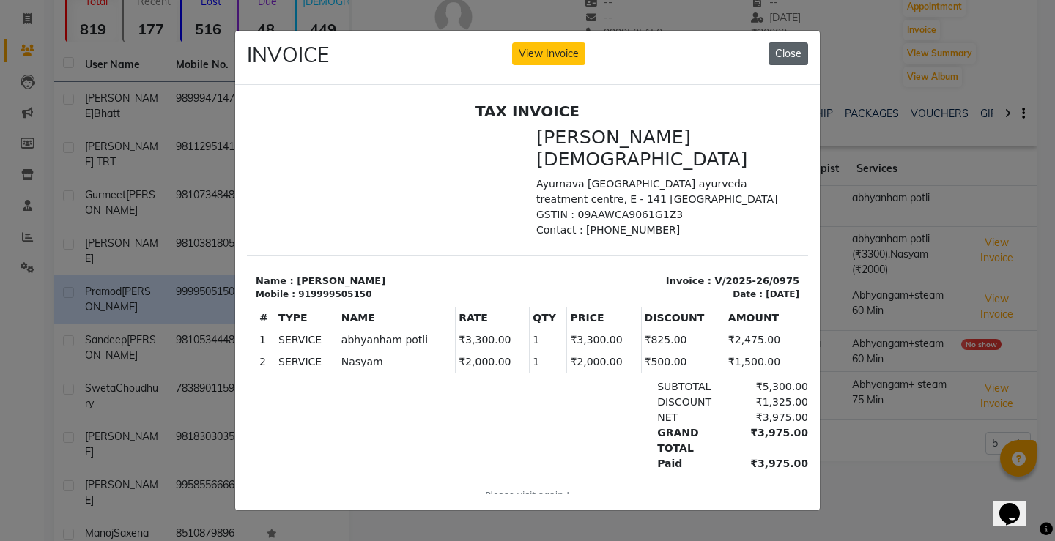
click at [796, 49] on button "Close" at bounding box center [789, 53] width 40 height 23
